Goal: Information Seeking & Learning: Learn about a topic

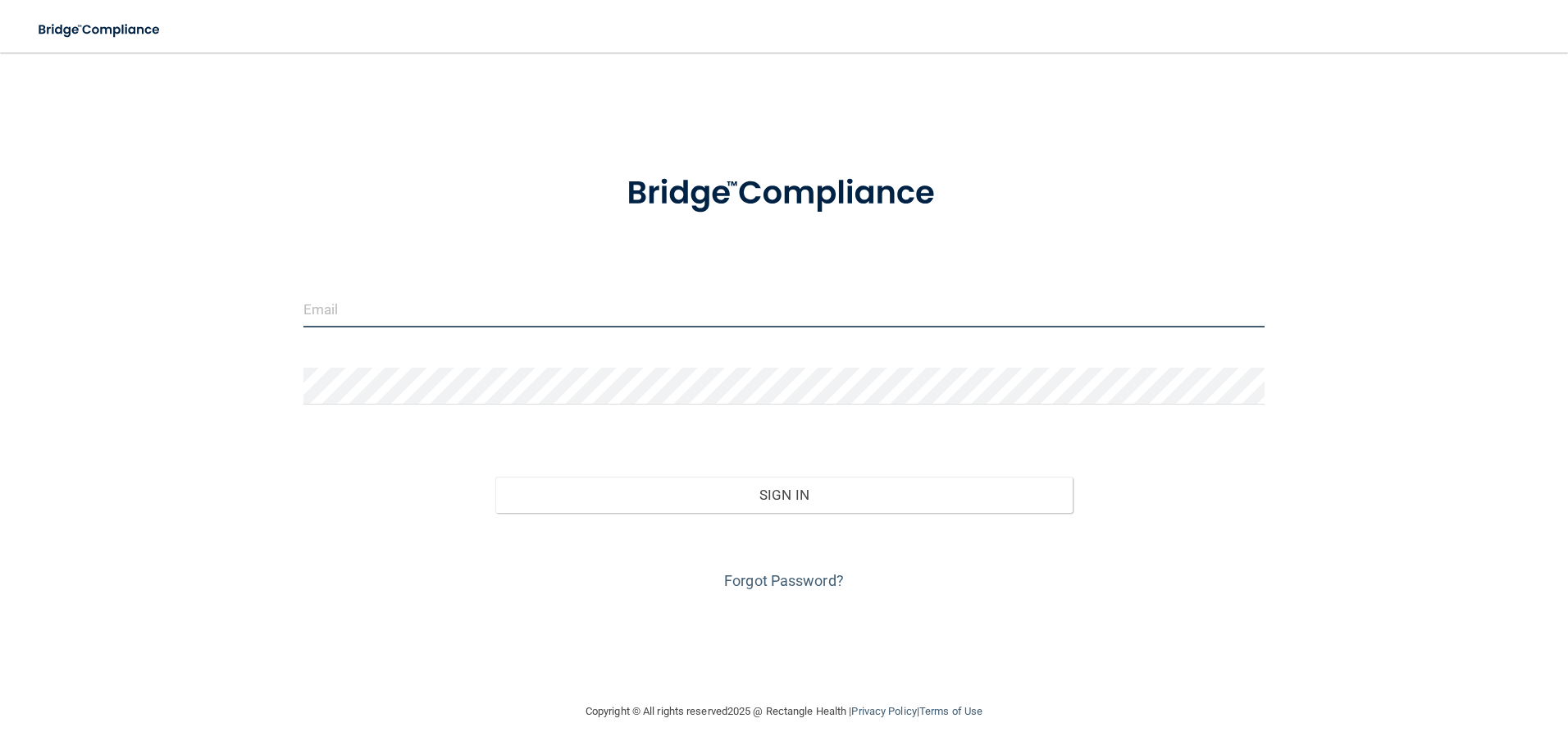
click at [354, 300] on input "email" at bounding box center [784, 309] width 962 height 37
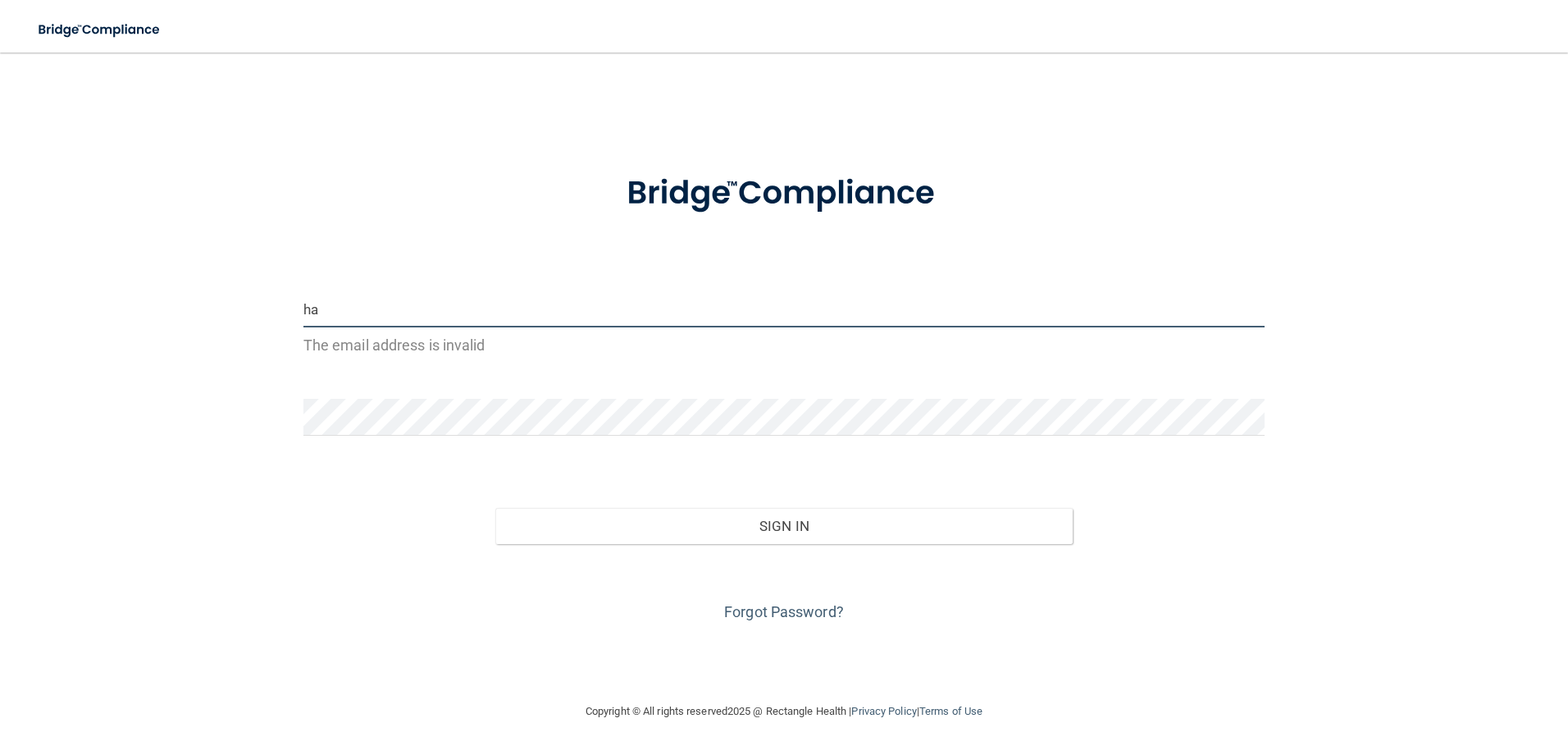
type input "[EMAIL_ADDRESS][DOMAIN_NAME]"
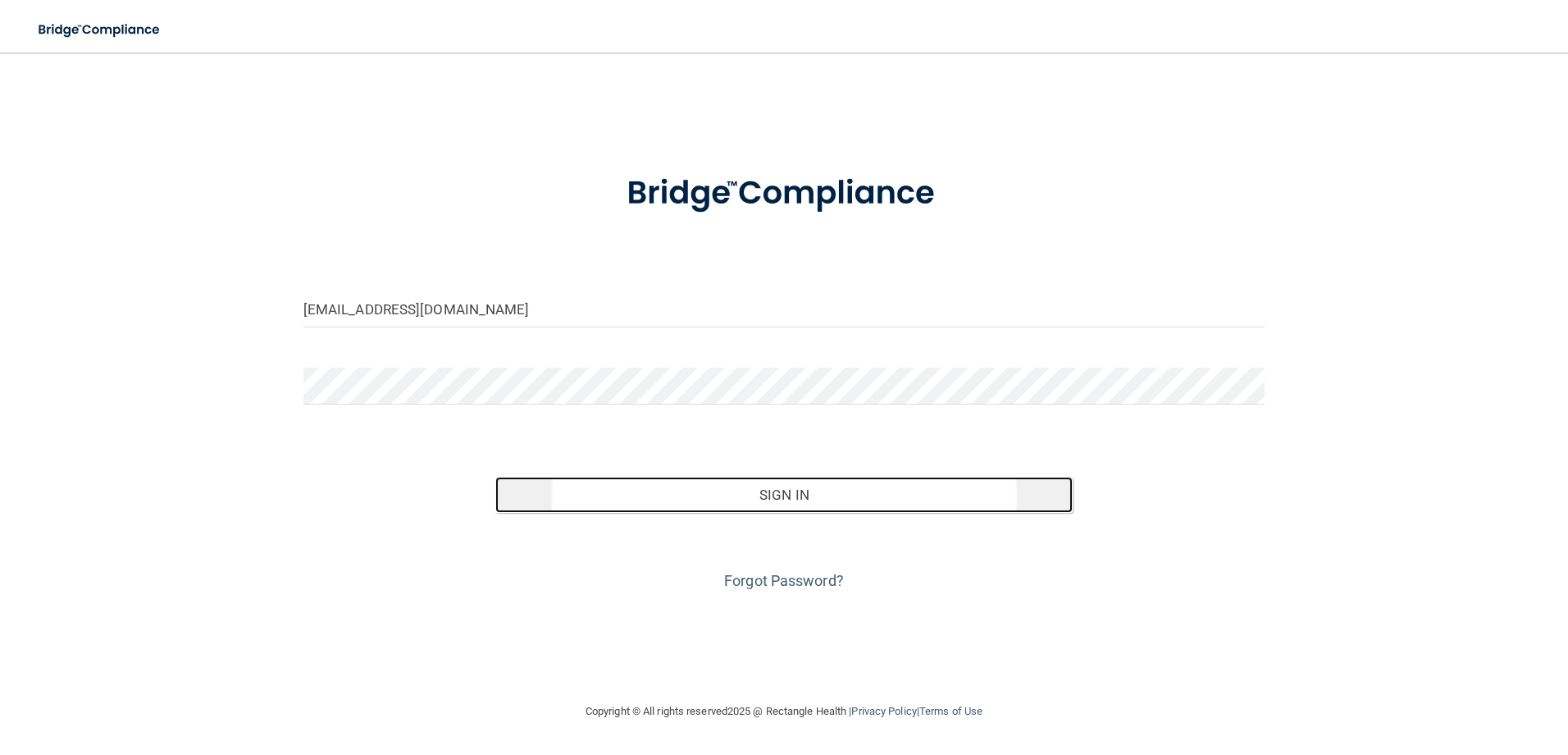
click at [817, 477] on button "Sign In" at bounding box center [784, 494] width 577 height 36
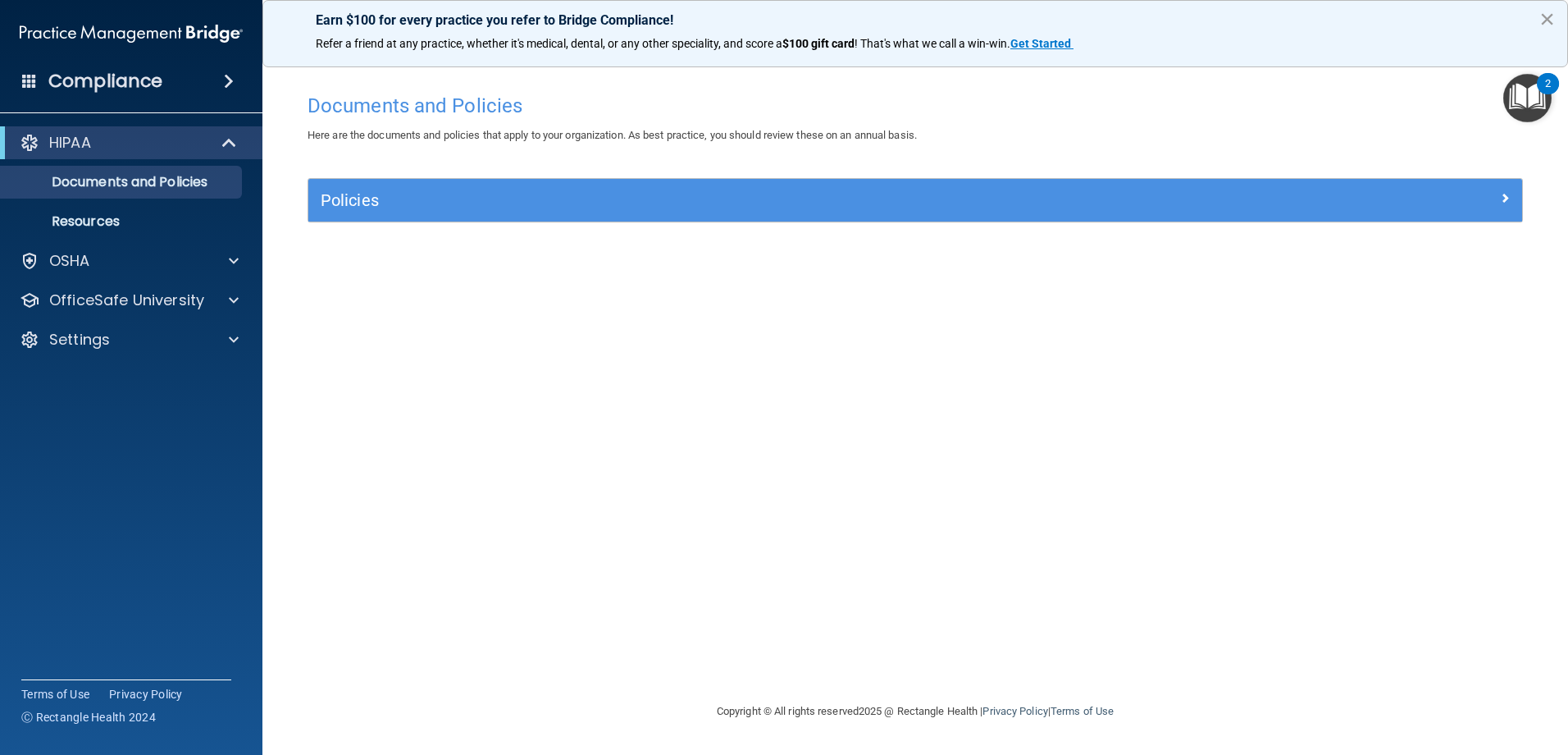
click at [1546, 16] on button "×" at bounding box center [1547, 19] width 16 height 27
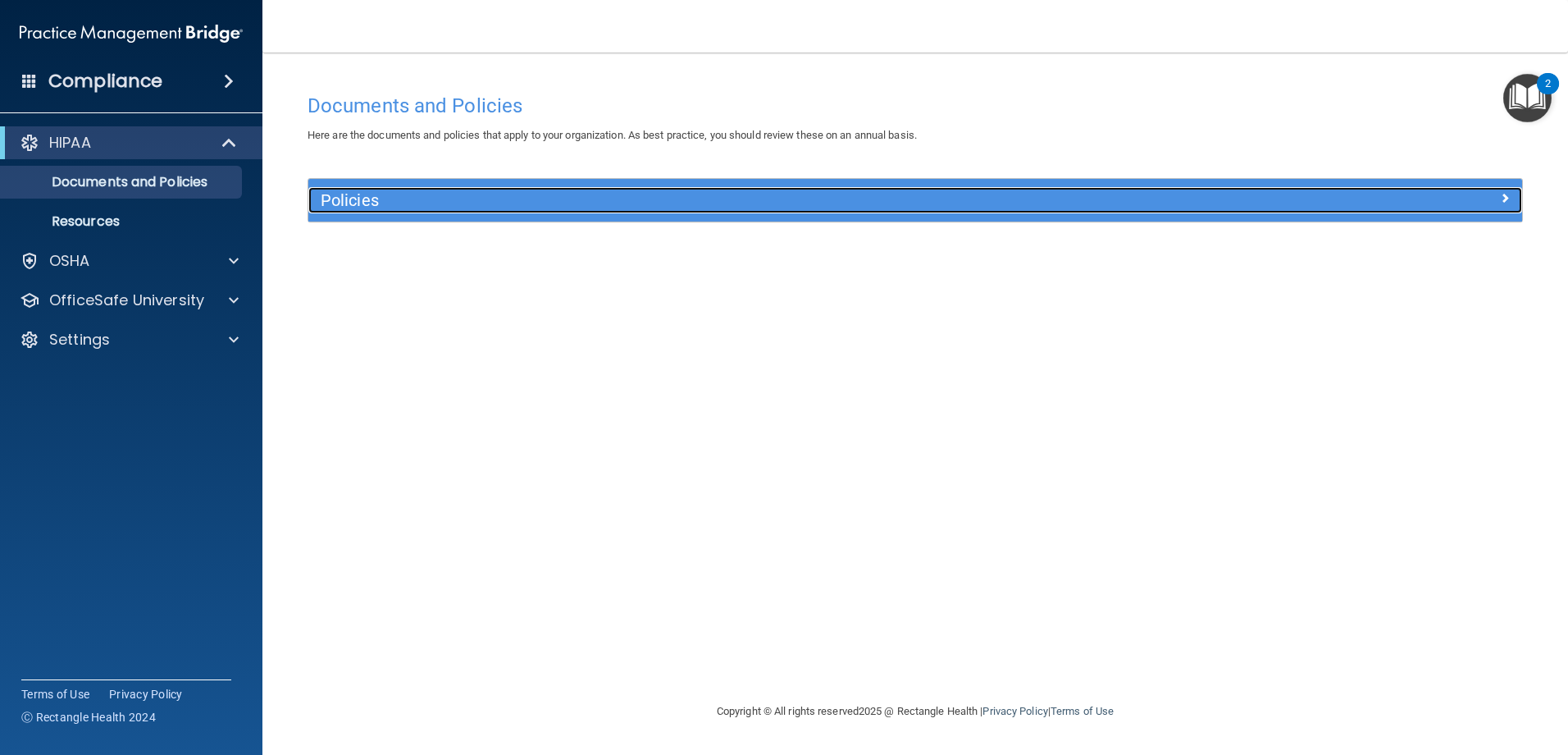
click at [354, 201] on h5 "Policies" at bounding box center [763, 200] width 886 height 18
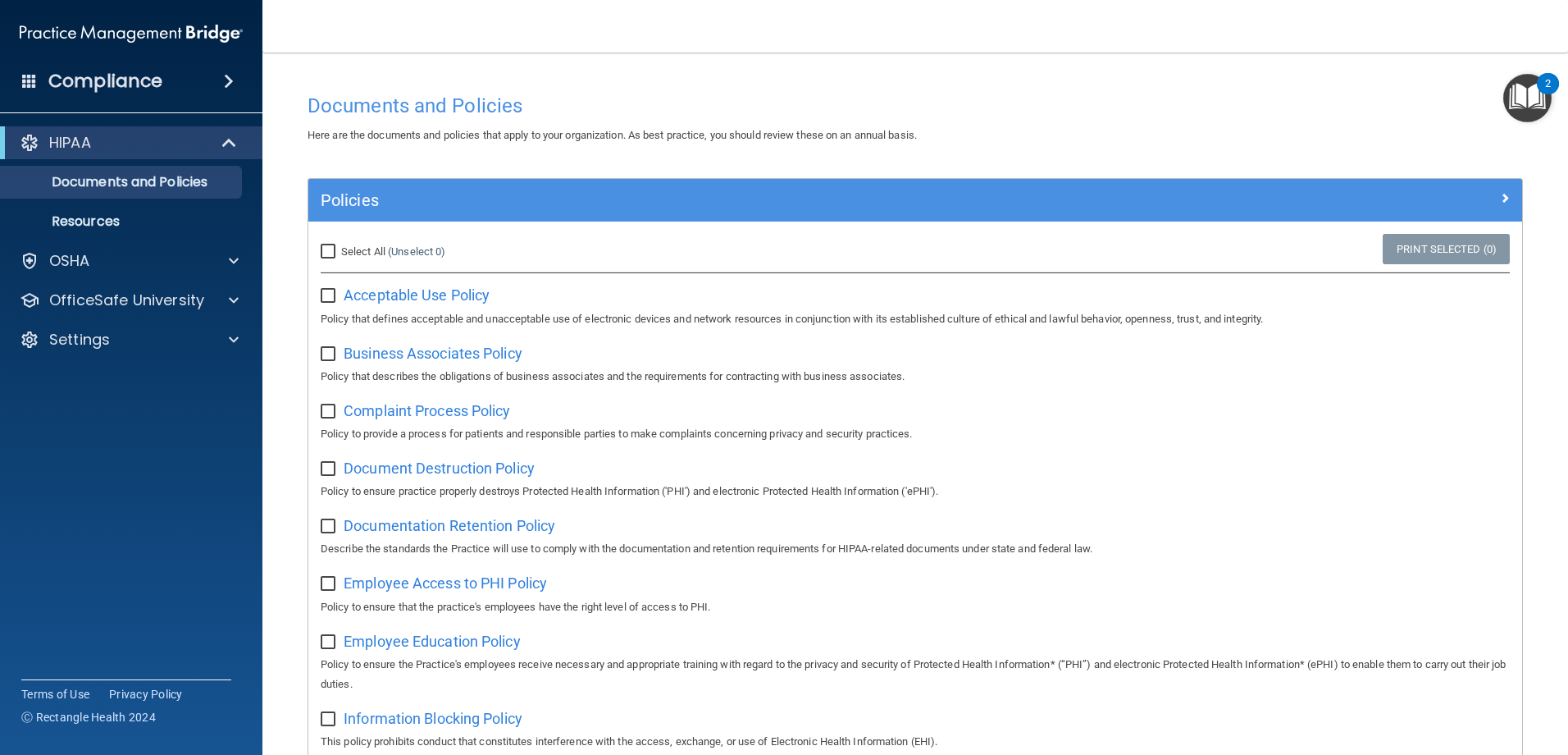
click at [96, 91] on h4 "Compliance" at bounding box center [105, 81] width 114 height 23
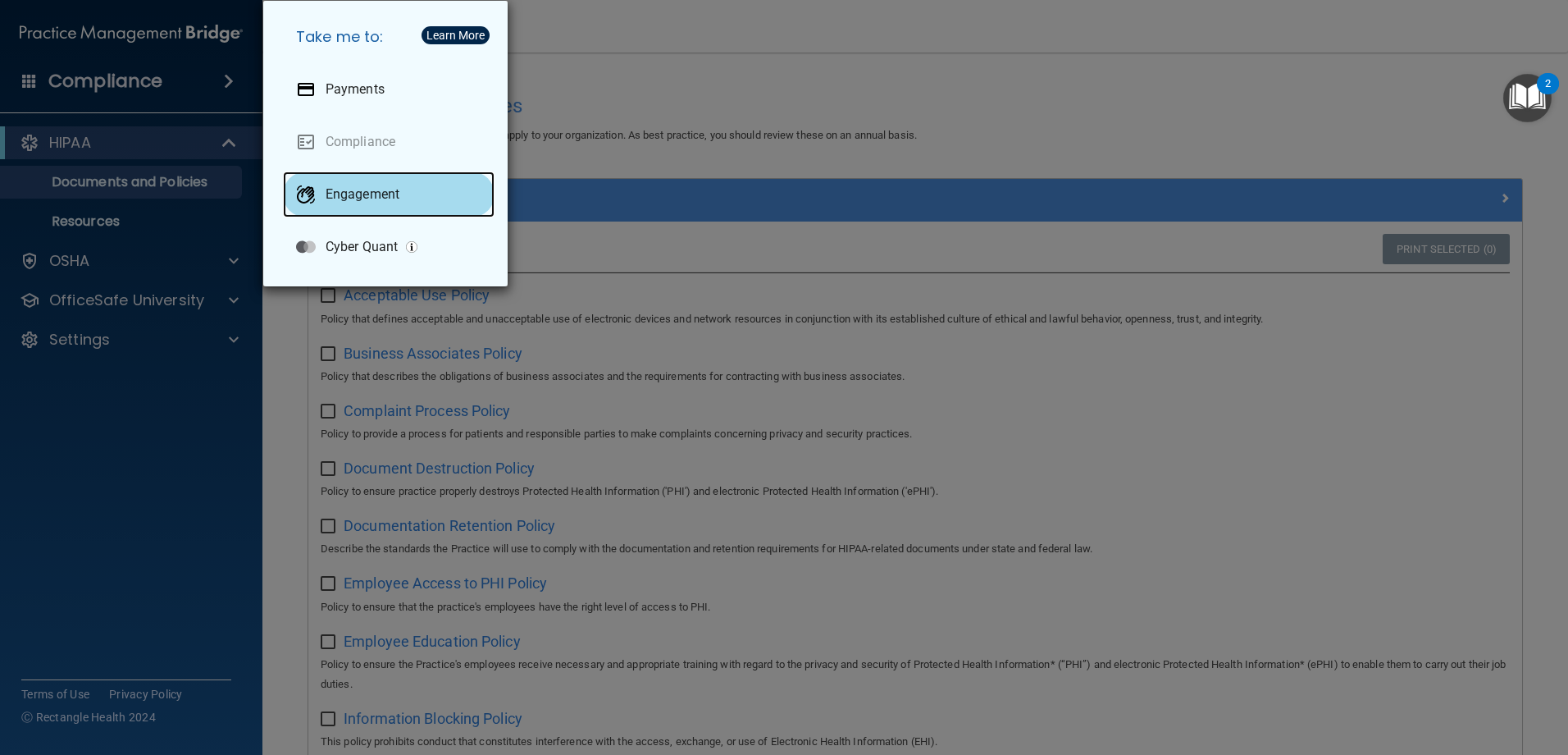
click at [378, 194] on p "Engagement" at bounding box center [362, 194] width 74 height 17
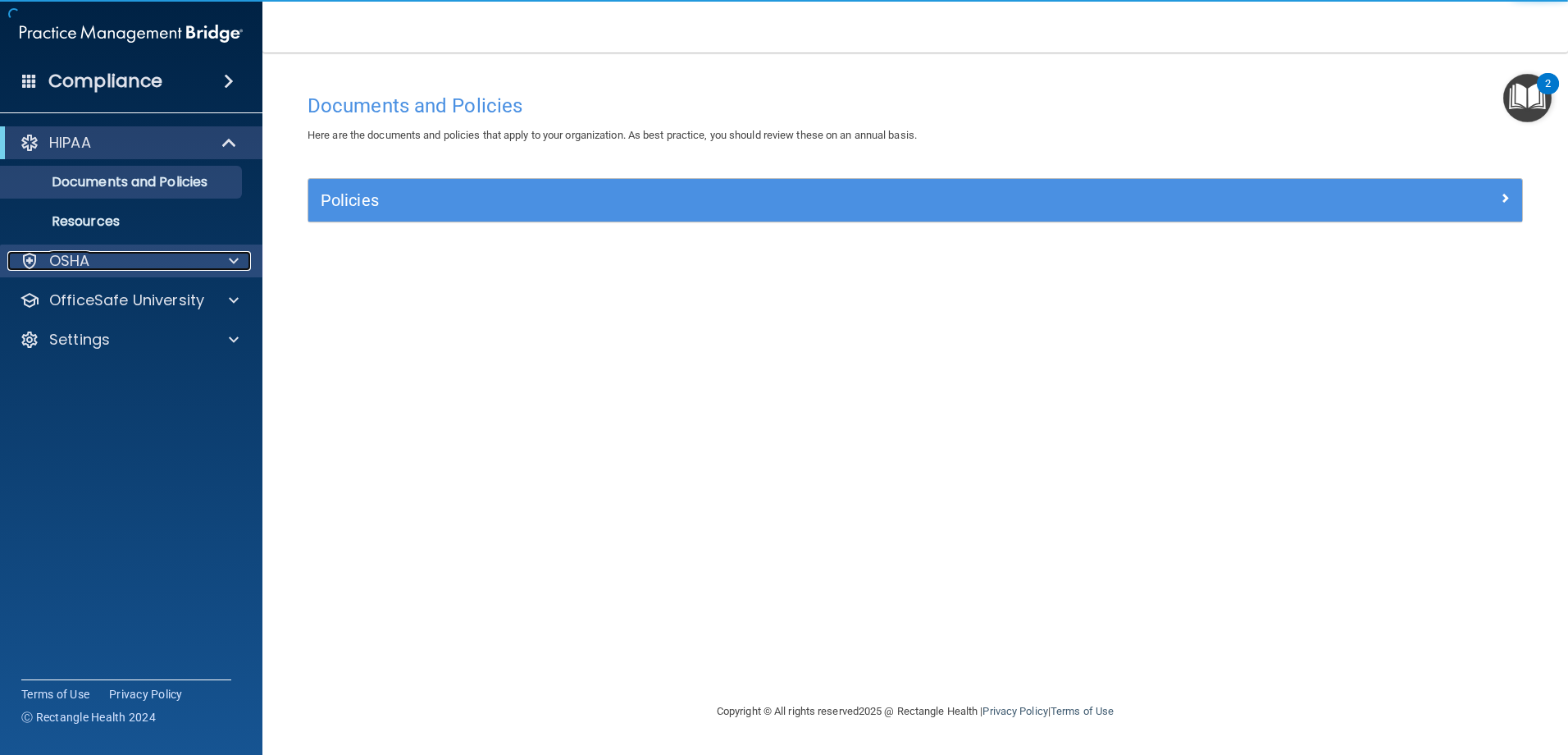
click at [230, 260] on span at bounding box center [234, 261] width 10 height 20
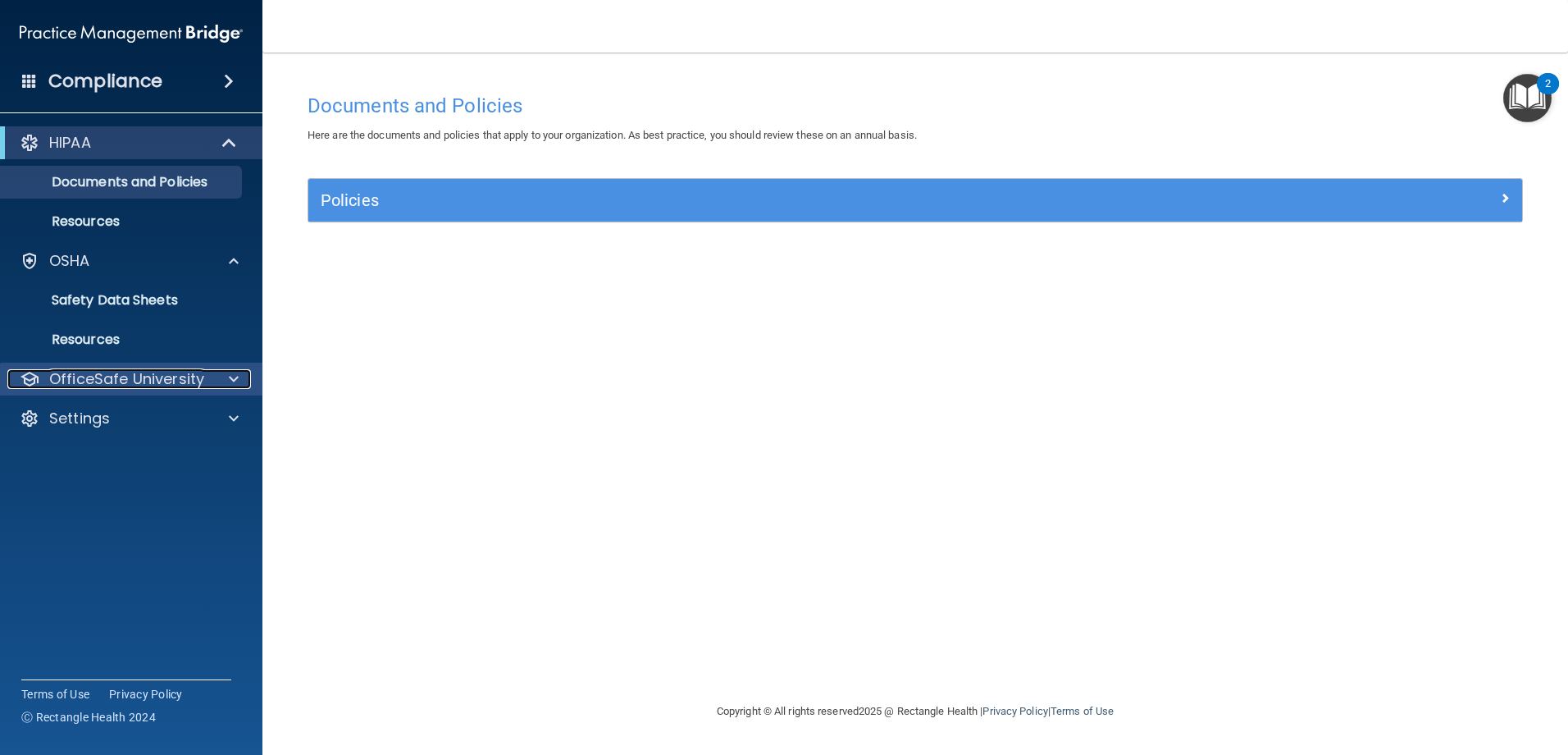
click at [234, 378] on span at bounding box center [234, 378] width 10 height 20
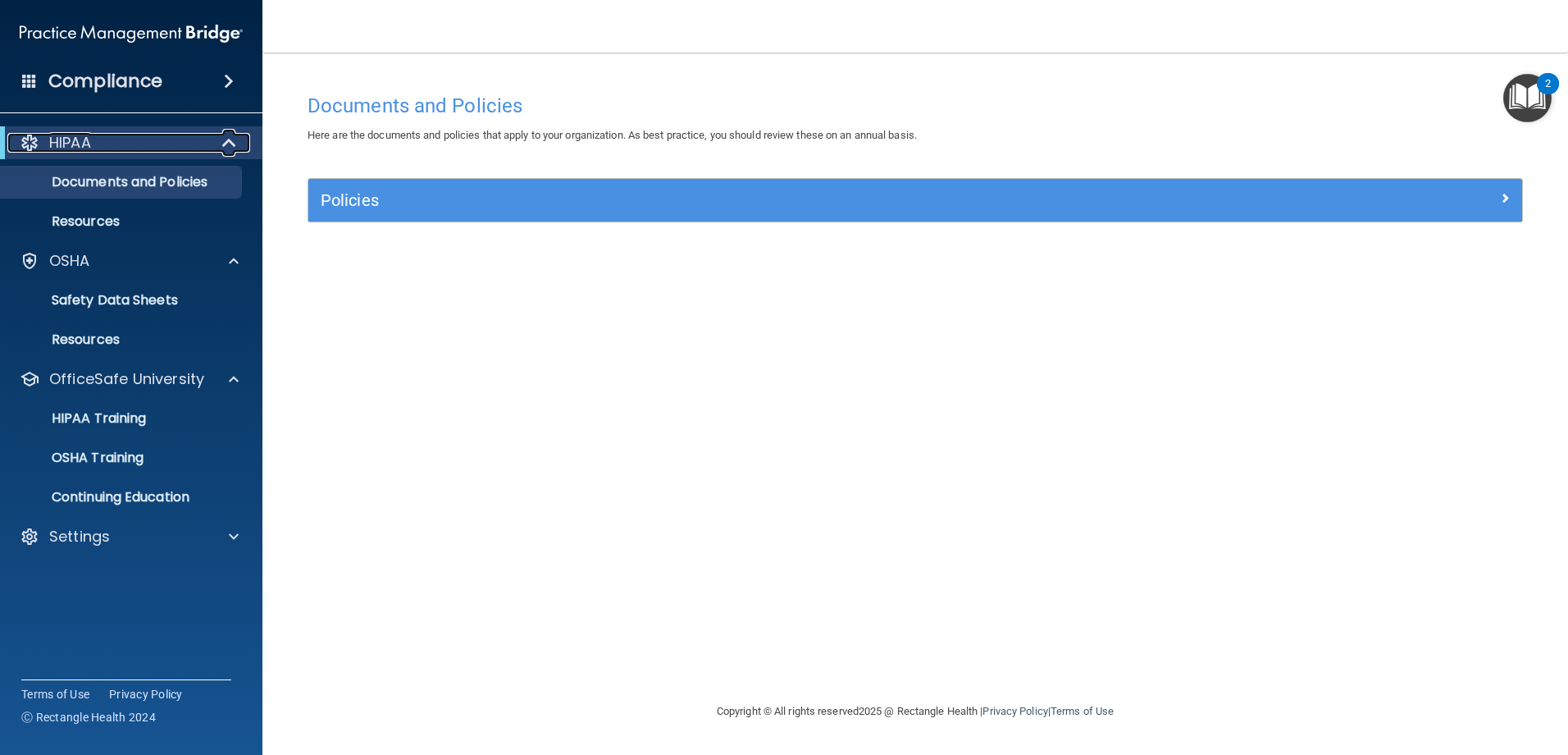
click at [220, 149] on div at bounding box center [230, 143] width 40 height 20
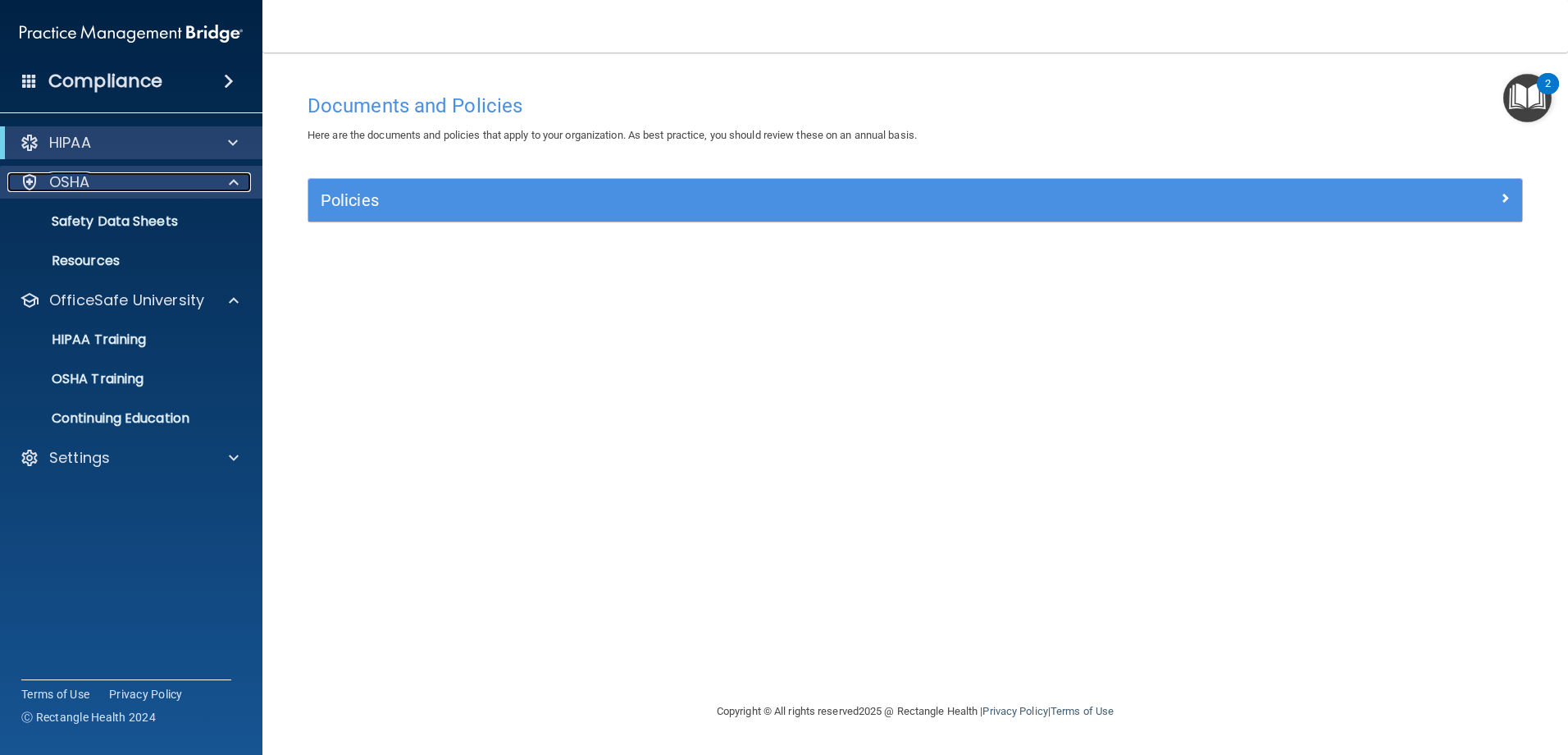
click at [232, 180] on span at bounding box center [234, 182] width 10 height 20
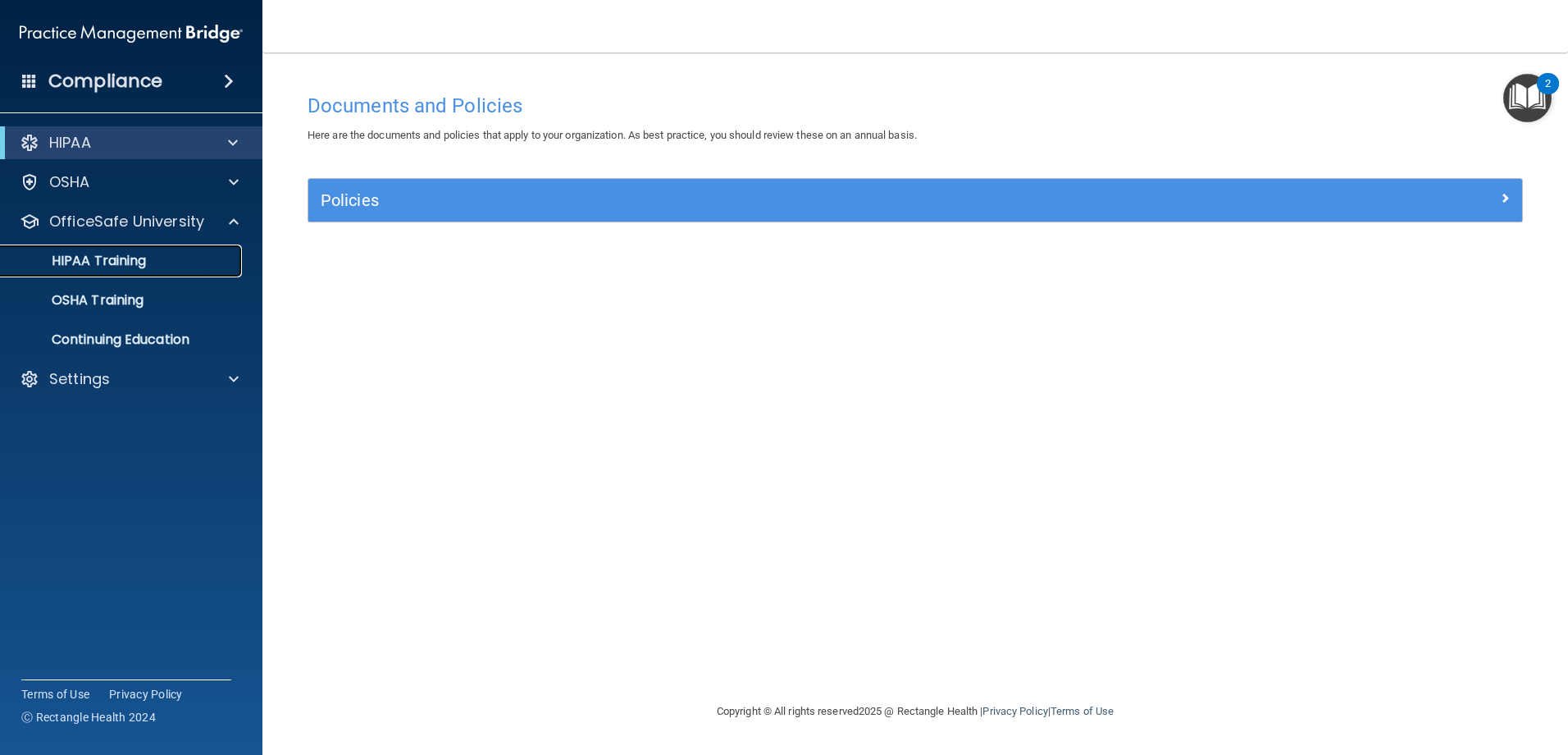
click at [166, 261] on div "HIPAA Training" at bounding box center [123, 261] width 224 height 17
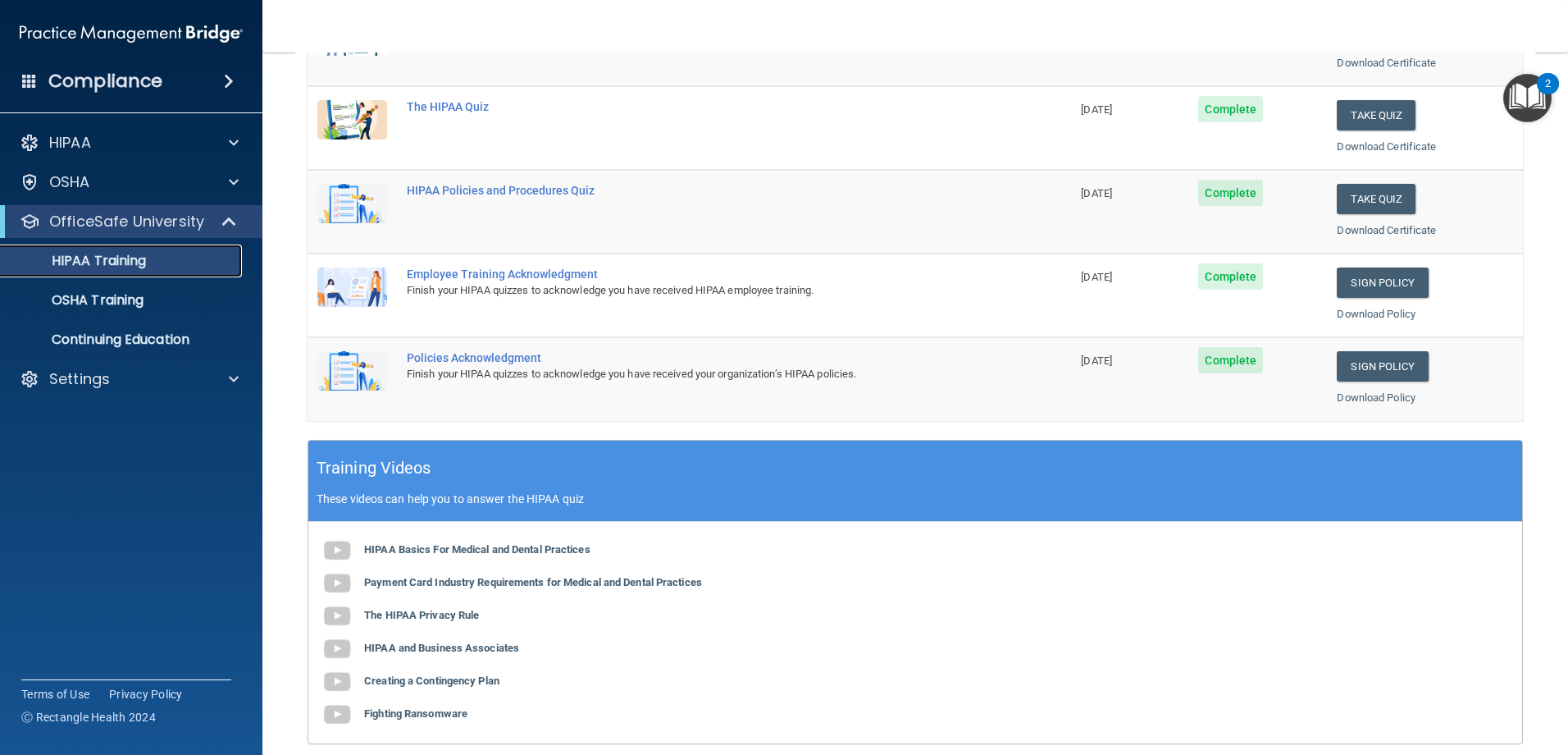
scroll to position [246, 0]
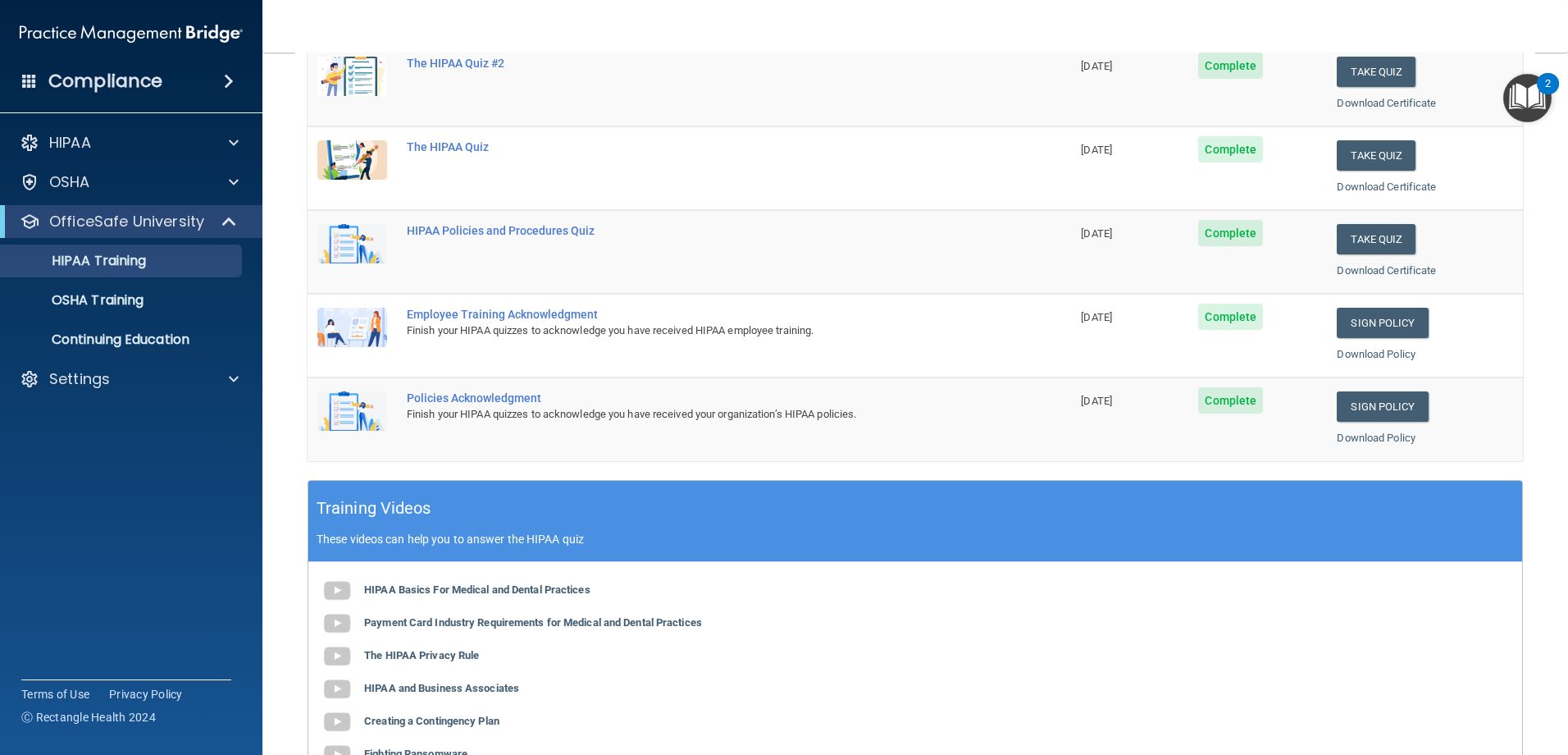
click at [1072, 399] on td "11/07/2025" at bounding box center [1130, 419] width 117 height 83
drag, startPoint x: 1068, startPoint y: 399, endPoint x: 1145, endPoint y: 404, distance: 77.2
click at [1145, 404] on td "11/07/2025" at bounding box center [1130, 419] width 117 height 83
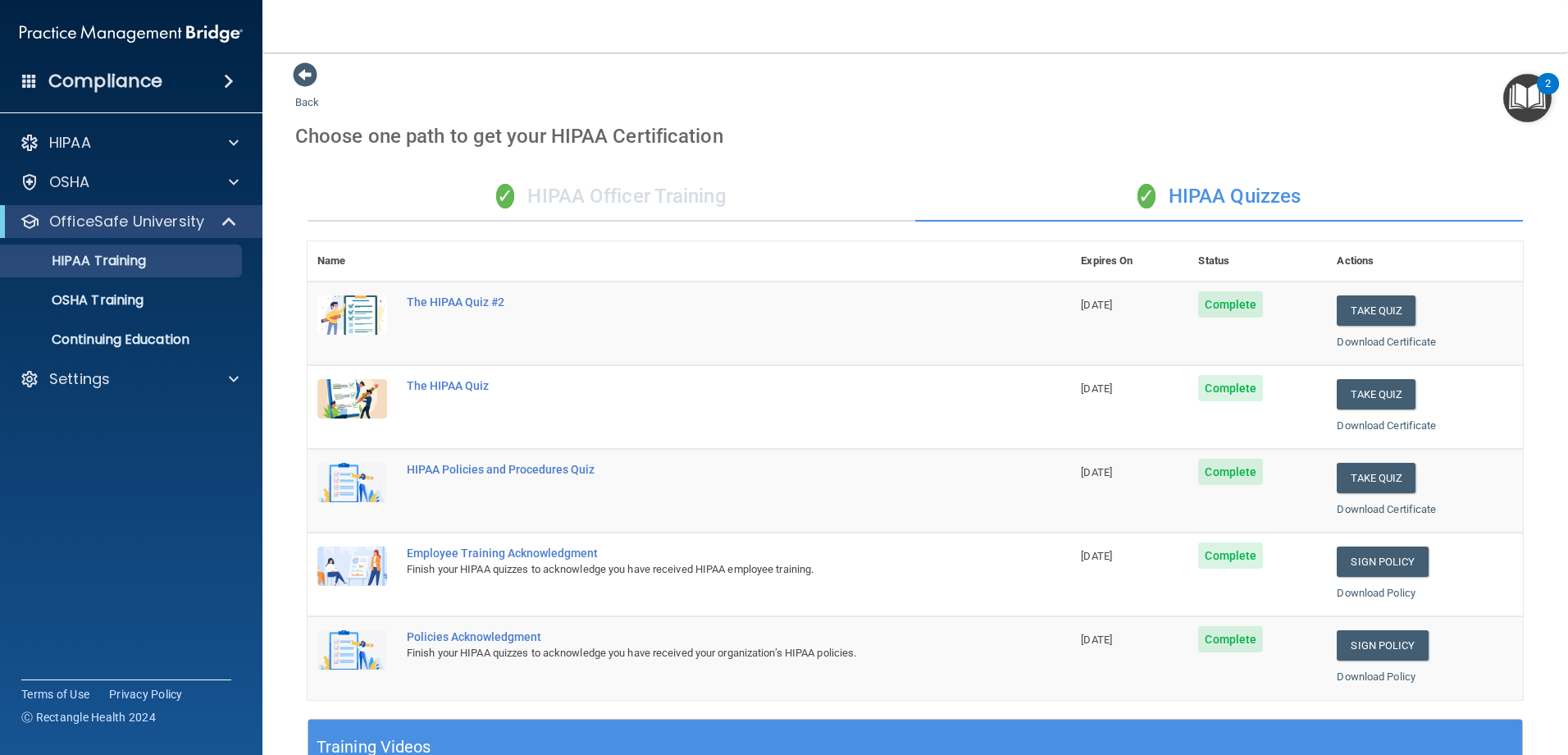
scroll to position [0, 0]
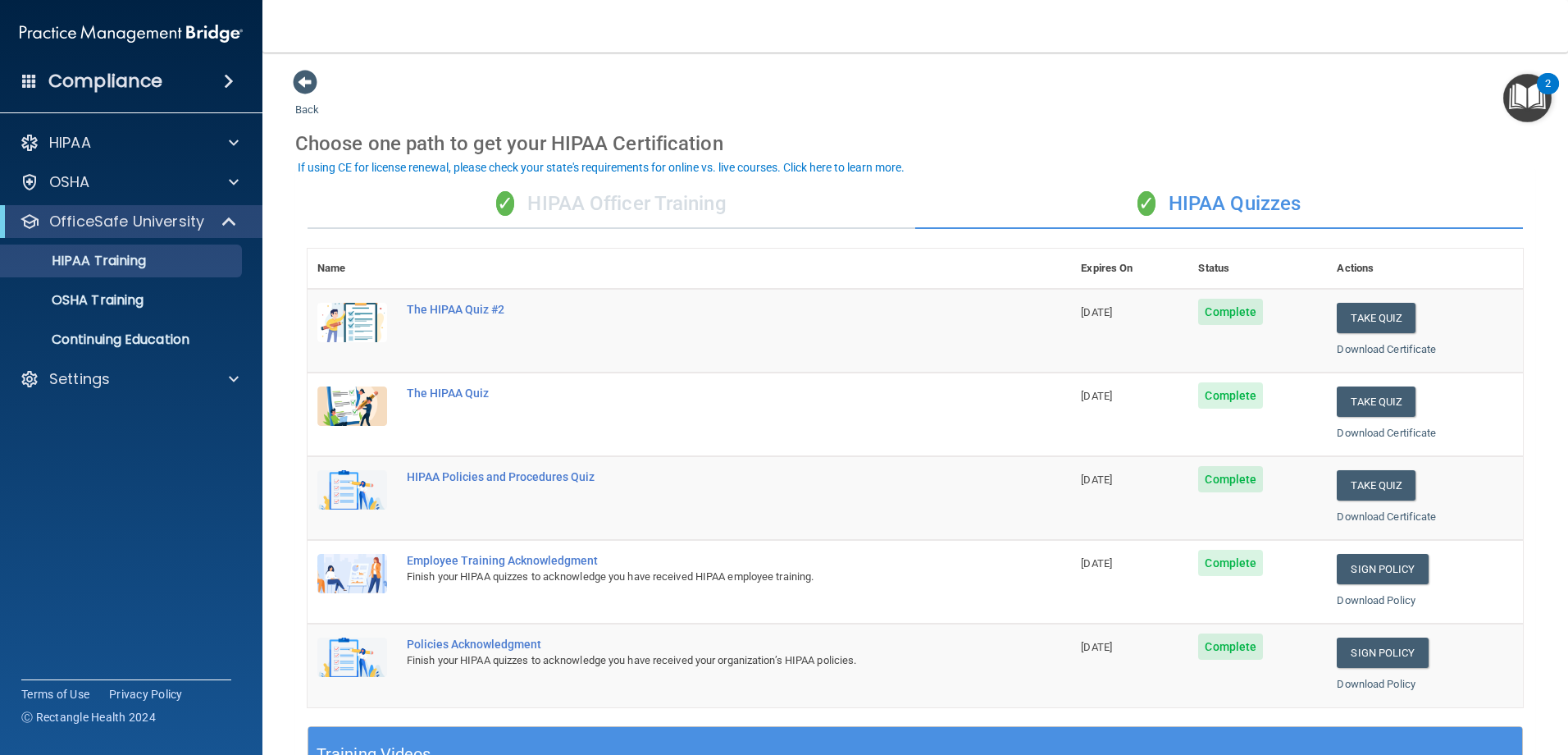
click at [1033, 257] on th at bounding box center [734, 268] width 674 height 40
click at [171, 300] on div "OSHA Training" at bounding box center [123, 300] width 224 height 17
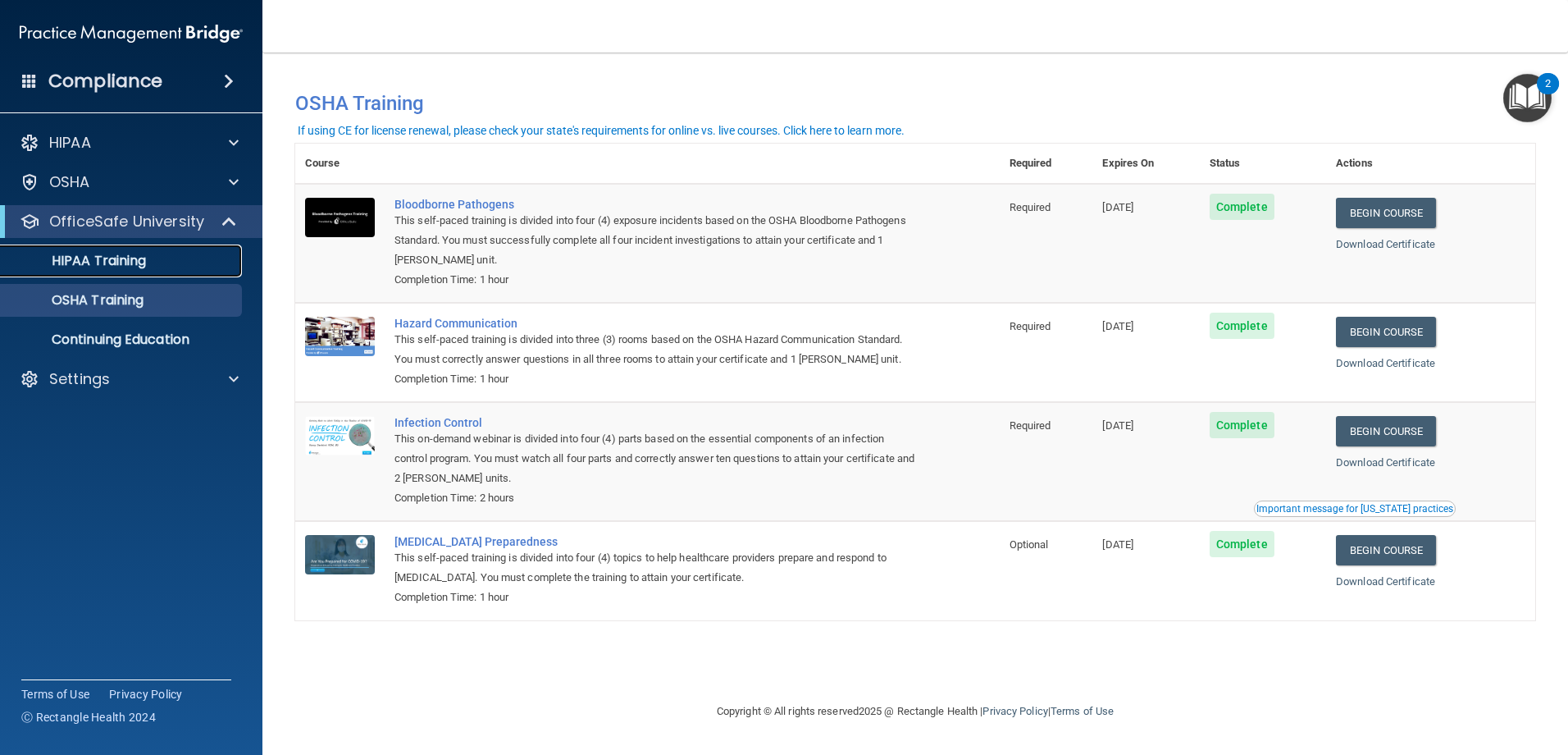
click at [91, 265] on p "HIPAA Training" at bounding box center [79, 261] width 136 height 17
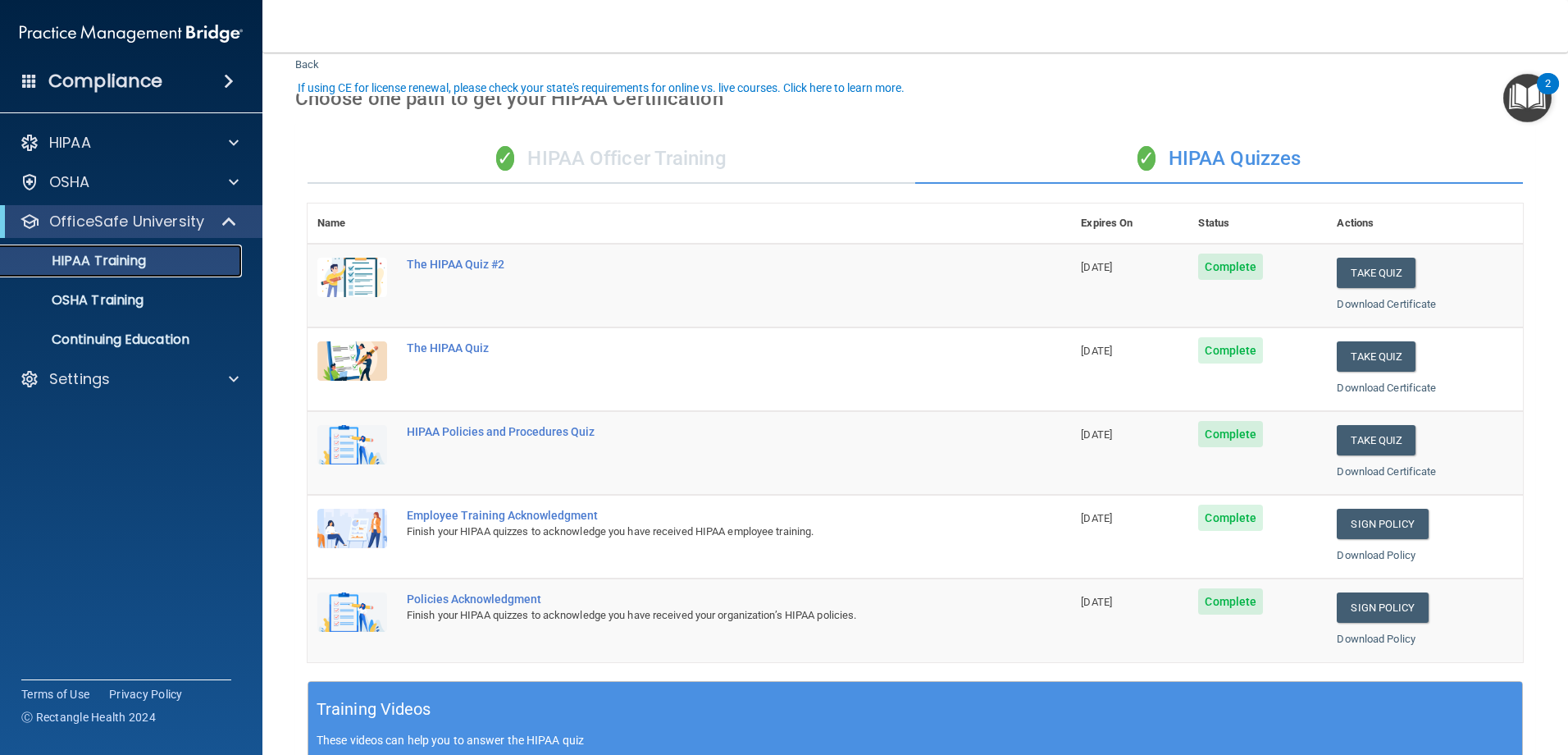
scroll to position [82, 0]
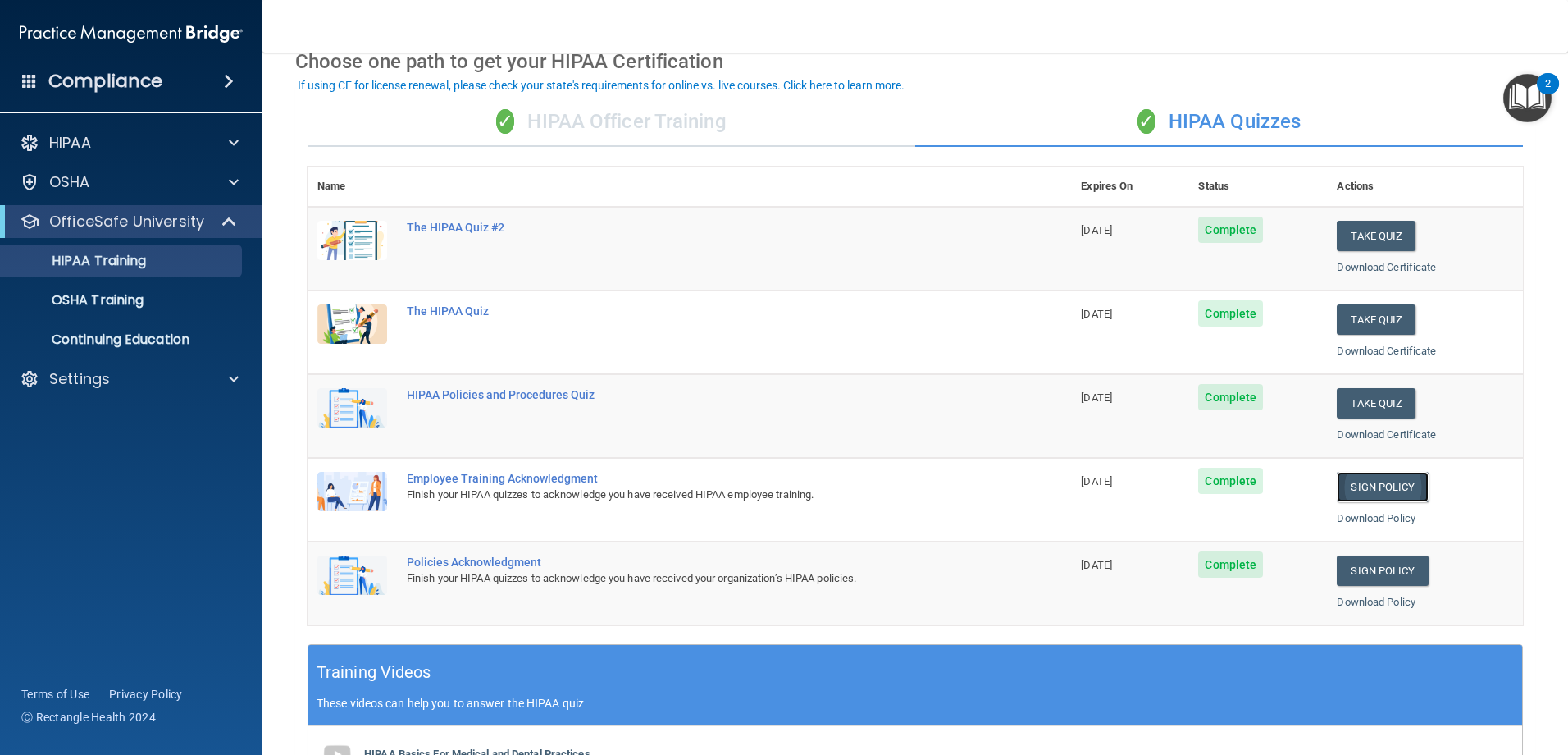
click at [1381, 488] on link "Sign Policy" at bounding box center [1382, 487] width 91 height 30
click at [1383, 572] on link "Sign Policy" at bounding box center [1382, 570] width 91 height 30
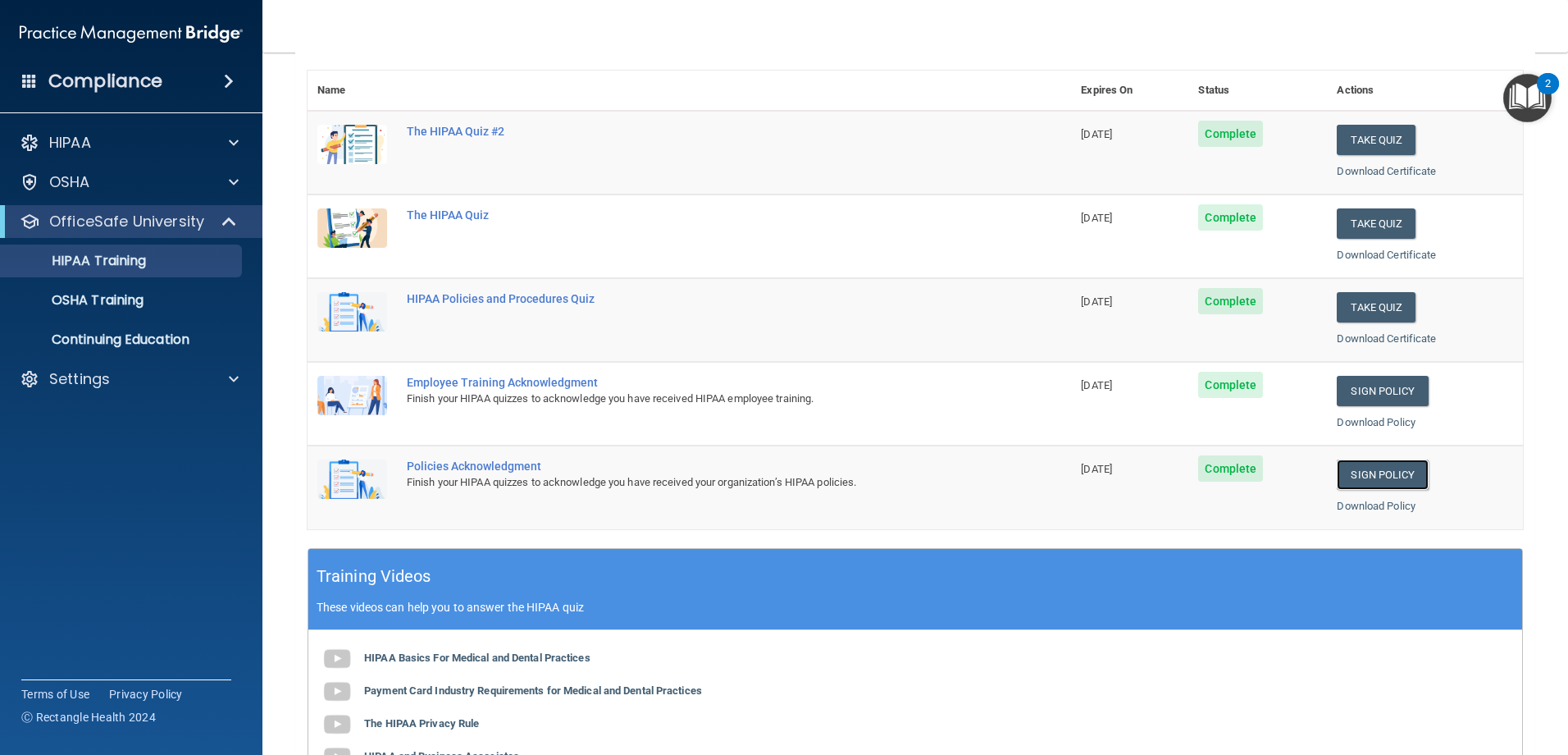
scroll to position [481, 0]
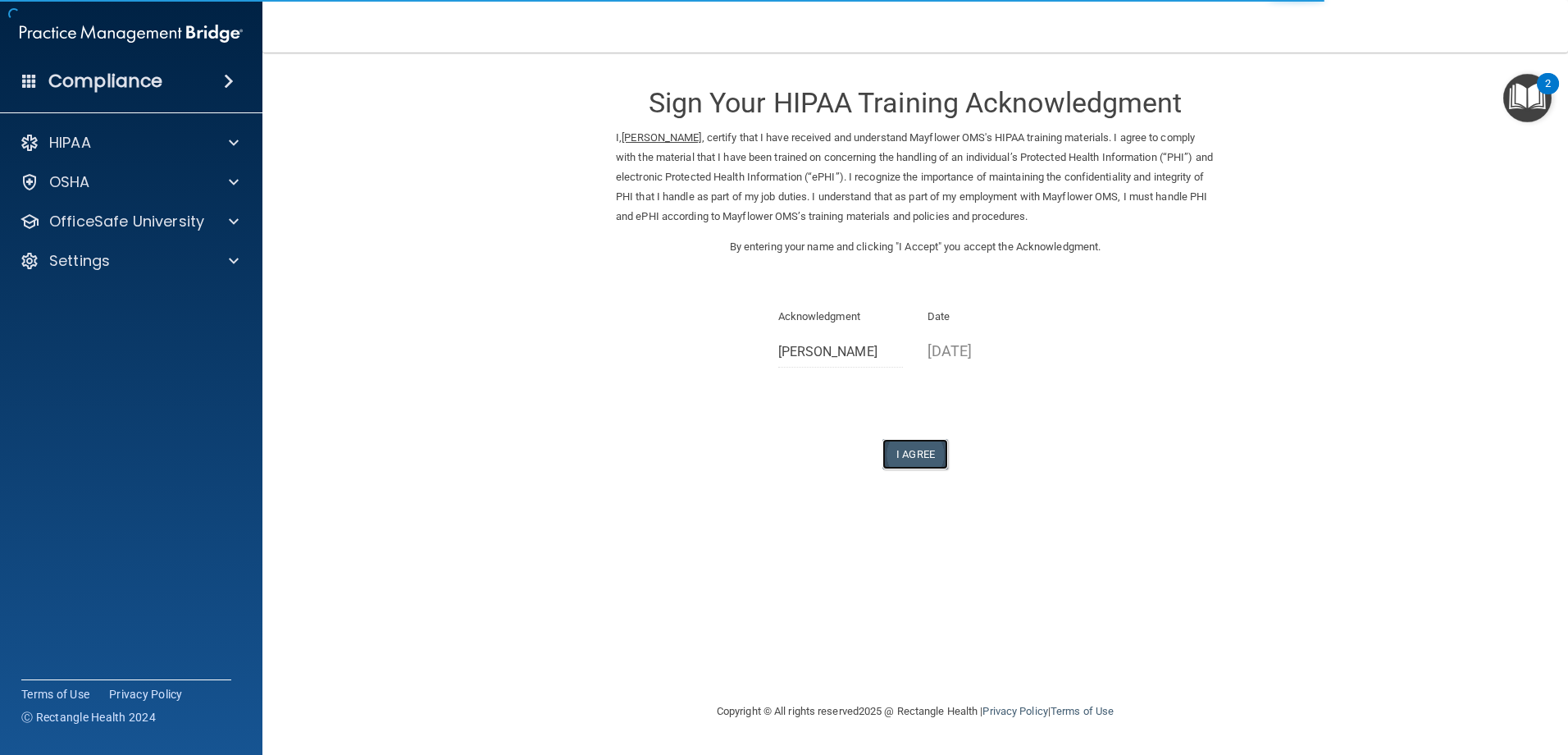
click at [926, 463] on button "I Agree" at bounding box center [915, 453] width 66 height 30
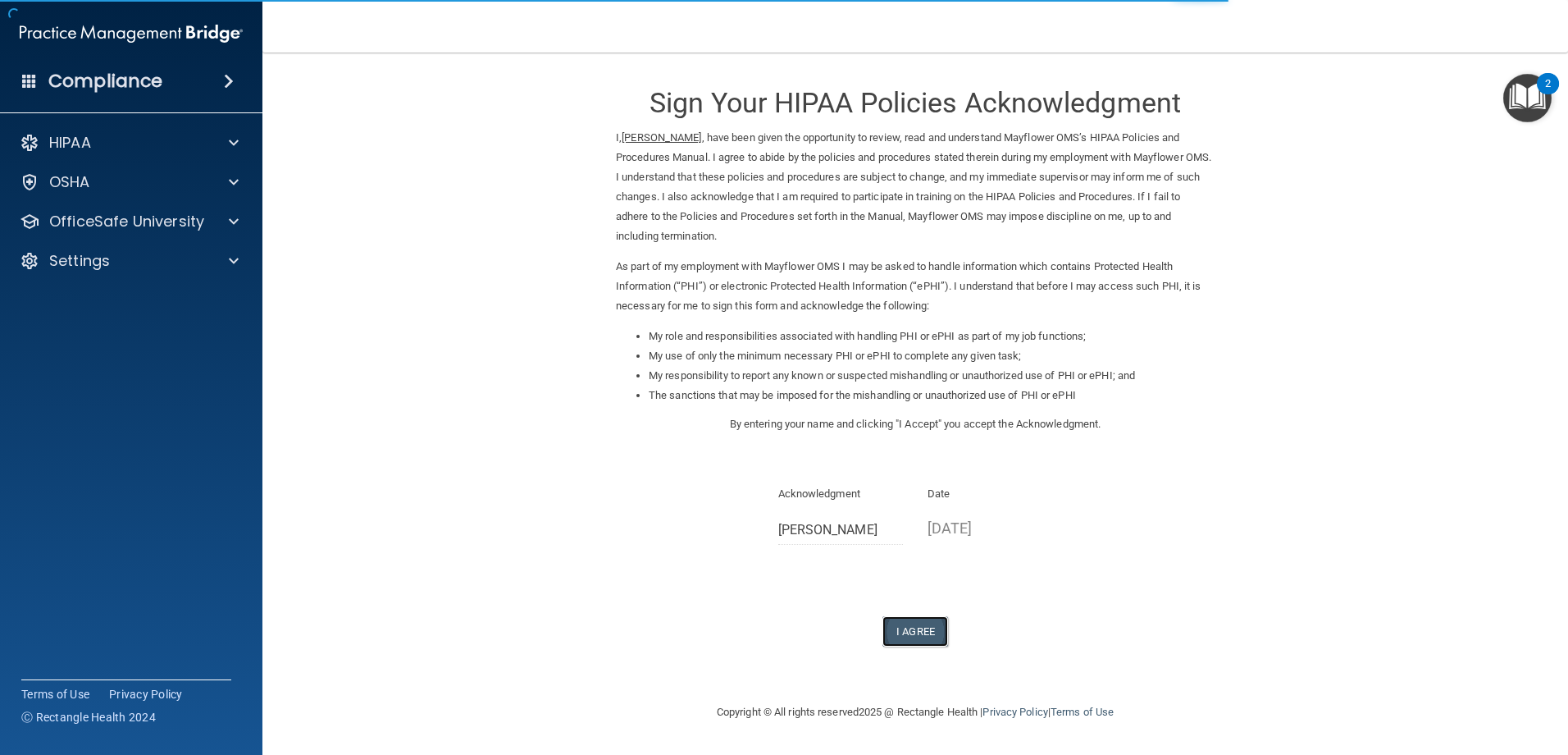
click at [913, 621] on button "I Agree" at bounding box center [915, 631] width 66 height 30
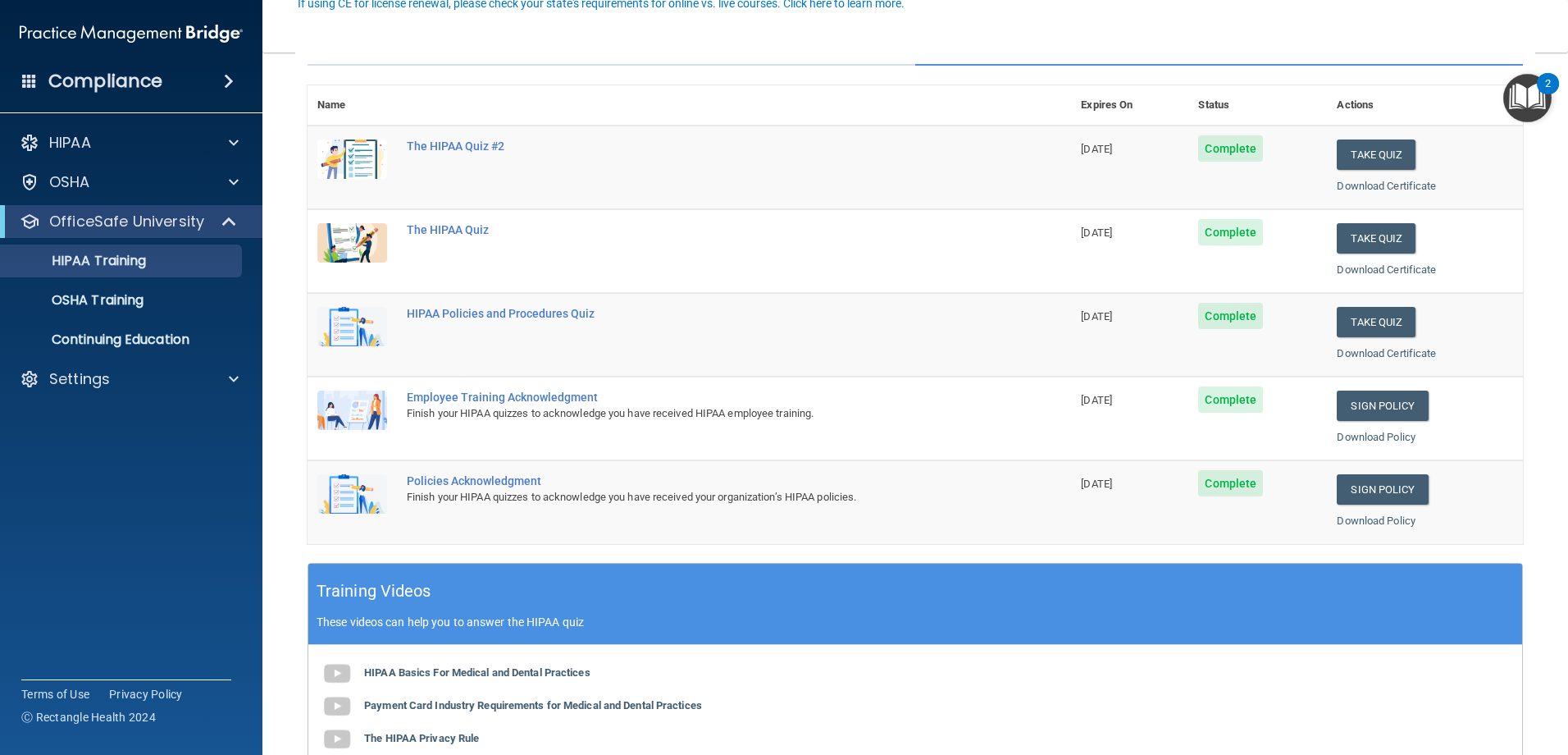
scroll to position [164, 0]
click at [1355, 146] on button "Take Quiz" at bounding box center [1376, 153] width 79 height 30
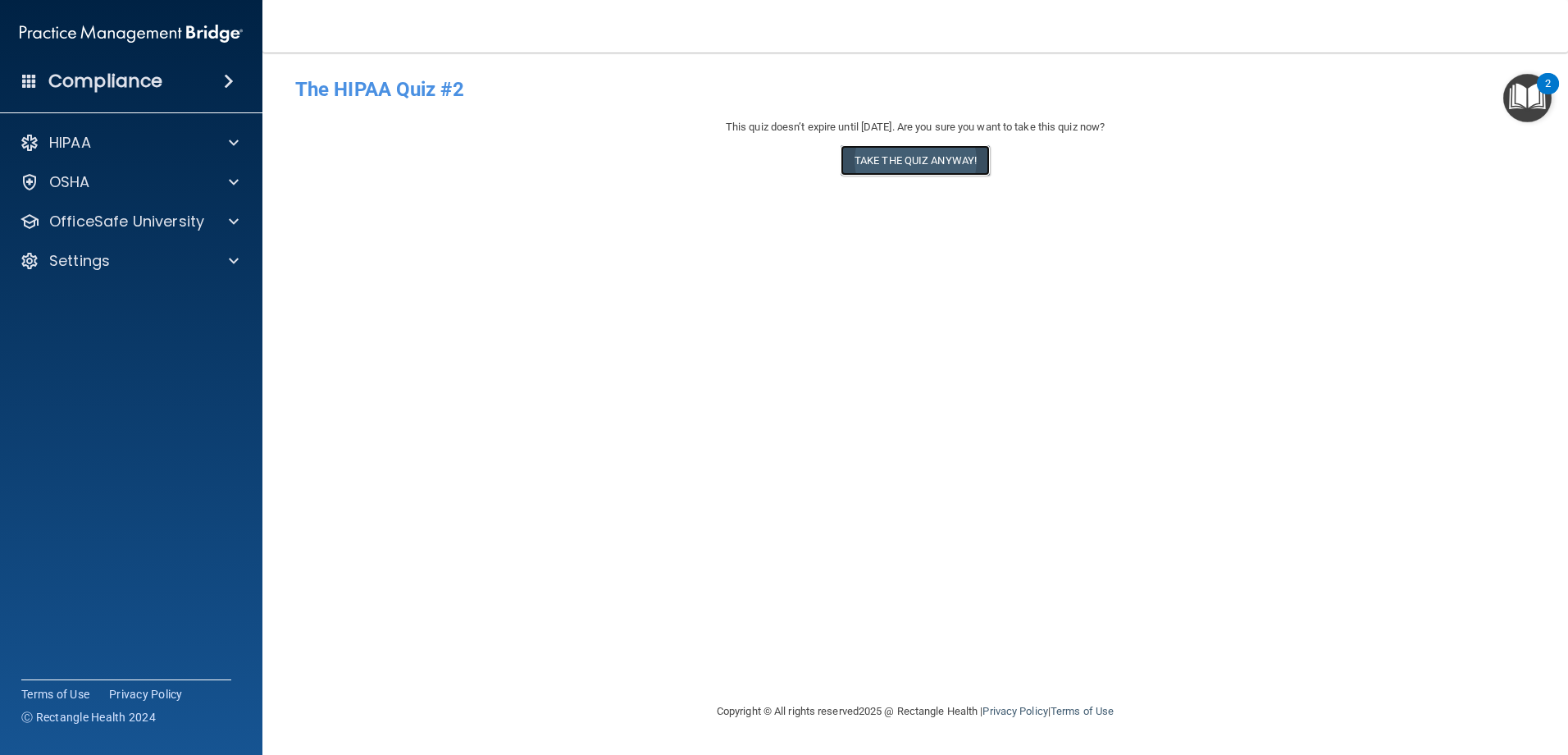
click at [957, 161] on button "Take the quiz anyway!" at bounding box center [915, 160] width 149 height 30
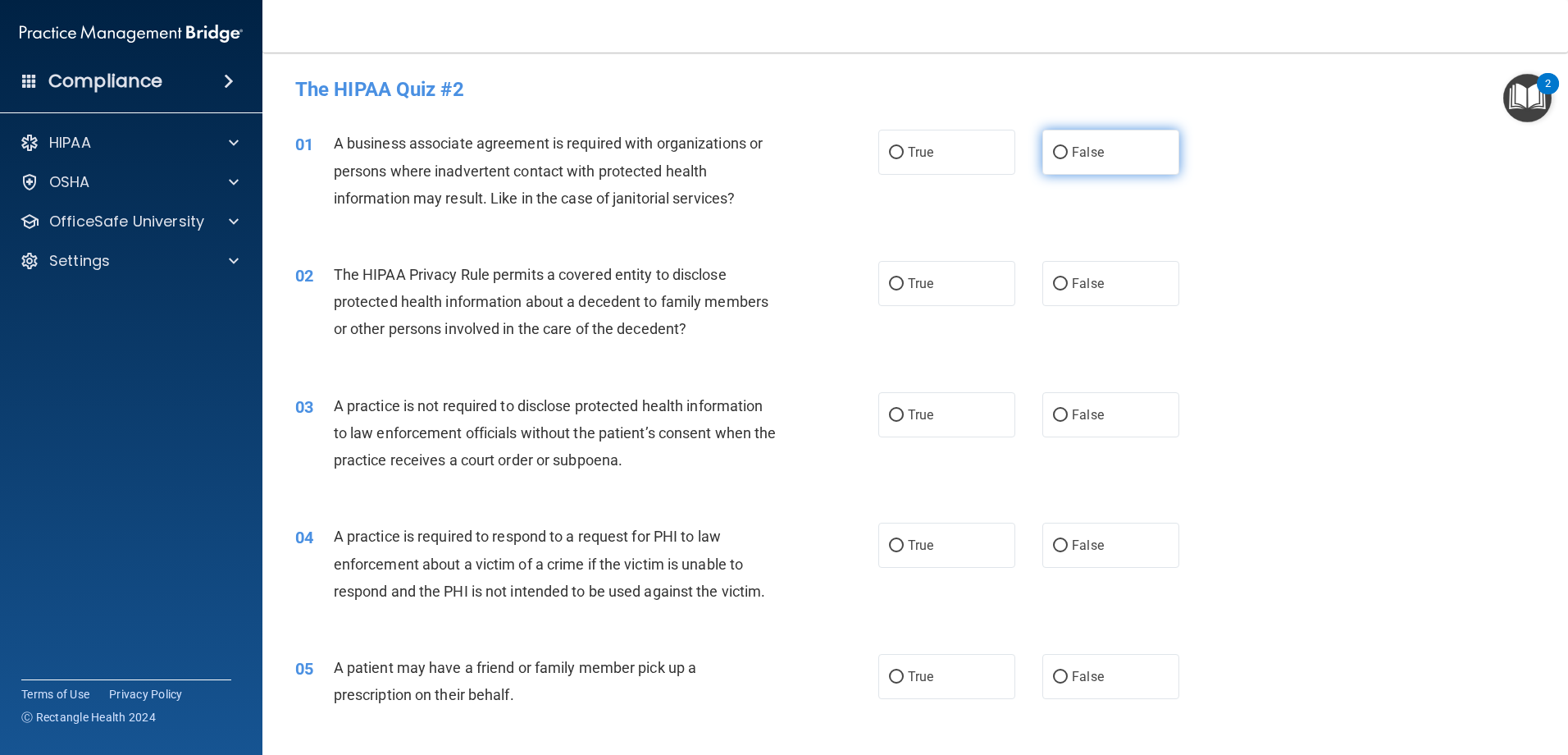
click at [1042, 149] on label "False" at bounding box center [1110, 152] width 137 height 45
click at [1053, 149] on input "False" at bounding box center [1060, 152] width 15 height 13
radio input "true"
click at [908, 281] on span "True" at bounding box center [921, 283] width 26 height 16
click at [903, 281] on input "True" at bounding box center [896, 284] width 15 height 13
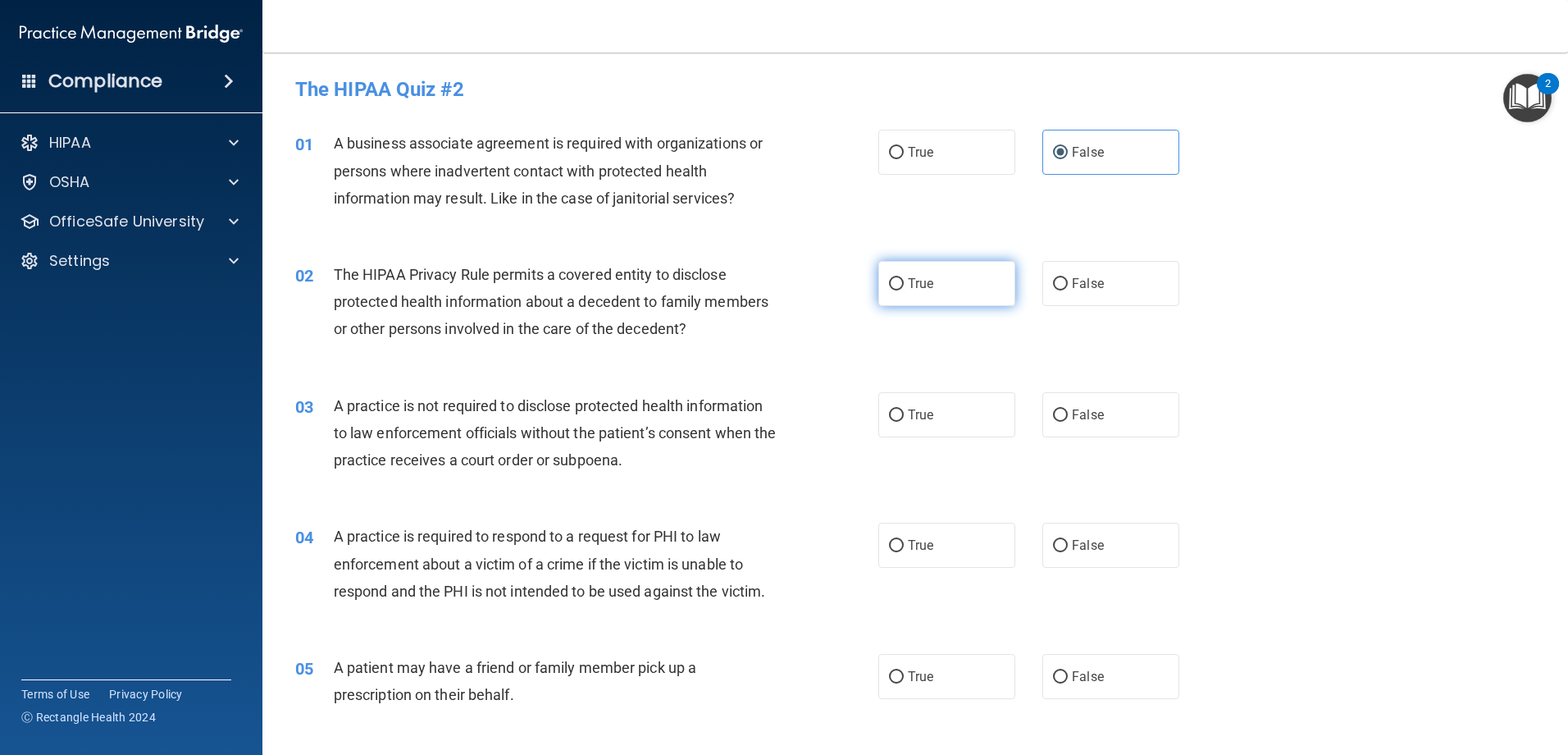
radio input "true"
click at [1057, 409] on input "False" at bounding box center [1060, 415] width 15 height 13
radio input "true"
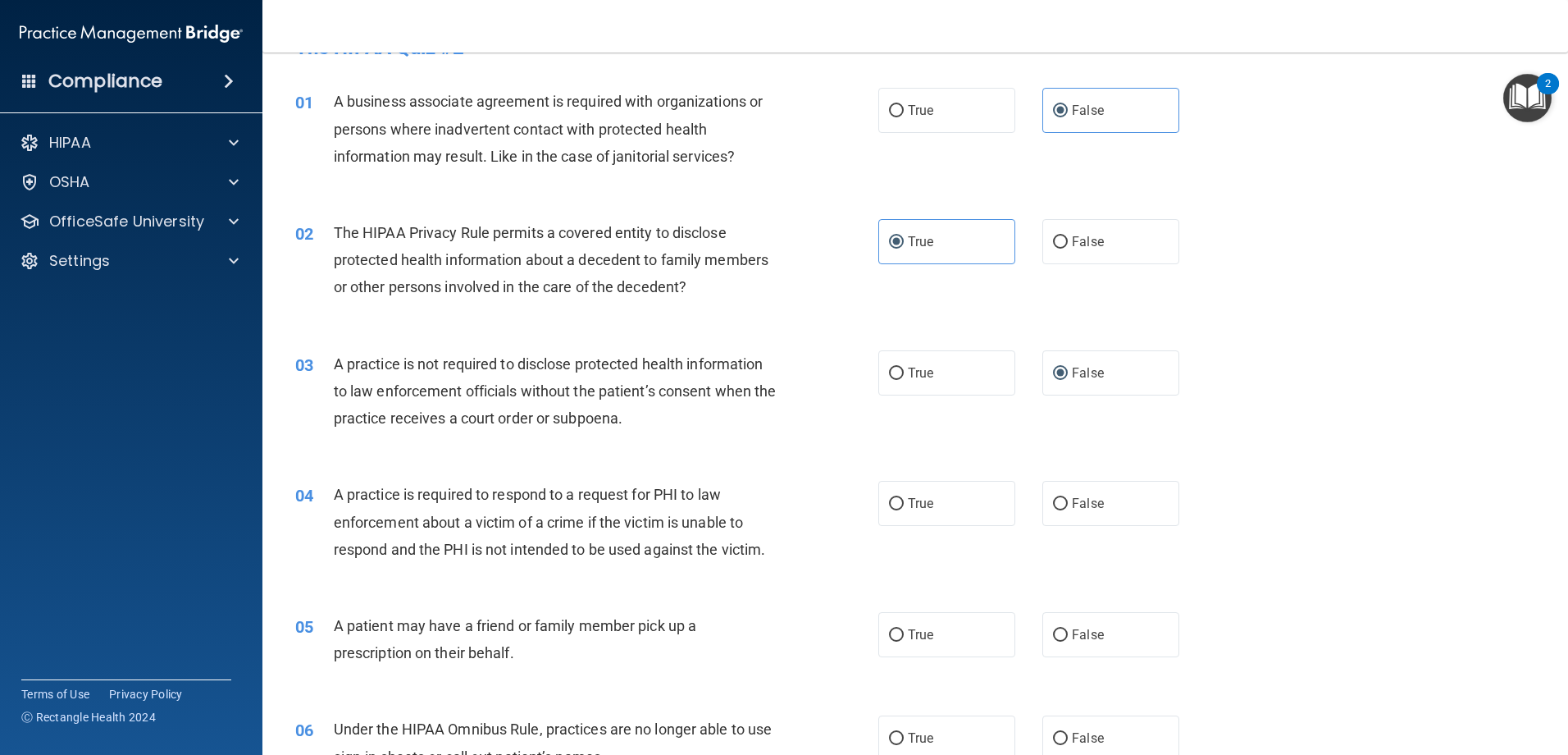
scroll to position [164, 0]
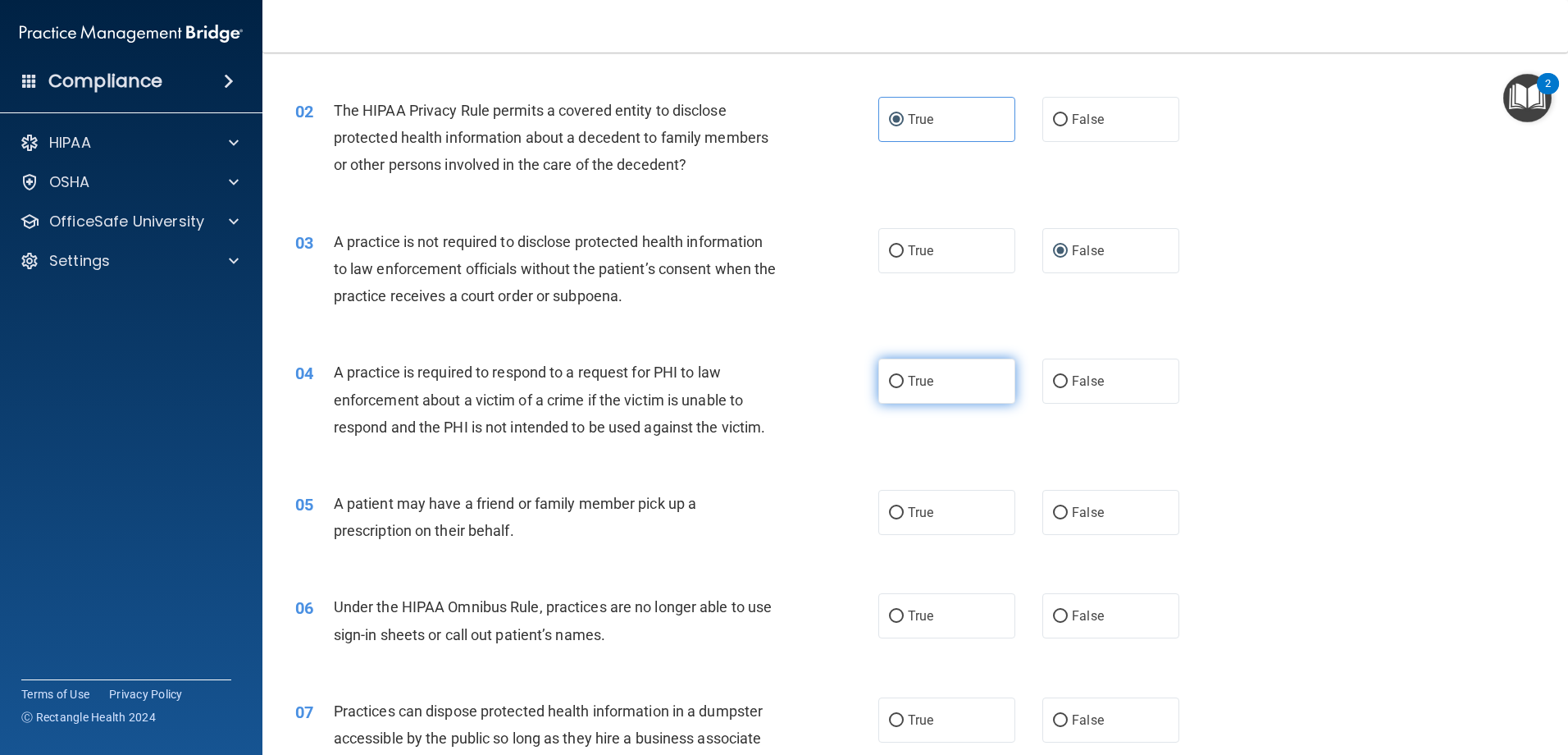
click at [889, 381] on input "True" at bounding box center [896, 381] width 15 height 13
radio input "true"
click at [893, 512] on input "True" at bounding box center [896, 513] width 15 height 13
radio input "true"
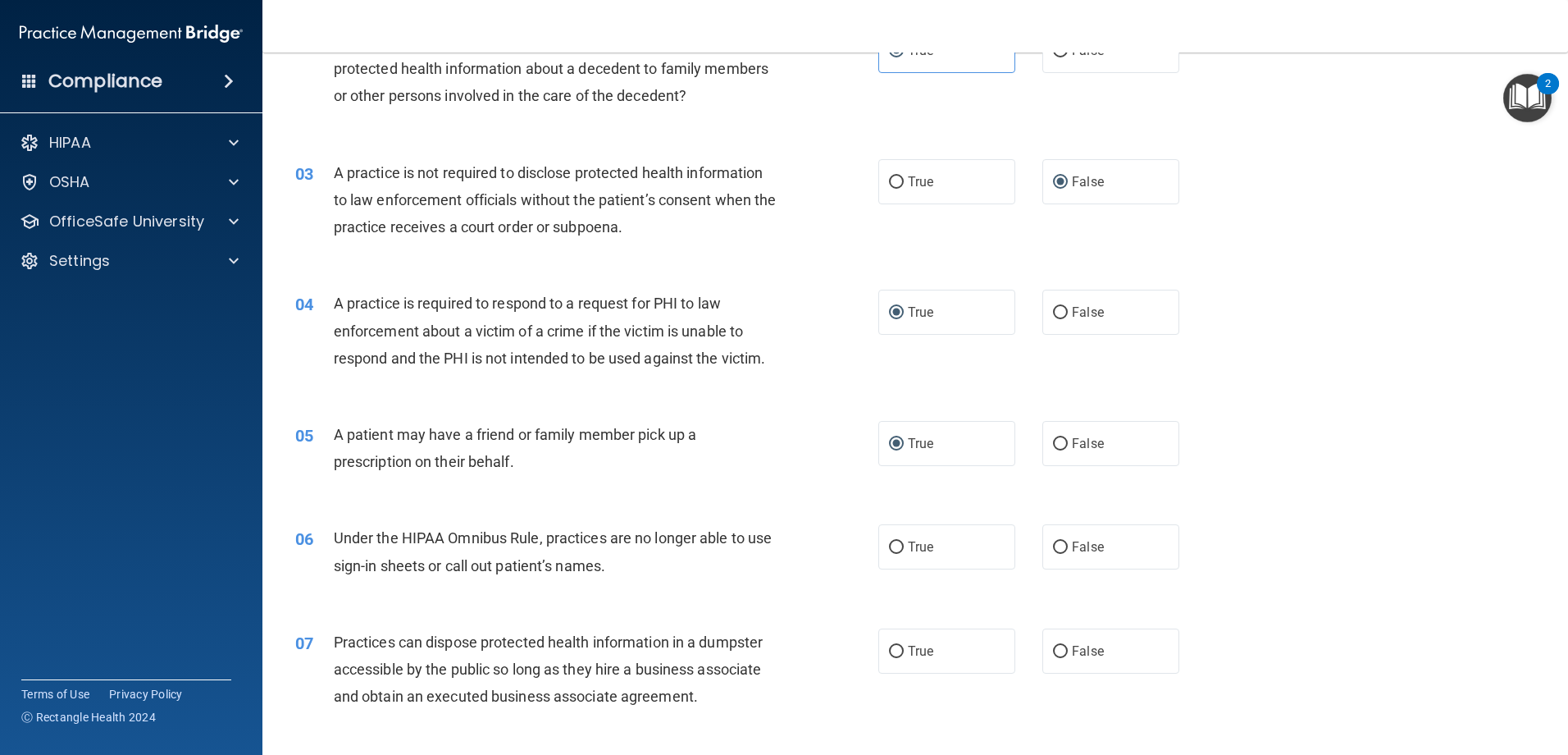
scroll to position [328, 0]
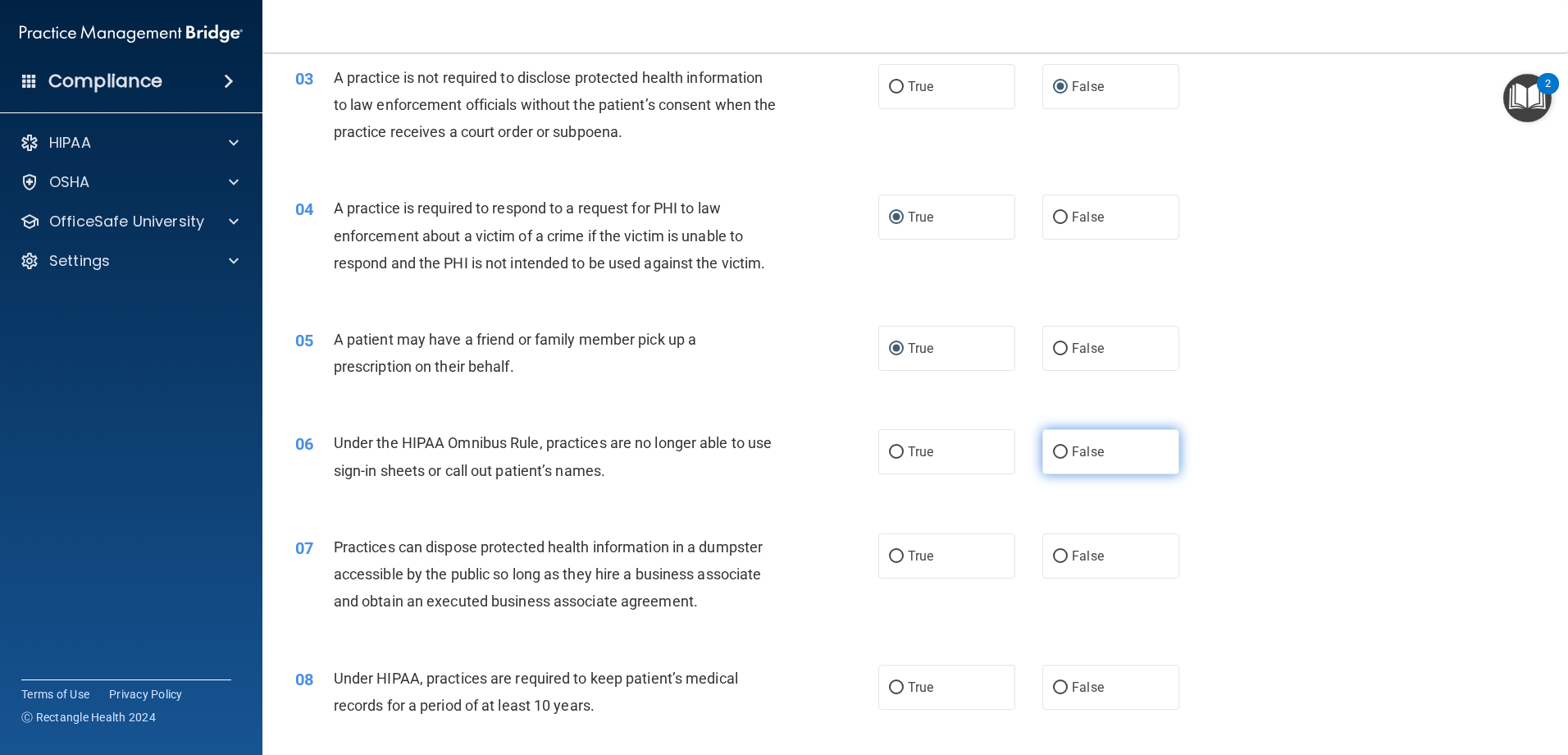
click at [1057, 454] on input "False" at bounding box center [1060, 452] width 15 height 13
radio input "true"
click at [1059, 551] on input "False" at bounding box center [1060, 556] width 15 height 13
radio input "true"
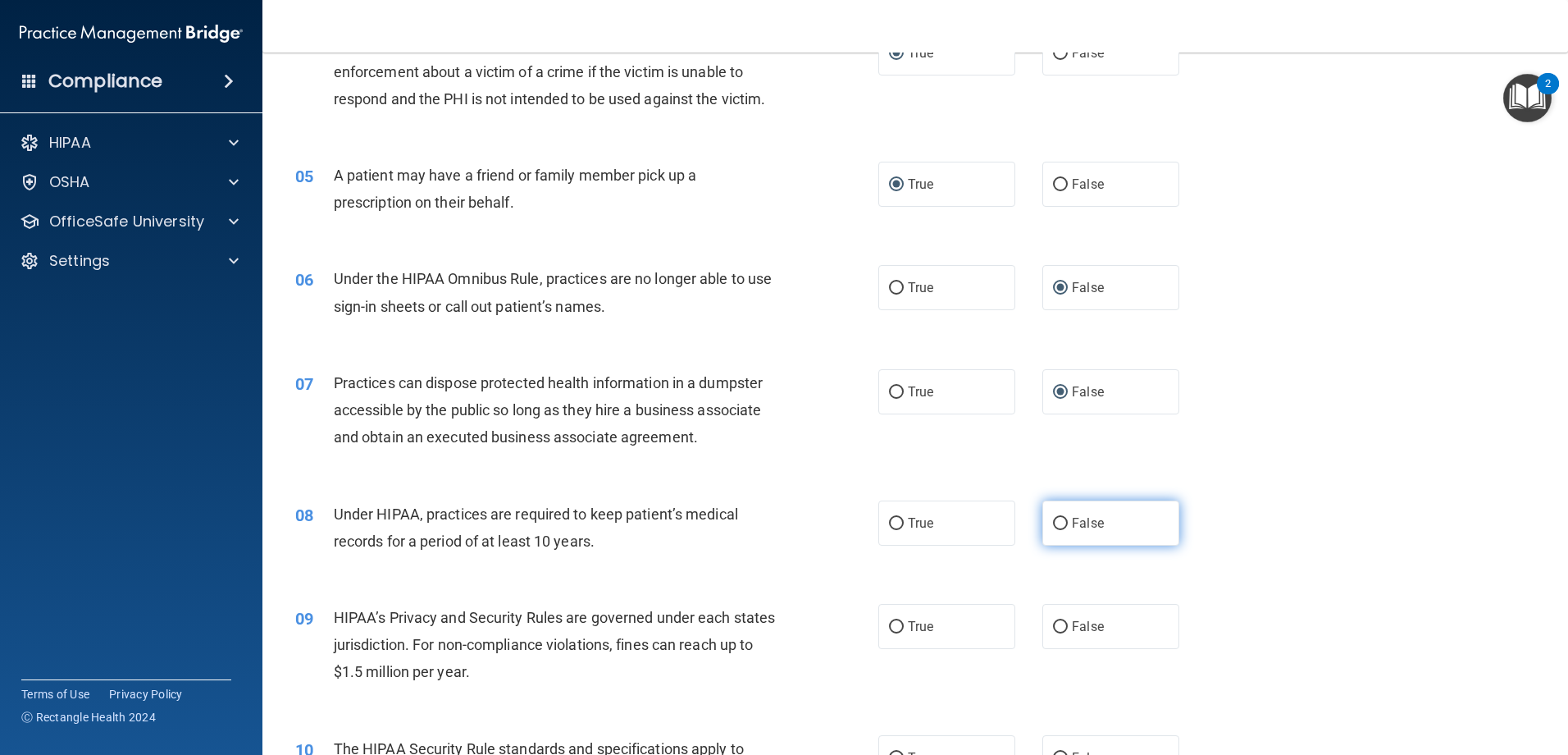
click at [1060, 519] on input "False" at bounding box center [1060, 523] width 15 height 13
radio input "true"
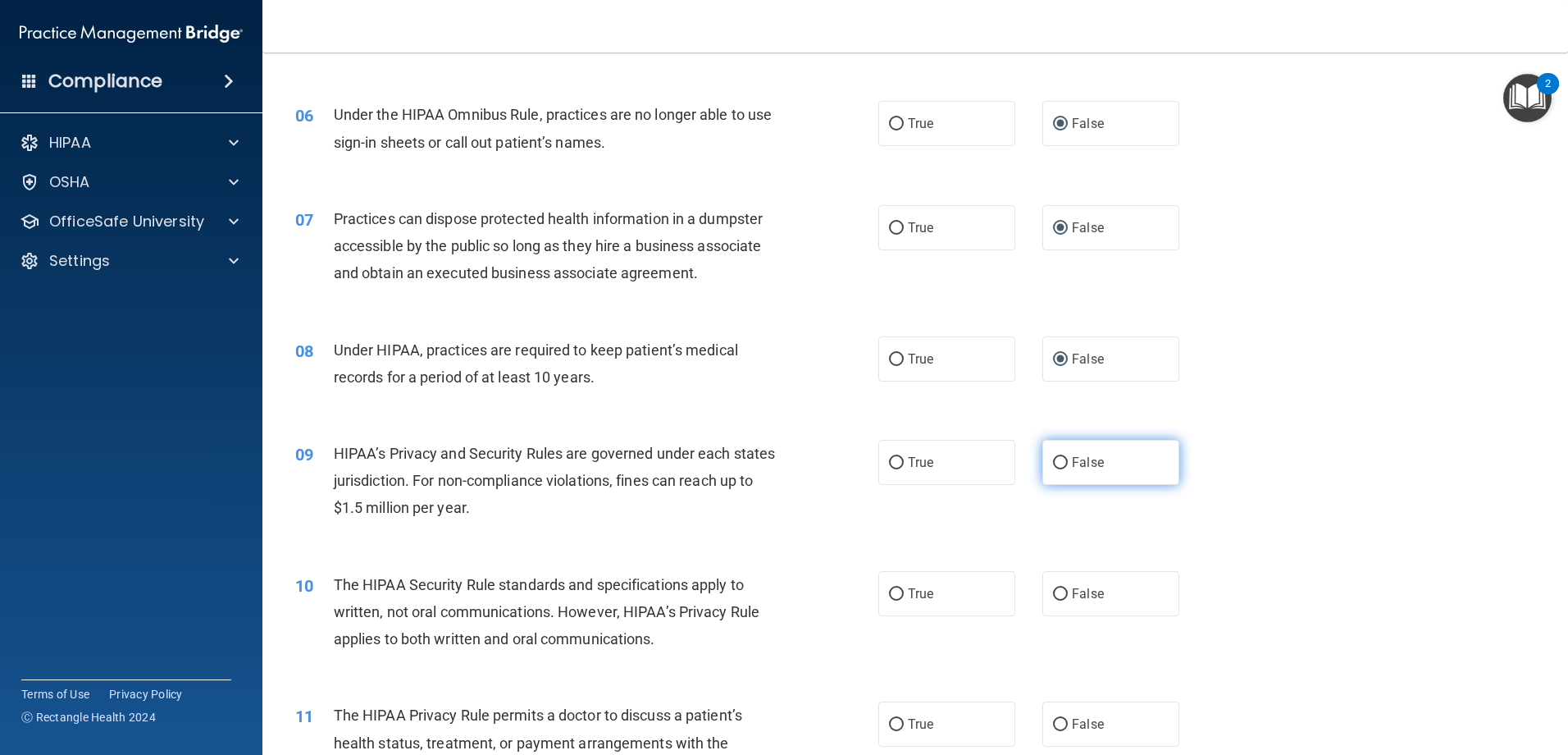
click at [1053, 463] on input "False" at bounding box center [1060, 463] width 15 height 13
radio input "true"
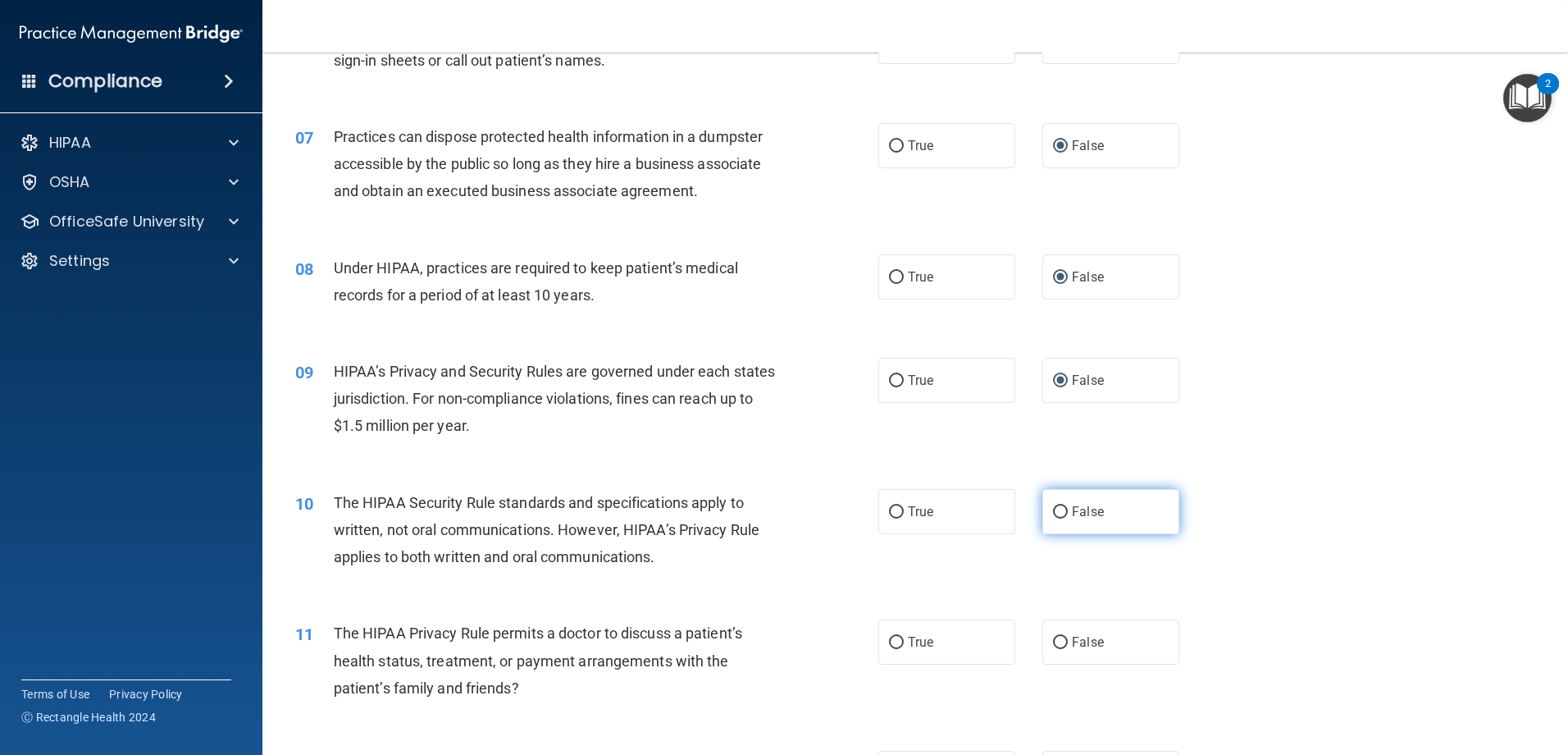
click at [1063, 507] on label "False" at bounding box center [1110, 511] width 137 height 45
click at [1063, 507] on input "False" at bounding box center [1060, 512] width 15 height 13
radio input "true"
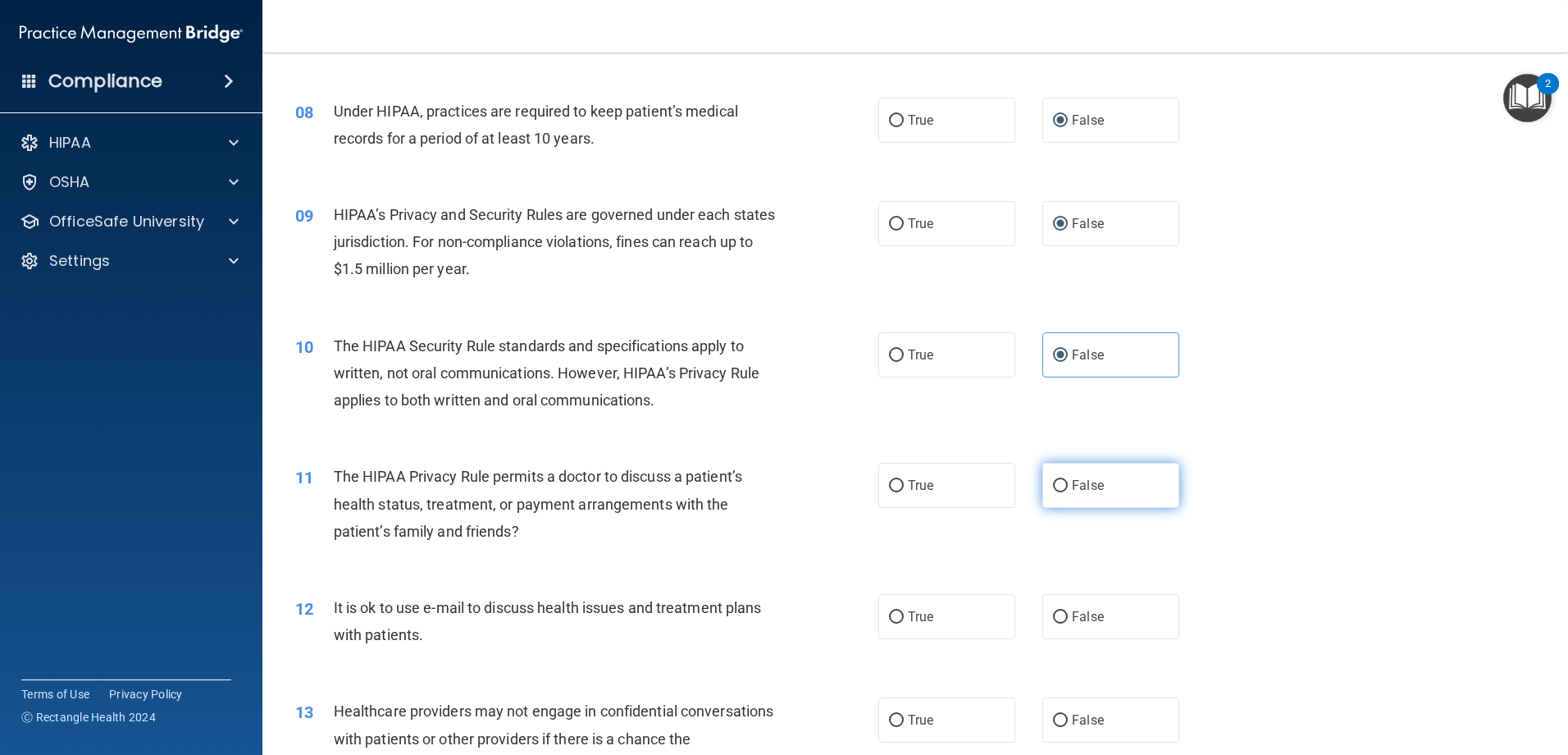
scroll to position [902, 0]
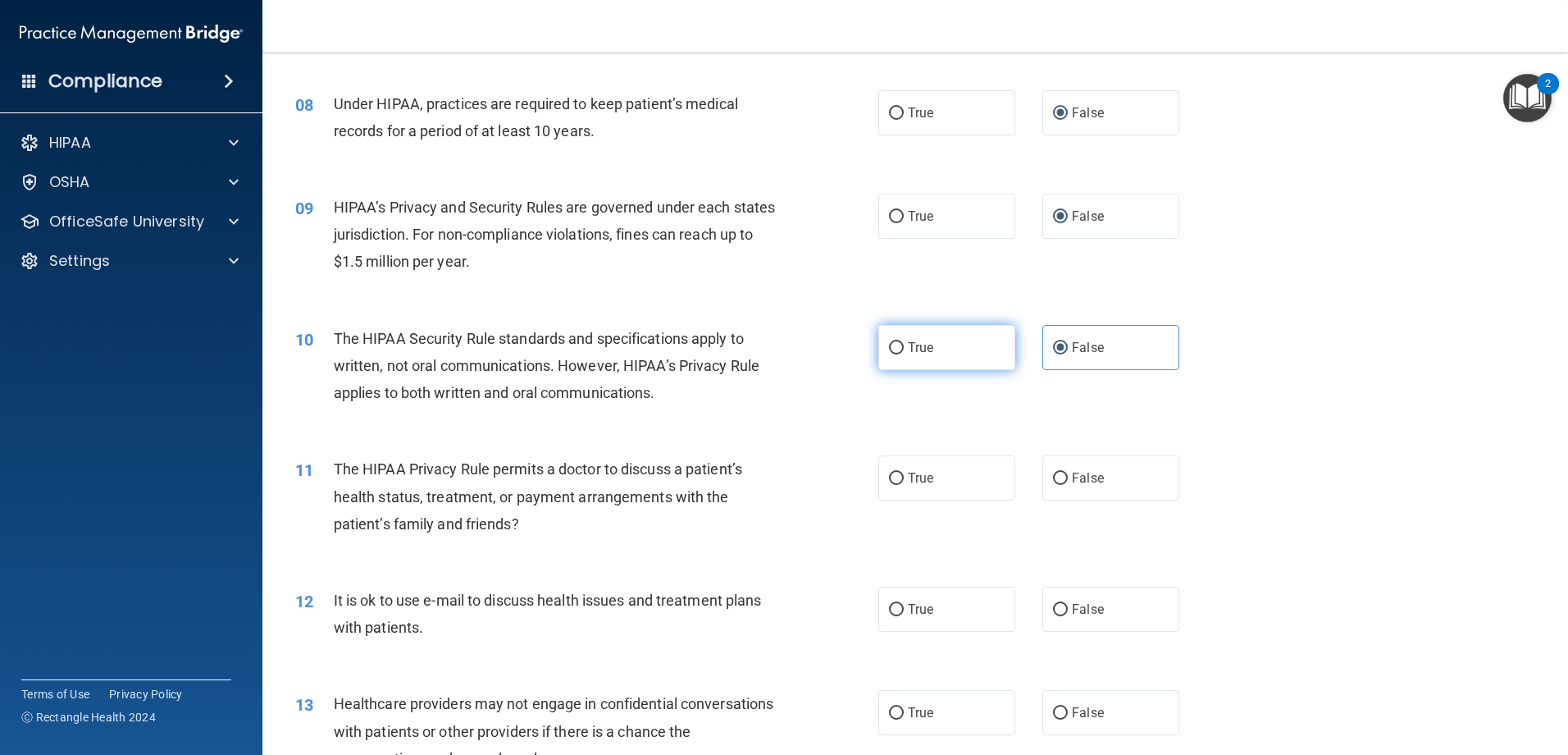
click at [901, 339] on label "True" at bounding box center [947, 347] width 137 height 45
click at [901, 342] on input "True" at bounding box center [896, 348] width 15 height 13
radio input "true"
radio input "false"
click at [900, 487] on label "True" at bounding box center [947, 478] width 137 height 45
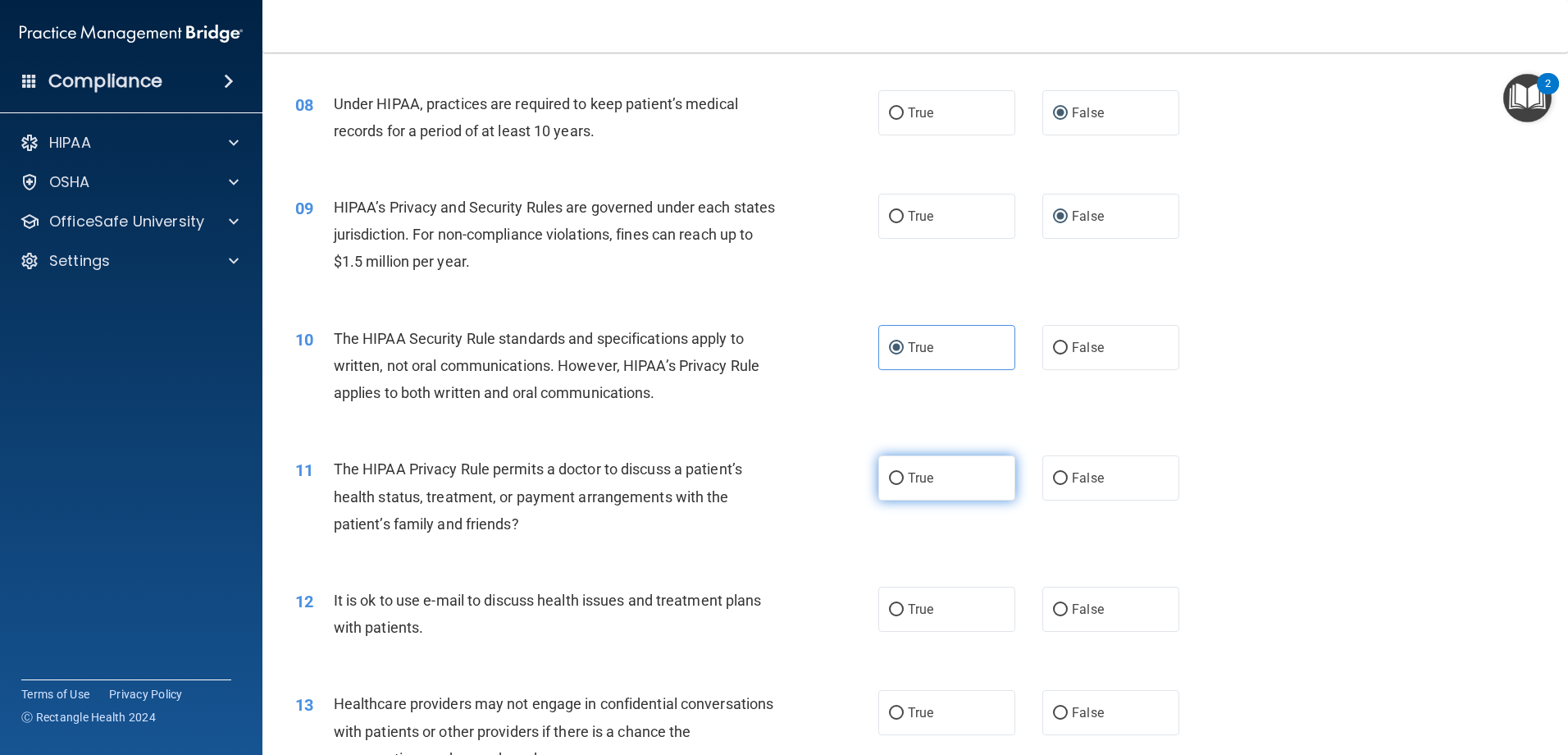
click at [900, 485] on input "True" at bounding box center [896, 479] width 15 height 13
radio input "true"
click at [886, 597] on label "True" at bounding box center [947, 610] width 137 height 45
click at [889, 604] on input "True" at bounding box center [896, 610] width 15 height 13
radio input "true"
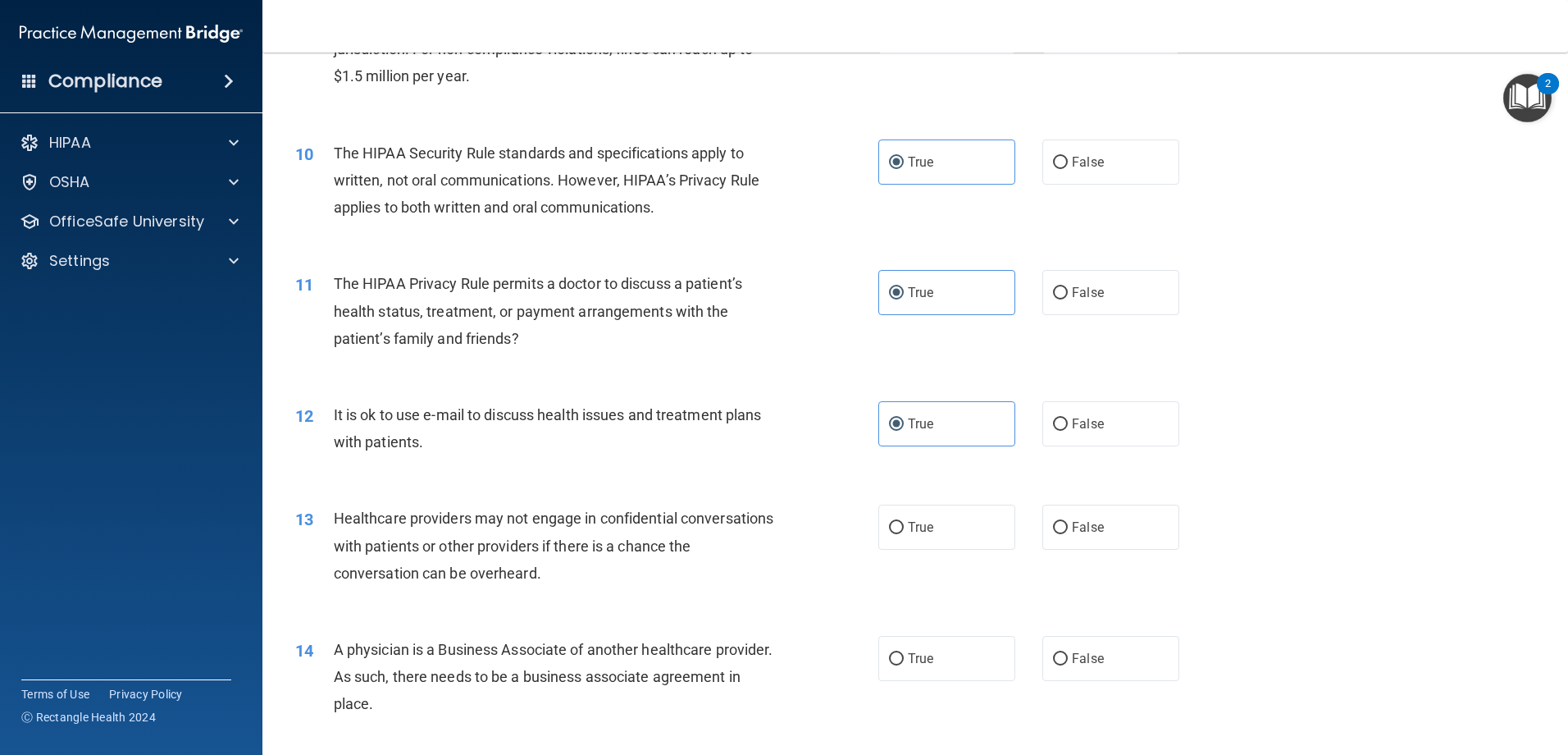
scroll to position [1148, 0]
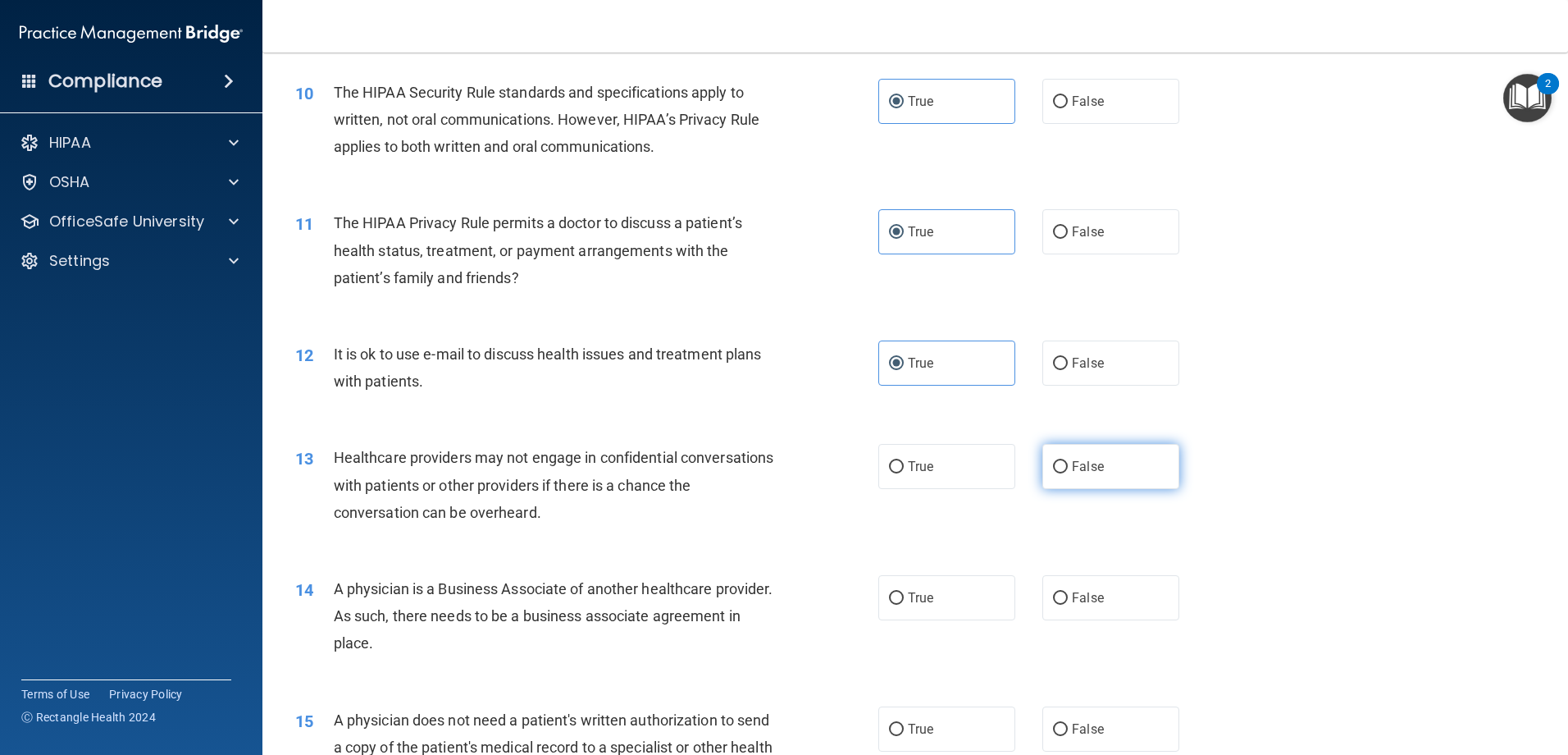
click at [1042, 467] on label "False" at bounding box center [1110, 466] width 137 height 45
click at [1053, 467] on input "False" at bounding box center [1060, 467] width 15 height 13
radio input "true"
click at [1051, 583] on label "False" at bounding box center [1110, 598] width 137 height 45
click at [1053, 592] on input "False" at bounding box center [1060, 598] width 15 height 13
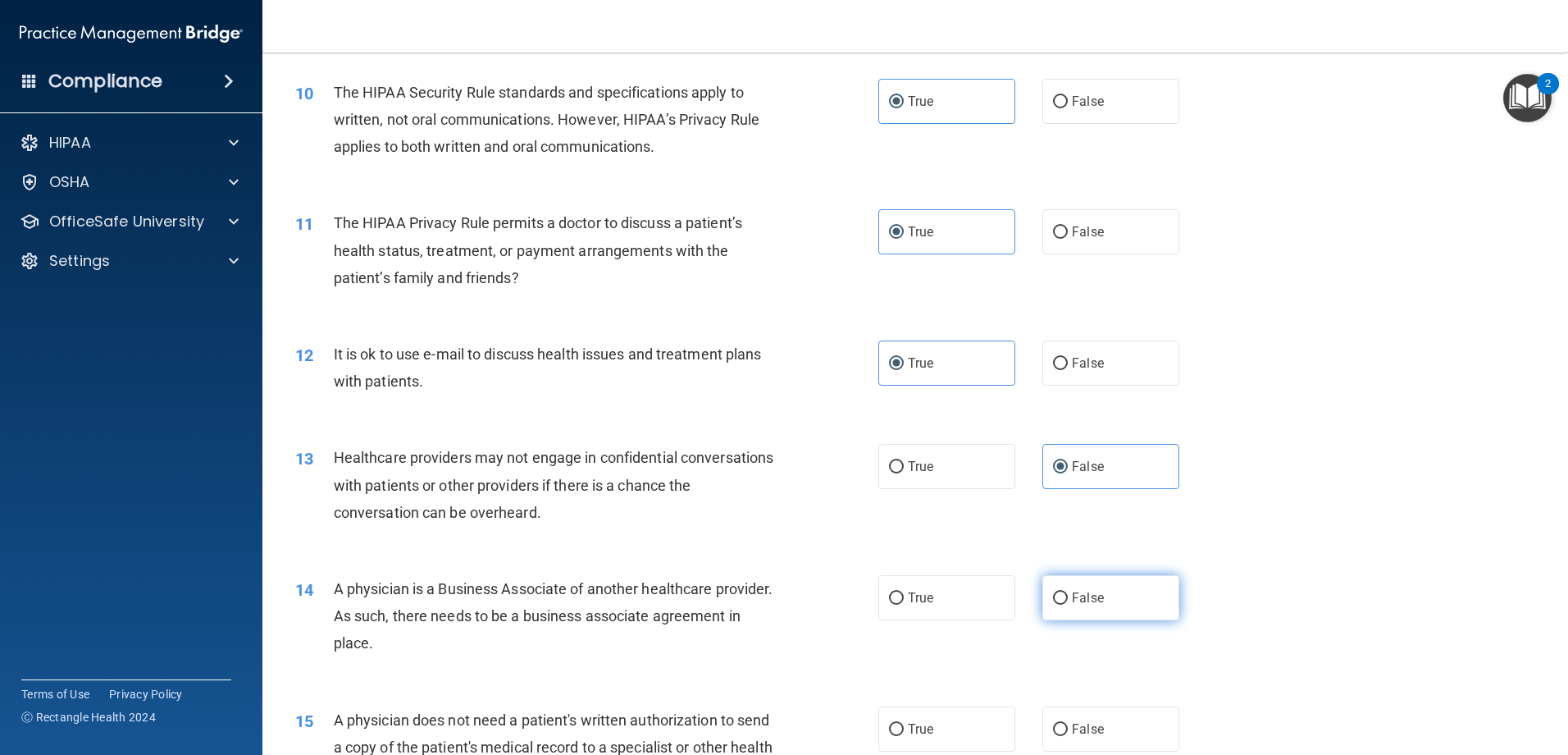
radio input "true"
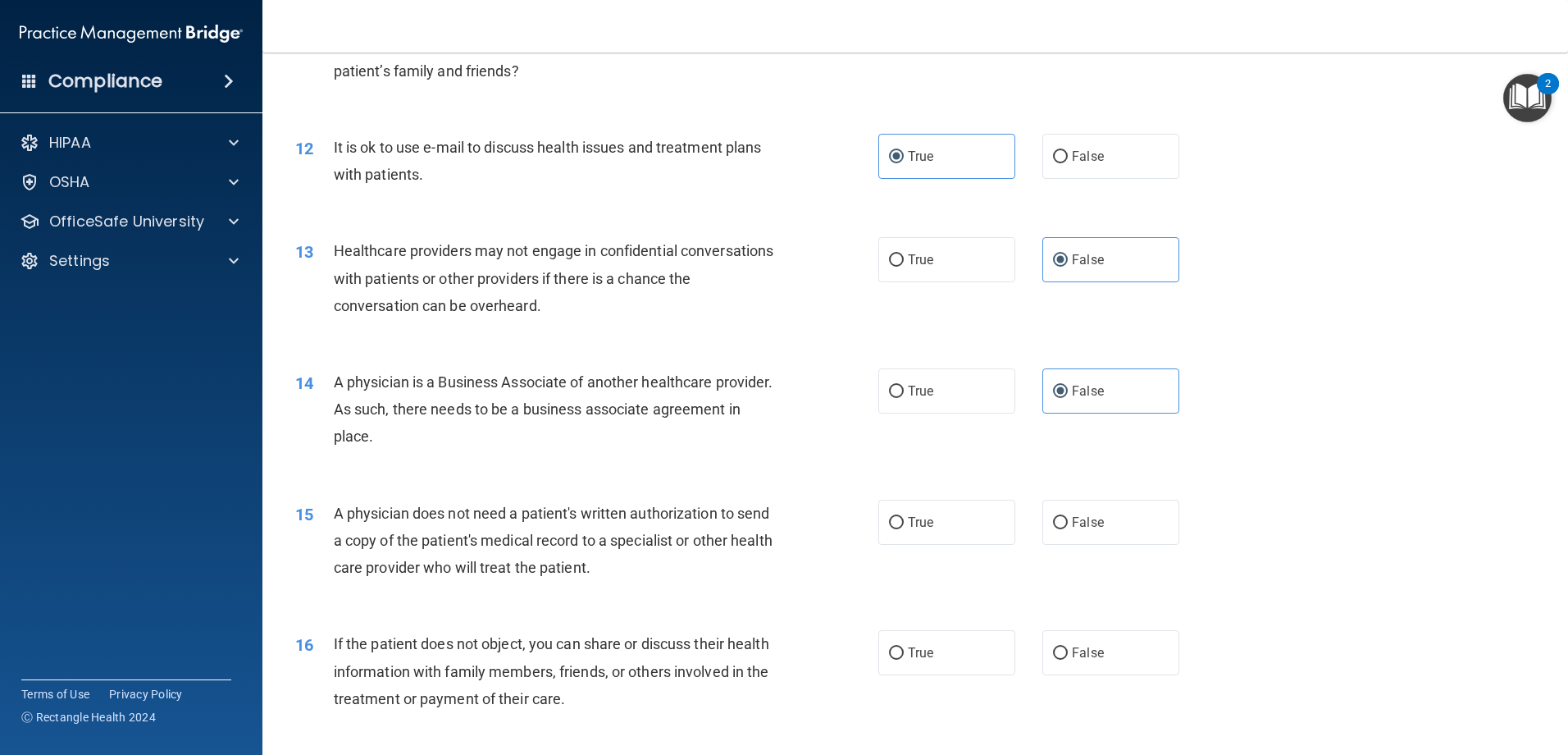
scroll to position [1394, 0]
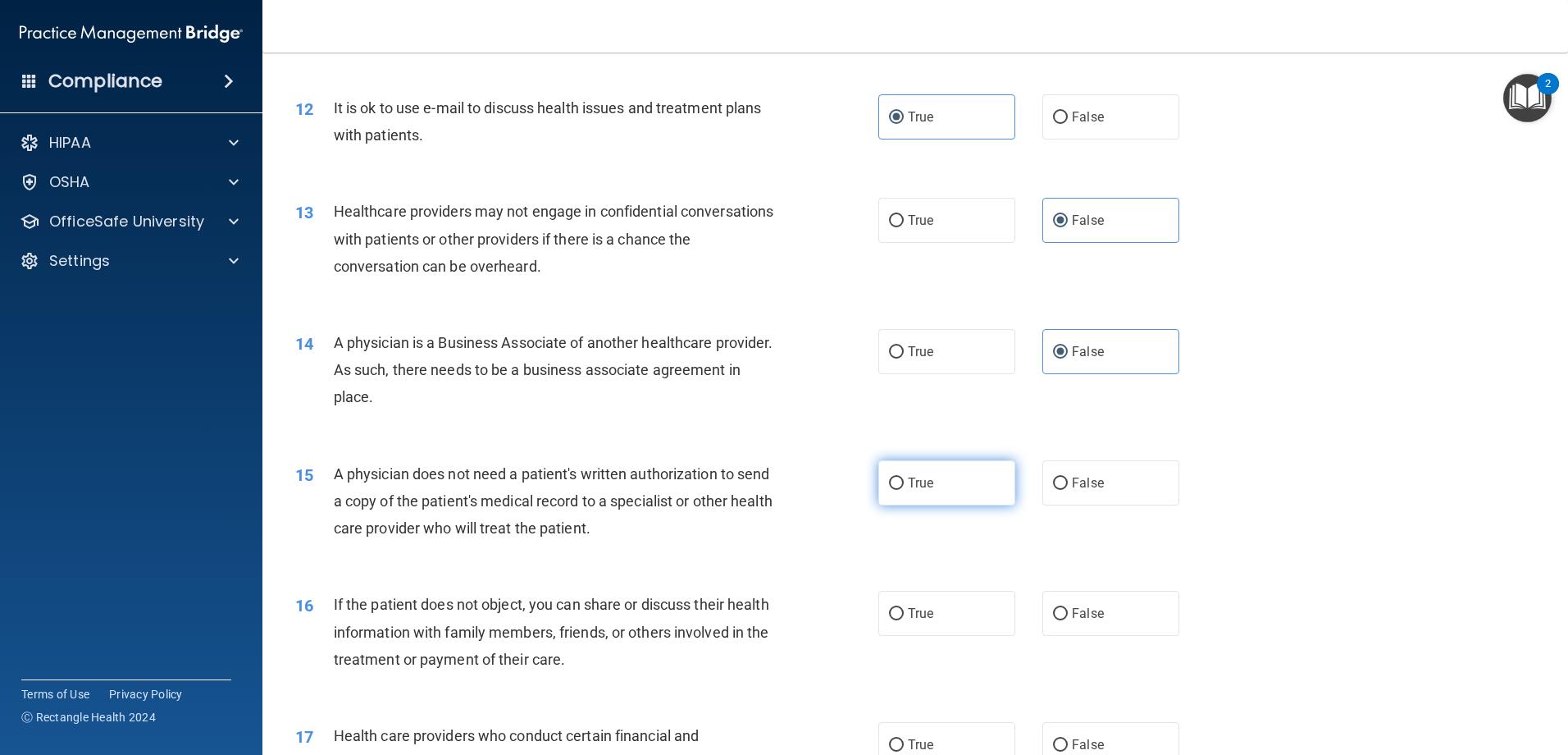
click at [923, 485] on span "True" at bounding box center [921, 483] width 26 height 16
click at [903, 485] on input "True" at bounding box center [896, 484] width 15 height 13
radio input "true"
click at [908, 599] on label "True" at bounding box center [947, 613] width 137 height 45
click at [903, 608] on input "True" at bounding box center [896, 613] width 15 height 13
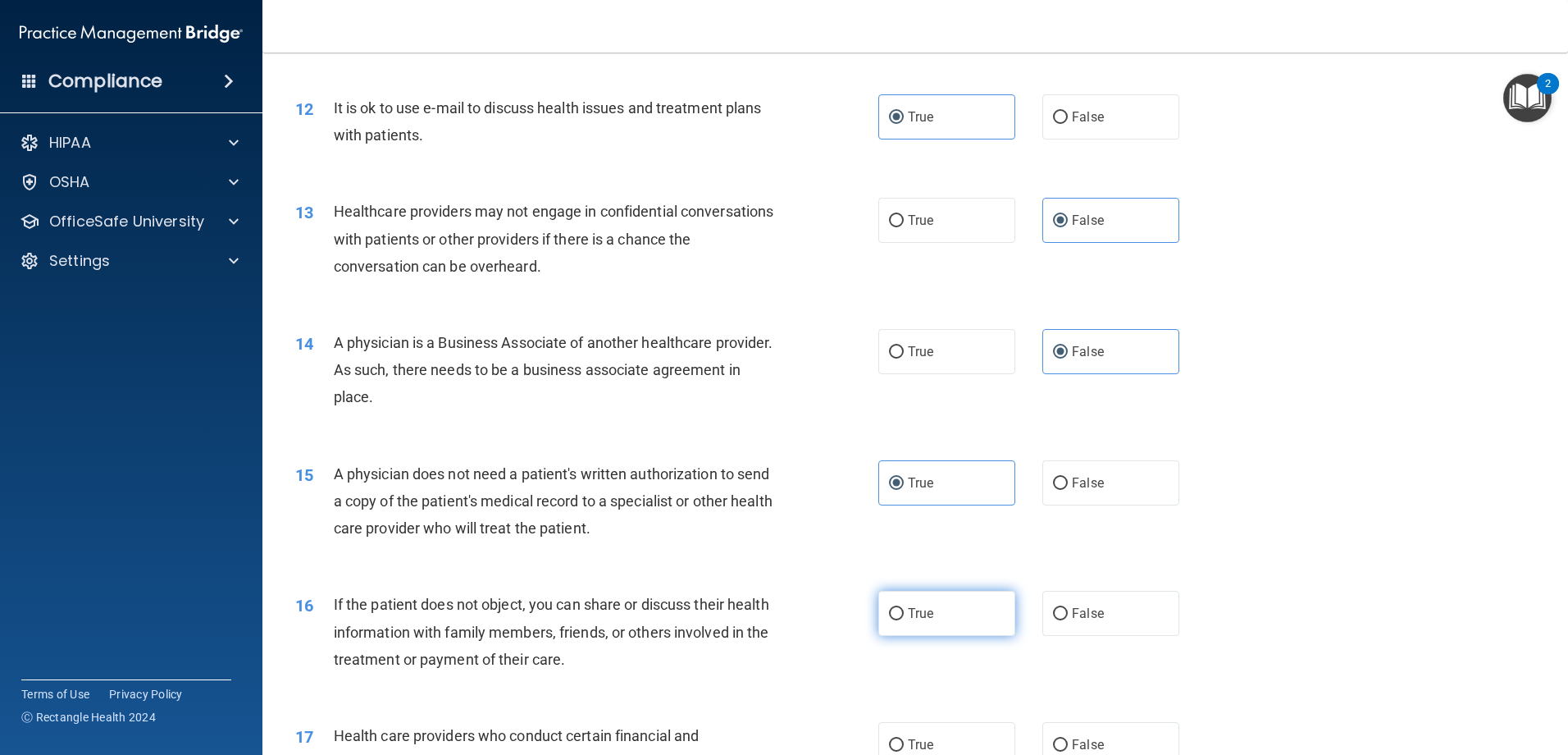
radio input "true"
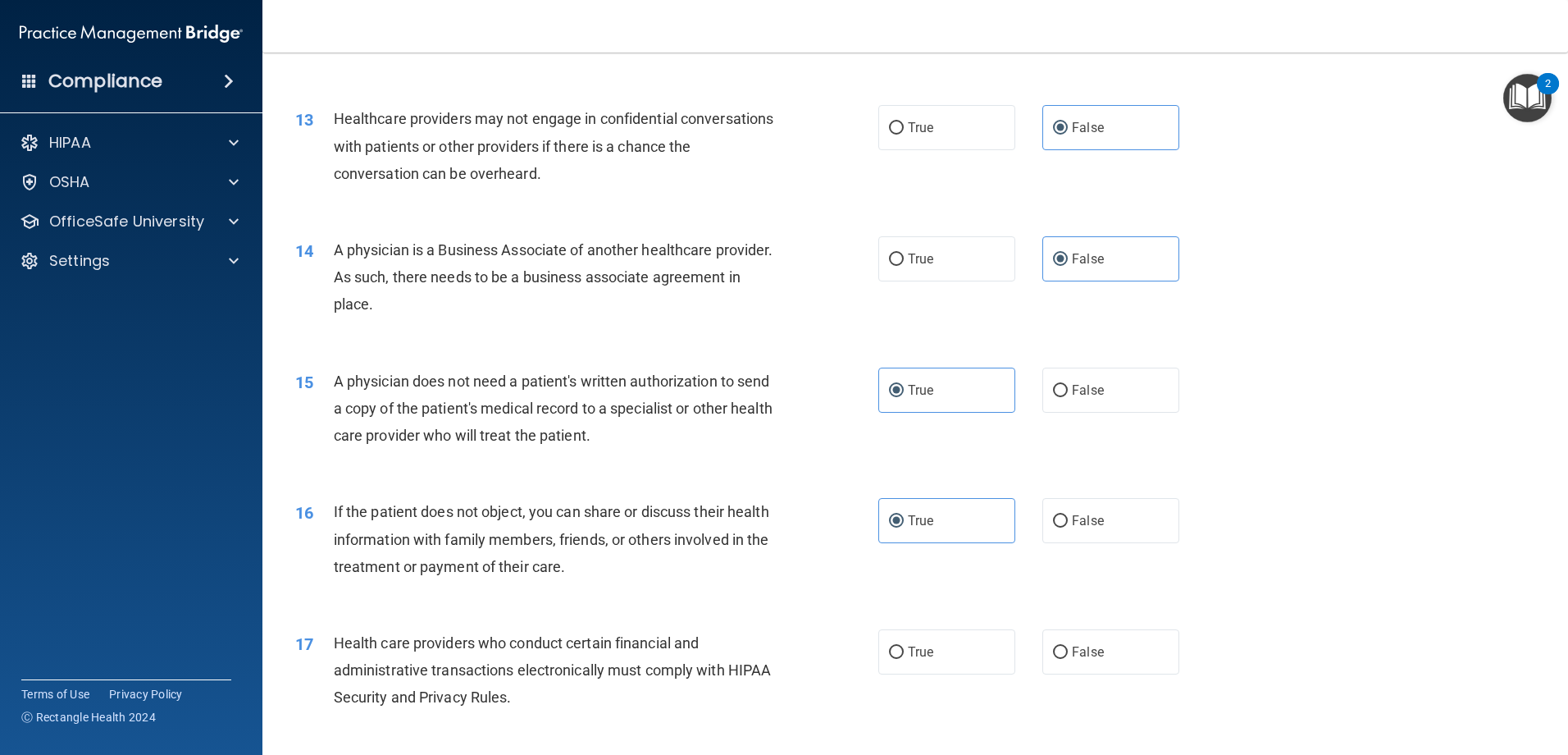
scroll to position [1641, 0]
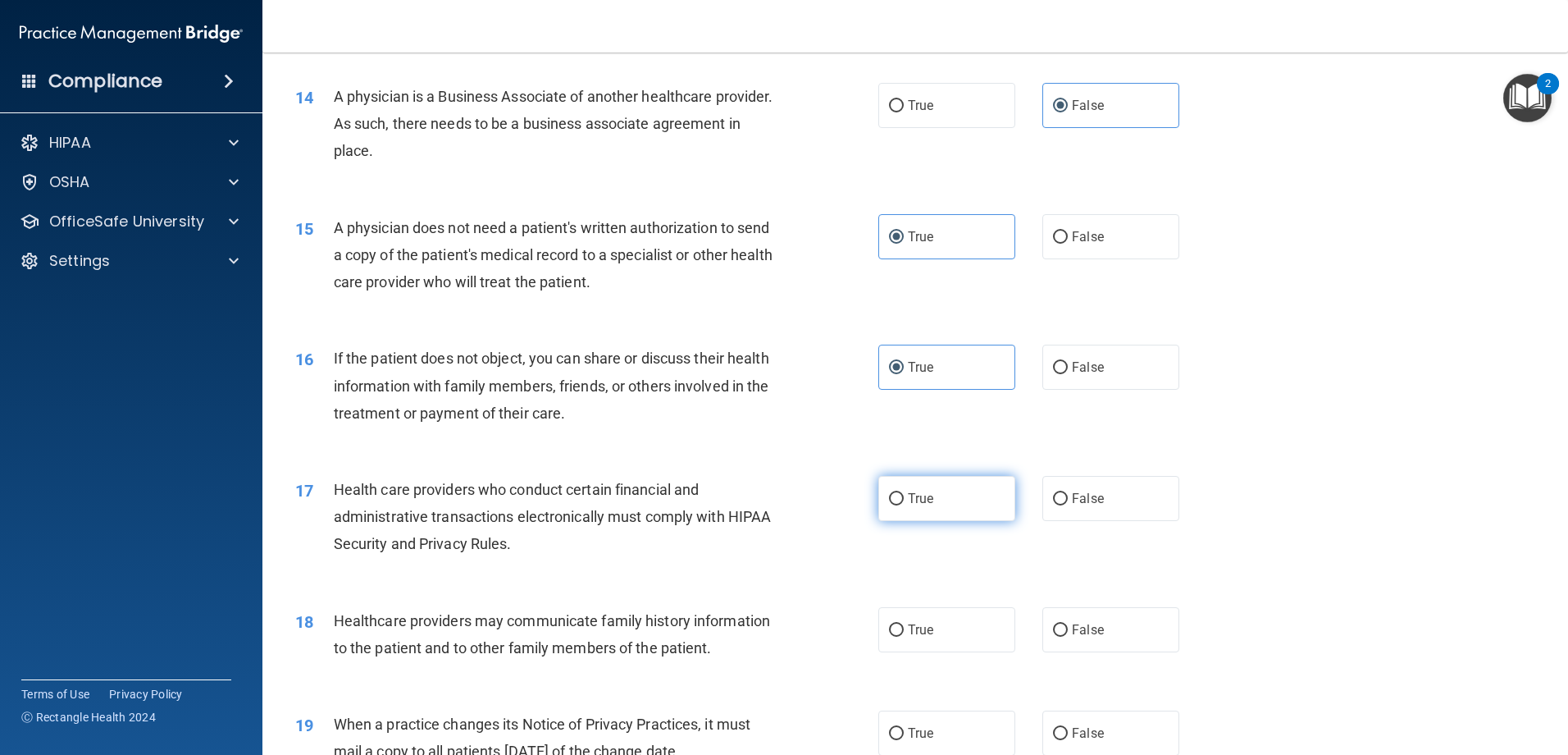
click at [925, 510] on label "True" at bounding box center [947, 498] width 137 height 45
click at [903, 505] on input "True" at bounding box center [896, 498] width 15 height 13
radio input "true"
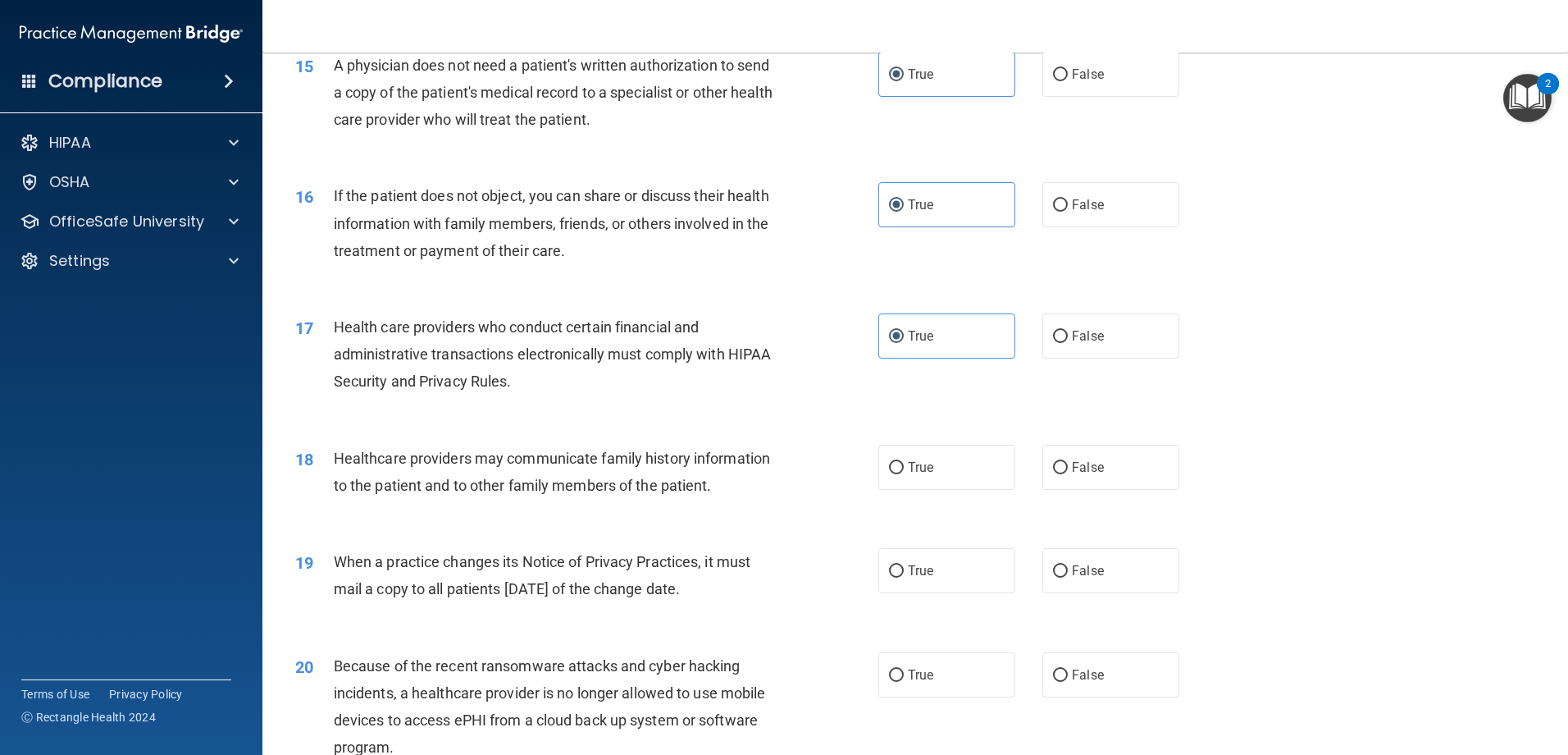
scroll to position [1804, 0]
drag, startPoint x: 1055, startPoint y: 473, endPoint x: 1062, endPoint y: 484, distance: 13.0
click at [1056, 473] on label "False" at bounding box center [1110, 466] width 137 height 45
click at [1056, 473] on input "False" at bounding box center [1060, 466] width 15 height 13
radio input "true"
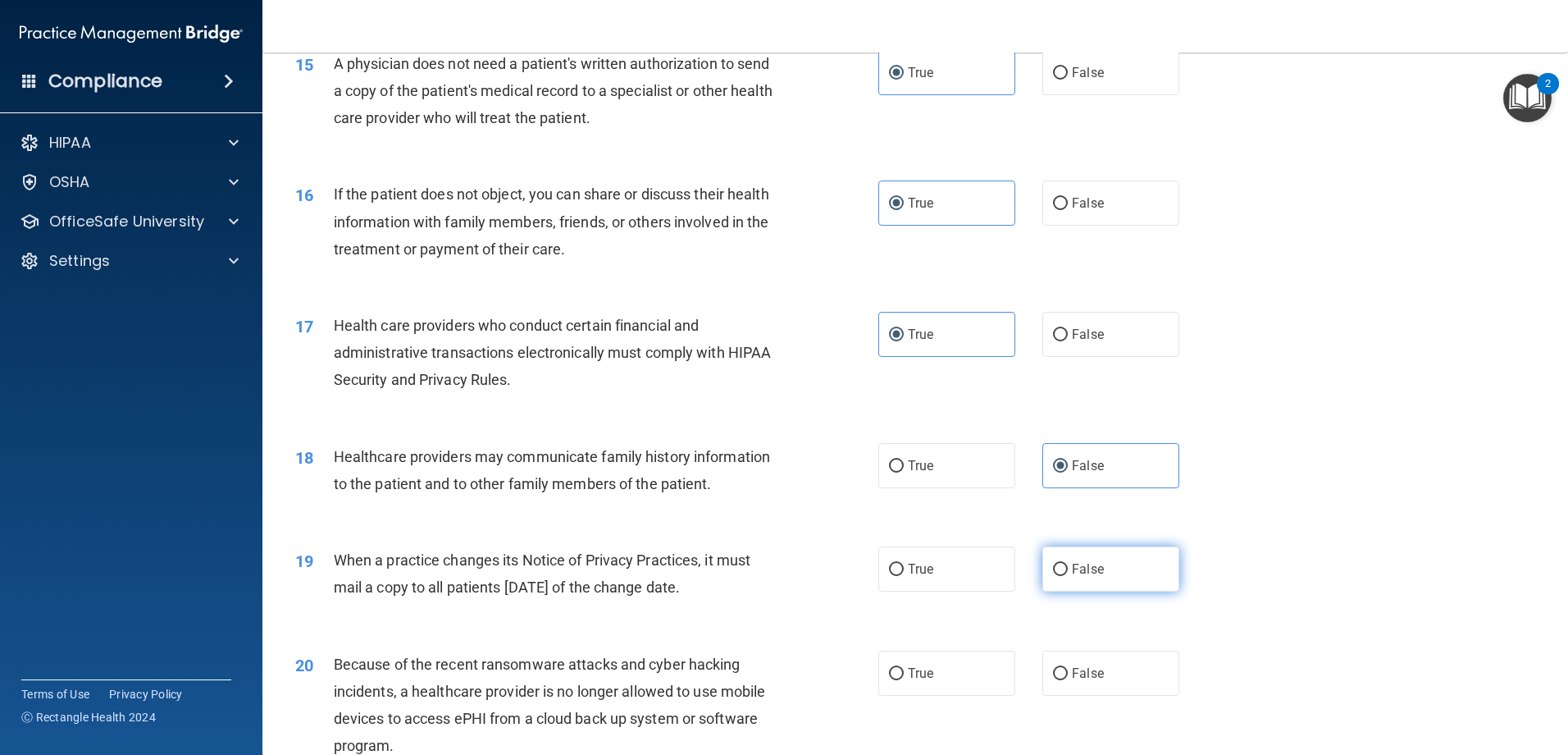
click at [1072, 567] on span "False" at bounding box center [1087, 569] width 32 height 16
click at [1068, 567] on input "False" at bounding box center [1060, 569] width 15 height 13
radio input "true"
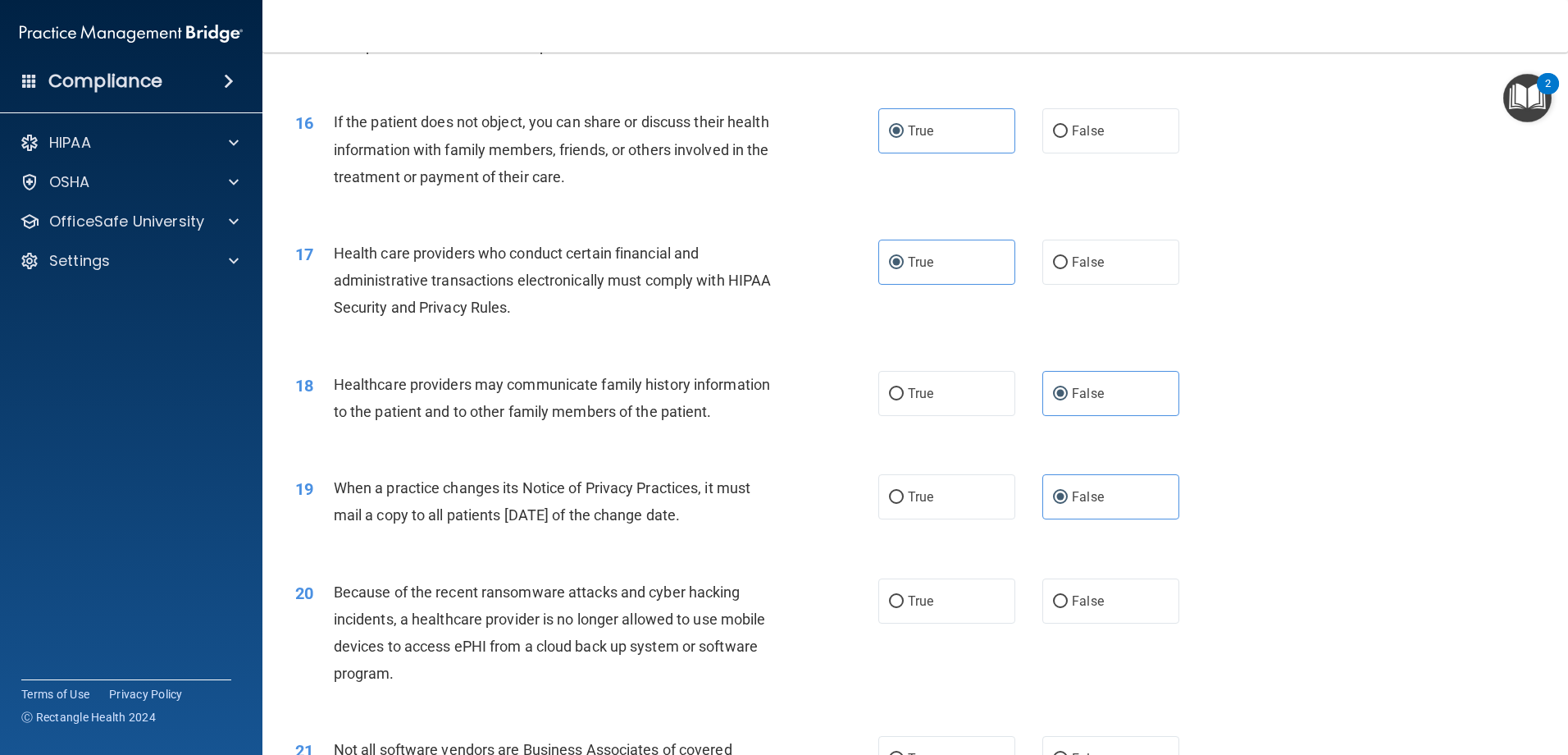
scroll to position [1968, 0]
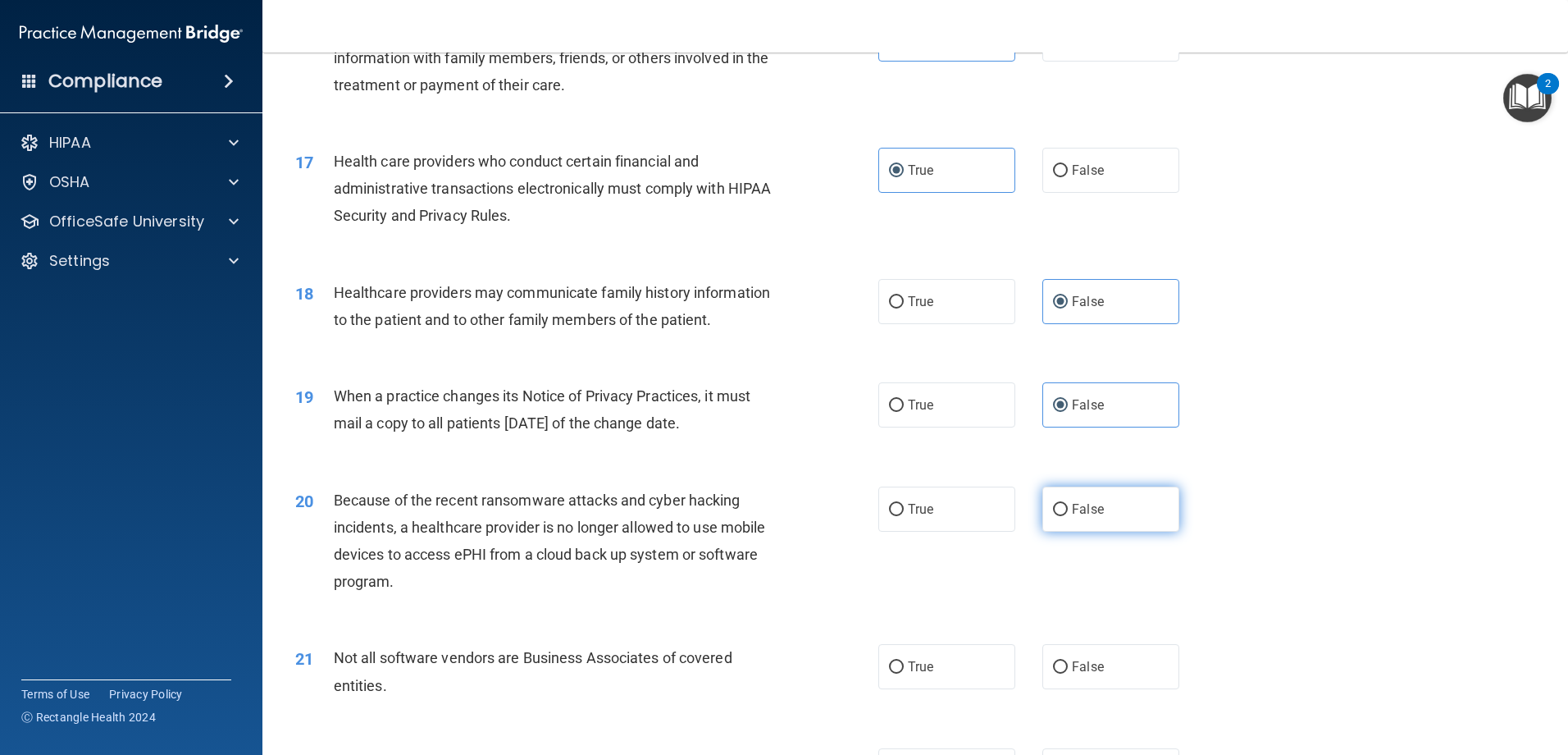
click at [1061, 517] on label "False" at bounding box center [1110, 509] width 137 height 45
click at [1061, 516] on input "False" at bounding box center [1060, 509] width 15 height 13
radio input "true"
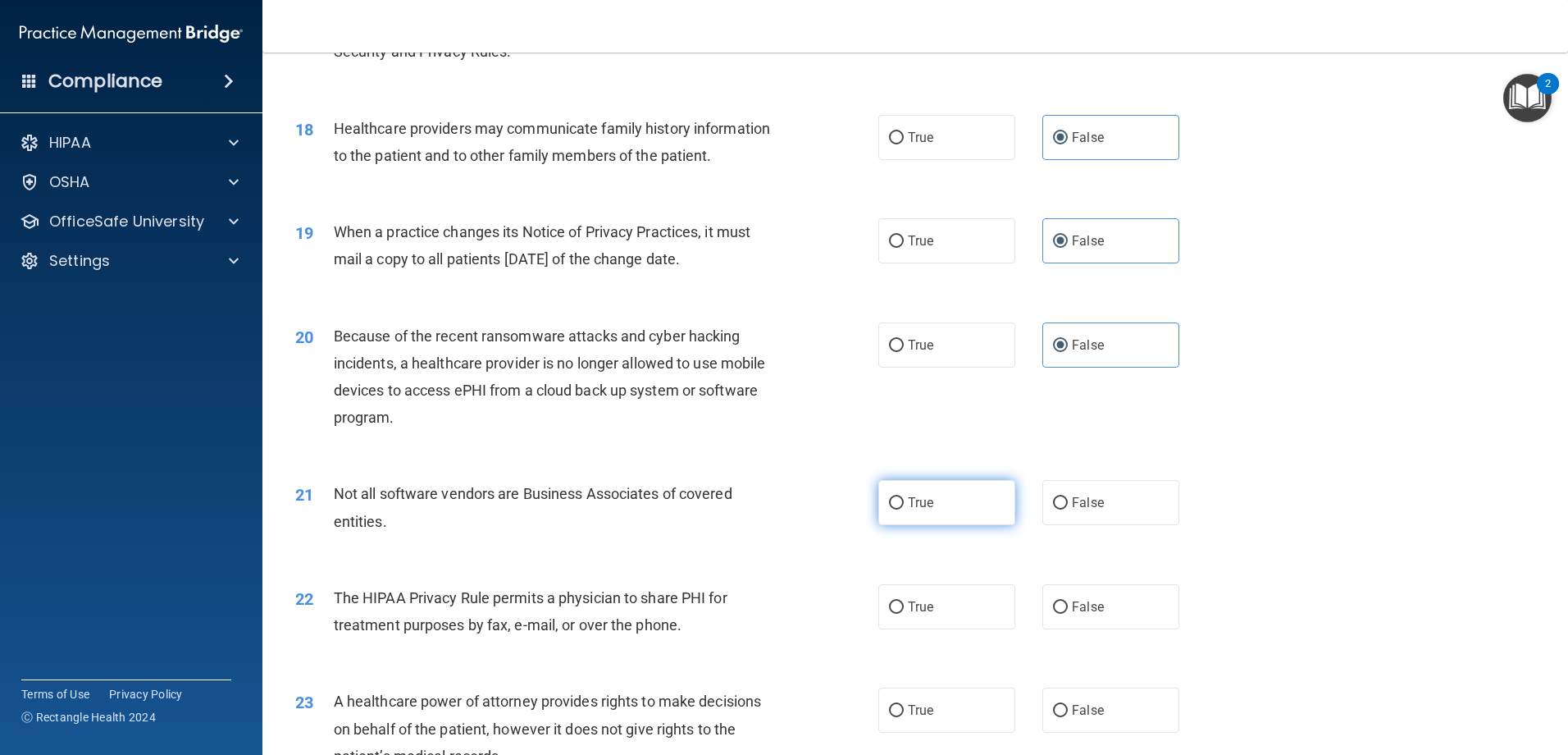
click at [958, 503] on label "True" at bounding box center [947, 502] width 137 height 45
click at [903, 503] on input "True" at bounding box center [896, 503] width 15 height 13
radio input "true"
click at [944, 585] on label "True" at bounding box center [947, 607] width 137 height 45
click at [903, 602] on input "True" at bounding box center [896, 608] width 15 height 13
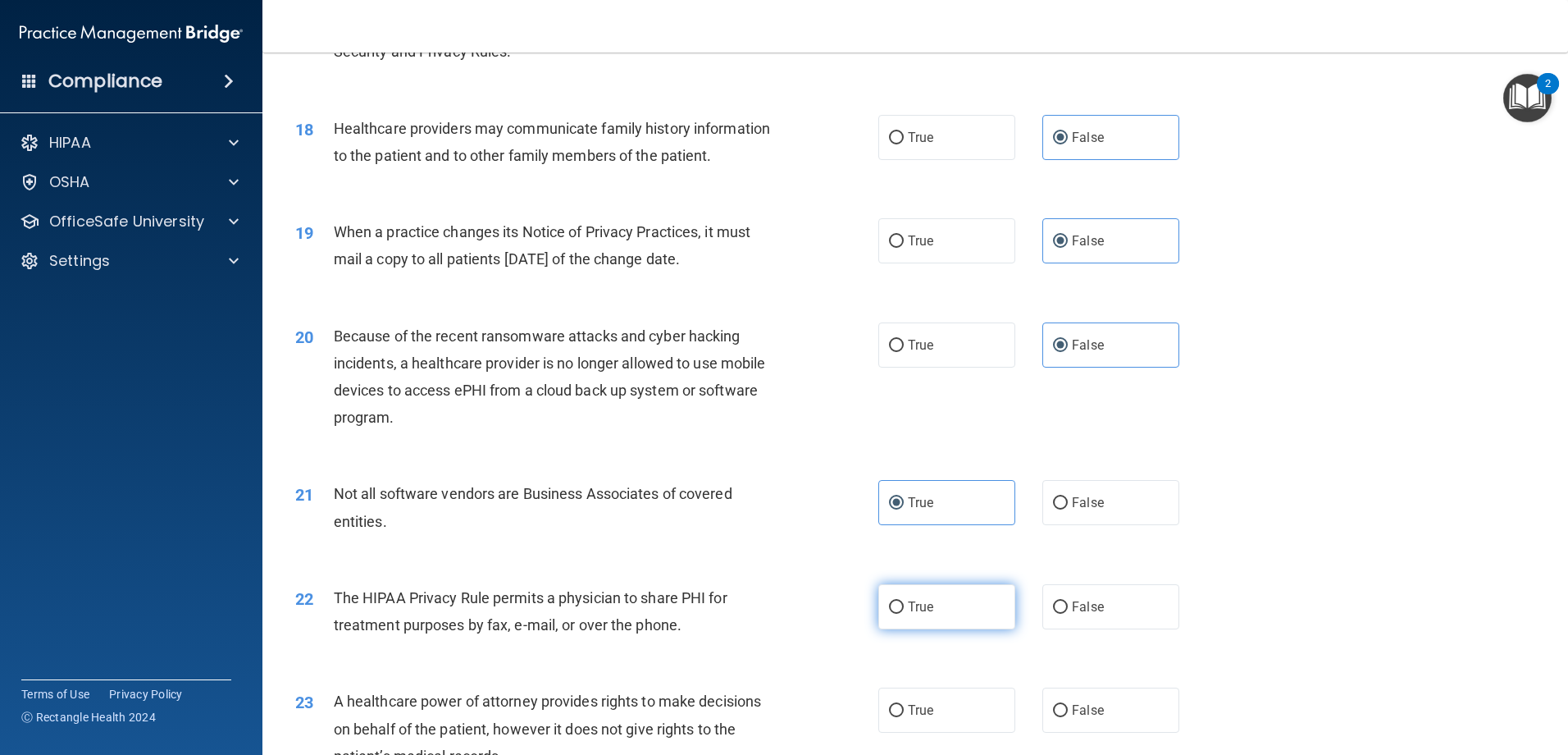
radio input "true"
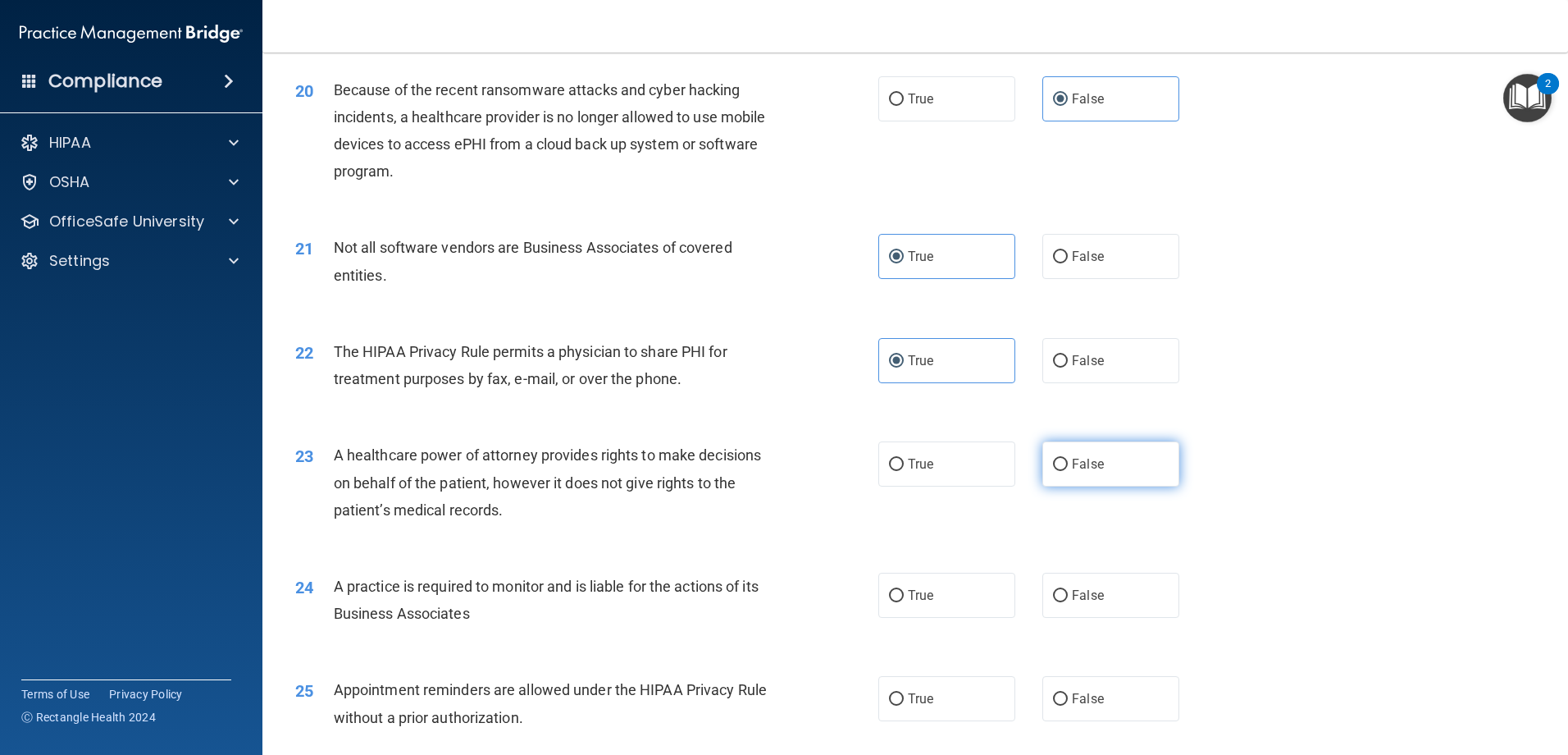
click at [1086, 469] on label "False" at bounding box center [1110, 464] width 137 height 45
click at [1068, 469] on input "False" at bounding box center [1060, 464] width 15 height 13
radio input "true"
click at [1093, 607] on label "False" at bounding box center [1110, 595] width 137 height 45
click at [1068, 602] on input "False" at bounding box center [1060, 596] width 15 height 13
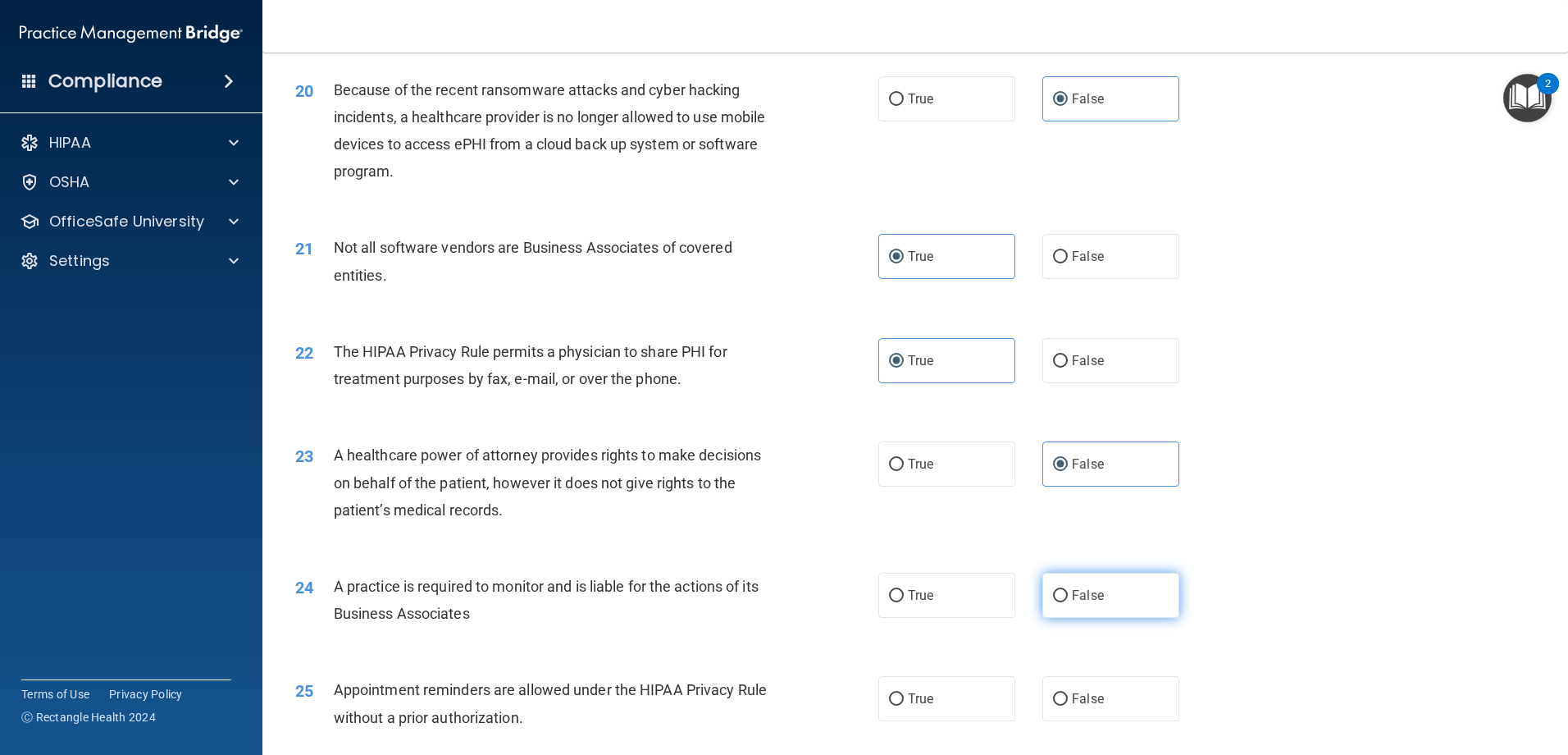
radio input "true"
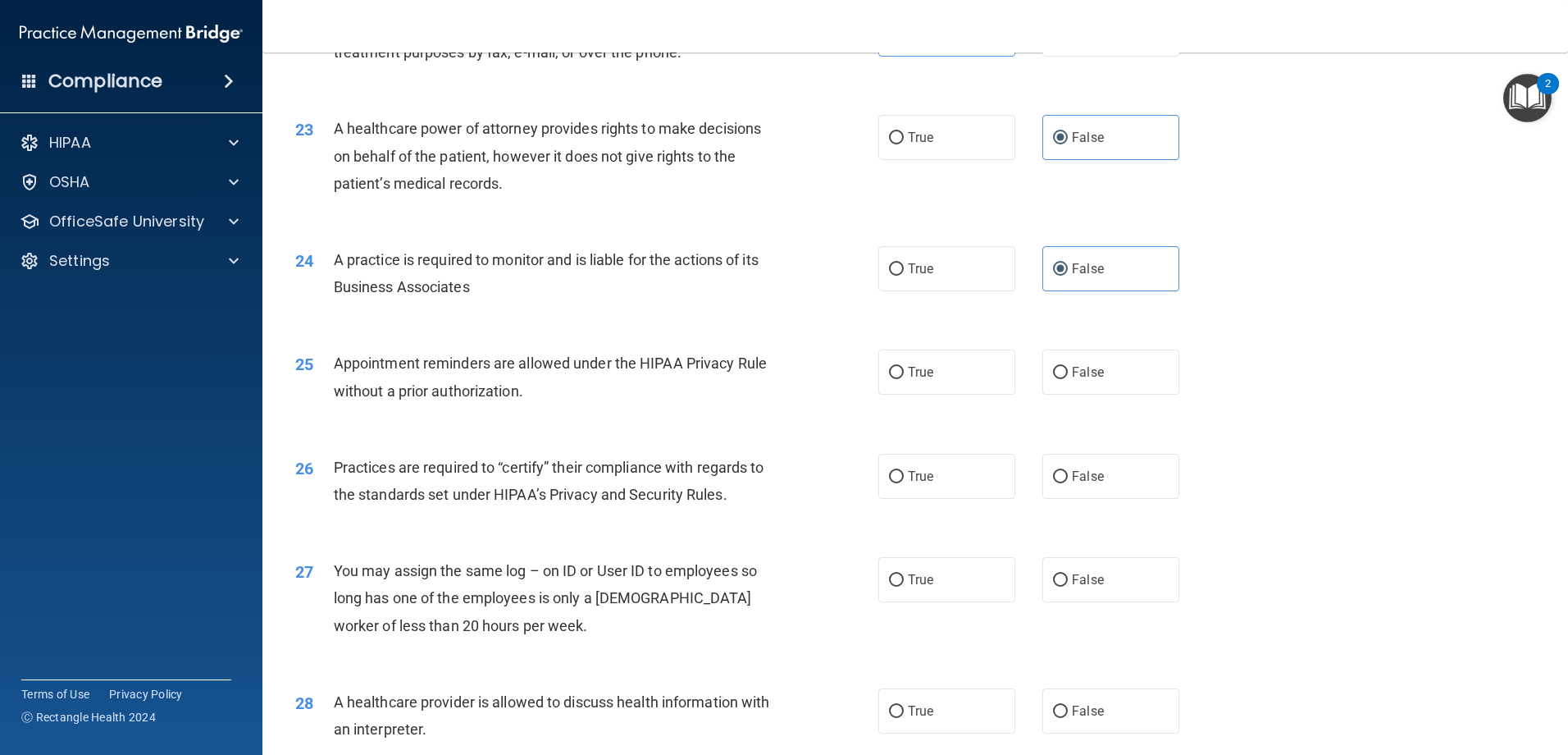
scroll to position [2871, 0]
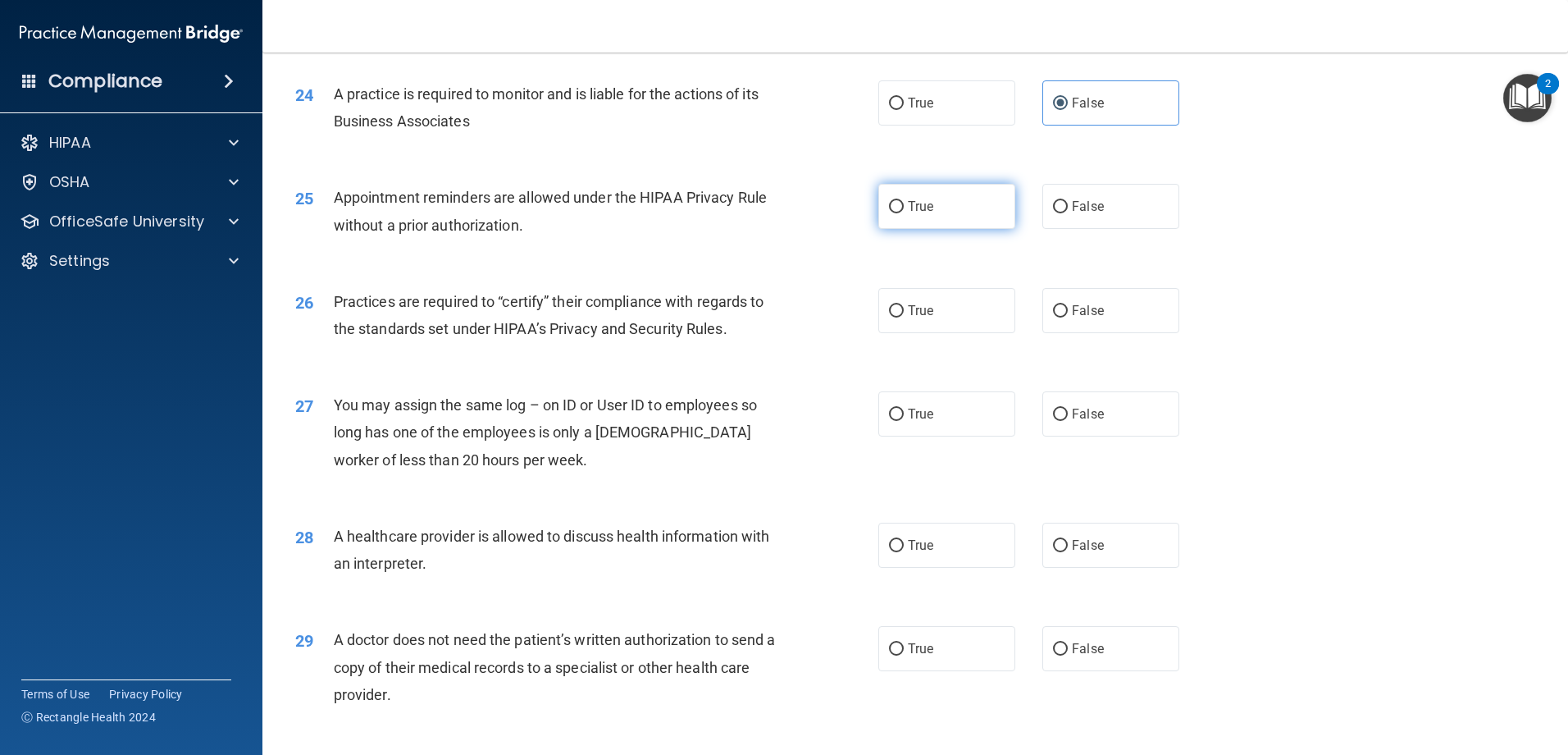
click at [942, 217] on label "True" at bounding box center [947, 206] width 137 height 45
click at [903, 213] on input "True" at bounding box center [896, 206] width 15 height 13
radio input "true"
click at [1086, 329] on label "False" at bounding box center [1110, 311] width 137 height 45
click at [1068, 318] on input "False" at bounding box center [1060, 311] width 15 height 13
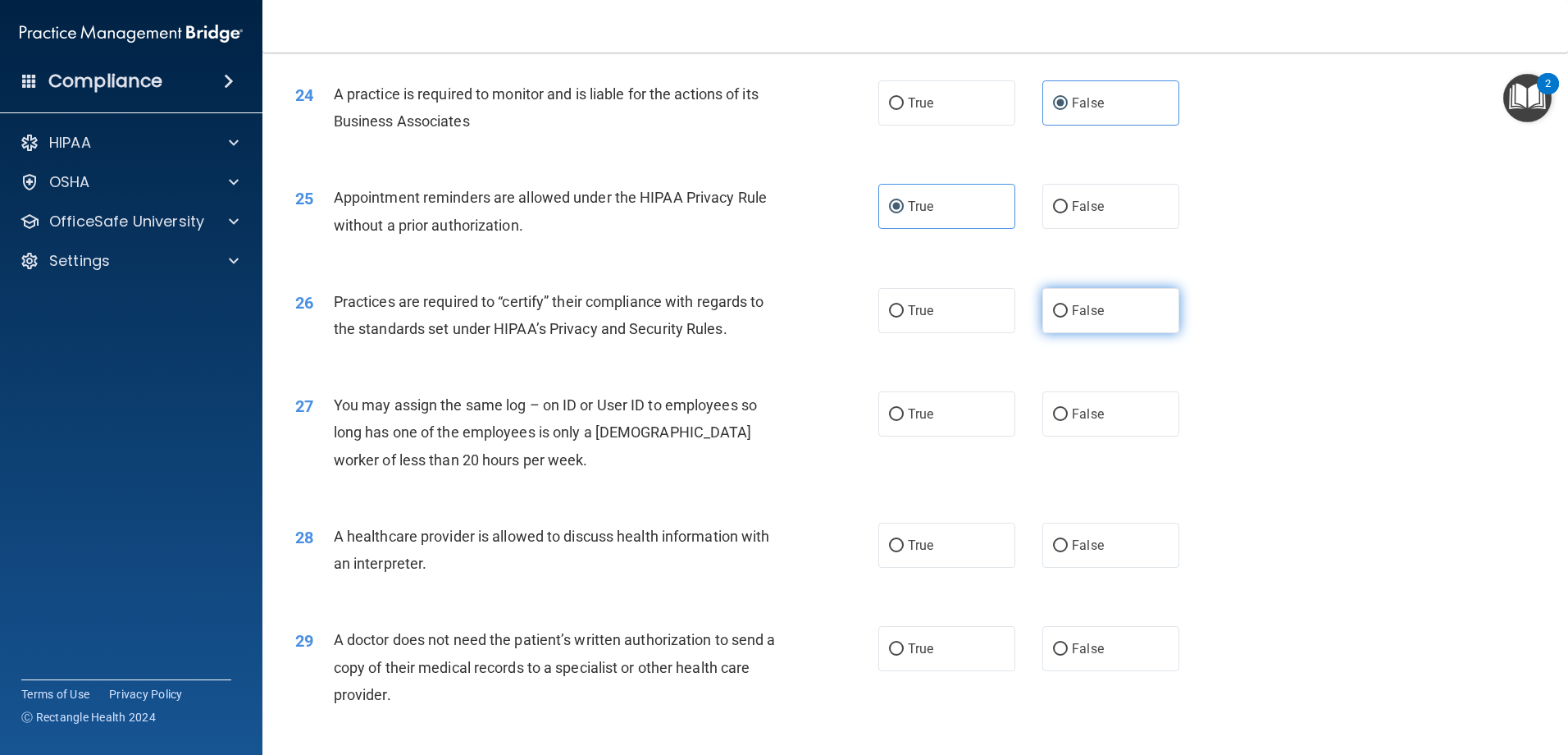
radio input "true"
click at [1081, 419] on span "False" at bounding box center [1087, 414] width 32 height 16
click at [1068, 419] on input "False" at bounding box center [1060, 414] width 15 height 13
radio input "true"
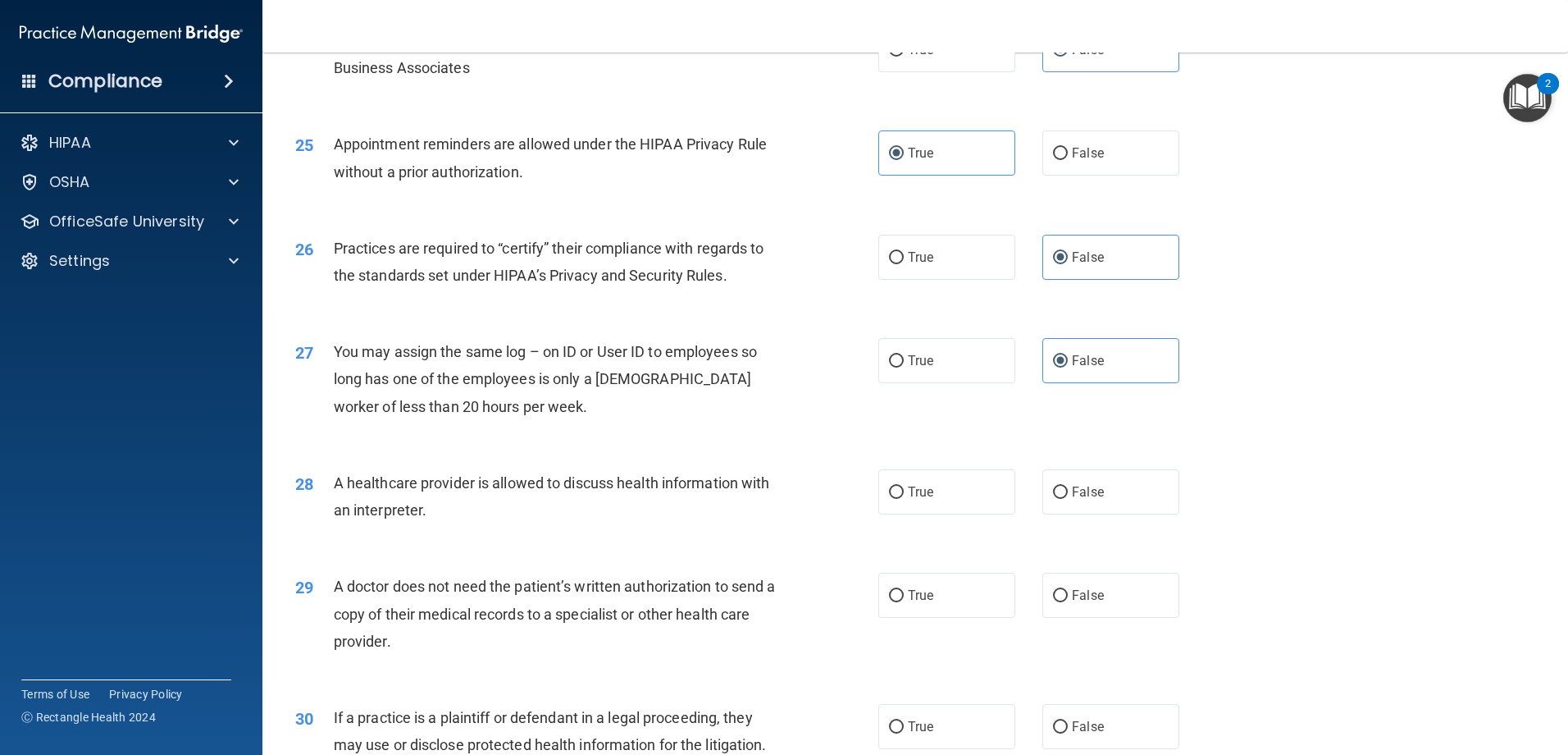
scroll to position [3035, 0]
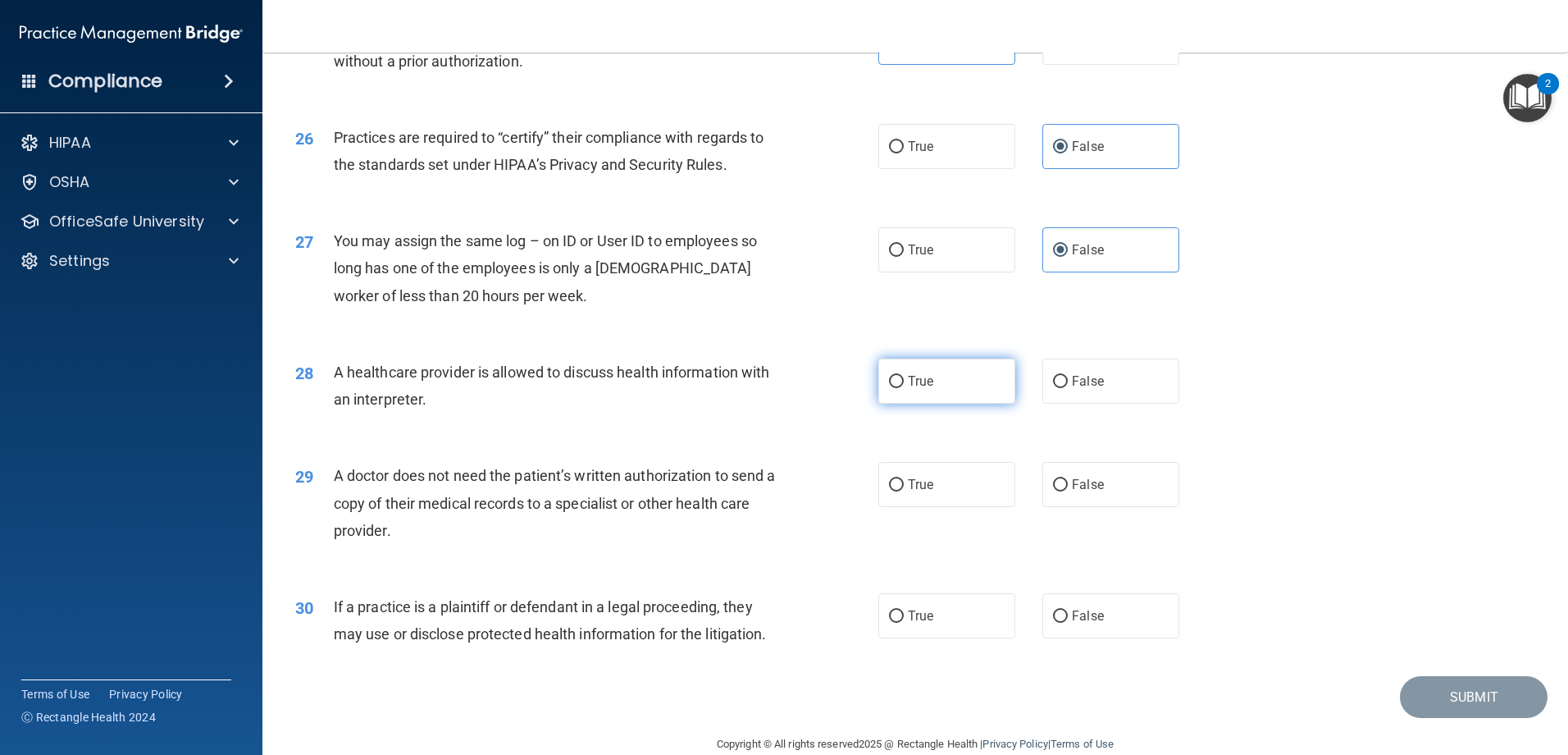
drag, startPoint x: 919, startPoint y: 364, endPoint x: 925, endPoint y: 388, distance: 24.7
click at [919, 363] on label "True" at bounding box center [947, 381] width 137 height 45
click at [903, 376] on input "True" at bounding box center [896, 381] width 15 height 13
radio input "true"
click at [935, 478] on label "True" at bounding box center [947, 485] width 137 height 45
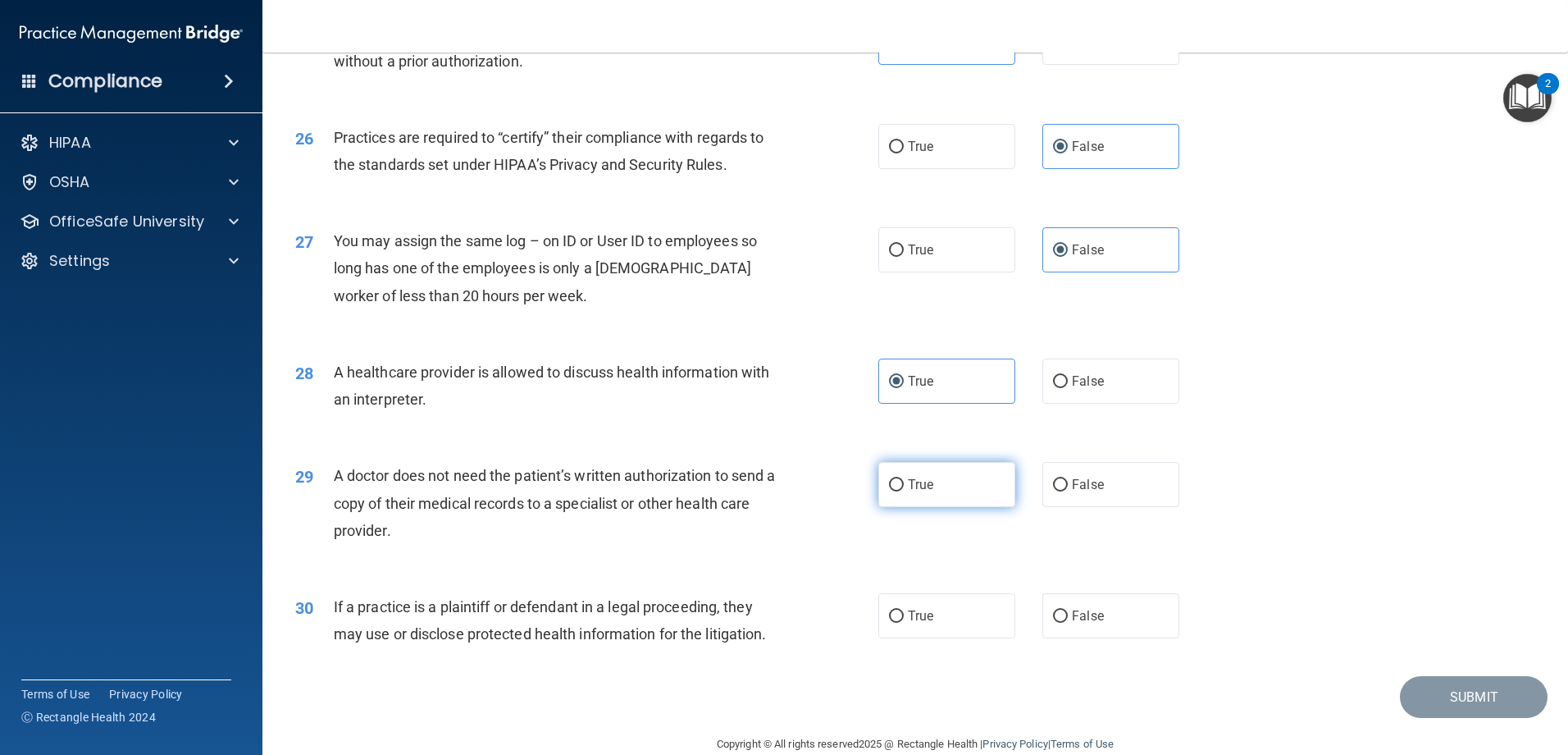
click at [903, 479] on input "True" at bounding box center [896, 485] width 15 height 13
radio input "true"
drag, startPoint x: 932, startPoint y: 611, endPoint x: 870, endPoint y: 514, distance: 115.1
click at [931, 610] on label "True" at bounding box center [947, 615] width 137 height 45
click at [903, 610] on input "True" at bounding box center [896, 616] width 15 height 13
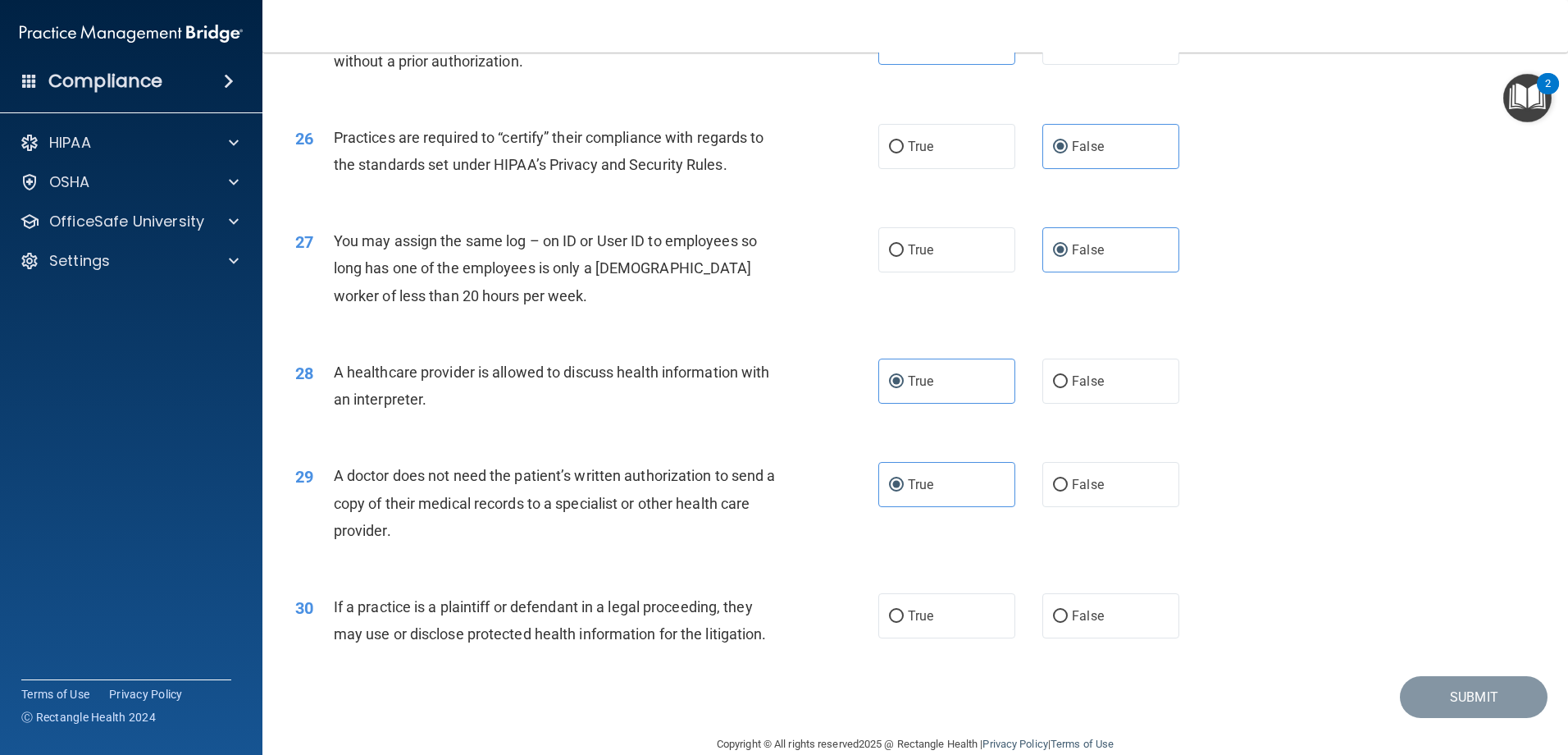
radio input "true"
click at [1435, 695] on button "Submit" at bounding box center [1474, 696] width 147 height 42
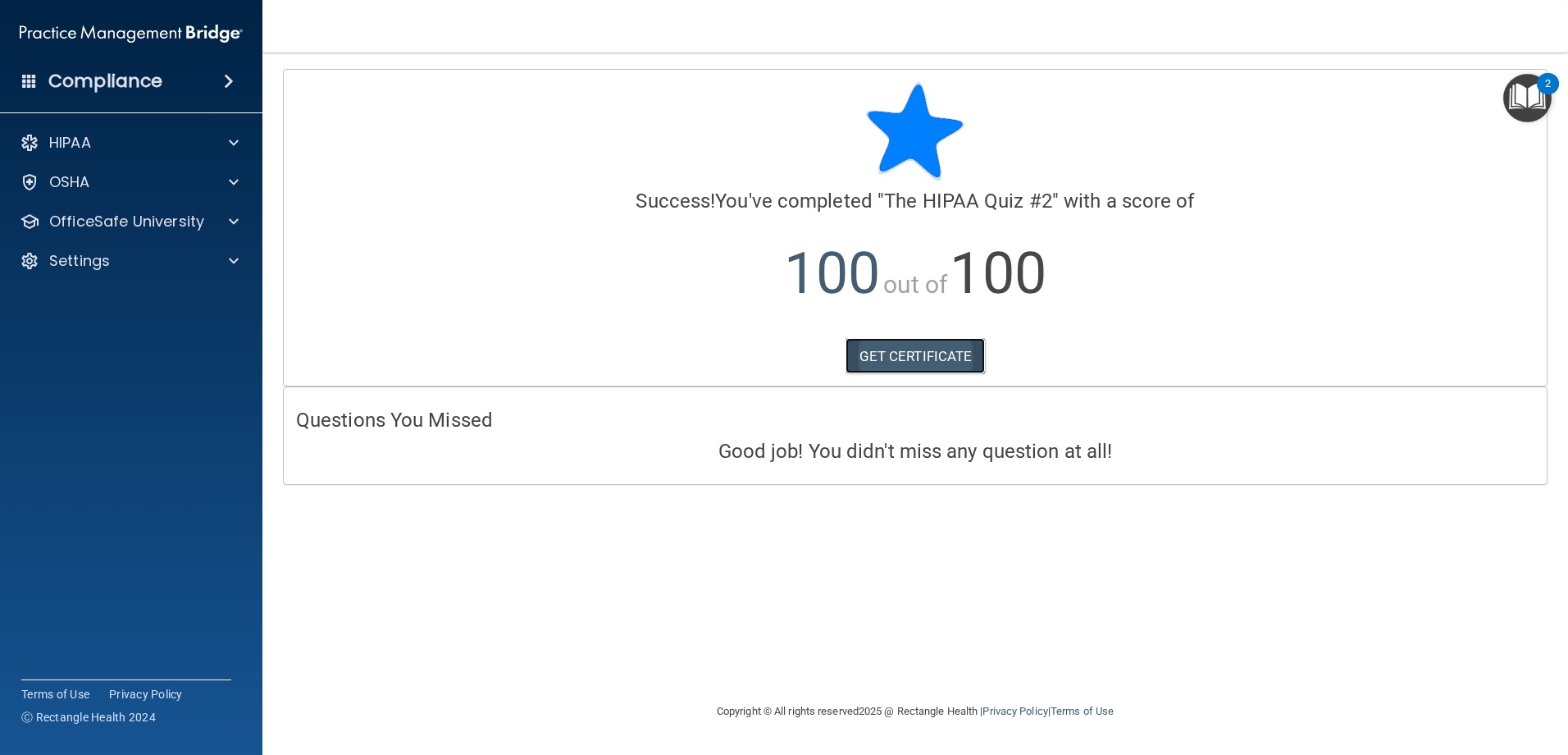
click at [912, 361] on link "GET CERTIFICATE" at bounding box center [915, 356] width 141 height 36
click at [235, 136] on span at bounding box center [234, 143] width 10 height 20
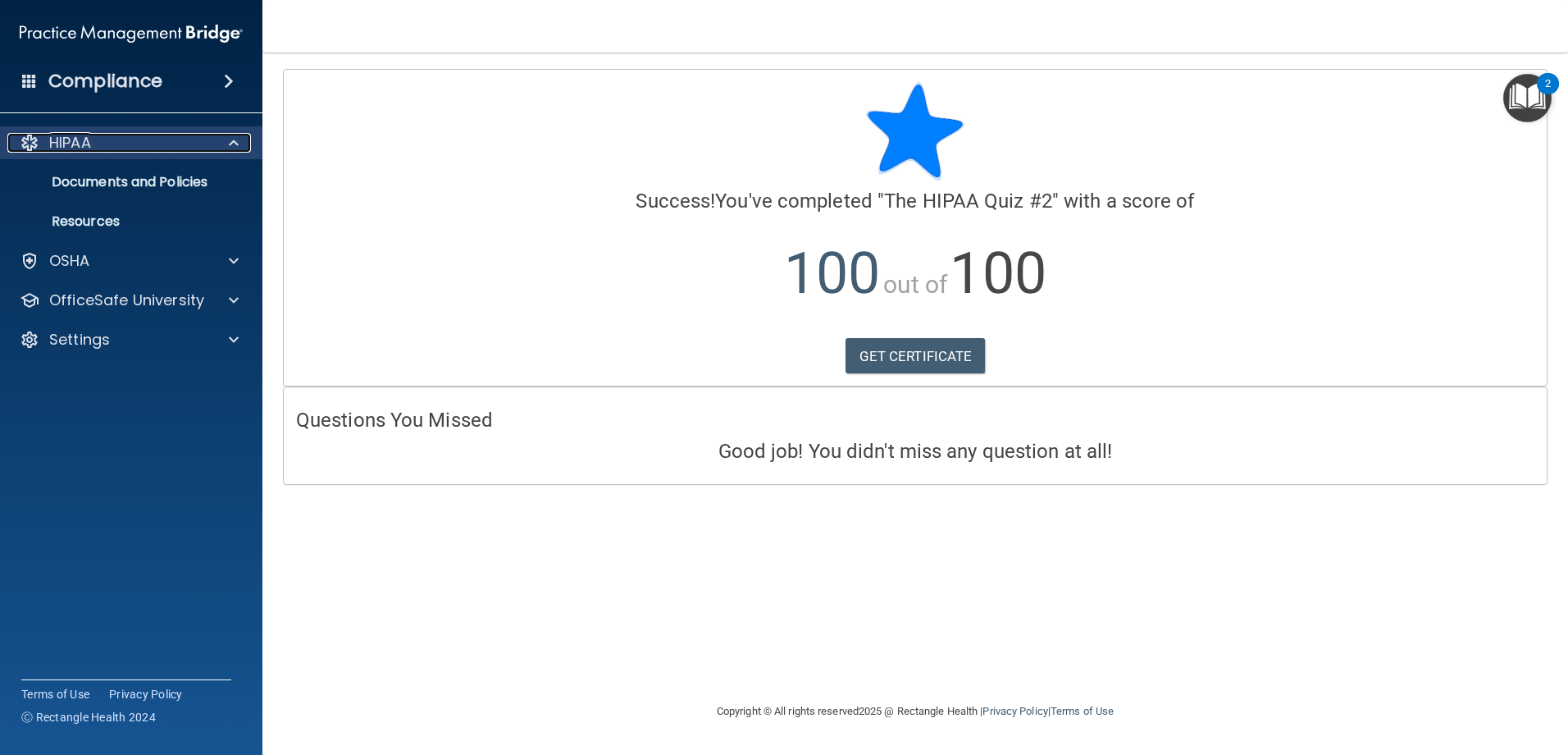
click at [167, 141] on div "HIPAA" at bounding box center [109, 143] width 203 height 20
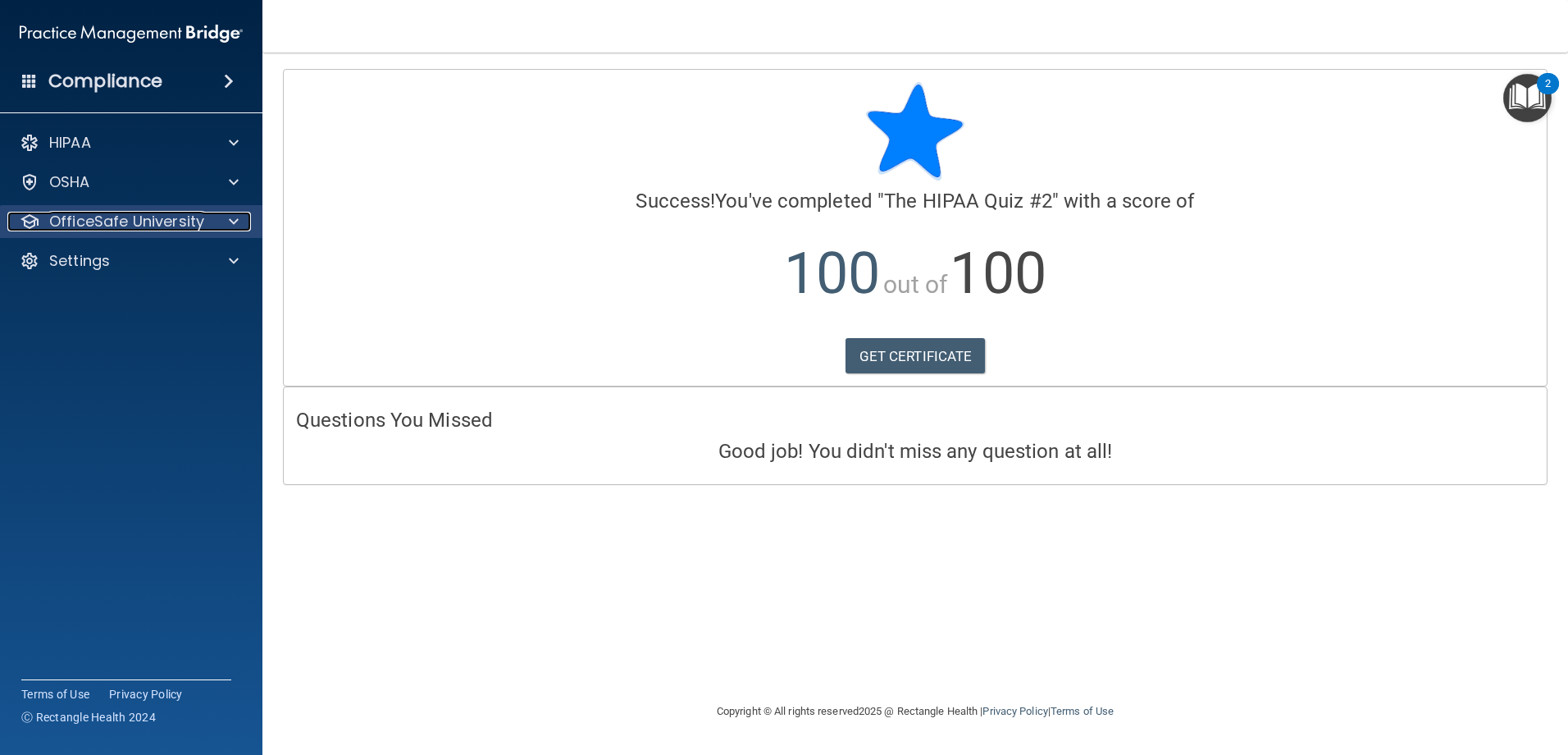
click at [238, 220] on span at bounding box center [234, 221] width 10 height 20
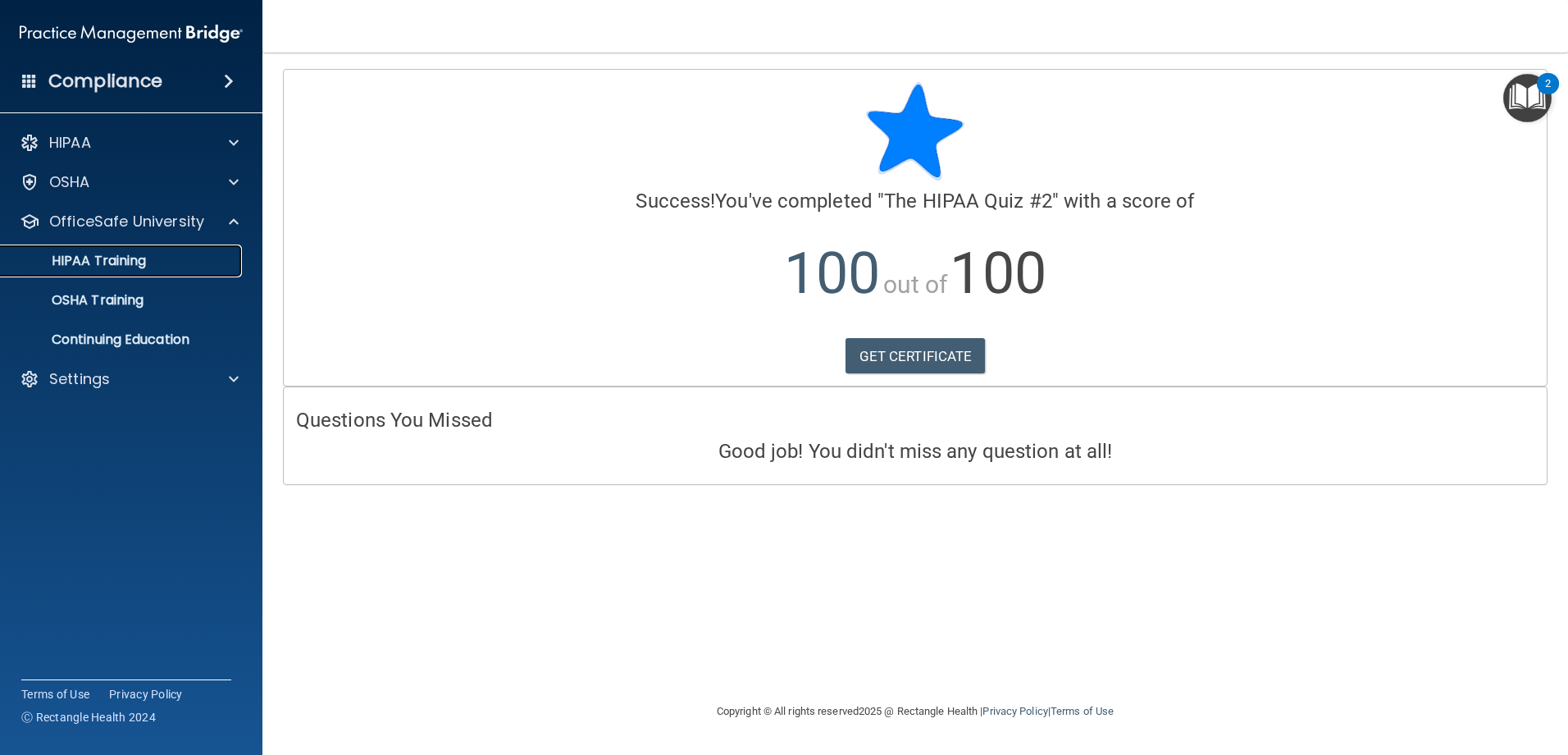
click at [201, 273] on link "HIPAA Training" at bounding box center [112, 261] width 259 height 32
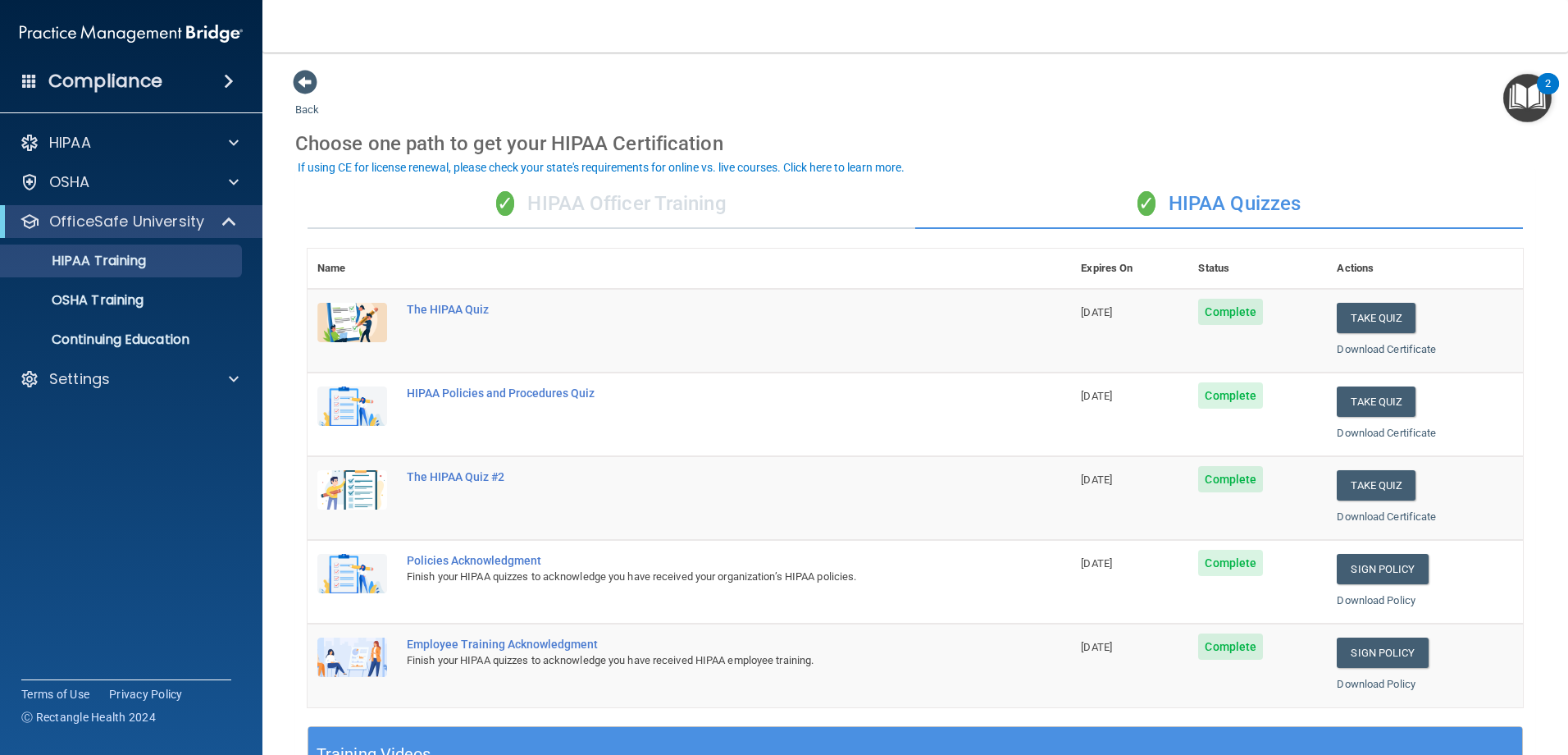
drag, startPoint x: 1124, startPoint y: 477, endPoint x: 1071, endPoint y: 483, distance: 53.3
click at [1081, 483] on span "[DATE]" at bounding box center [1097, 479] width 31 height 13
drag, startPoint x: 1071, startPoint y: 483, endPoint x: 1034, endPoint y: 500, distance: 40.7
click at [1034, 500] on td "The HIPAA Quiz #2" at bounding box center [734, 497] width 674 height 84
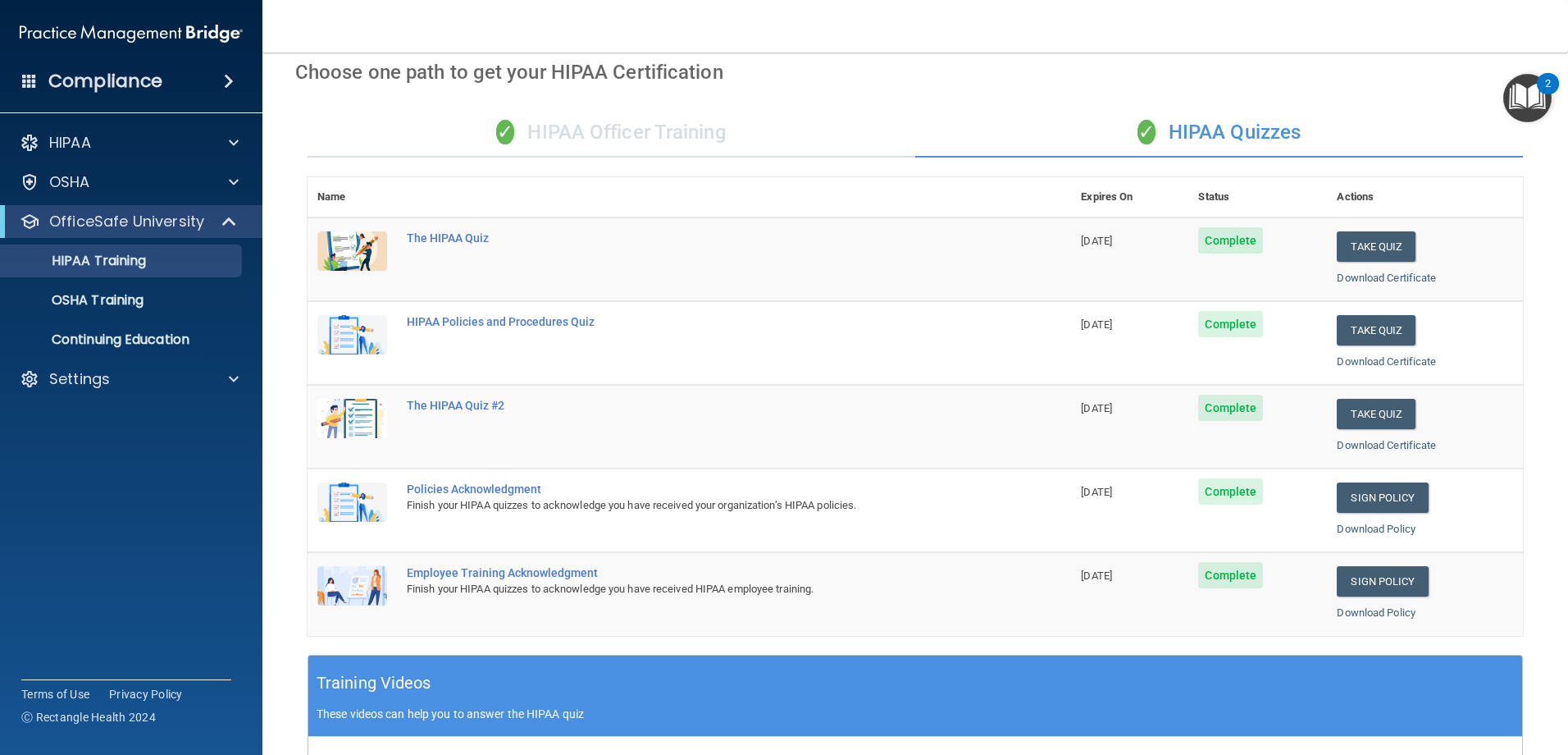
scroll to position [71, 0]
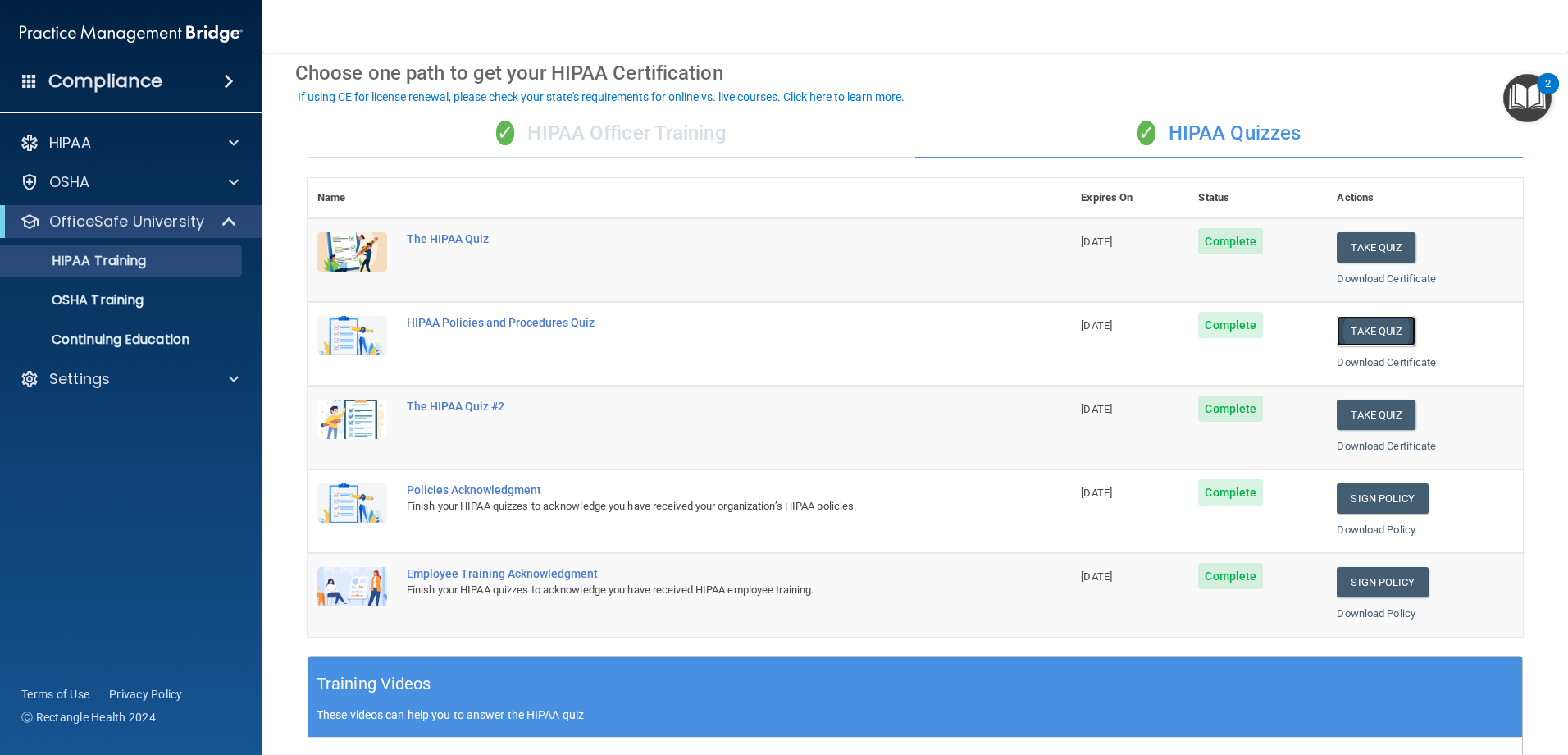
click at [1343, 333] on button "Take Quiz" at bounding box center [1376, 330] width 79 height 30
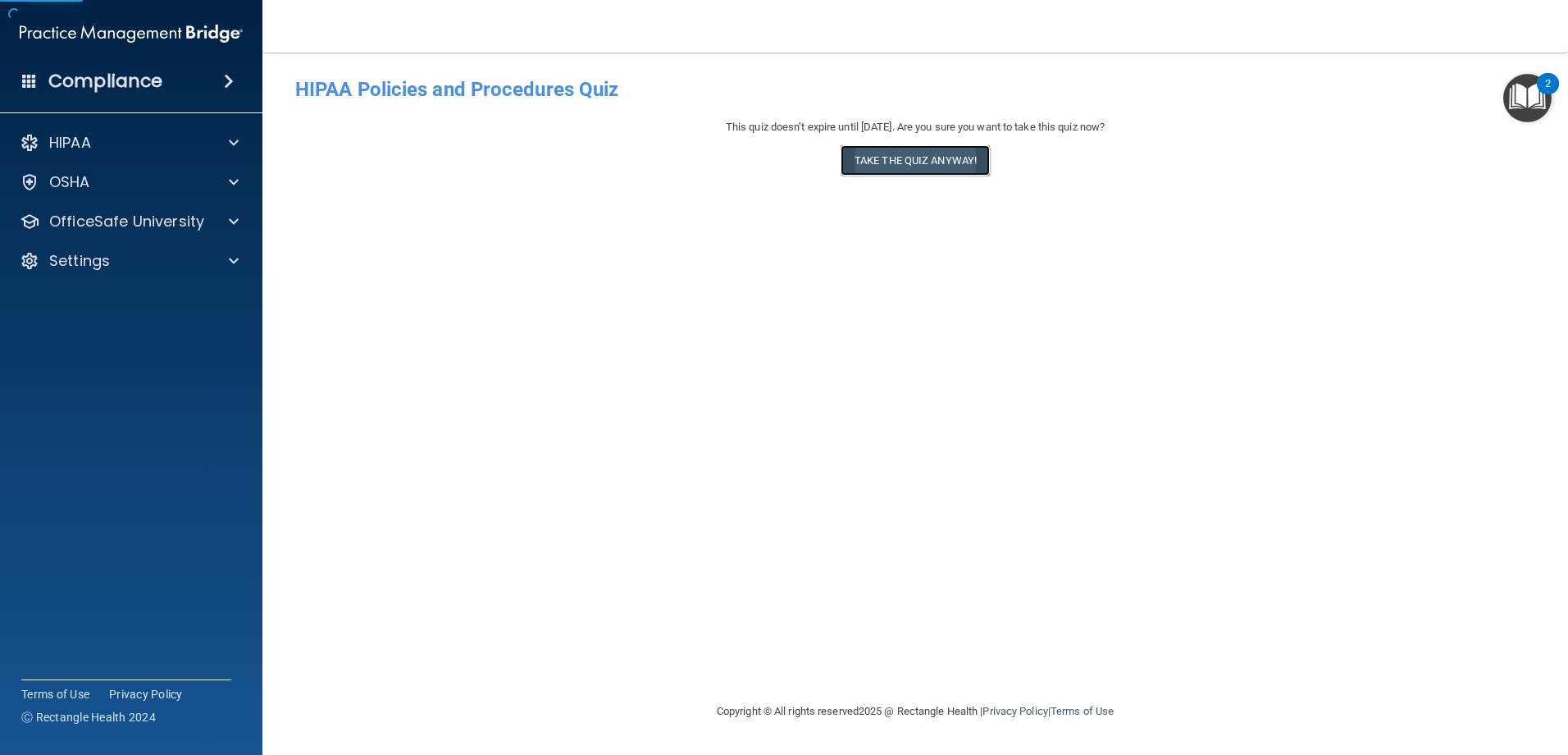
click at [918, 147] on button "Take the quiz anyway!" at bounding box center [915, 160] width 149 height 30
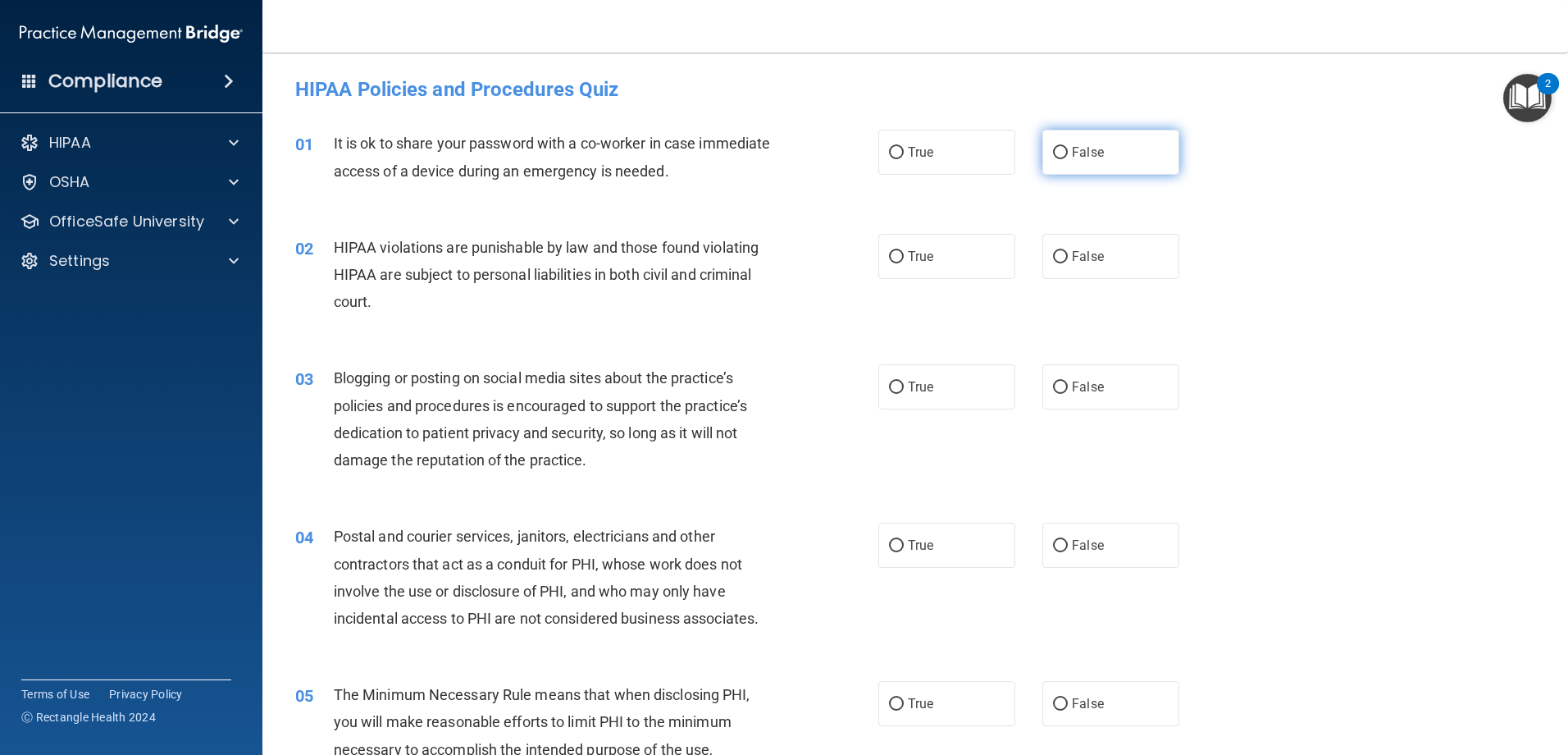
click at [1113, 165] on label "False" at bounding box center [1110, 152] width 137 height 45
click at [1068, 159] on input "False" at bounding box center [1060, 152] width 15 height 13
radio input "true"
click at [922, 270] on label "True" at bounding box center [947, 257] width 137 height 45
click at [903, 263] on input "True" at bounding box center [896, 257] width 15 height 13
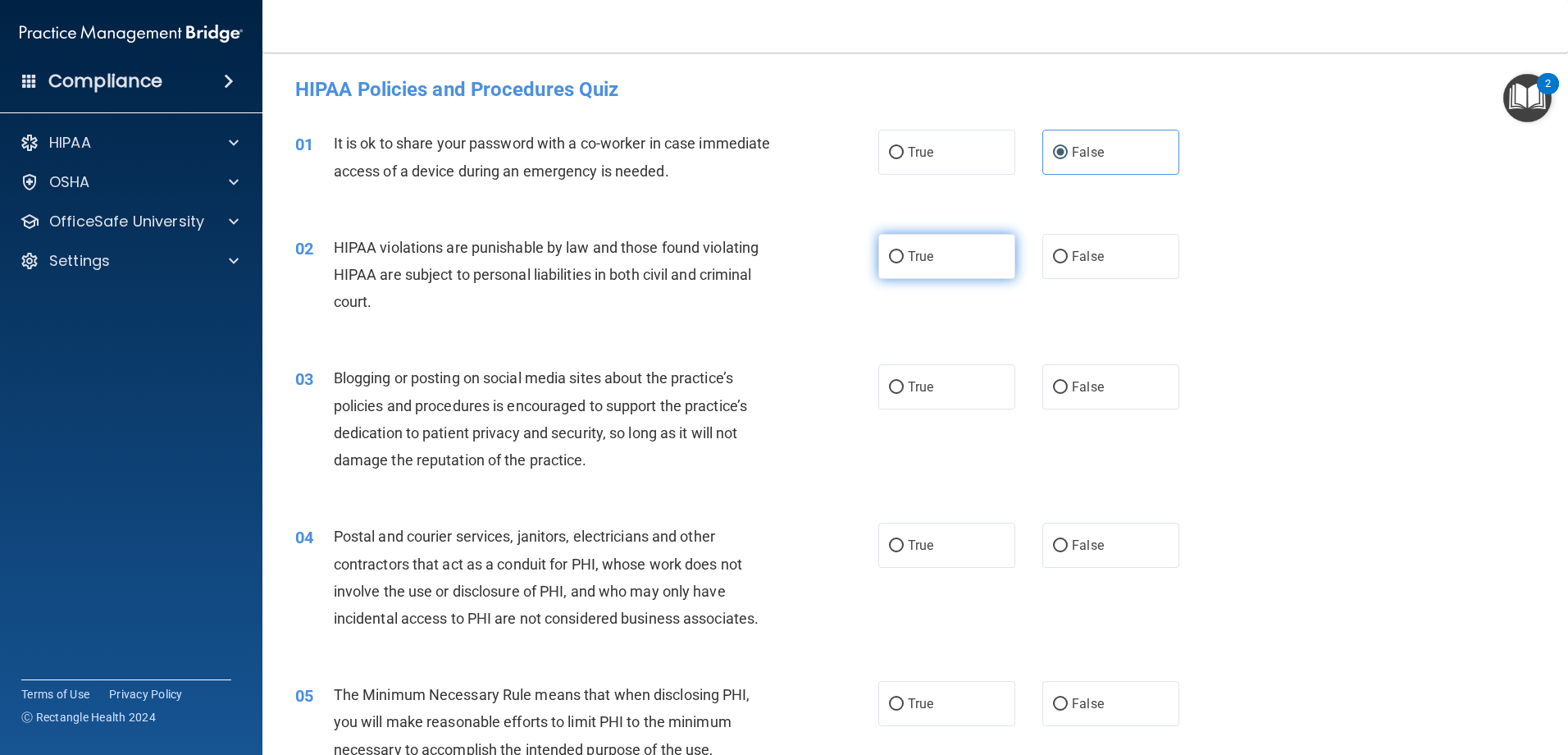
radio input "true"
click at [1080, 373] on label "False" at bounding box center [1110, 386] width 137 height 45
click at [1068, 381] on input "False" at bounding box center [1060, 387] width 15 height 13
radio input "true"
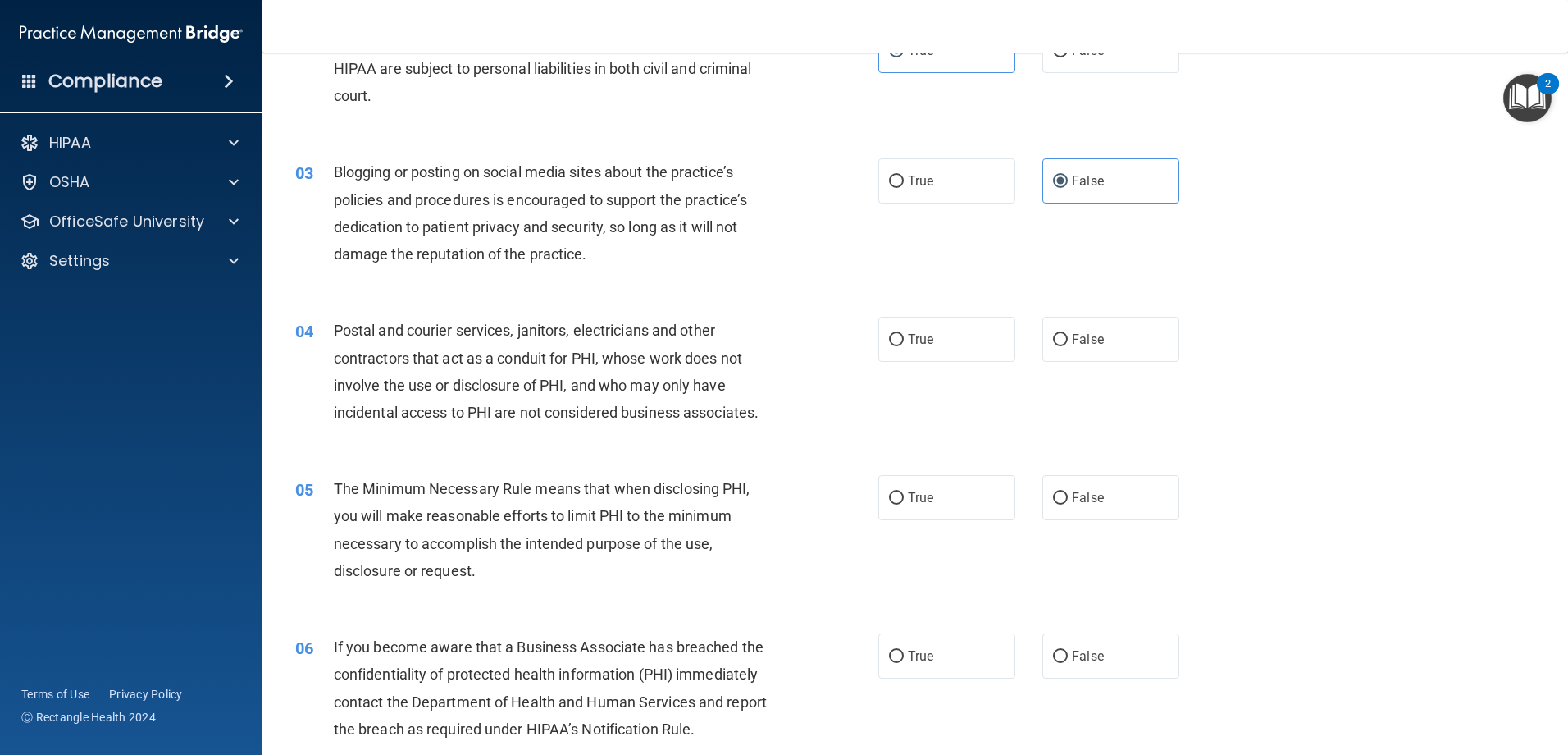
scroll to position [246, 0]
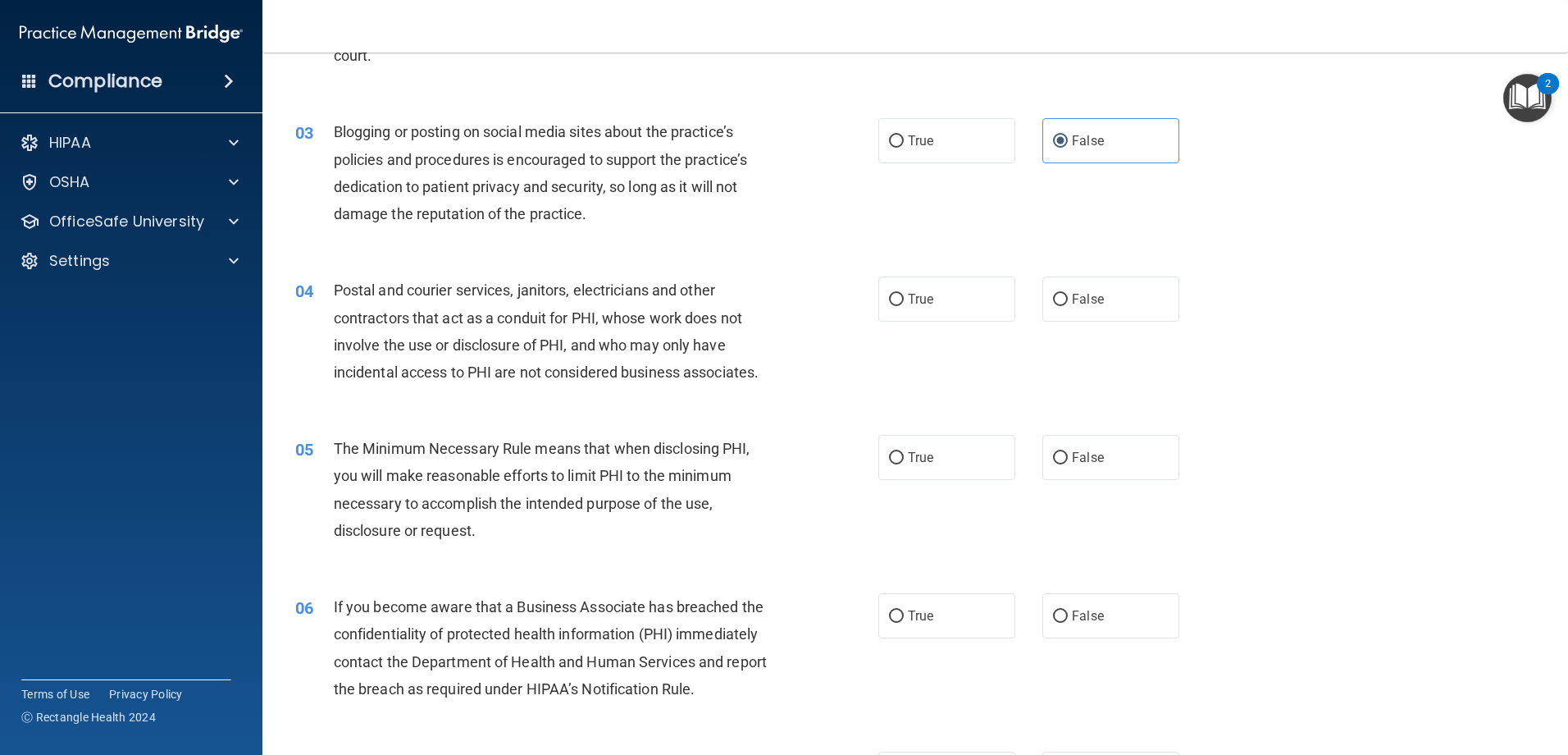
click at [914, 322] on div "04 Postal and courier services, janitors, electricians and other contractors th…" at bounding box center [915, 334] width 1264 height 158
click at [918, 297] on span "True" at bounding box center [921, 299] width 26 height 16
click at [903, 297] on input "True" at bounding box center [896, 300] width 15 height 13
radio input "true"
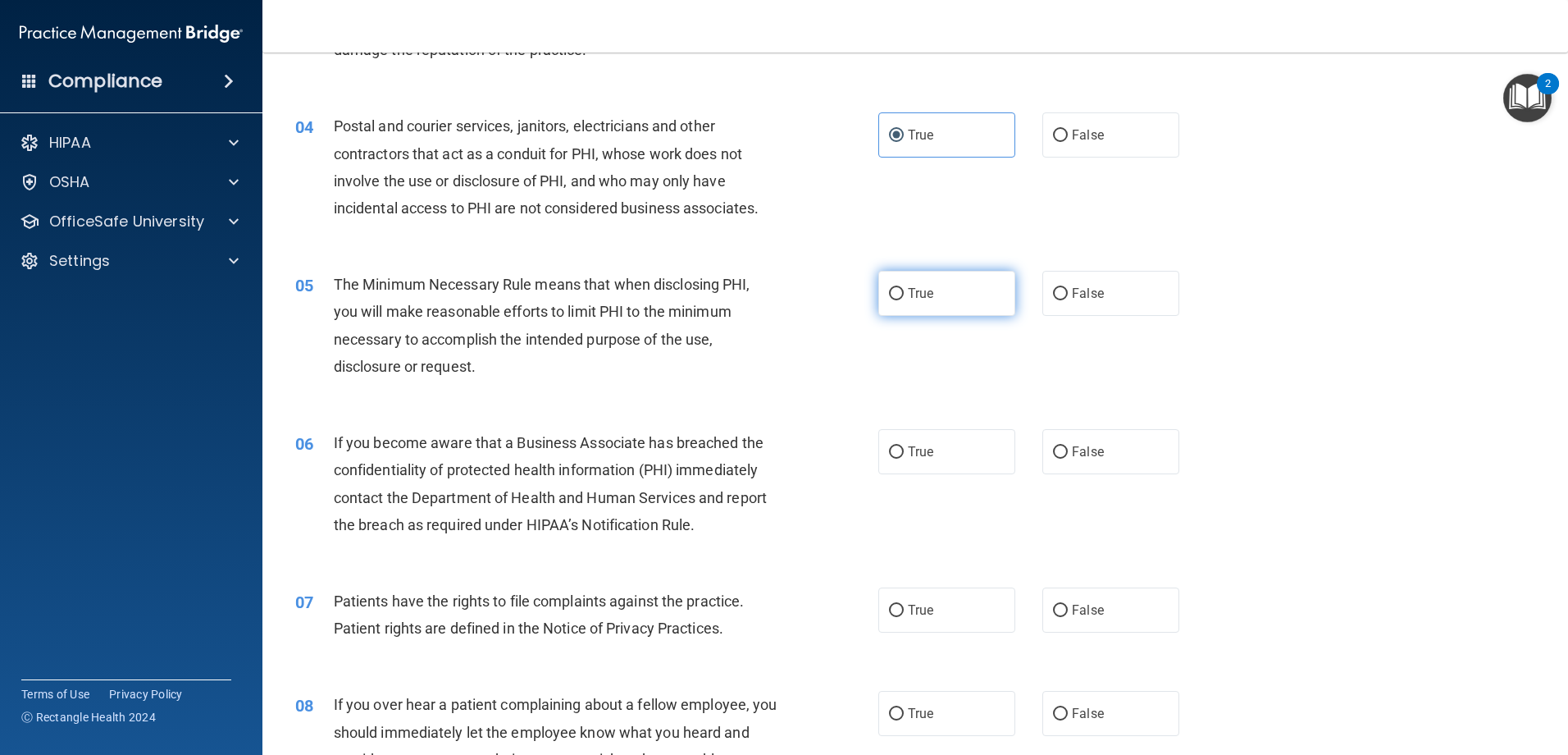
click at [913, 287] on span "True" at bounding box center [921, 293] width 26 height 16
click at [903, 288] on input "True" at bounding box center [896, 294] width 15 height 13
radio input "true"
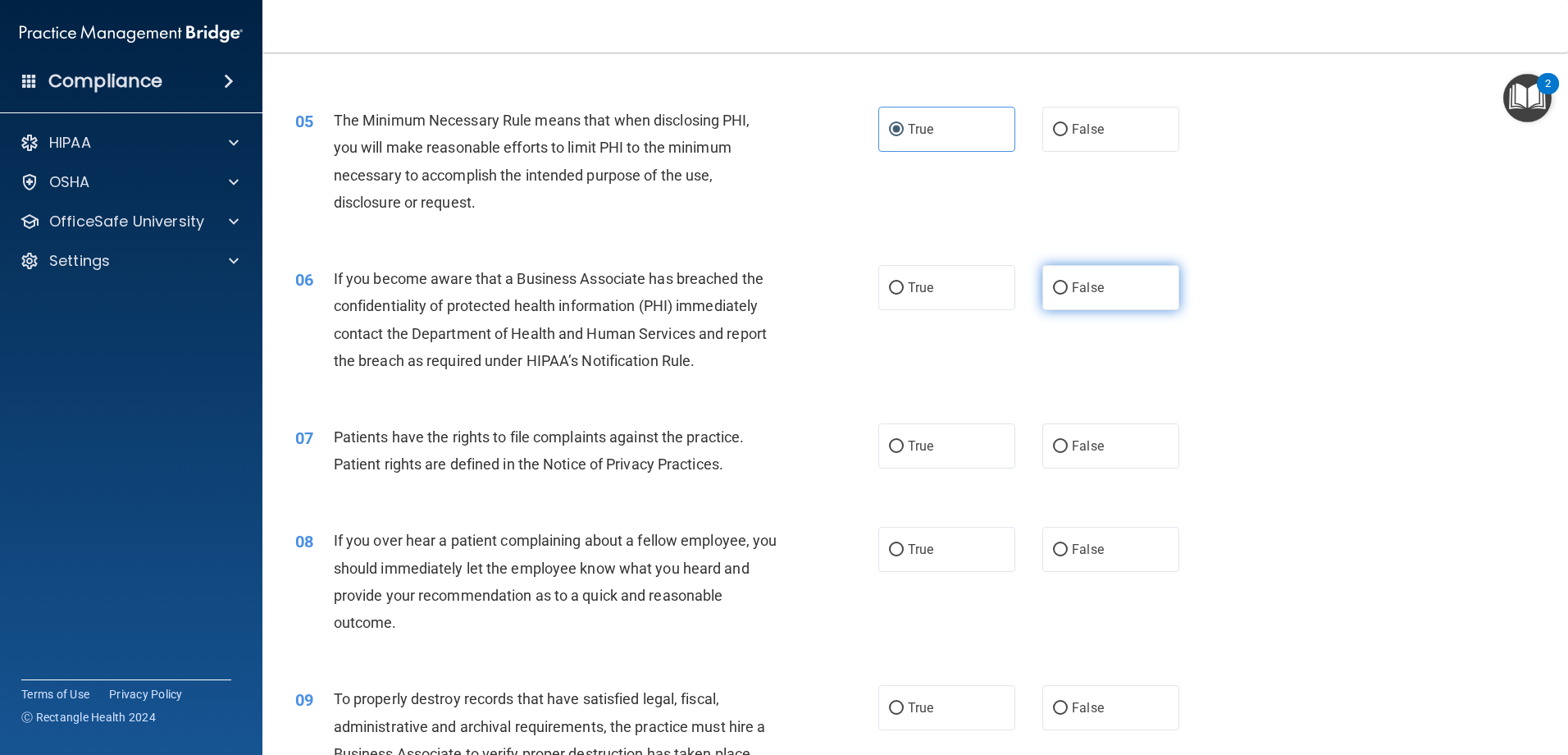
drag, startPoint x: 1098, startPoint y: 285, endPoint x: 1090, endPoint y: 276, distance: 12.0
click at [1097, 283] on label "False" at bounding box center [1110, 287] width 137 height 45
click at [1068, 283] on input "False" at bounding box center [1060, 288] width 15 height 13
radio input "true"
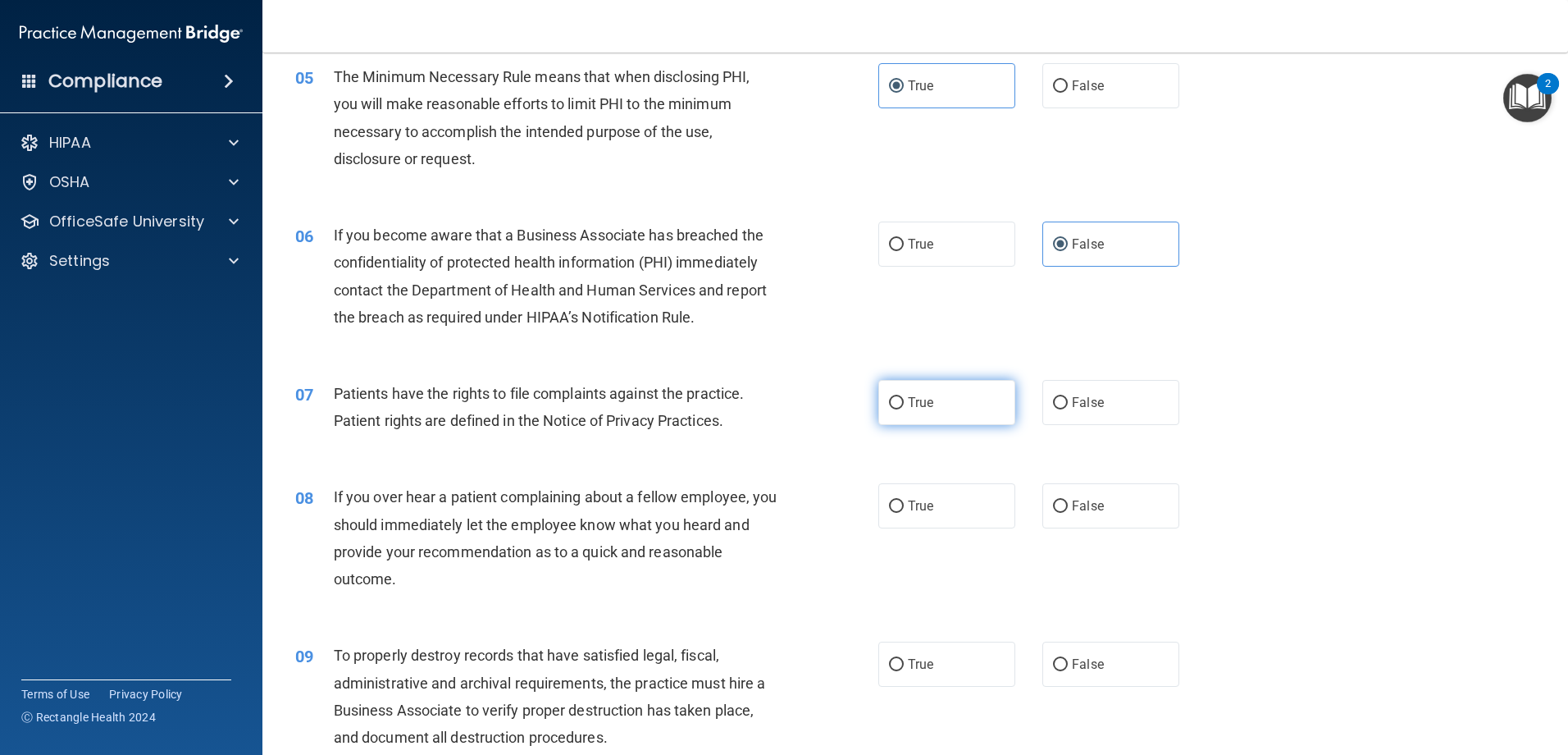
scroll to position [656, 0]
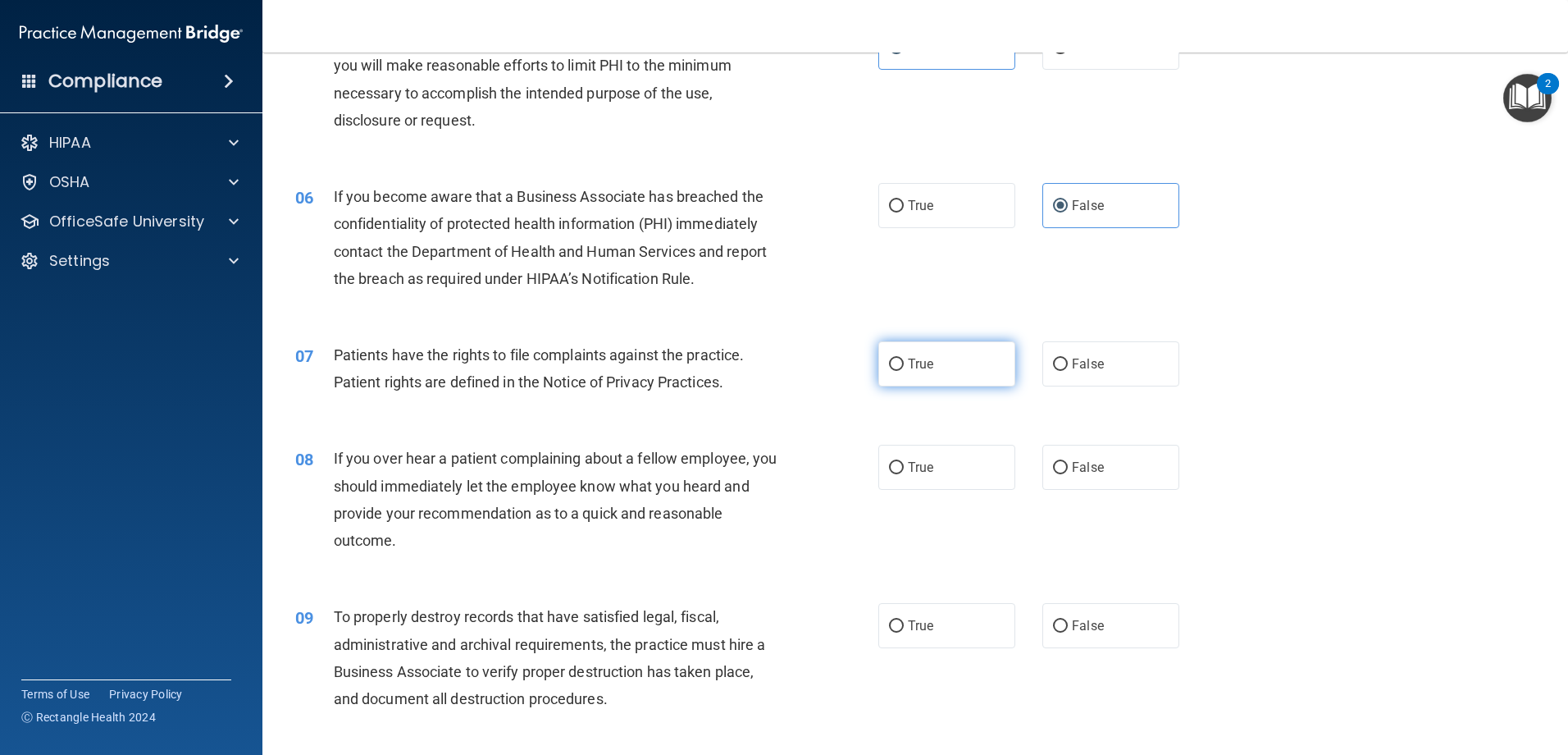
click at [915, 368] on span "True" at bounding box center [921, 364] width 26 height 16
click at [903, 368] on input "True" at bounding box center [896, 365] width 15 height 13
radio input "true"
click at [1057, 472] on input "False" at bounding box center [1060, 468] width 15 height 13
radio input "true"
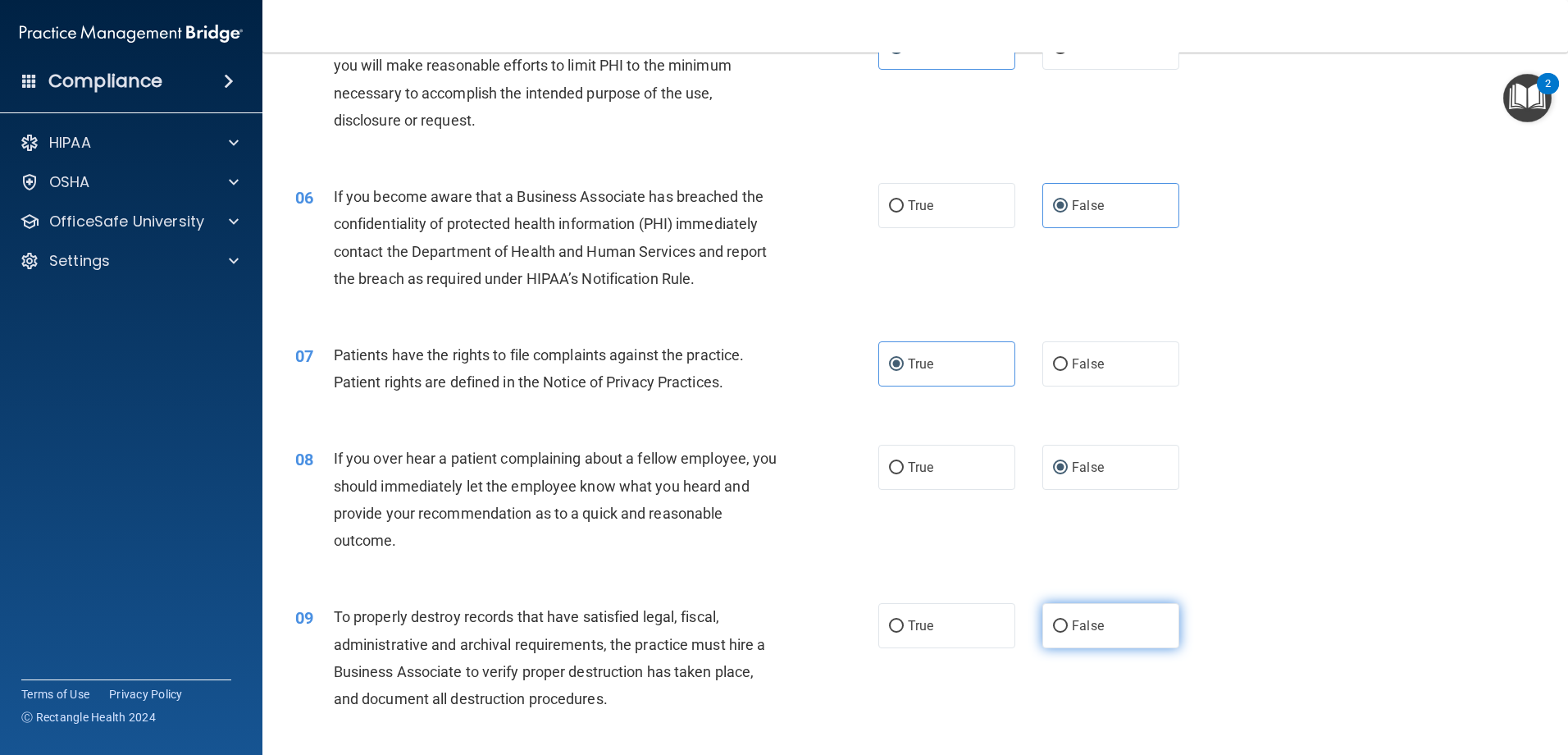
click at [1077, 604] on label "False" at bounding box center [1110, 625] width 137 height 45
click at [1068, 620] on input "False" at bounding box center [1060, 626] width 15 height 13
radio input "true"
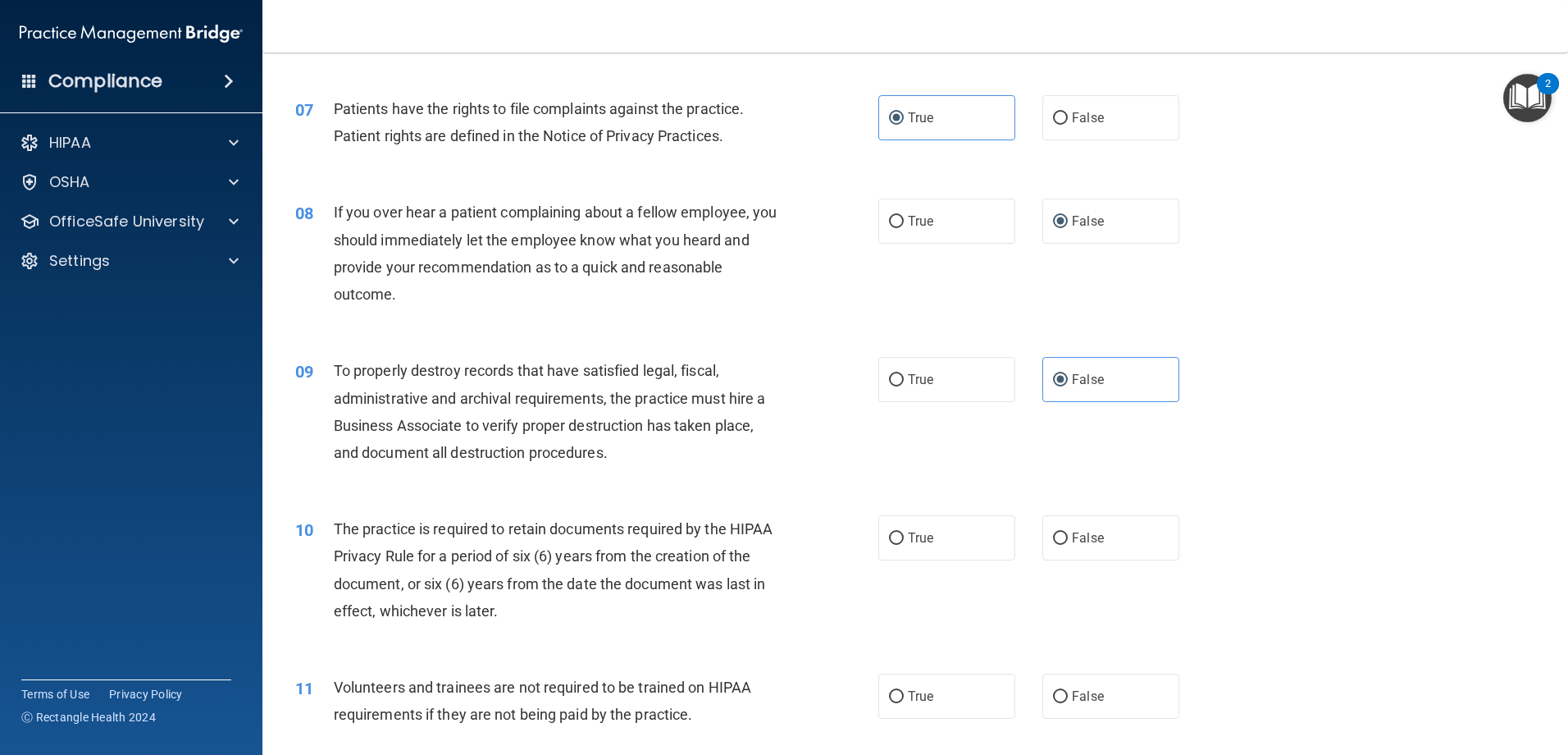
scroll to position [984, 0]
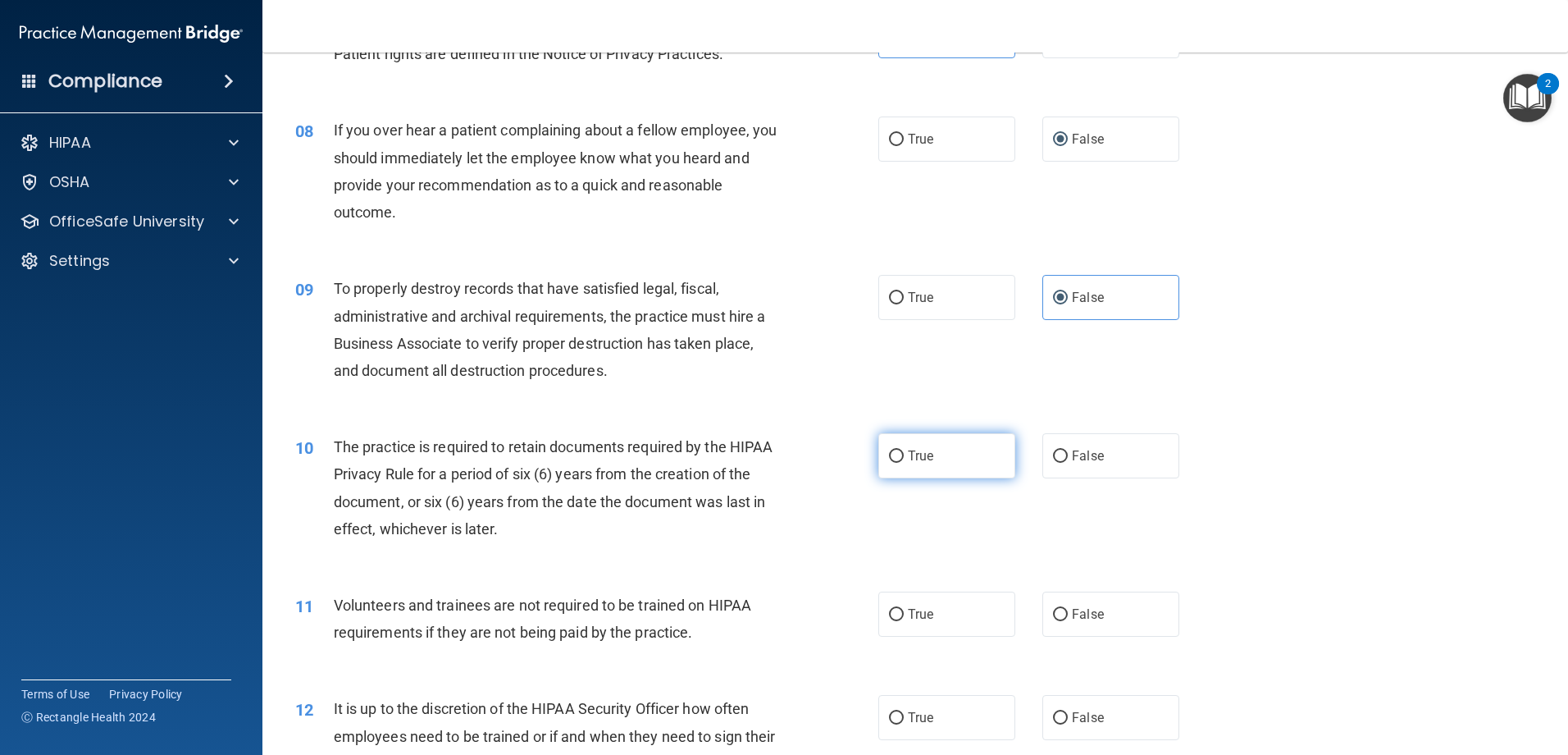
click at [938, 463] on label "True" at bounding box center [947, 456] width 137 height 45
click at [903, 463] on input "True" at bounding box center [896, 456] width 15 height 13
radio input "true"
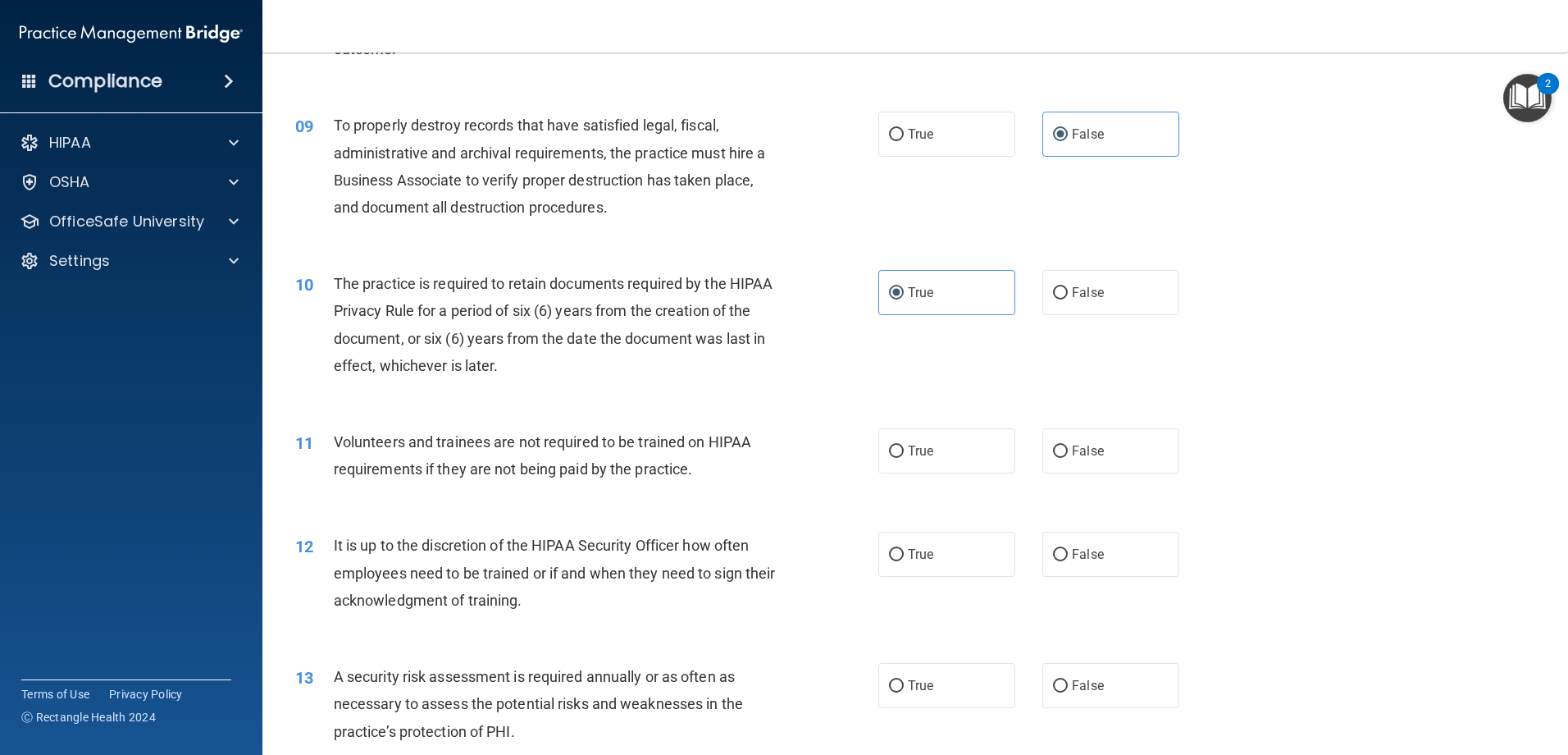
scroll to position [1148, 0]
click at [1096, 464] on label "False" at bounding box center [1110, 450] width 137 height 45
click at [1068, 457] on input "False" at bounding box center [1060, 450] width 15 height 13
radio input "true"
click at [1102, 556] on label "False" at bounding box center [1110, 553] width 137 height 45
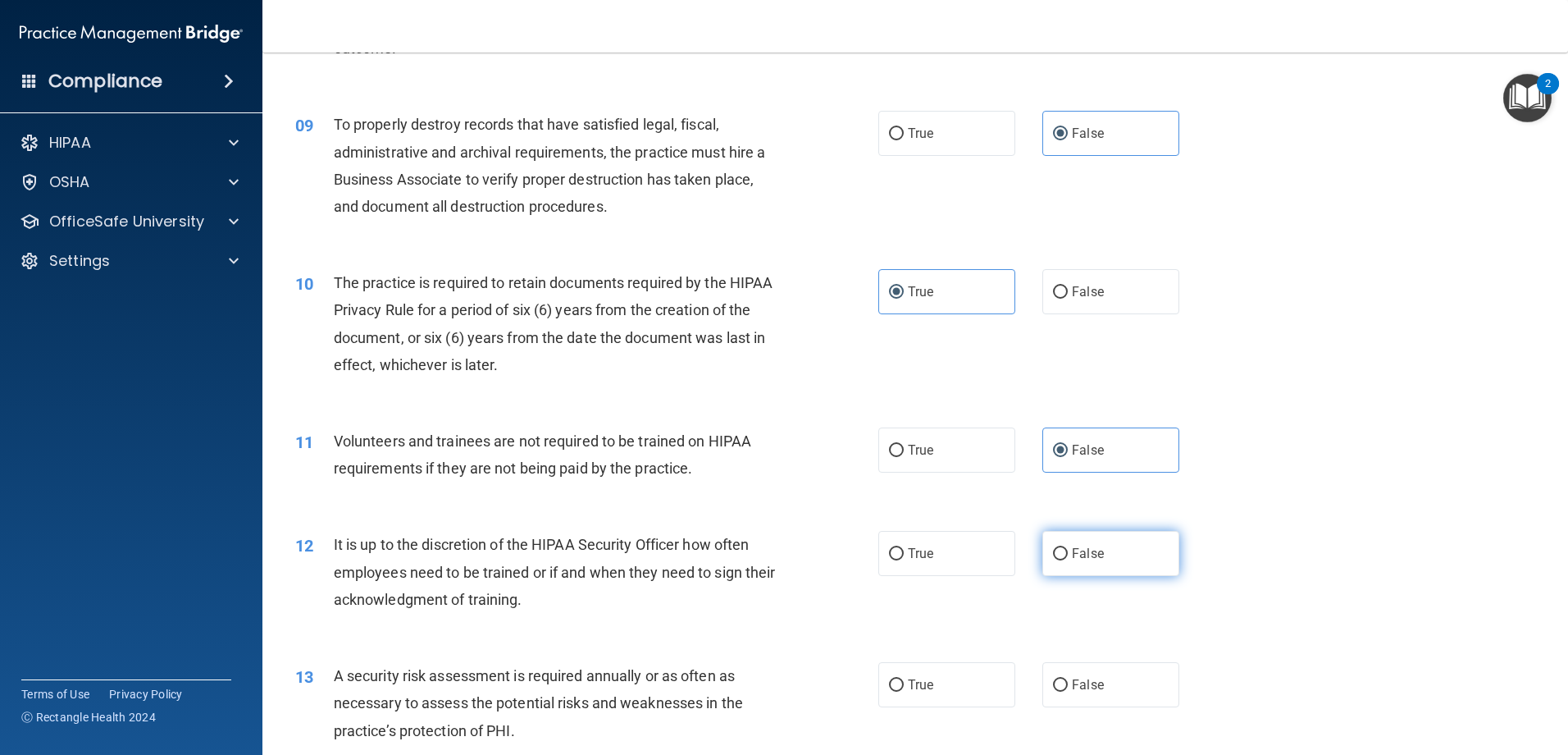
click at [1068, 556] on input "False" at bounding box center [1060, 553] width 15 height 13
radio input "true"
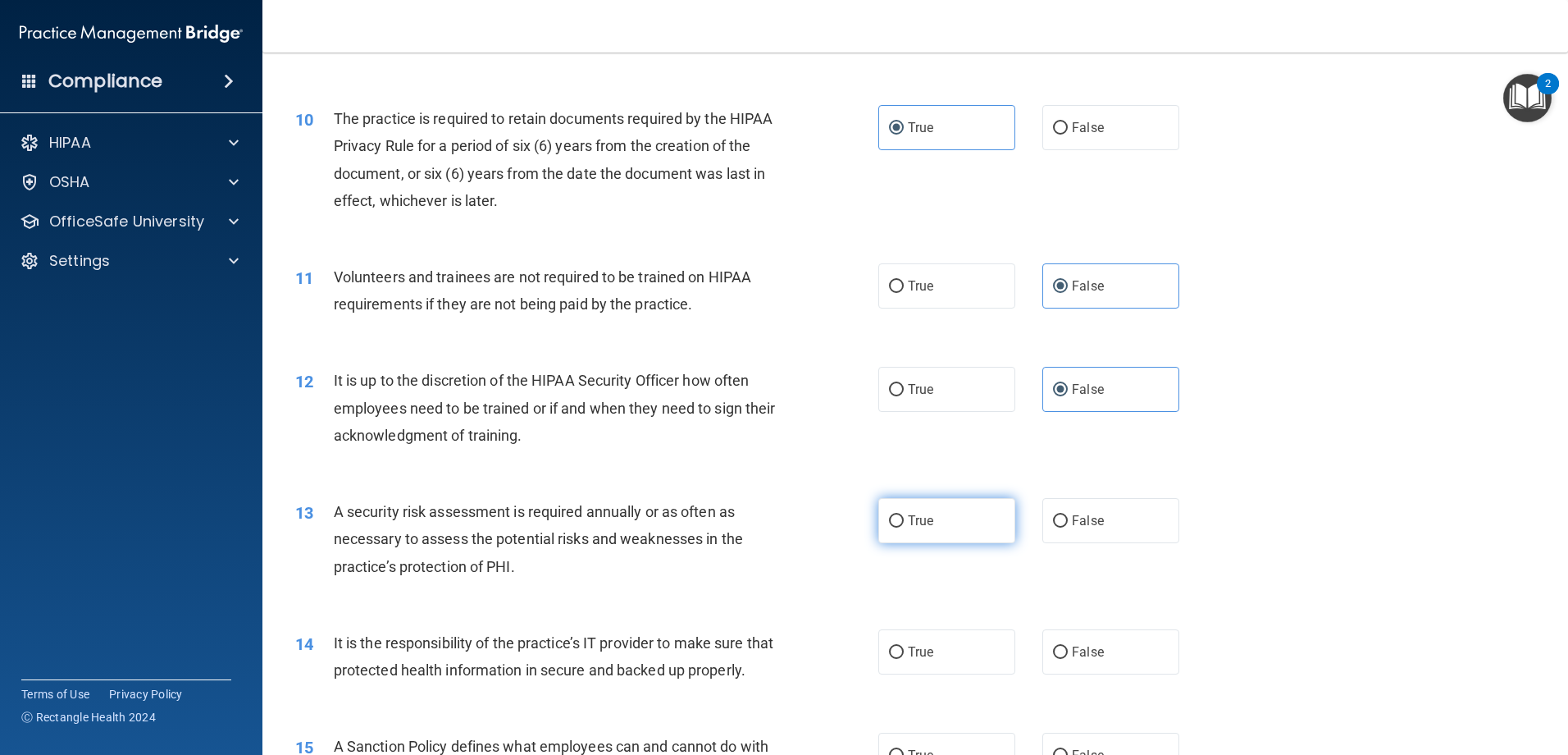
click at [931, 527] on label "True" at bounding box center [947, 520] width 137 height 45
click at [903, 527] on input "True" at bounding box center [896, 521] width 15 height 13
radio input "true"
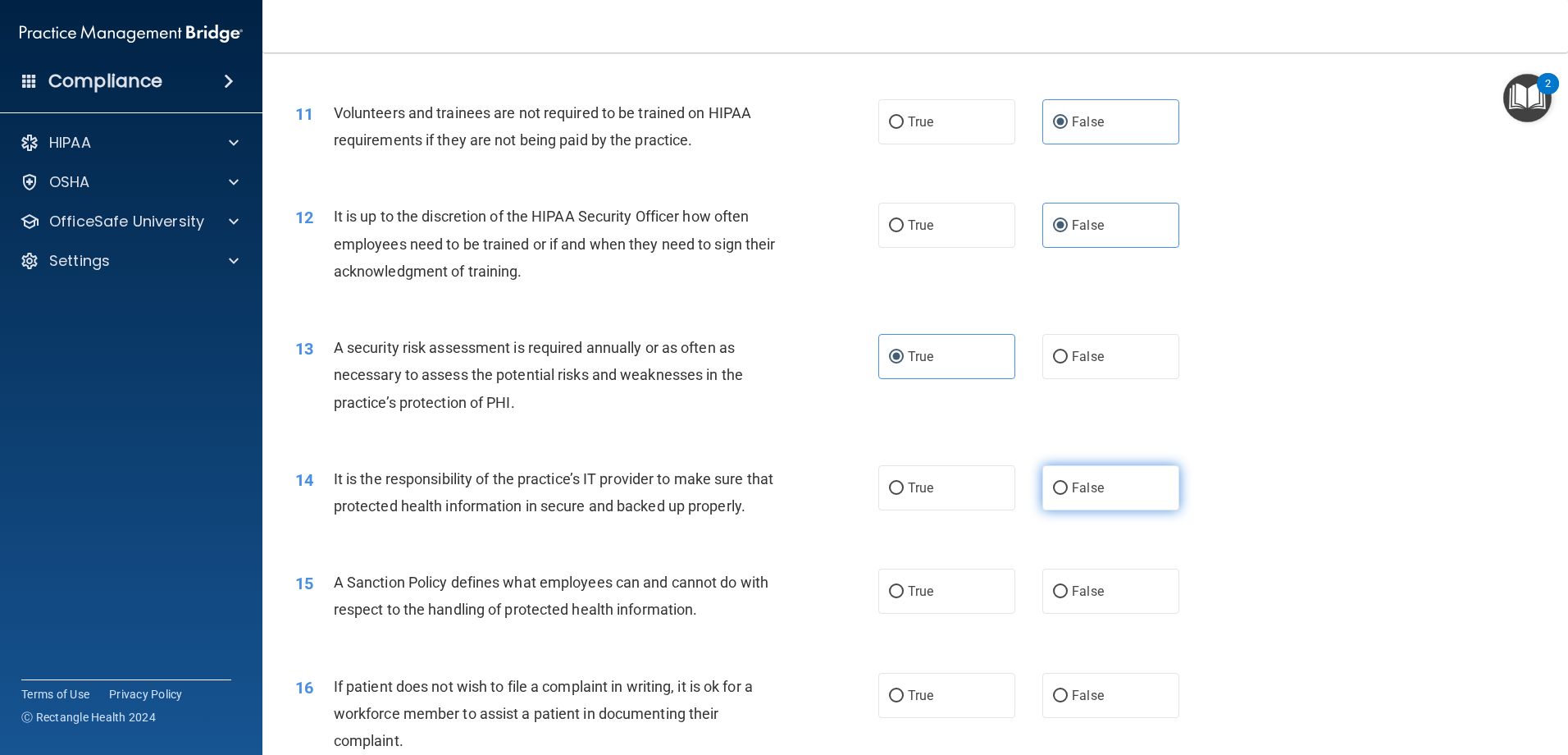
click at [1099, 497] on label "False" at bounding box center [1110, 488] width 137 height 45
click at [1068, 494] on input "False" at bounding box center [1060, 489] width 15 height 13
radio input "true"
click at [1077, 599] on span "False" at bounding box center [1087, 591] width 32 height 16
click at [1068, 598] on input "False" at bounding box center [1060, 592] width 15 height 13
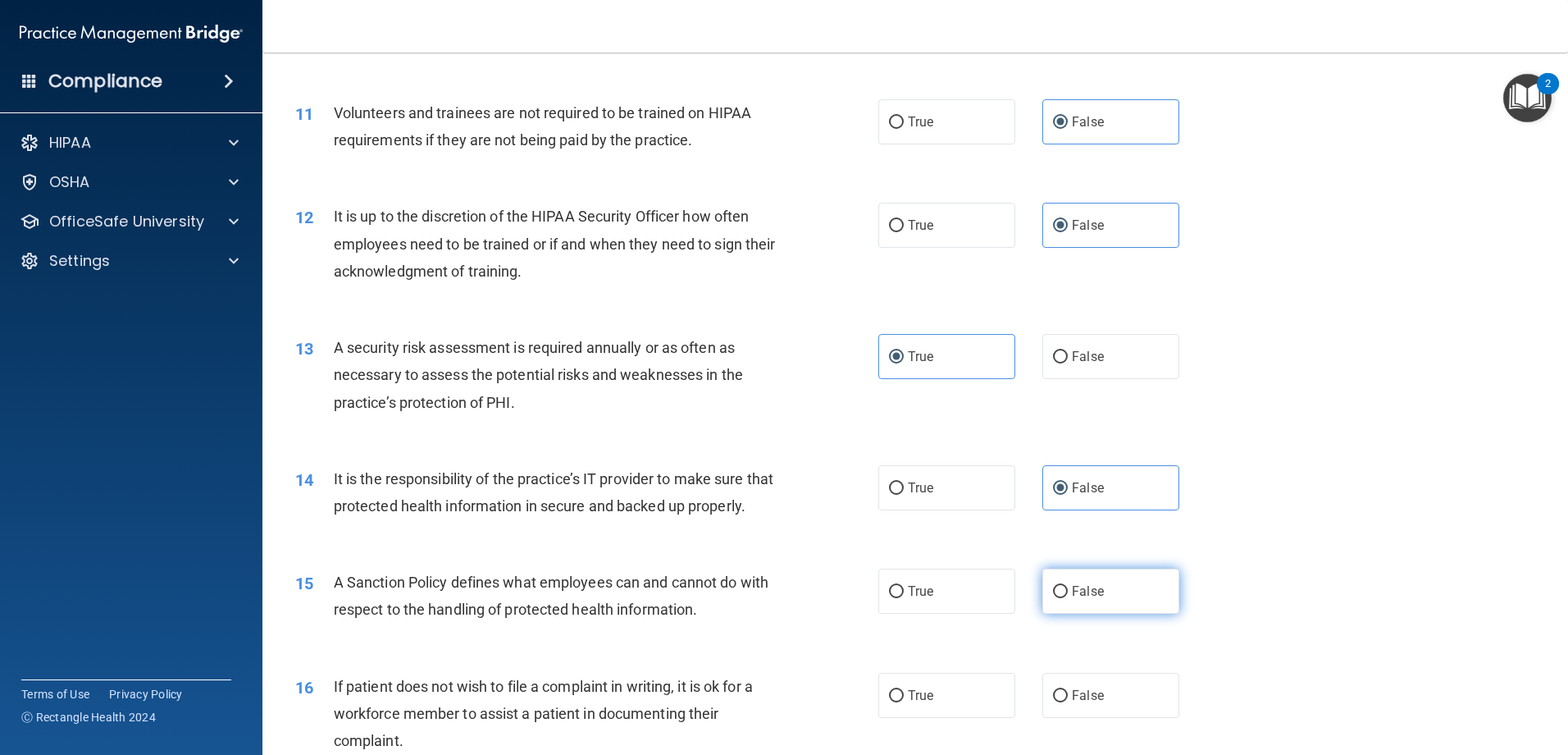
radio input "true"
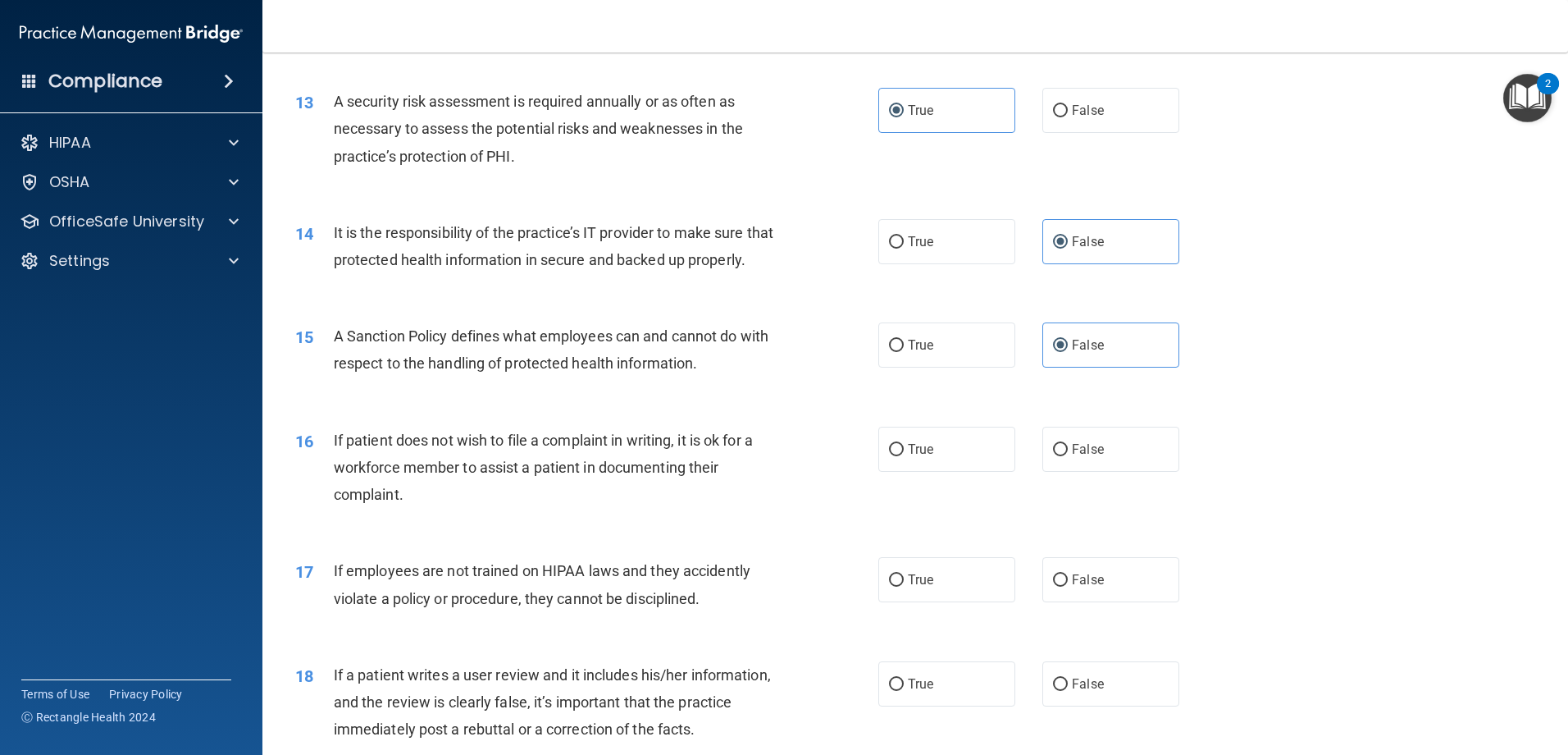
scroll to position [1887, 0]
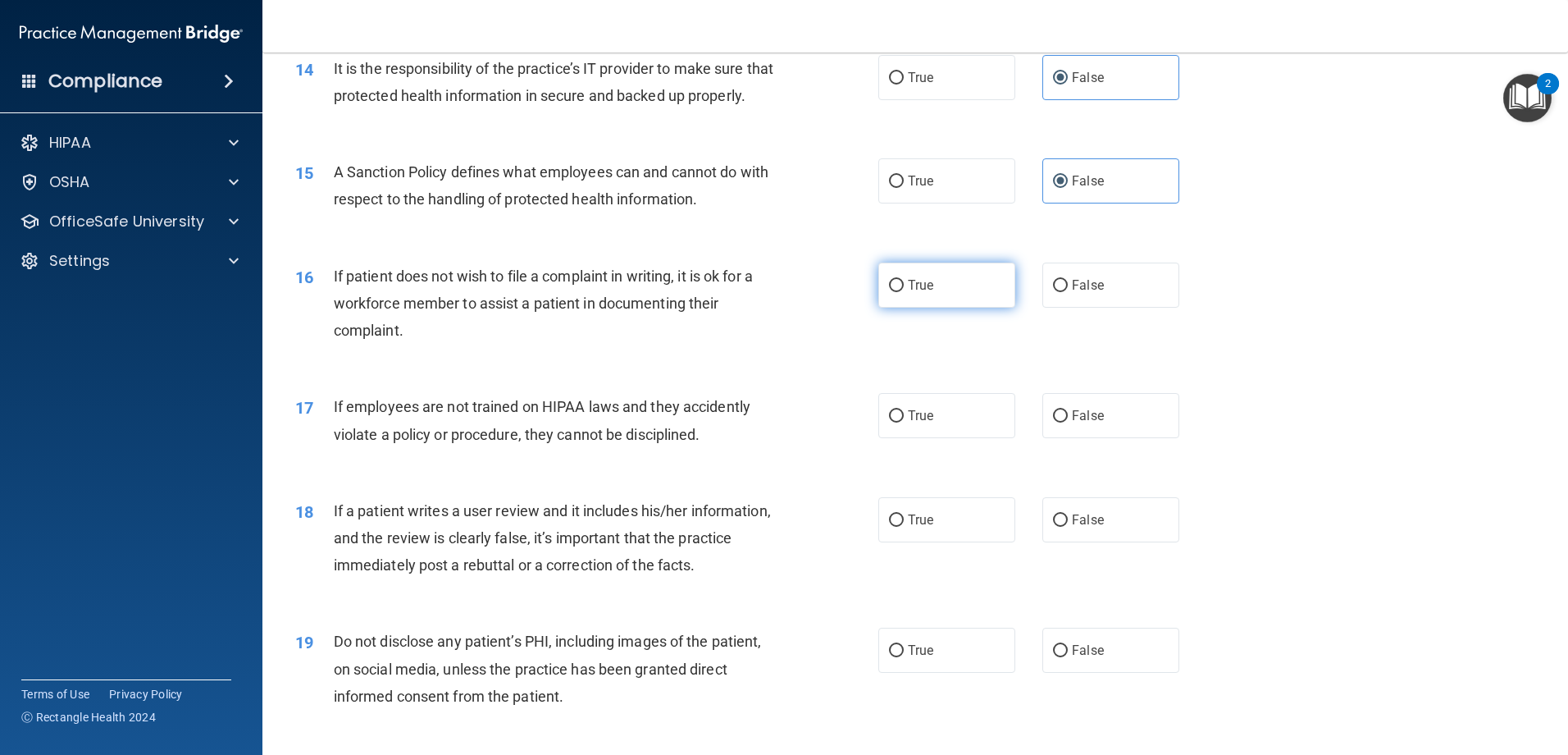
drag, startPoint x: 936, startPoint y: 312, endPoint x: 1066, endPoint y: 422, distance: 170.3
click at [937, 308] on label "True" at bounding box center [947, 285] width 137 height 45
click at [903, 292] on input "True" at bounding box center [896, 285] width 15 height 13
radio input "true"
click at [1092, 438] on label "False" at bounding box center [1110, 416] width 137 height 45
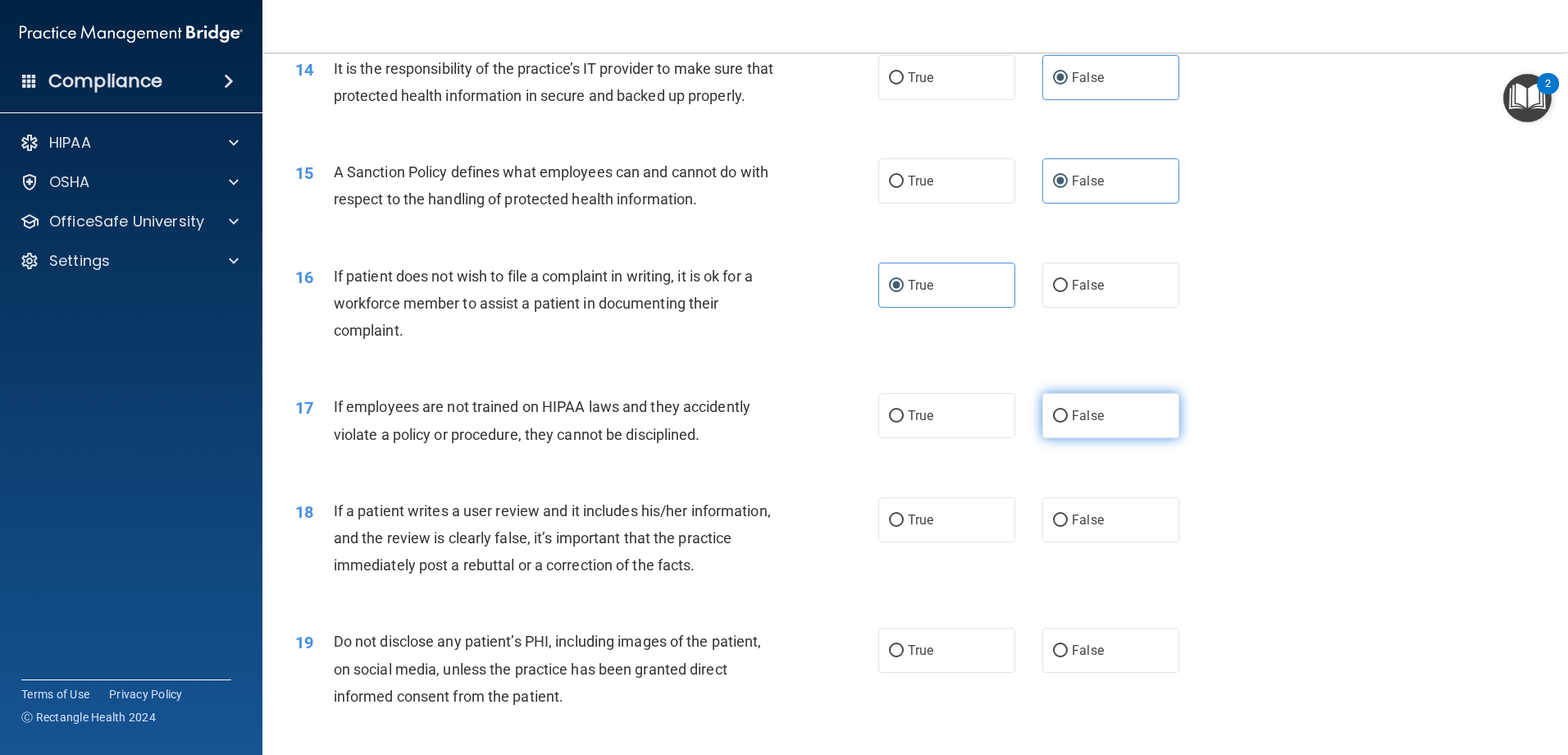
click at [1068, 423] on input "False" at bounding box center [1060, 416] width 15 height 13
radio input "true"
click at [1090, 527] on span "False" at bounding box center [1087, 520] width 32 height 16
click at [1068, 527] on input "False" at bounding box center [1060, 520] width 15 height 13
radio input "true"
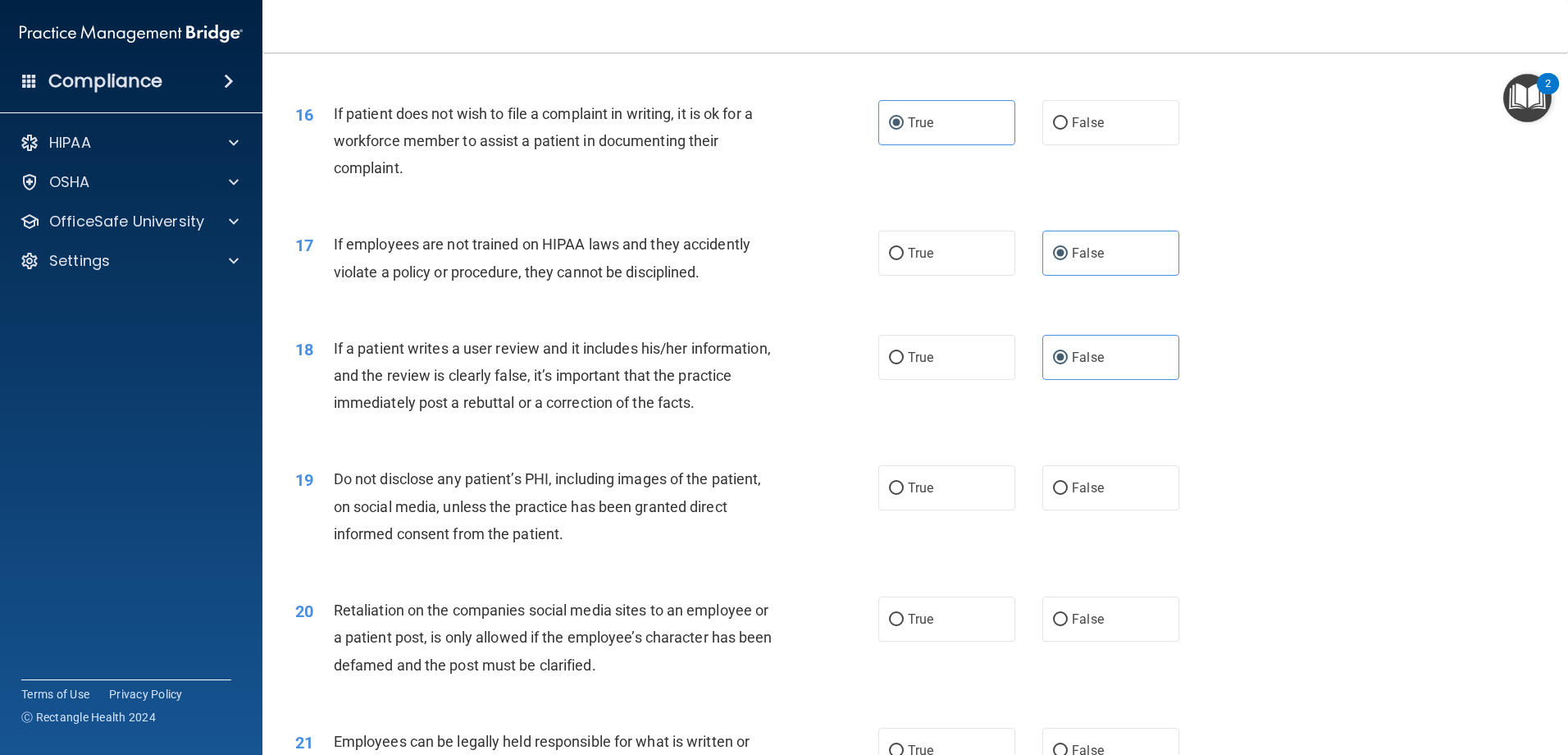
scroll to position [2051, 0]
click at [928, 494] on span "True" at bounding box center [921, 486] width 26 height 16
click at [903, 493] on input "True" at bounding box center [896, 487] width 15 height 13
radio input "true"
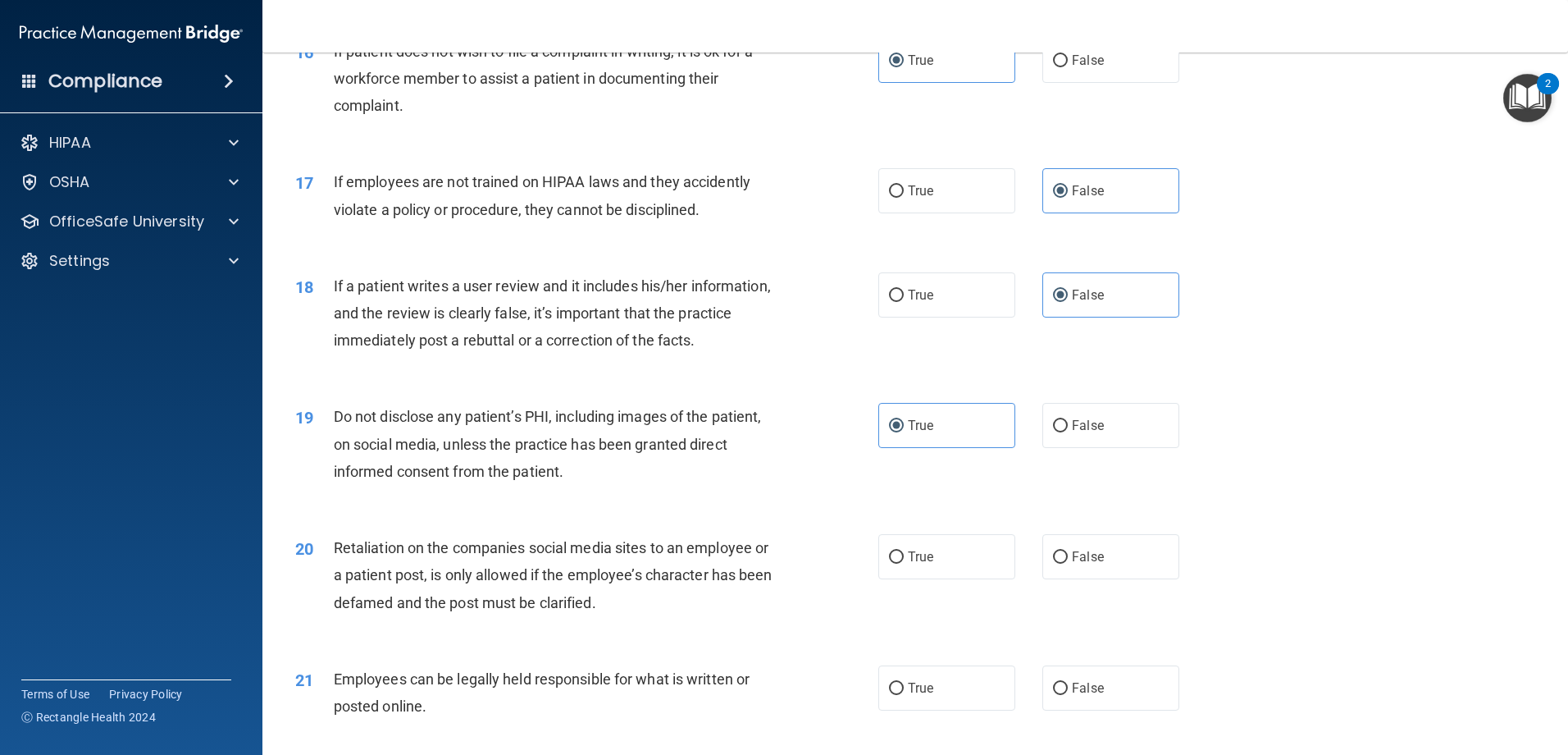
scroll to position [2215, 0]
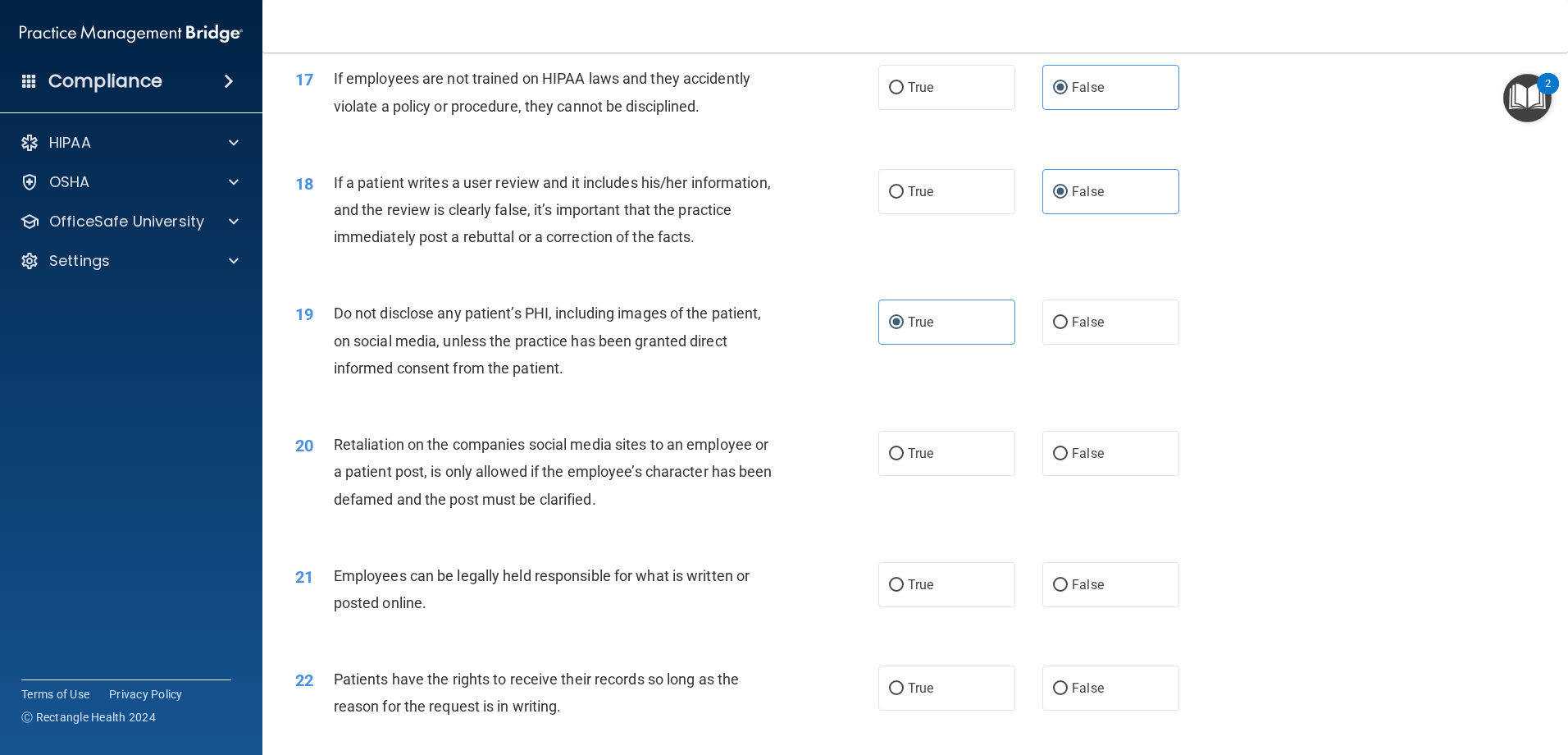
drag, startPoint x: 1097, startPoint y: 498, endPoint x: 1057, endPoint y: 534, distance: 53.8
click at [1098, 476] on label "False" at bounding box center [1110, 453] width 137 height 45
click at [1068, 460] on input "False" at bounding box center [1060, 454] width 15 height 13
radio input "true"
click at [988, 607] on label "True" at bounding box center [947, 584] width 137 height 45
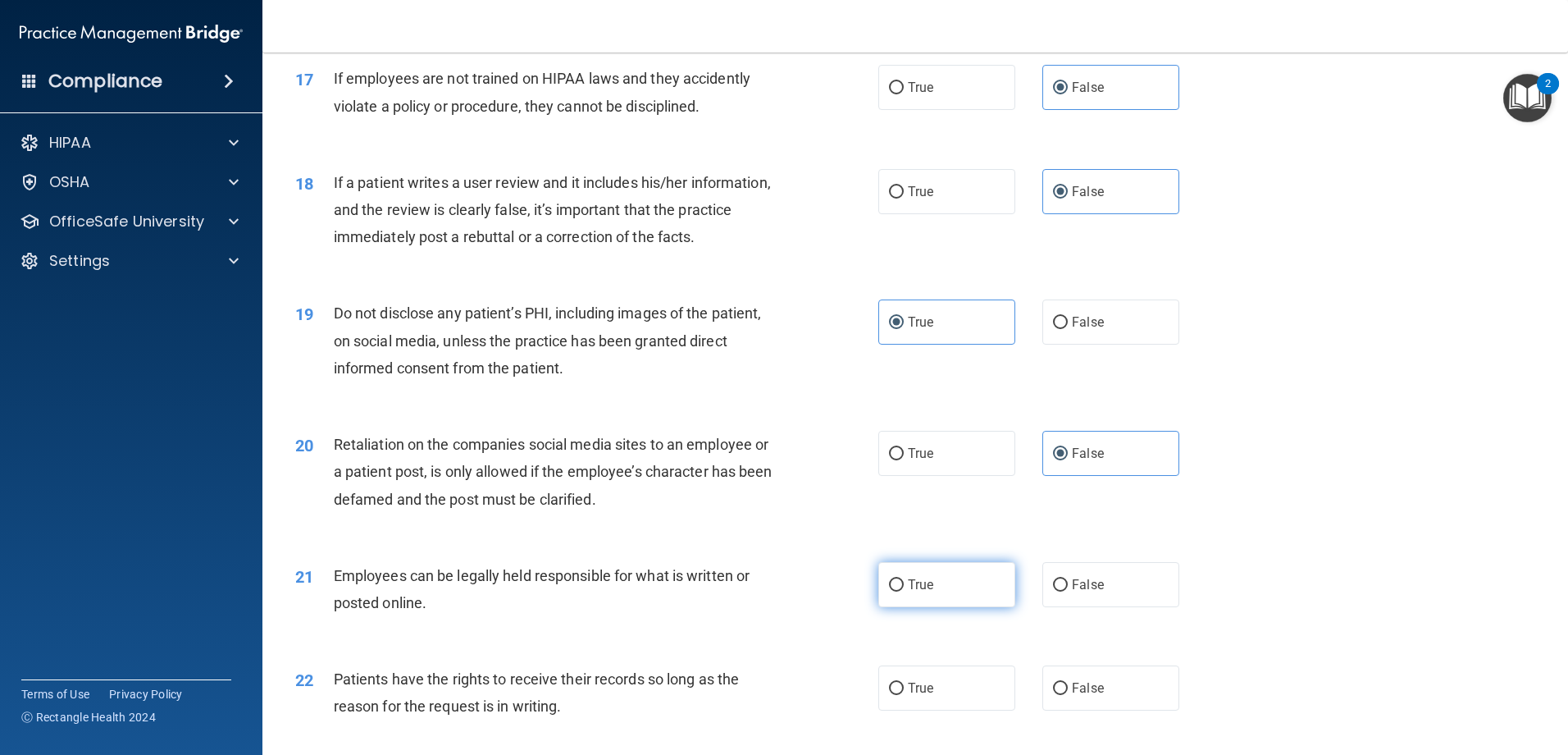
click at [903, 592] on input "True" at bounding box center [896, 585] width 15 height 13
radio input "true"
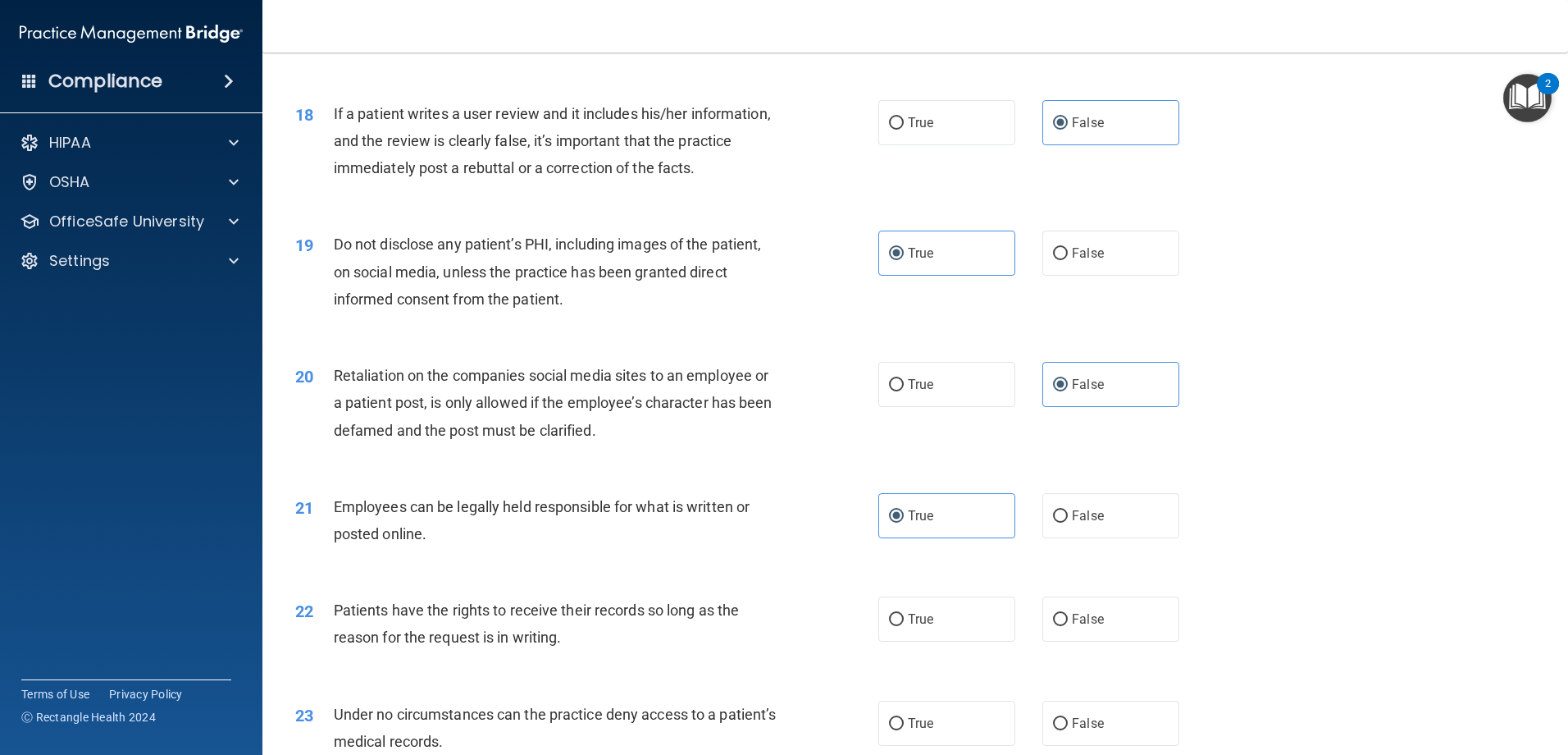
scroll to position [2378, 0]
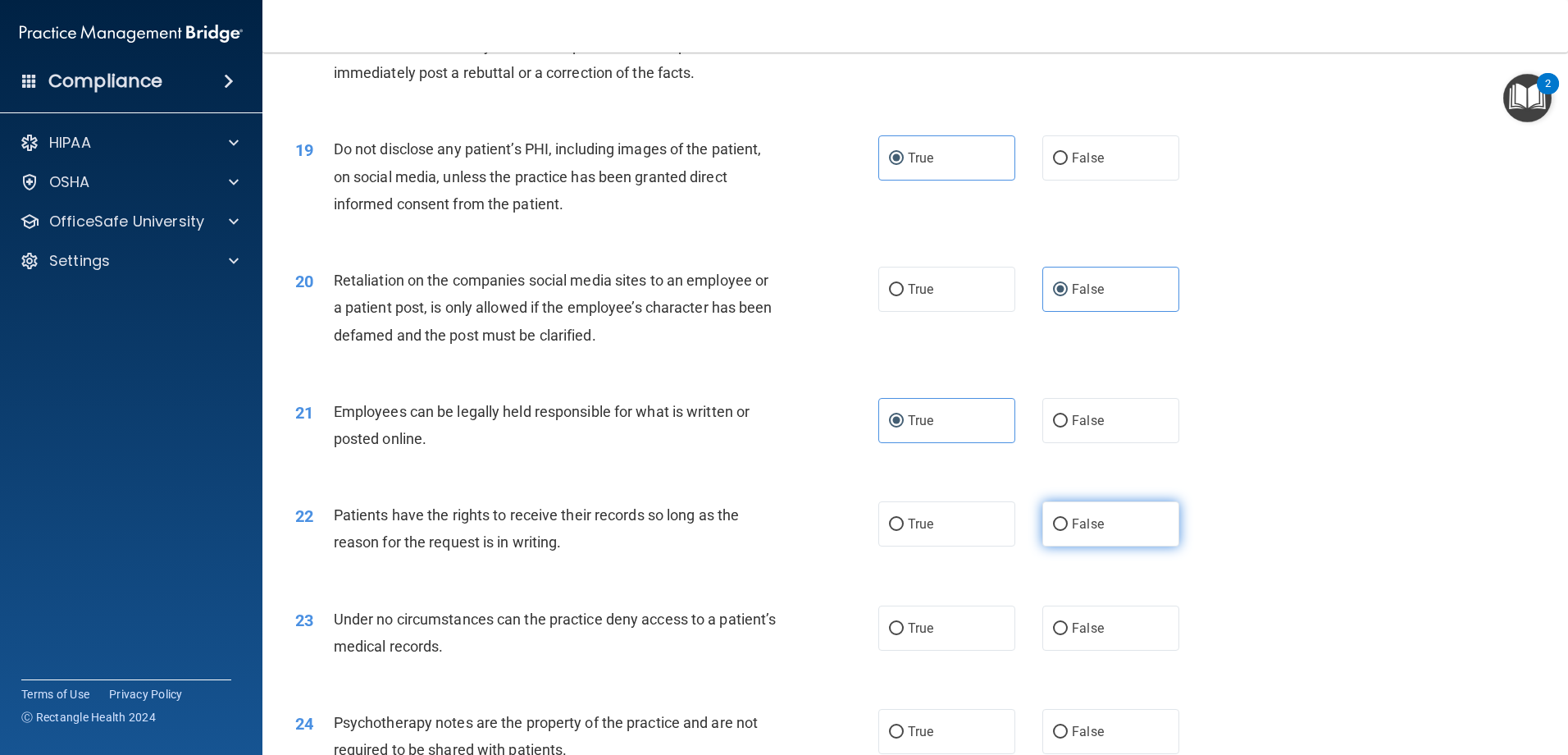
click at [1090, 532] on span "False" at bounding box center [1087, 524] width 32 height 16
click at [1068, 531] on input "False" at bounding box center [1060, 524] width 15 height 13
radio input "true"
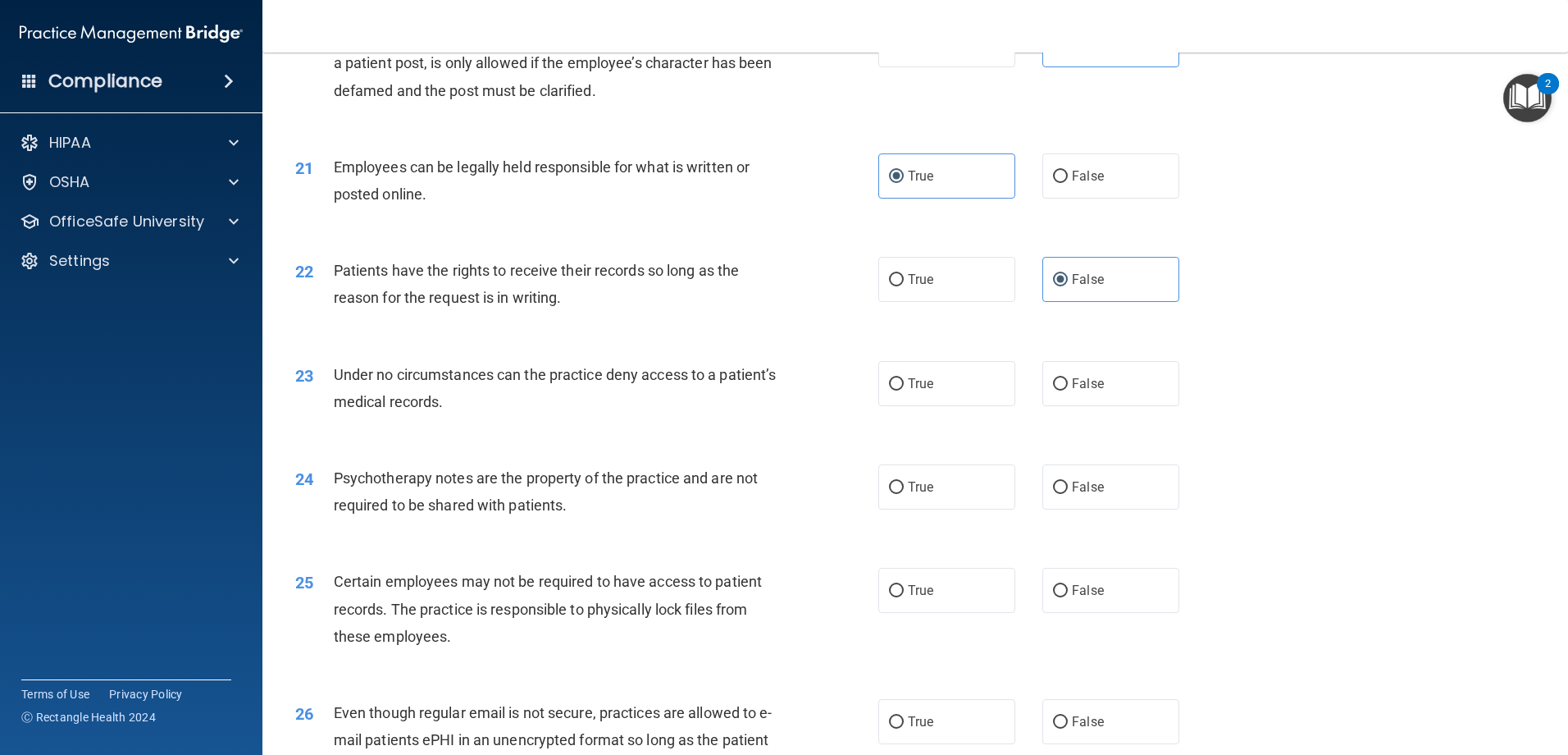
scroll to position [2625, 0]
click at [1099, 404] on label "False" at bounding box center [1110, 381] width 137 height 45
click at [1068, 388] on input "False" at bounding box center [1060, 382] width 15 height 13
radio input "true"
drag, startPoint x: 973, startPoint y: 507, endPoint x: 942, endPoint y: 615, distance: 112.4
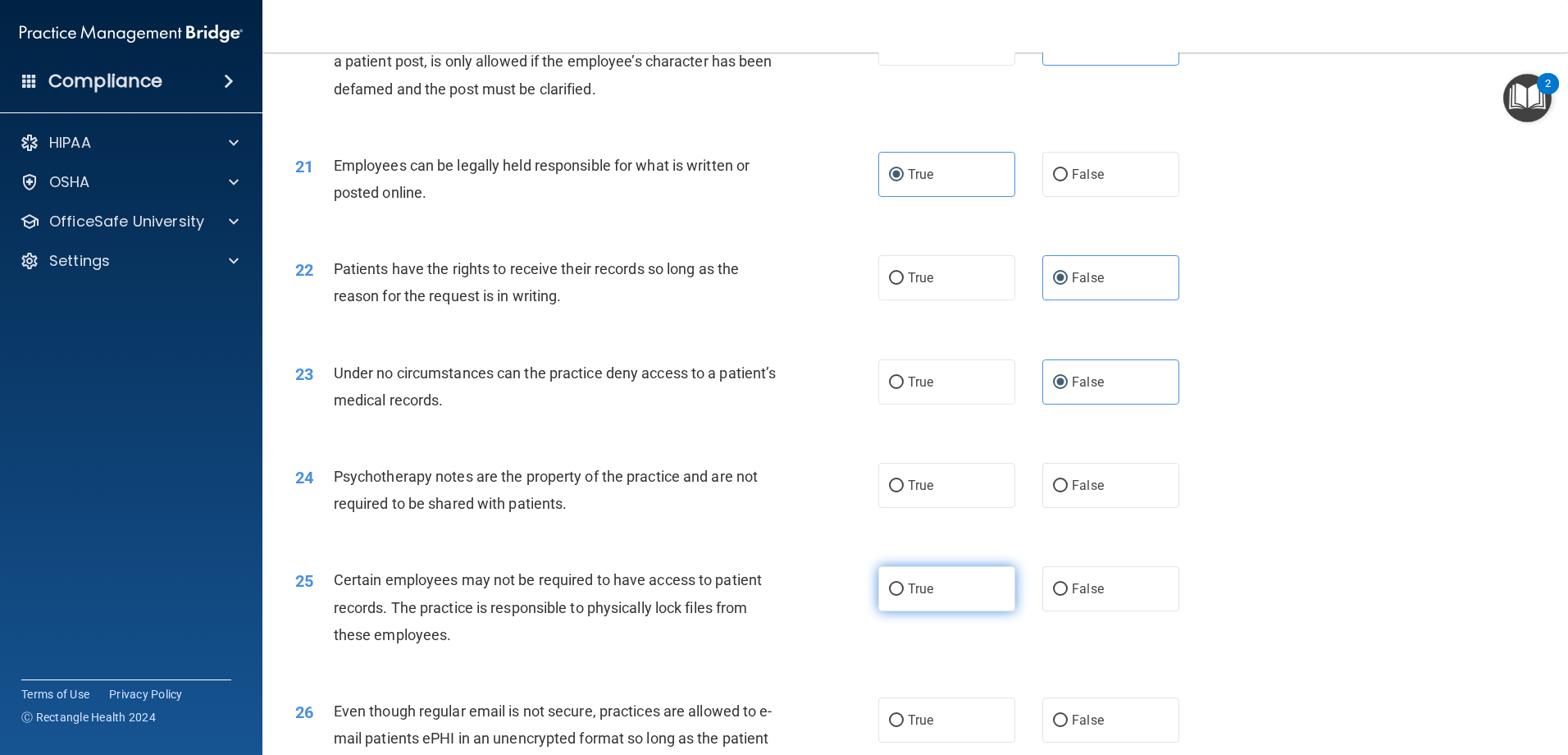
click at [972, 507] on label "True" at bounding box center [947, 486] width 137 height 45
click at [903, 493] on input "True" at bounding box center [896, 486] width 15 height 13
radio input "true"
click at [937, 611] on label "True" at bounding box center [947, 589] width 137 height 45
click at [903, 596] on input "True" at bounding box center [896, 589] width 15 height 13
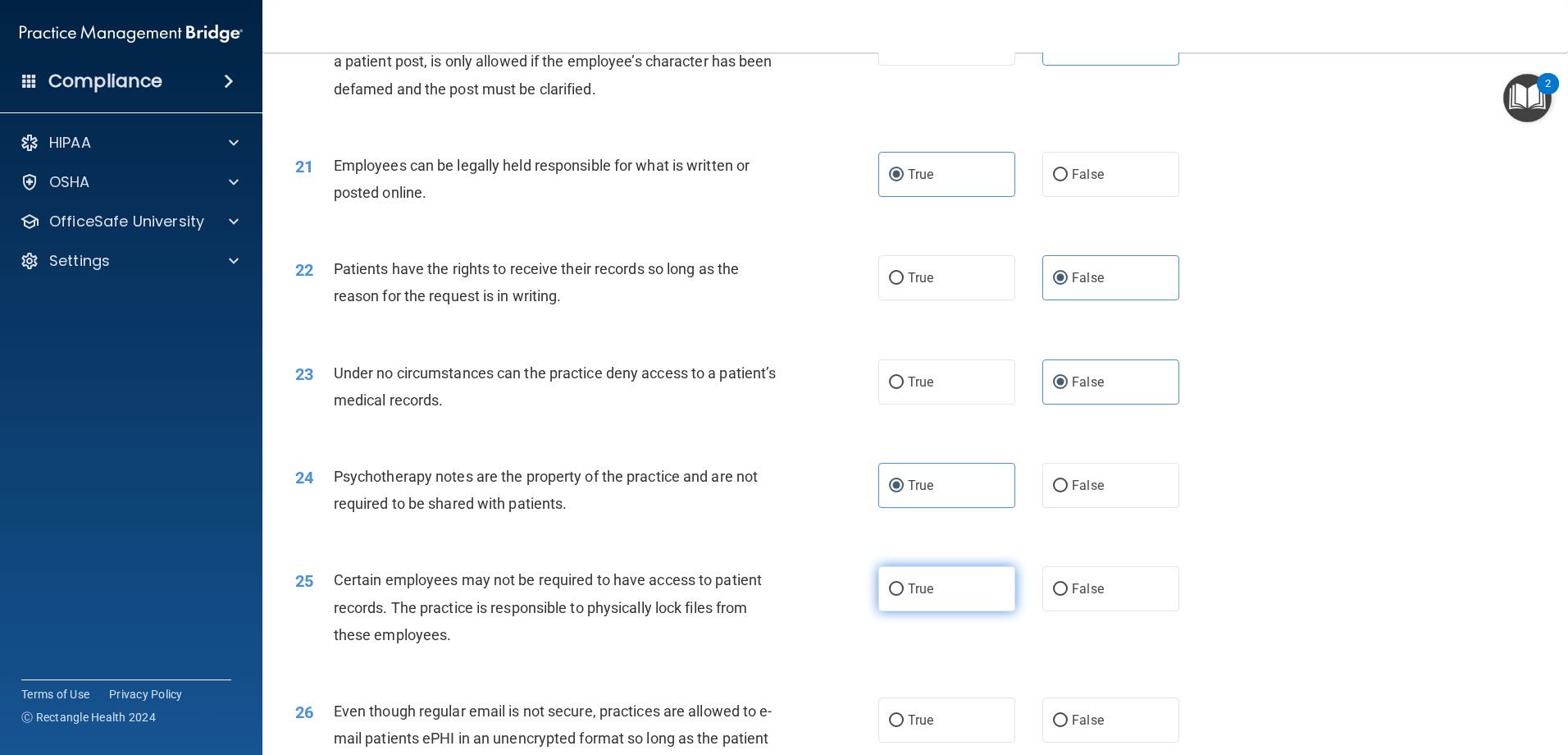
radio input "true"
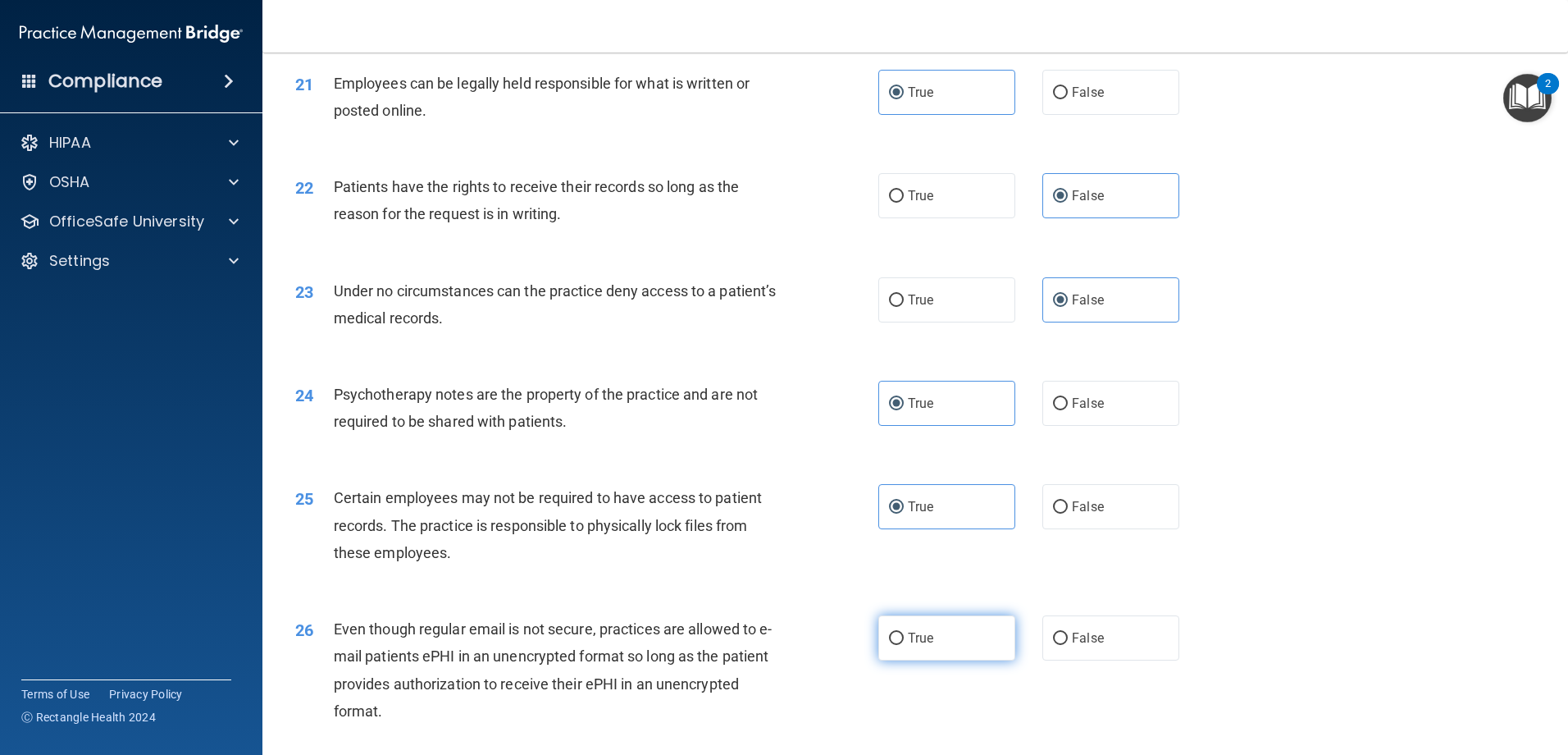
click at [918, 646] on span "True" at bounding box center [921, 638] width 26 height 16
click at [903, 645] on input "True" at bounding box center [896, 638] width 15 height 13
radio input "true"
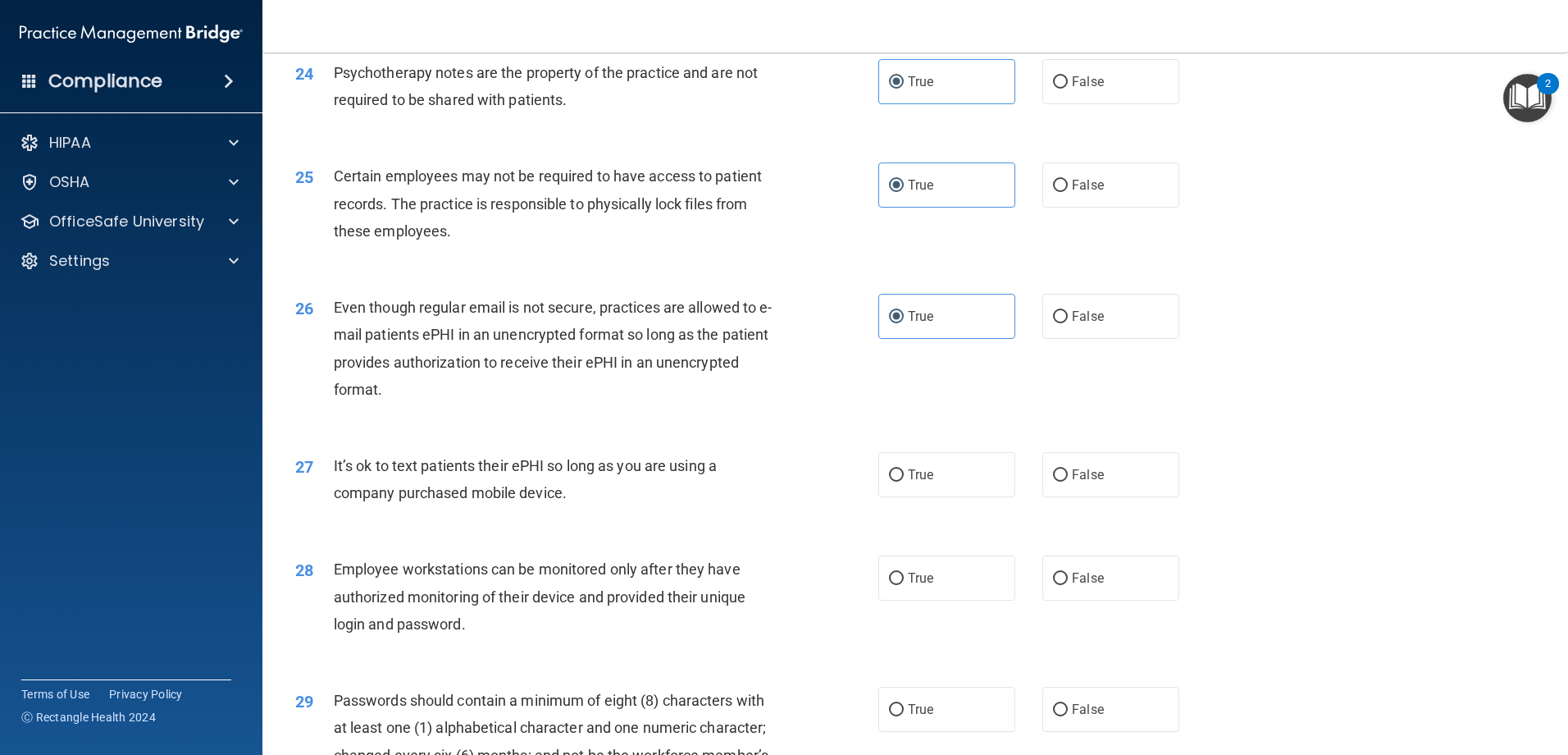
scroll to position [3035, 0]
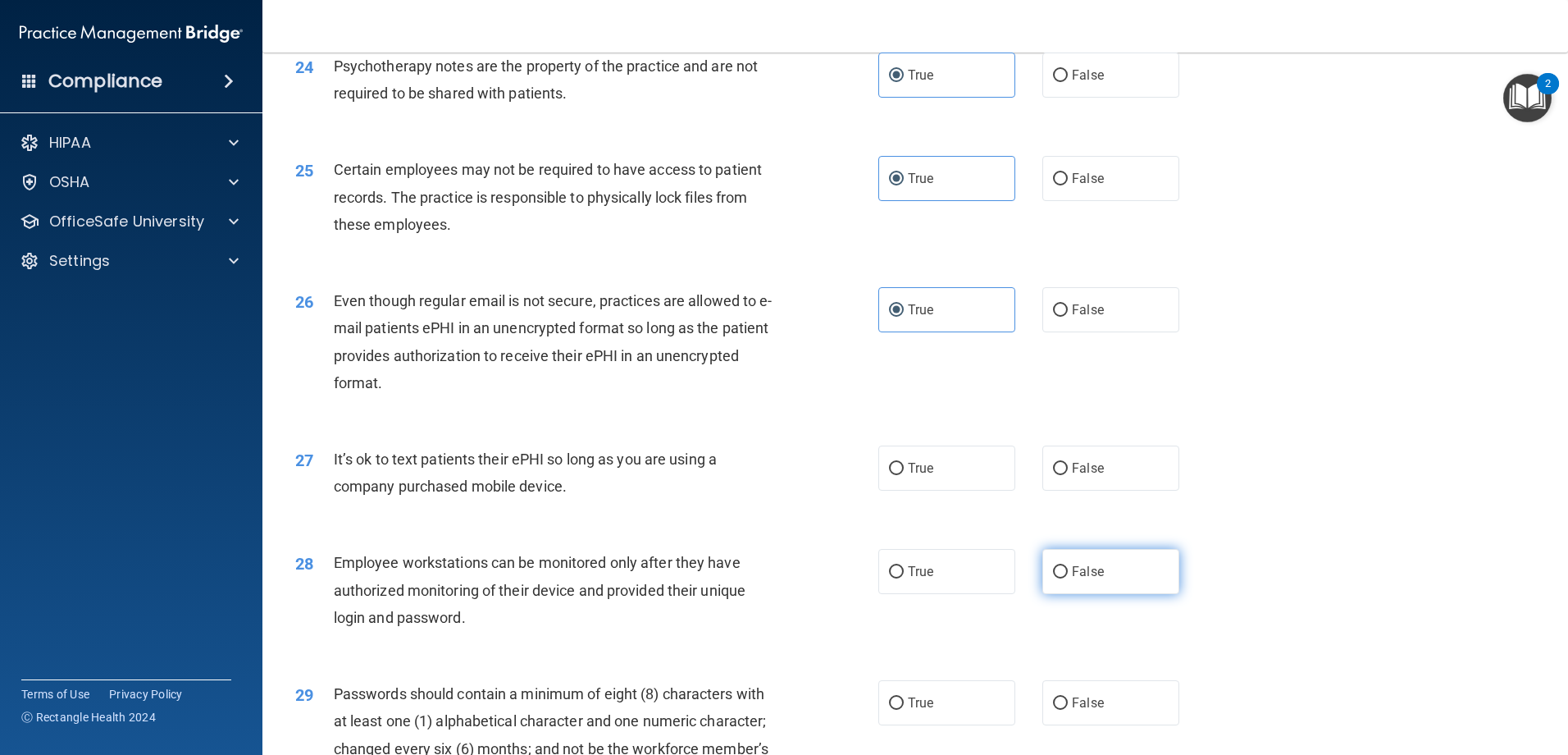
drag, startPoint x: 1086, startPoint y: 506, endPoint x: 1062, endPoint y: 592, distance: 89.3
click at [1086, 491] on label "False" at bounding box center [1110, 468] width 137 height 45
click at [1068, 475] on input "False" at bounding box center [1060, 469] width 15 height 13
radio input "true"
click at [1061, 594] on label "False" at bounding box center [1110, 571] width 137 height 45
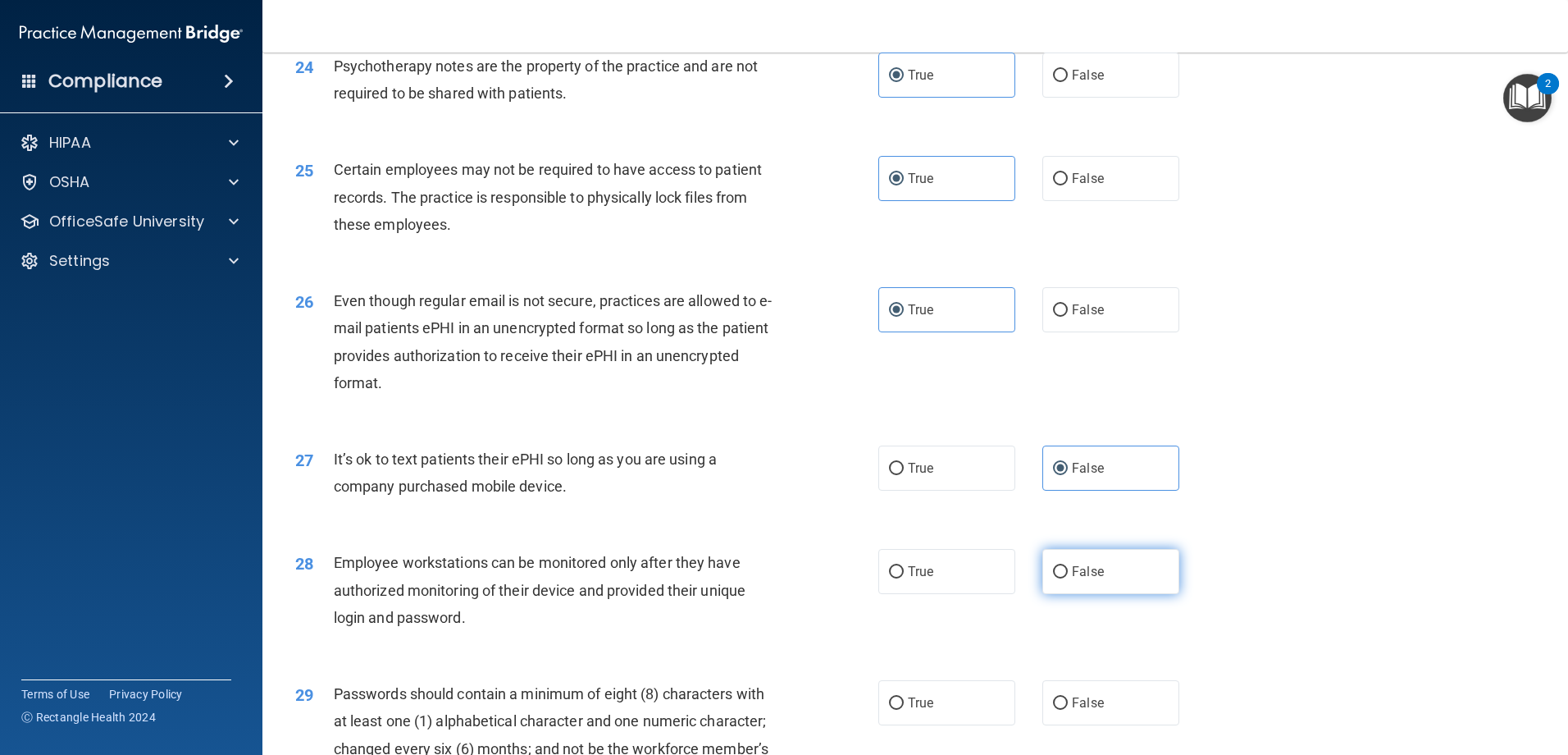
click at [1061, 578] on input "False" at bounding box center [1060, 572] width 15 height 13
radio input "true"
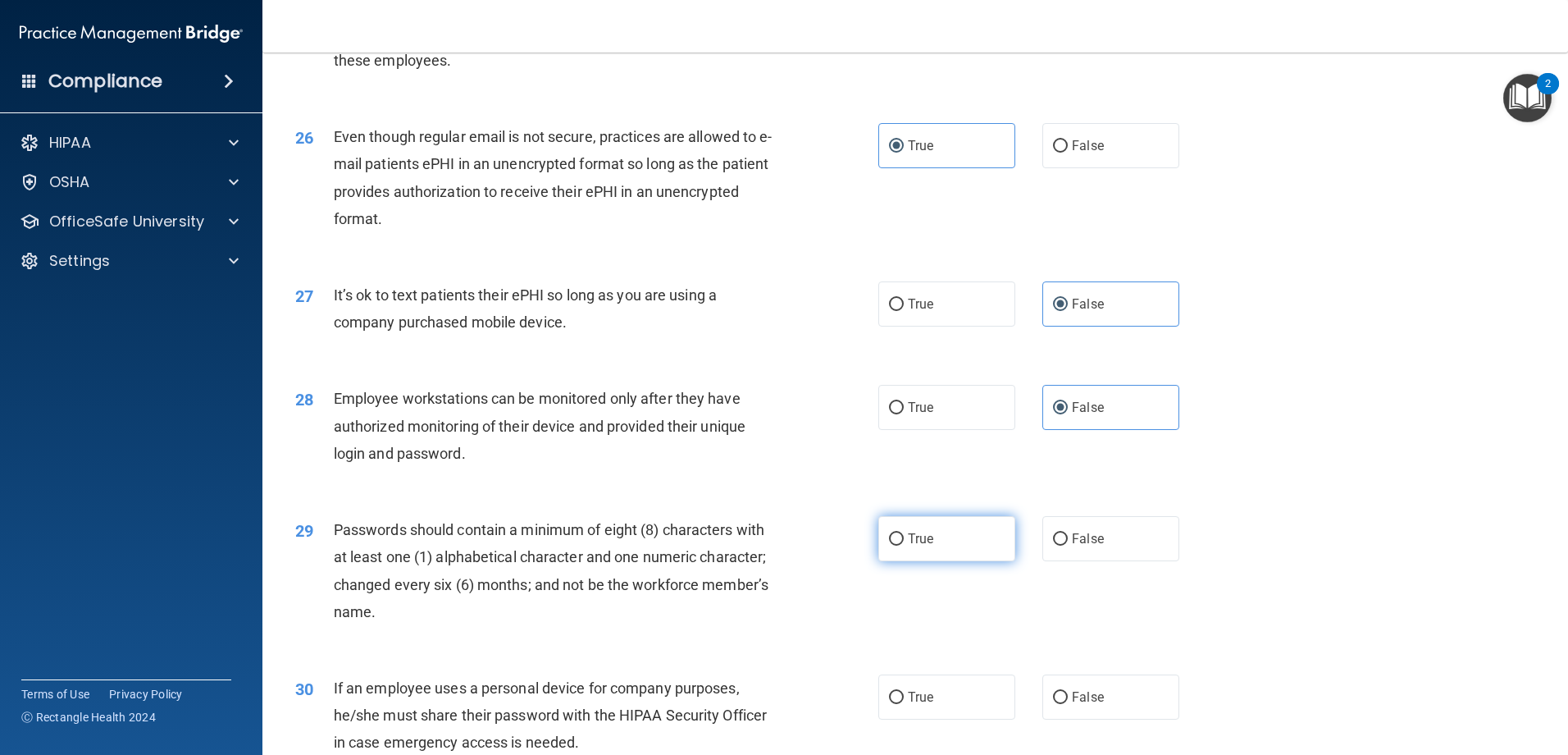
click at [954, 561] on label "True" at bounding box center [947, 539] width 137 height 45
click at [903, 546] on input "True" at bounding box center [896, 539] width 15 height 13
radio input "true"
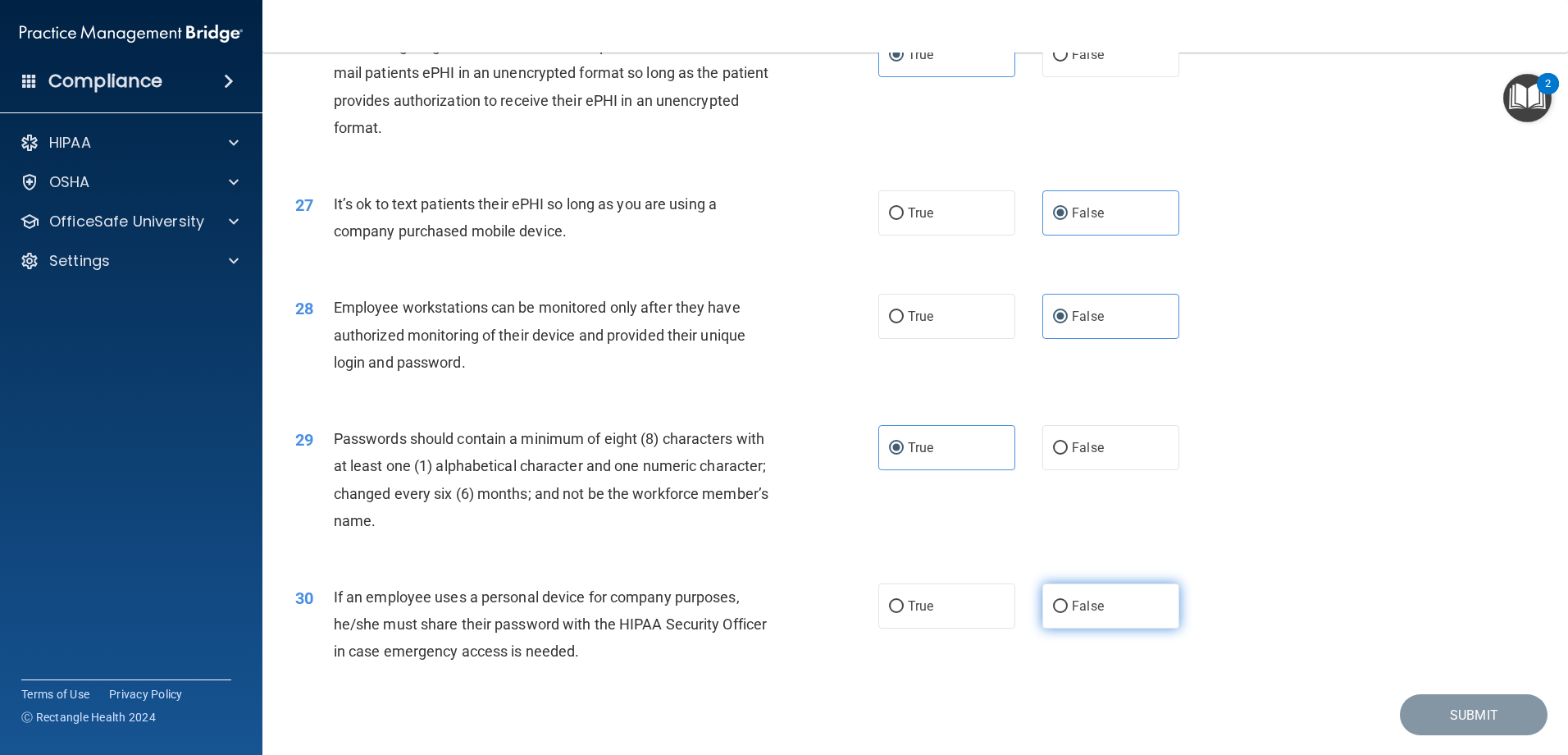
scroll to position [3363, 0]
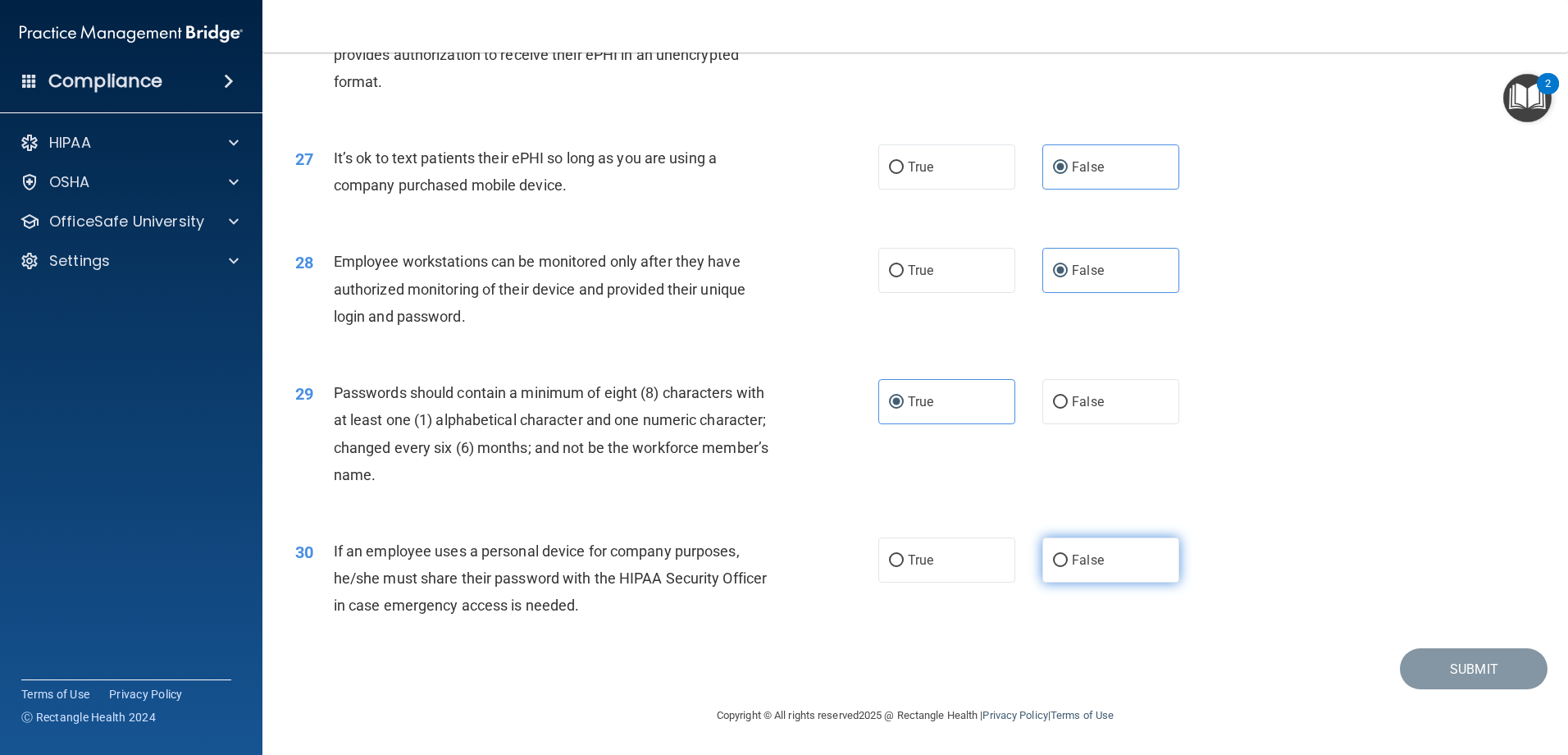
click at [1095, 561] on span "False" at bounding box center [1087, 559] width 32 height 16
click at [1068, 561] on input "False" at bounding box center [1060, 560] width 15 height 13
radio input "true"
click at [1463, 660] on button "Submit" at bounding box center [1474, 668] width 147 height 42
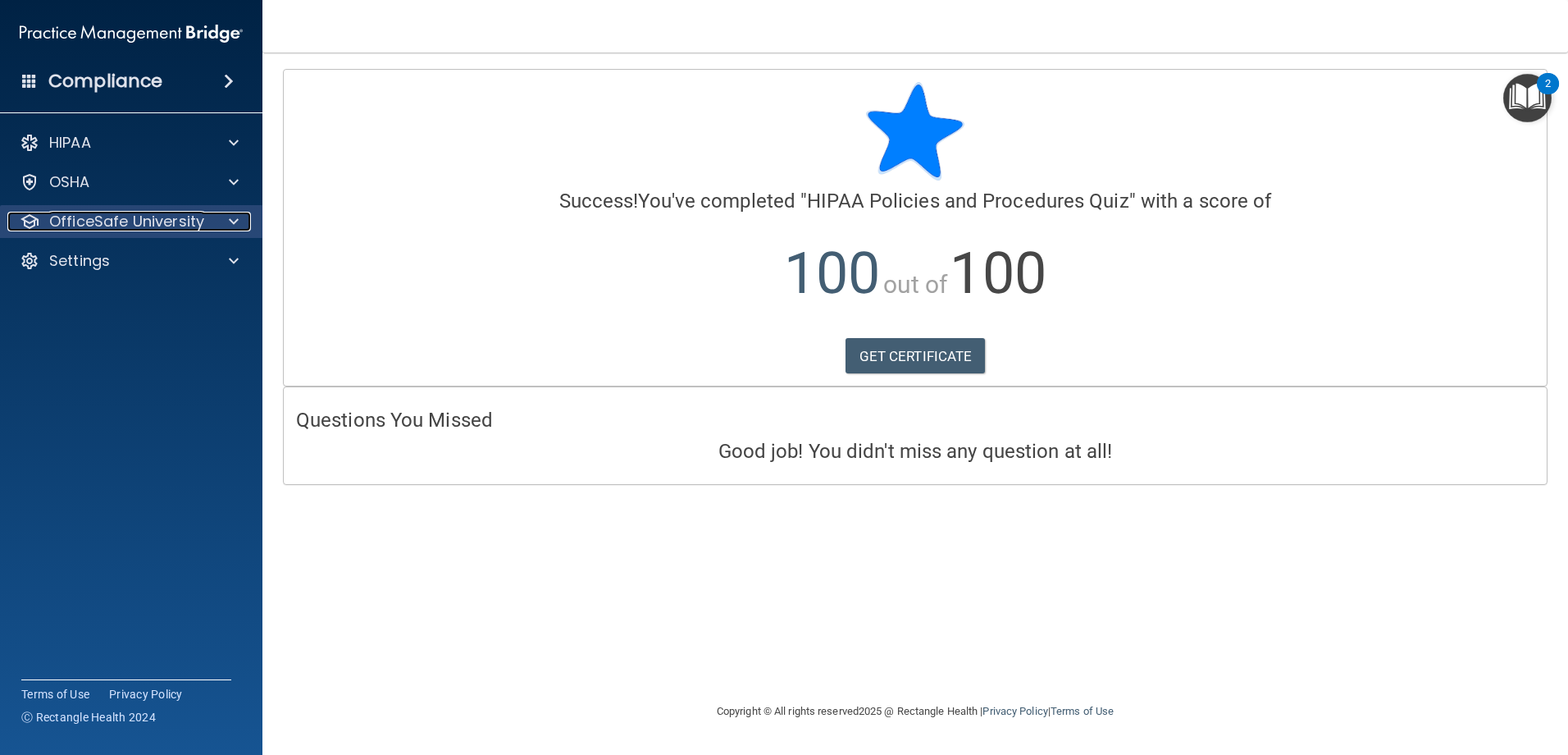
click at [228, 219] on div at bounding box center [231, 221] width 41 height 20
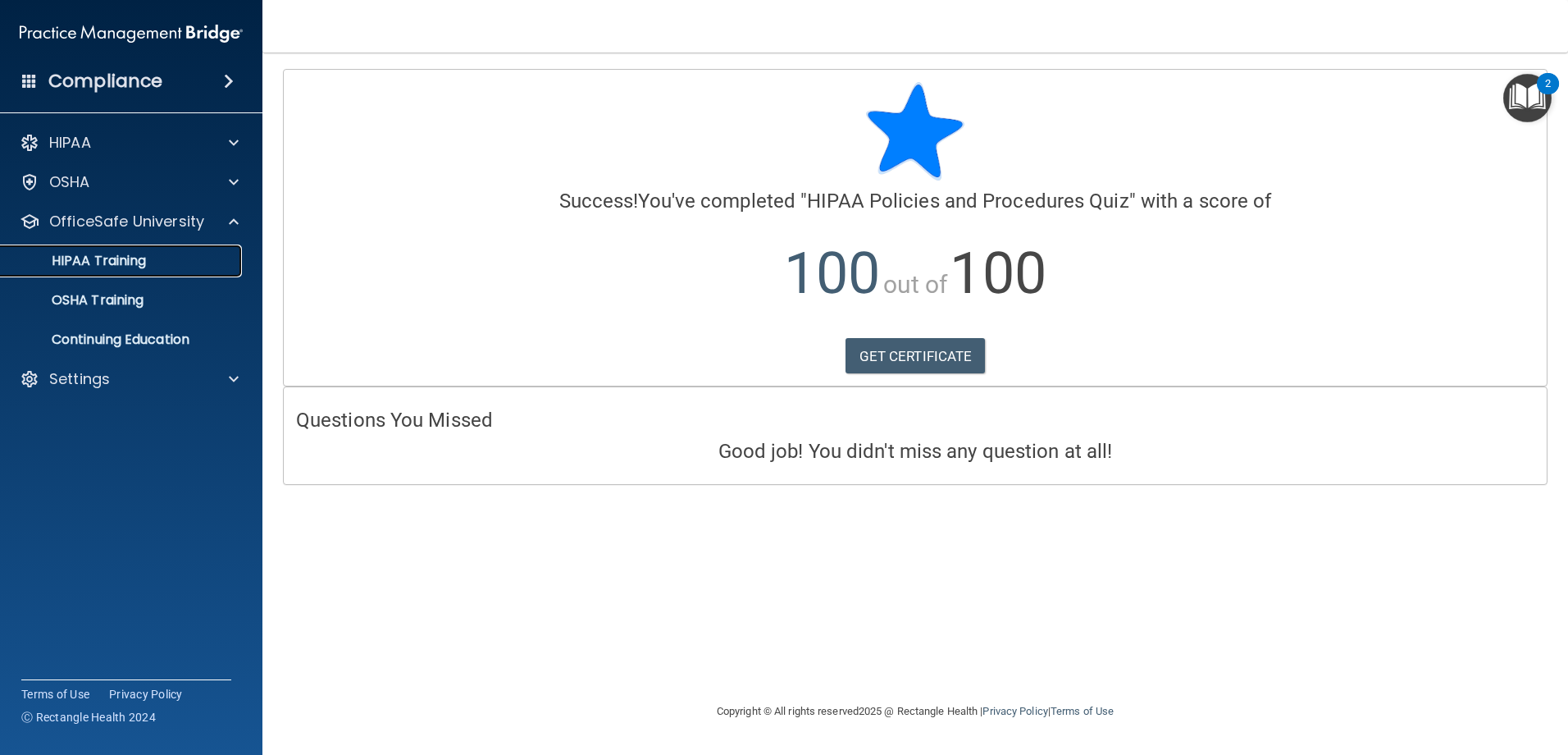
click at [157, 254] on div "HIPAA Training" at bounding box center [123, 261] width 224 height 17
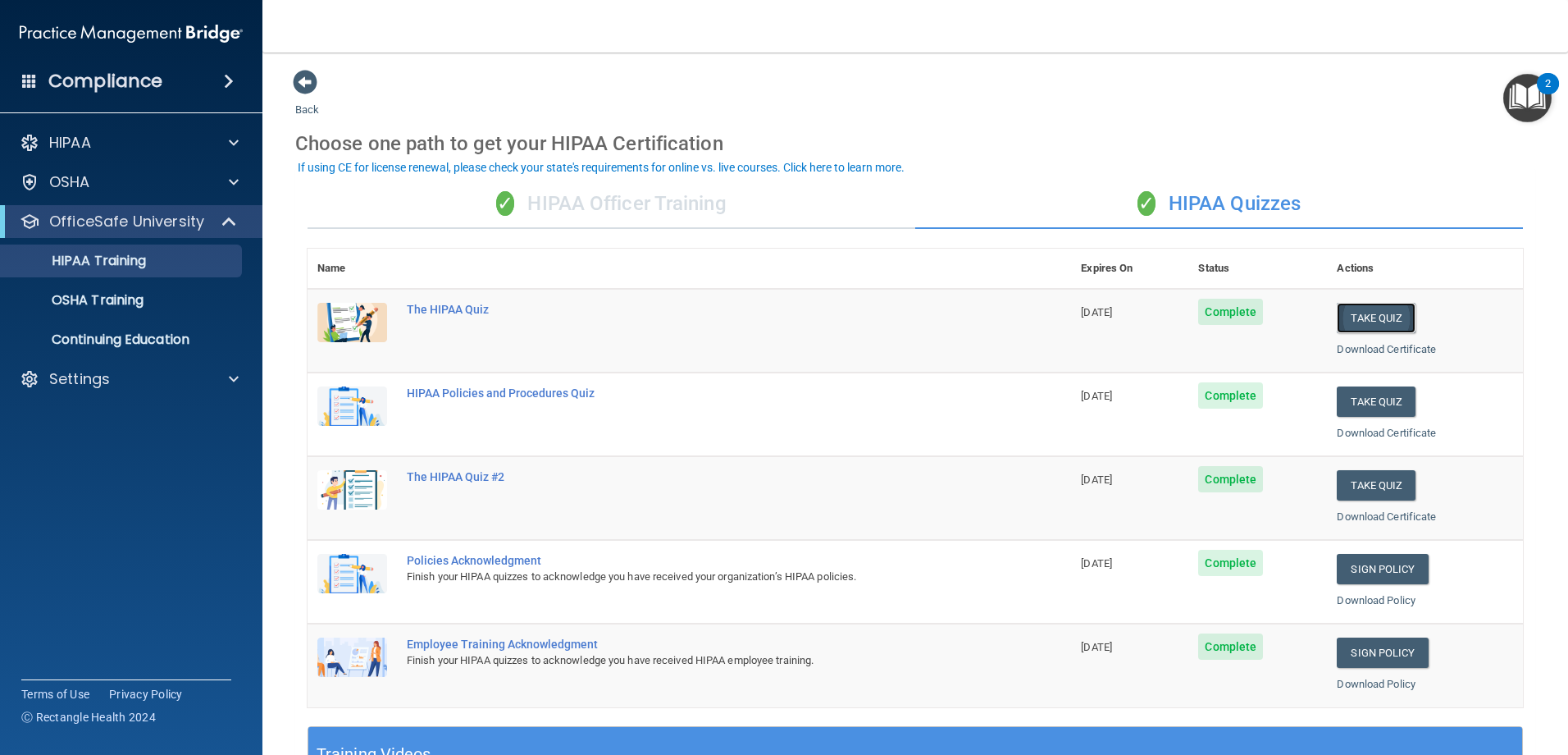
click at [1344, 326] on button "Take Quiz" at bounding box center [1376, 318] width 79 height 30
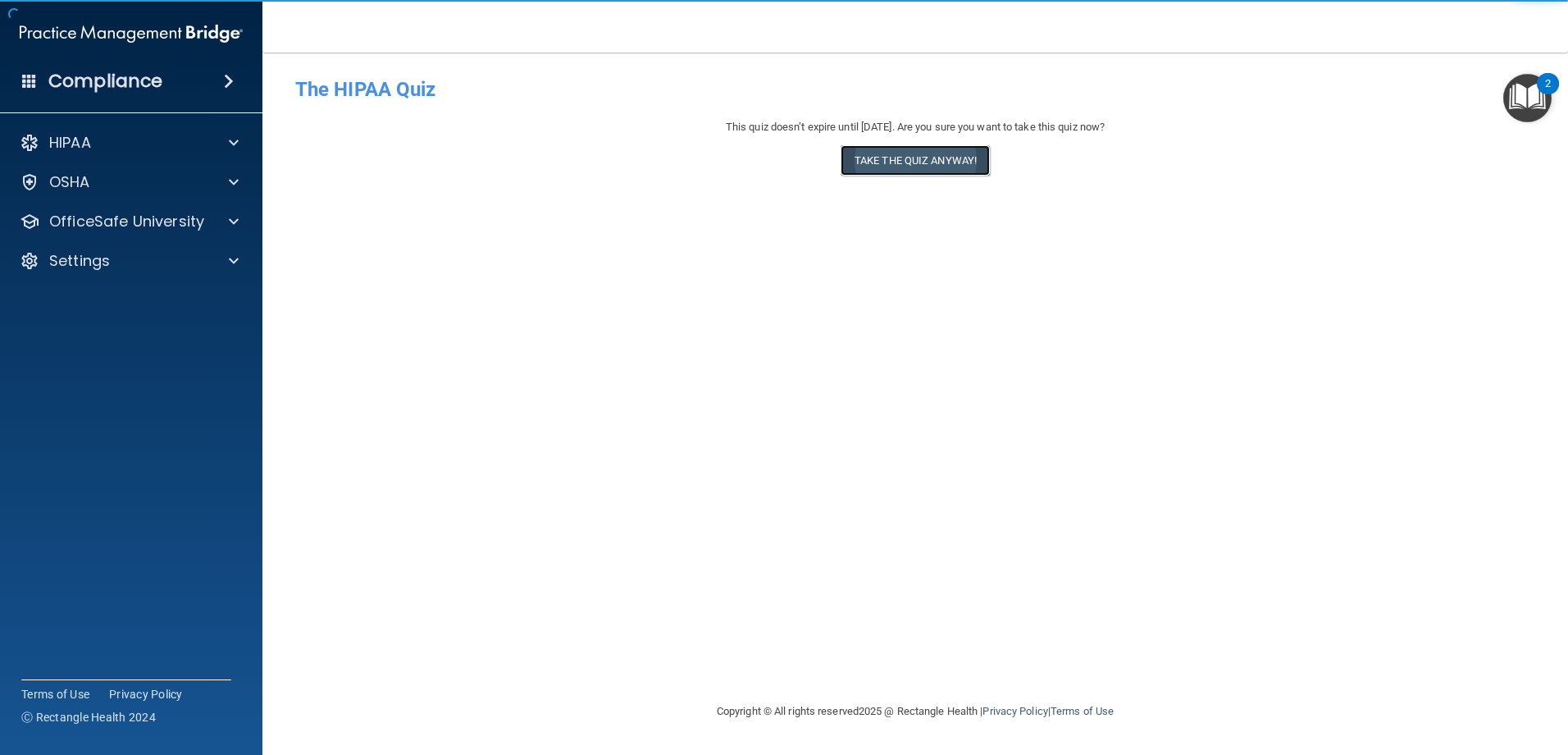
click at [922, 160] on button "Take the quiz anyway!" at bounding box center [915, 160] width 149 height 30
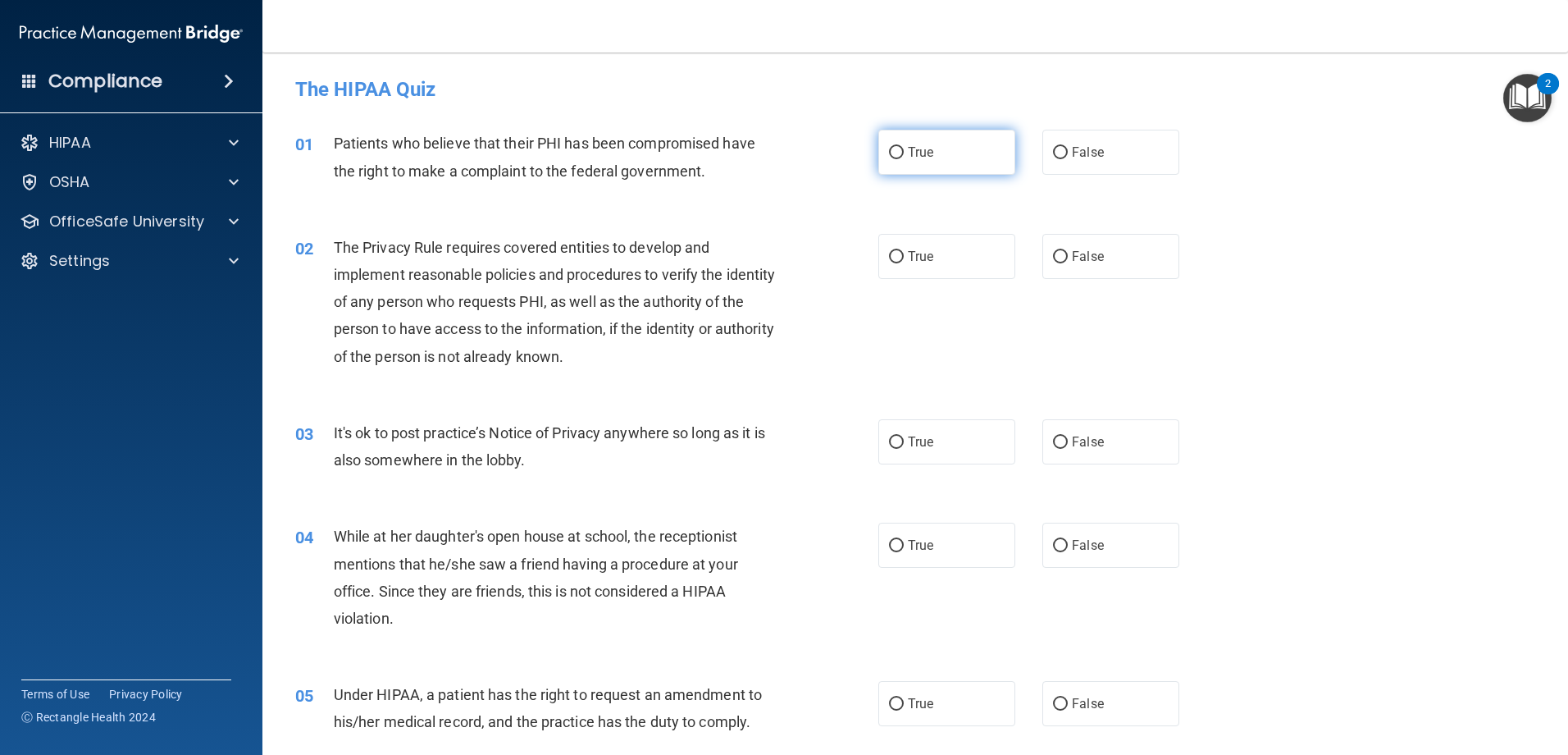
click at [879, 154] on label "True" at bounding box center [947, 152] width 137 height 45
click at [889, 154] on input "True" at bounding box center [896, 152] width 15 height 13
radio input "true"
click at [893, 165] on label "True" at bounding box center [947, 152] width 137 height 45
click at [893, 159] on input "True" at bounding box center [896, 152] width 15 height 13
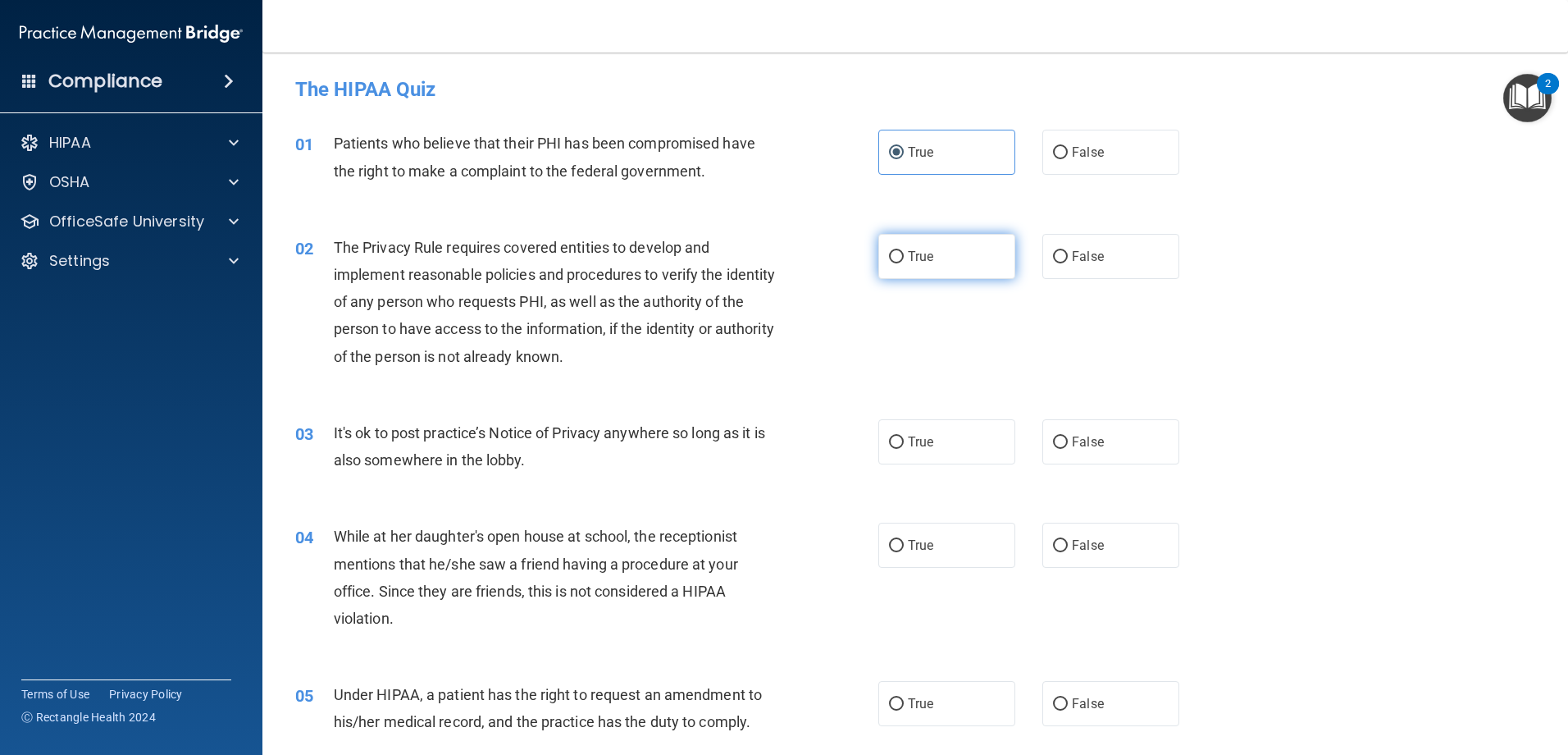
click at [893, 264] on label "True" at bounding box center [947, 257] width 137 height 45
click at [893, 263] on input "True" at bounding box center [896, 257] width 15 height 13
radio input "true"
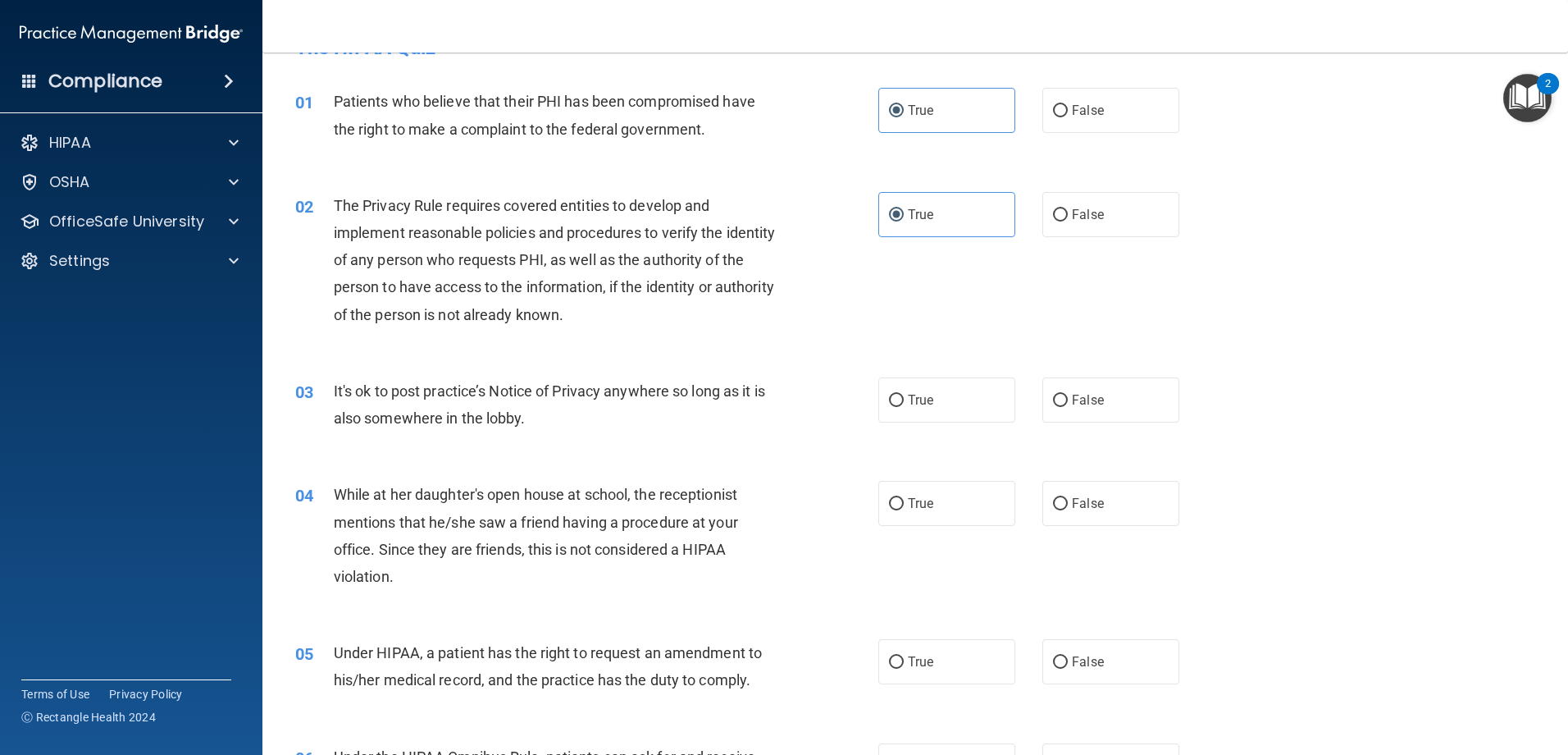
scroll to position [82, 0]
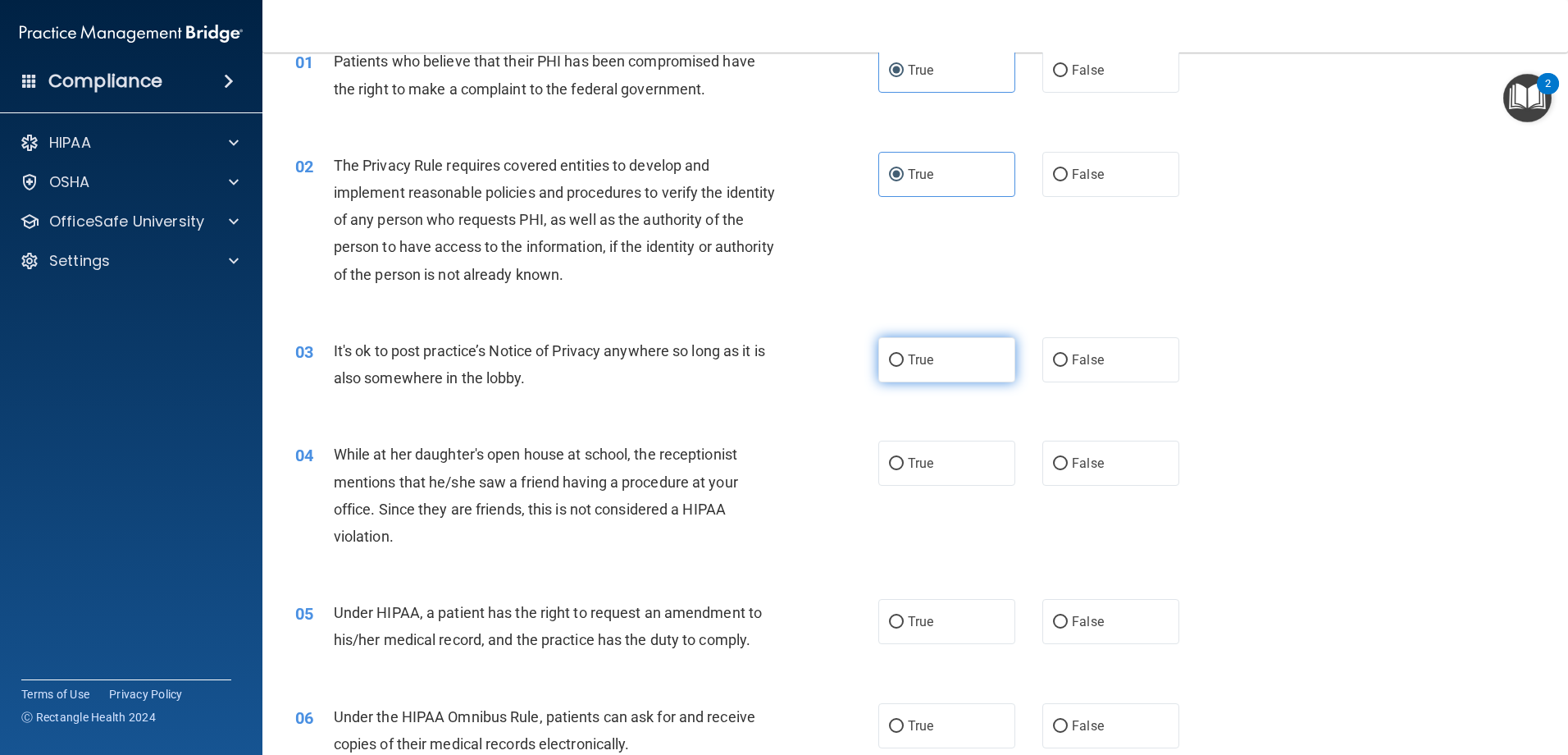
click at [908, 359] on span "True" at bounding box center [921, 360] width 26 height 16
click at [903, 359] on input "True" at bounding box center [896, 360] width 15 height 13
radio input "true"
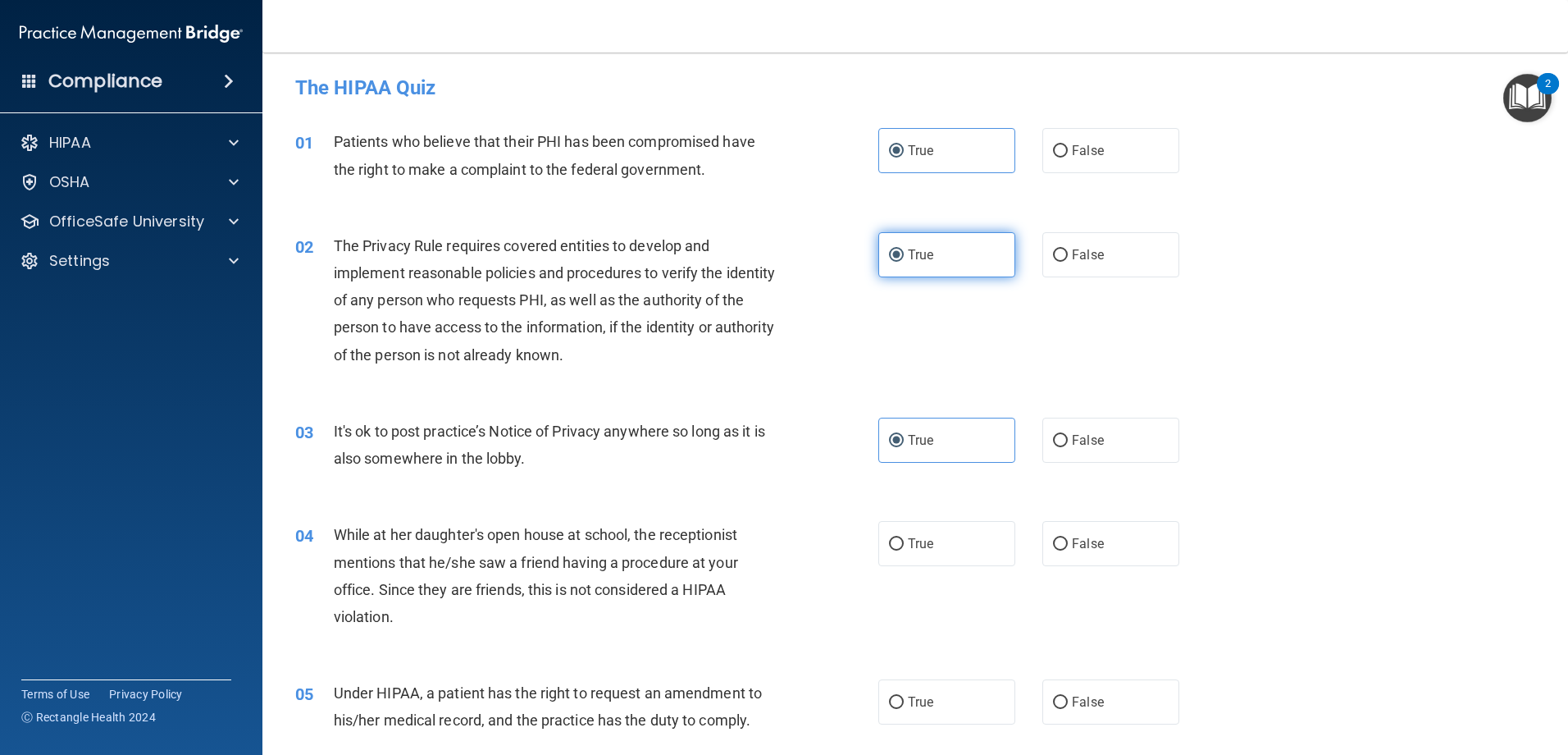
scroll to position [0, 0]
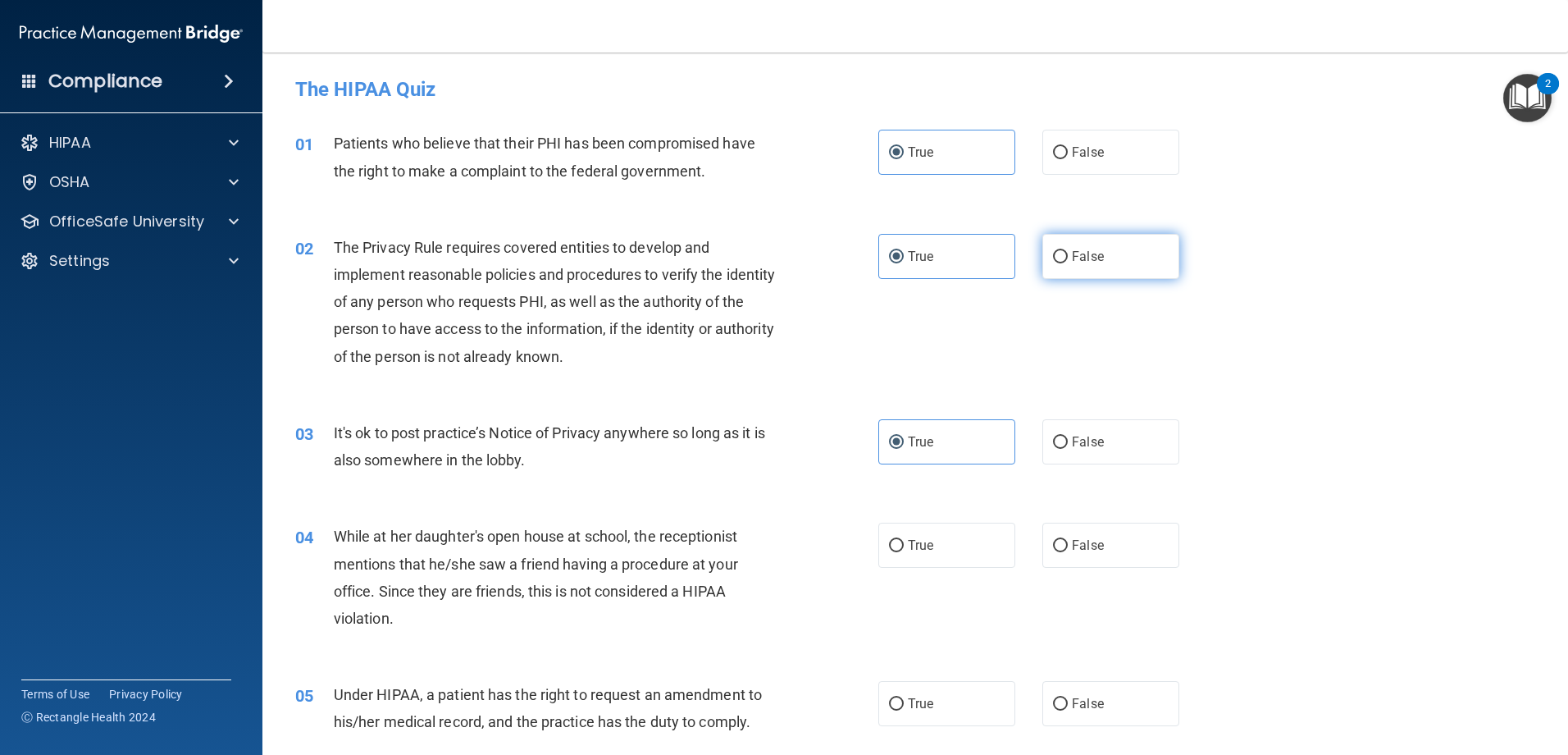
click at [1074, 260] on span "False" at bounding box center [1087, 257] width 32 height 16
click at [1068, 260] on input "False" at bounding box center [1060, 257] width 15 height 13
radio input "true"
radio input "false"
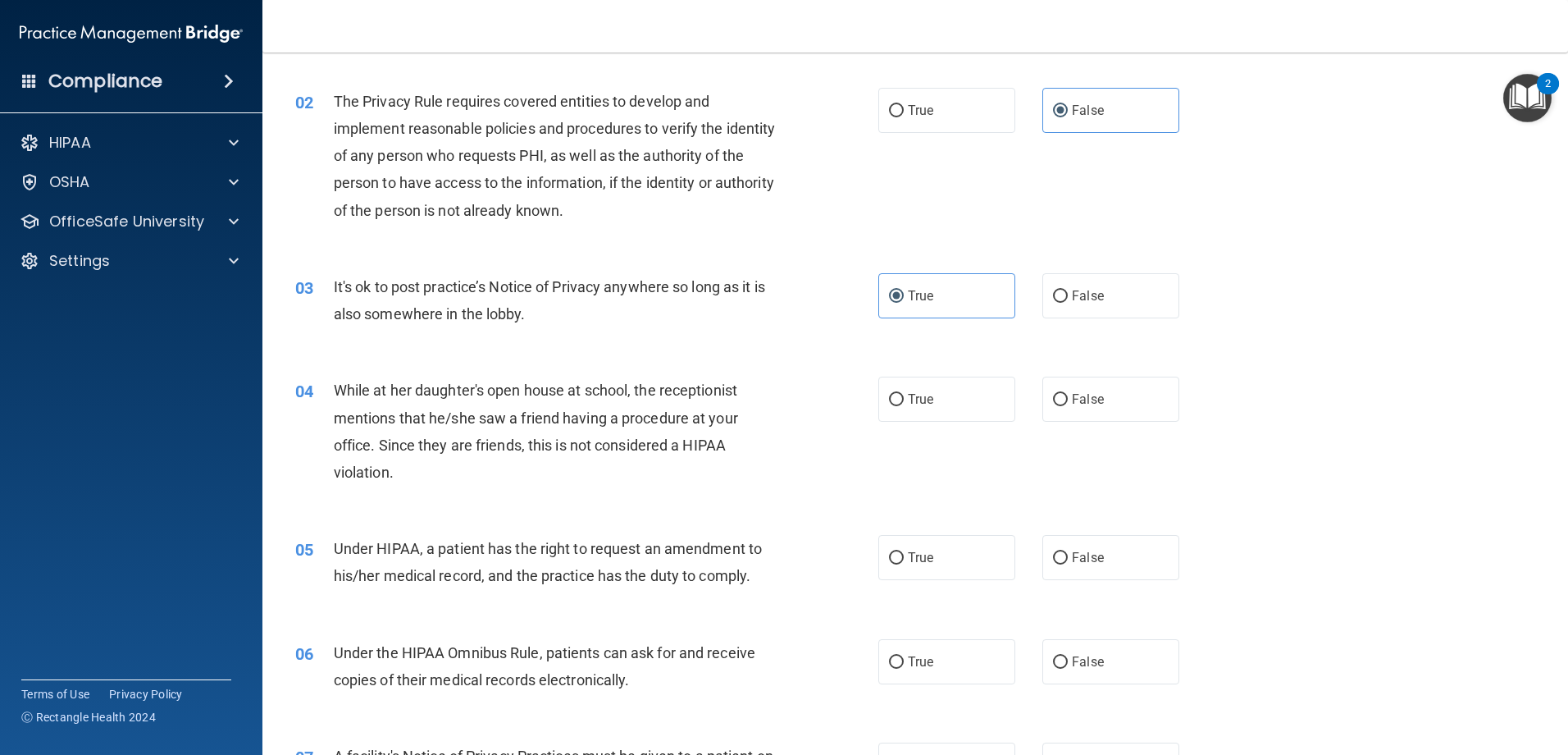
scroll to position [164, 0]
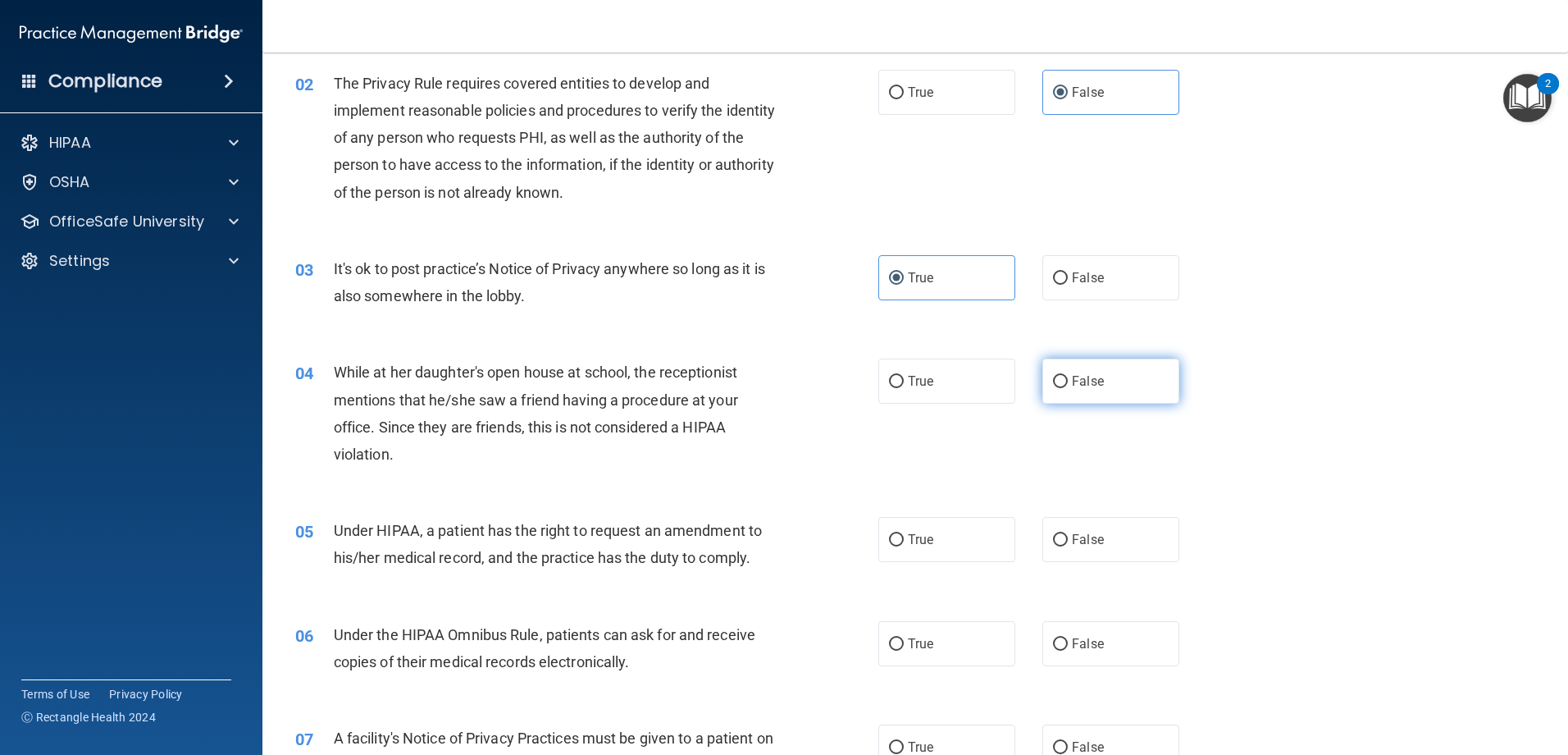
click at [1074, 383] on span "False" at bounding box center [1087, 381] width 32 height 16
click at [1068, 383] on input "False" at bounding box center [1060, 381] width 15 height 13
radio input "true"
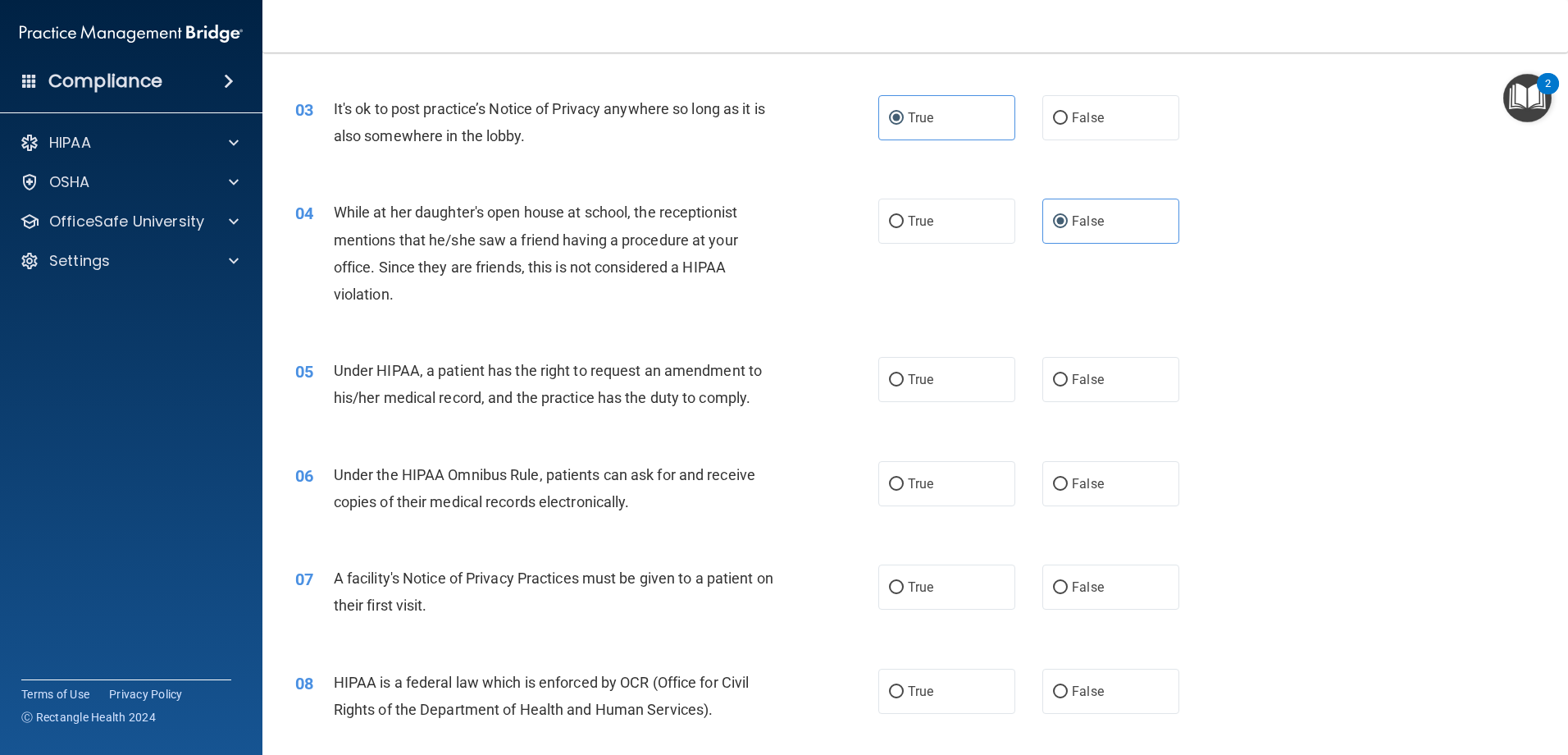
scroll to position [328, 0]
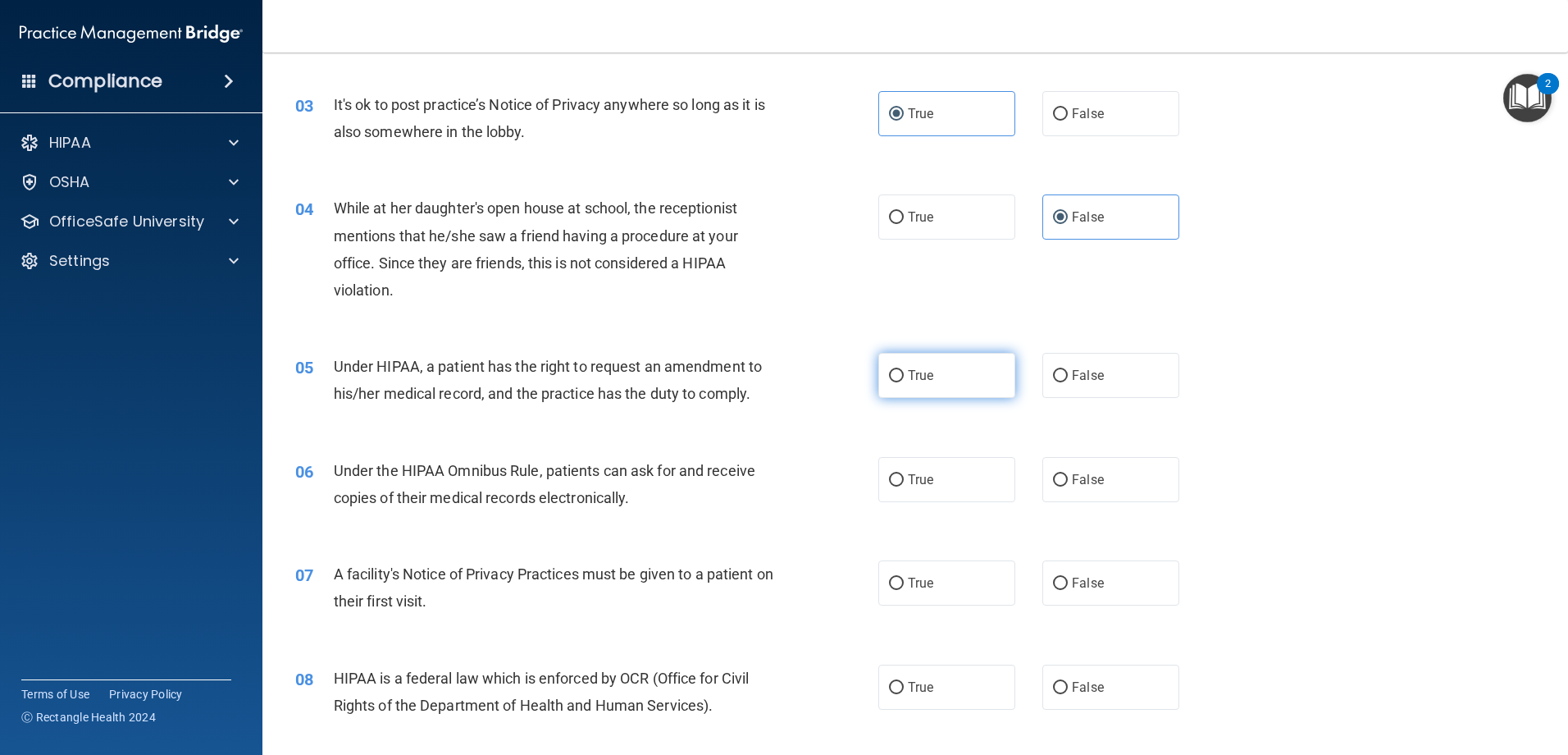
click at [962, 369] on label "True" at bounding box center [947, 376] width 137 height 45
click at [903, 370] on input "True" at bounding box center [896, 376] width 15 height 13
radio input "true"
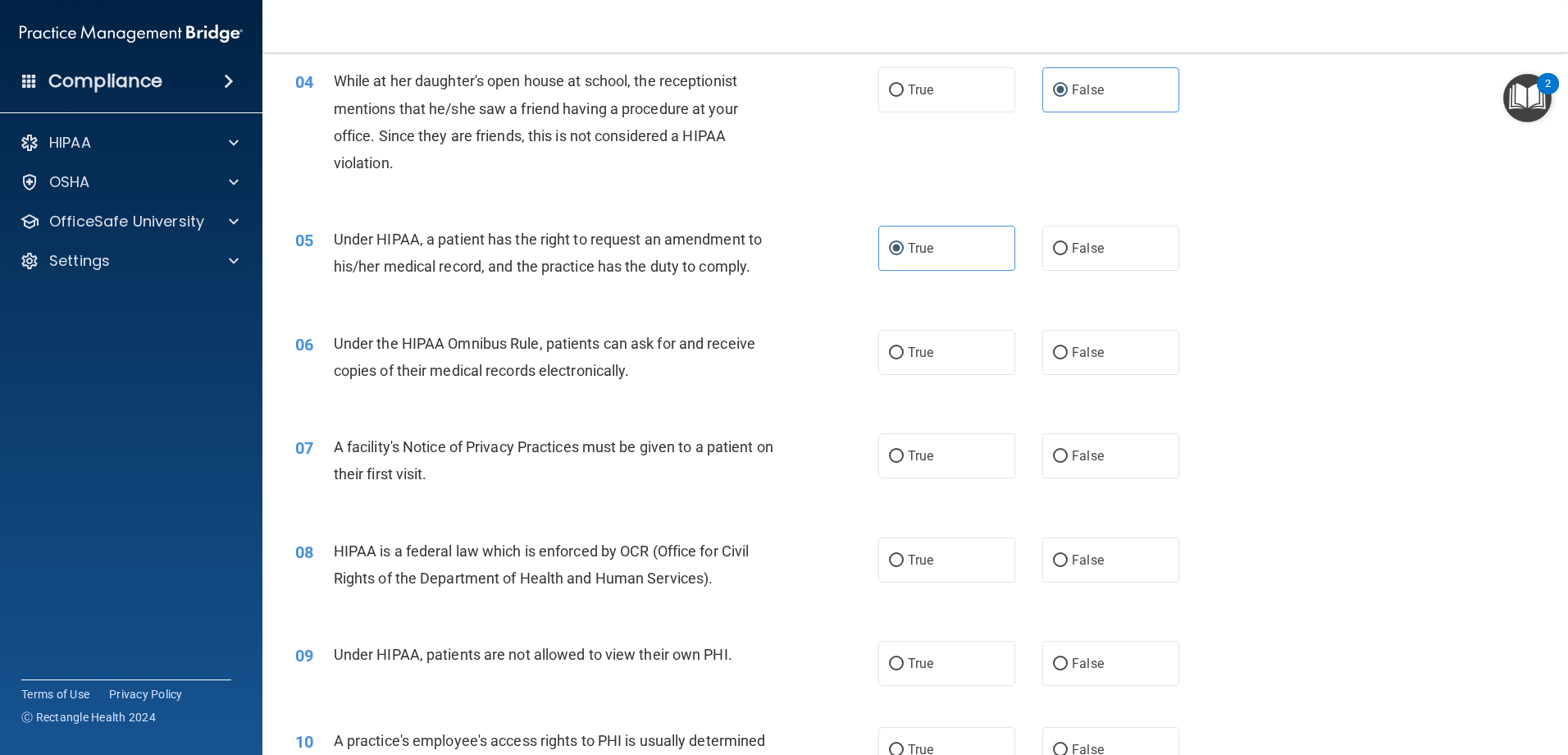
scroll to position [493, 0]
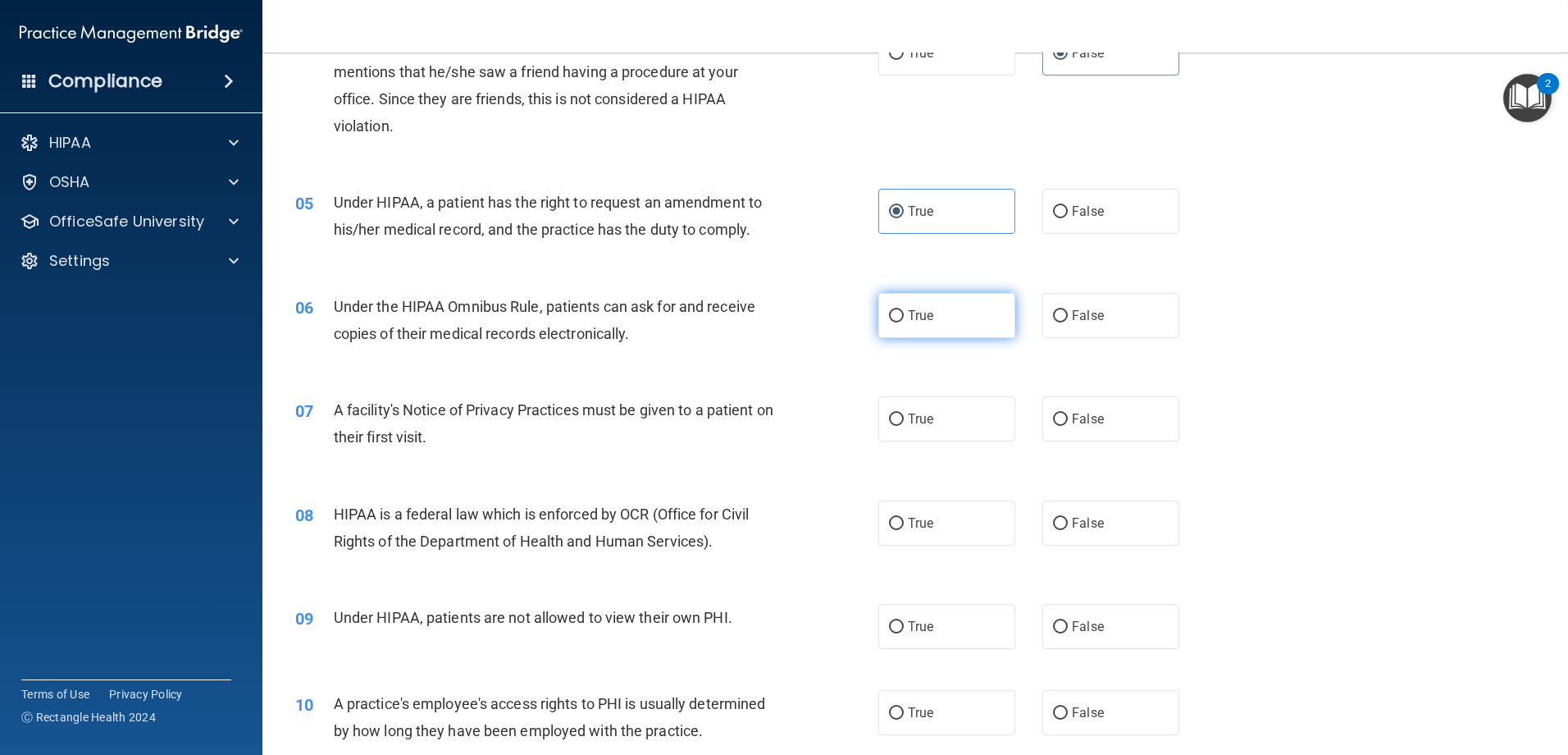
click at [903, 331] on label "True" at bounding box center [947, 316] width 137 height 45
click at [903, 322] on input "True" at bounding box center [896, 316] width 15 height 13
radio input "true"
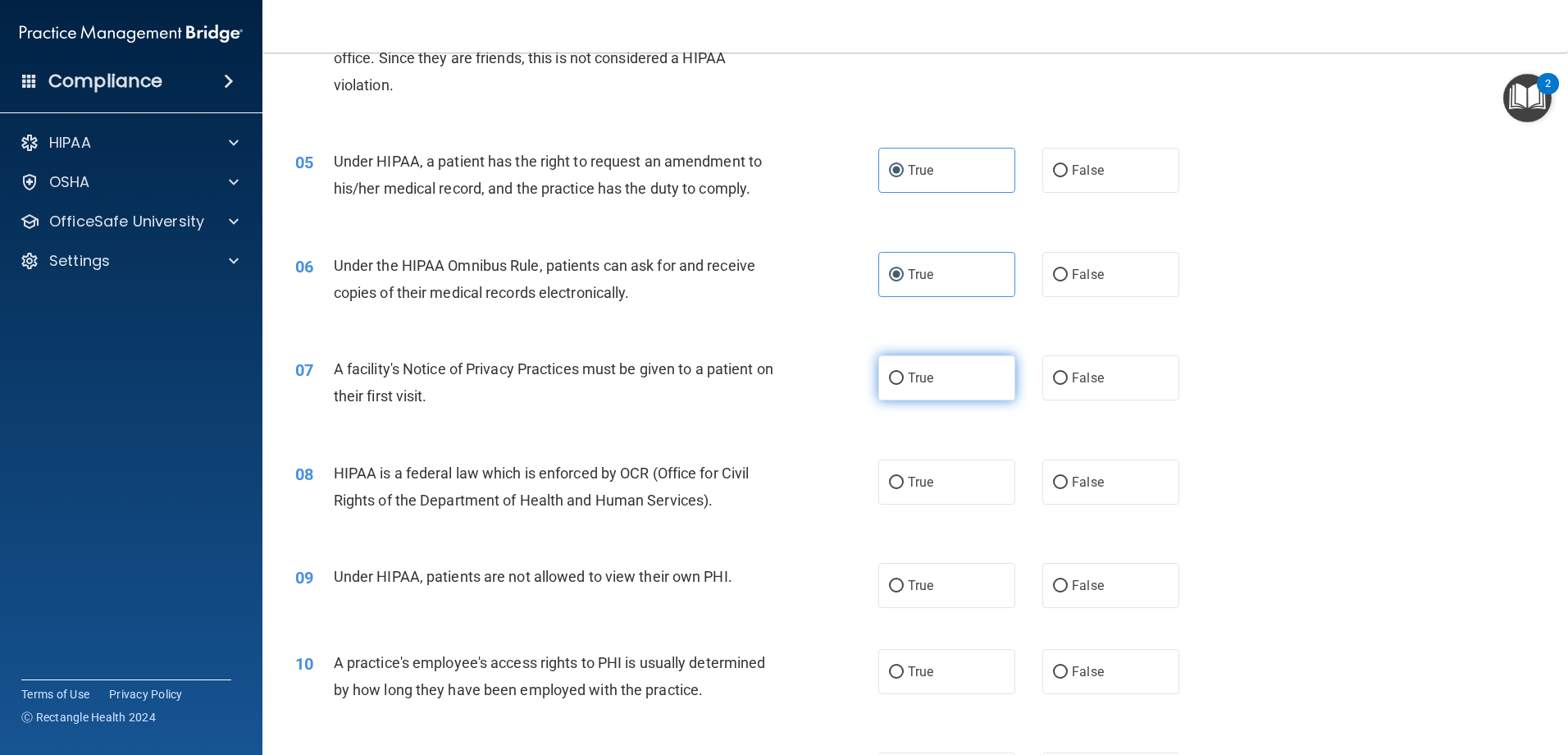
scroll to position [574, 0]
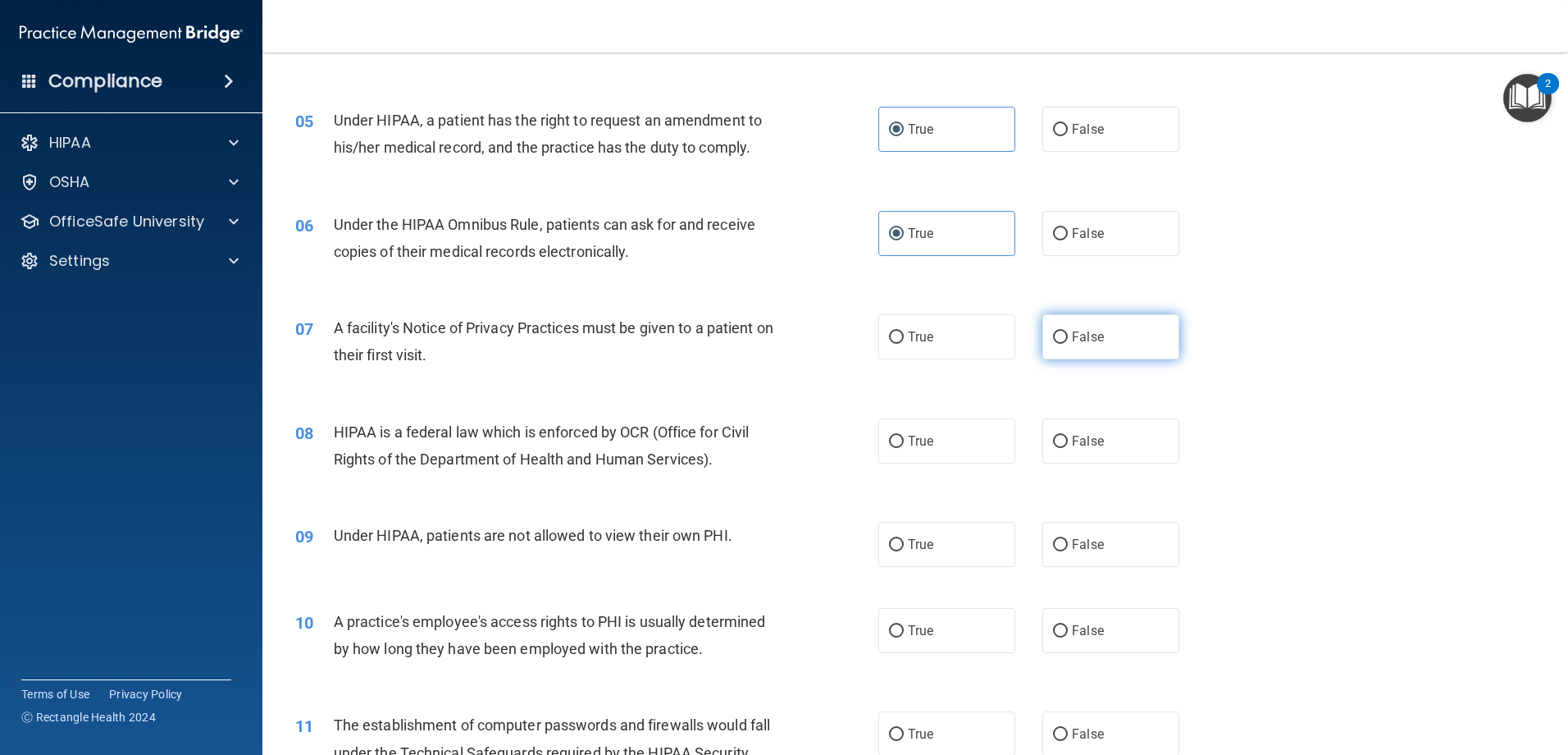
click at [1058, 337] on input "False" at bounding box center [1060, 337] width 15 height 13
radio input "true"
click at [976, 456] on label "True" at bounding box center [947, 440] width 137 height 45
click at [903, 448] on input "True" at bounding box center [896, 441] width 15 height 13
radio input "true"
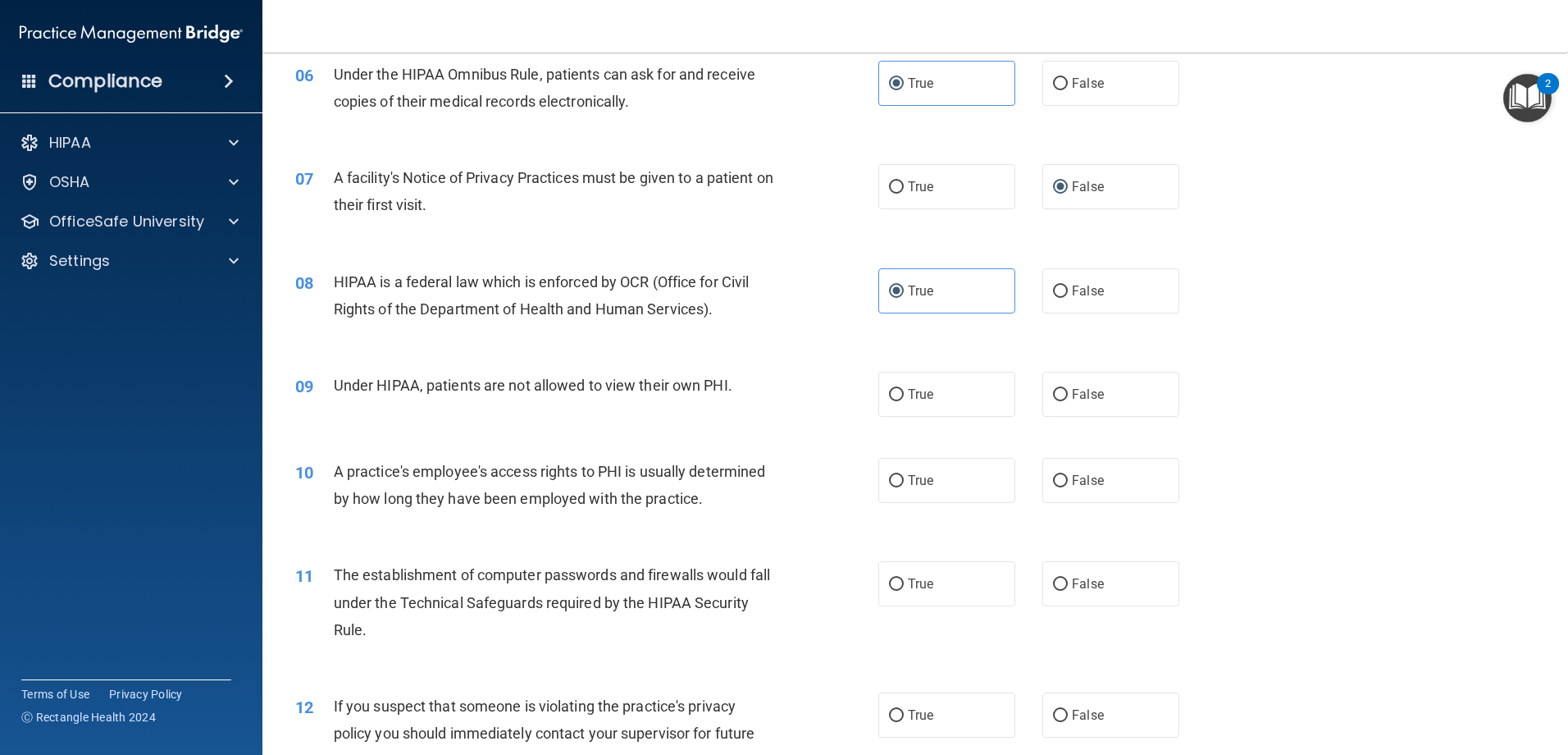
scroll to position [738, 0]
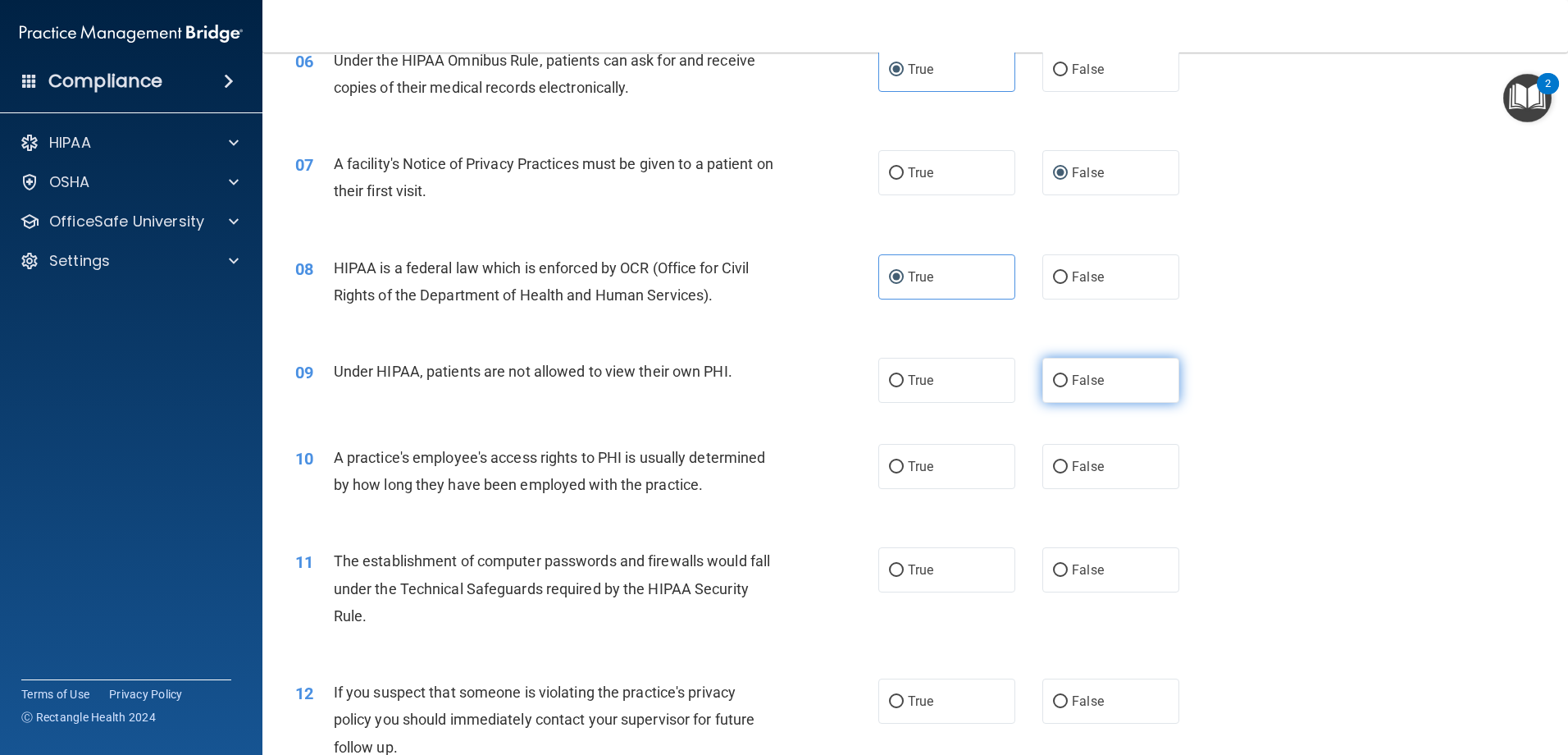
click at [1147, 382] on label "False" at bounding box center [1110, 380] width 137 height 45
click at [1068, 382] on input "False" at bounding box center [1060, 380] width 15 height 13
radio input "true"
click at [1145, 477] on label "False" at bounding box center [1110, 466] width 137 height 45
click at [1068, 473] on input "False" at bounding box center [1060, 467] width 15 height 13
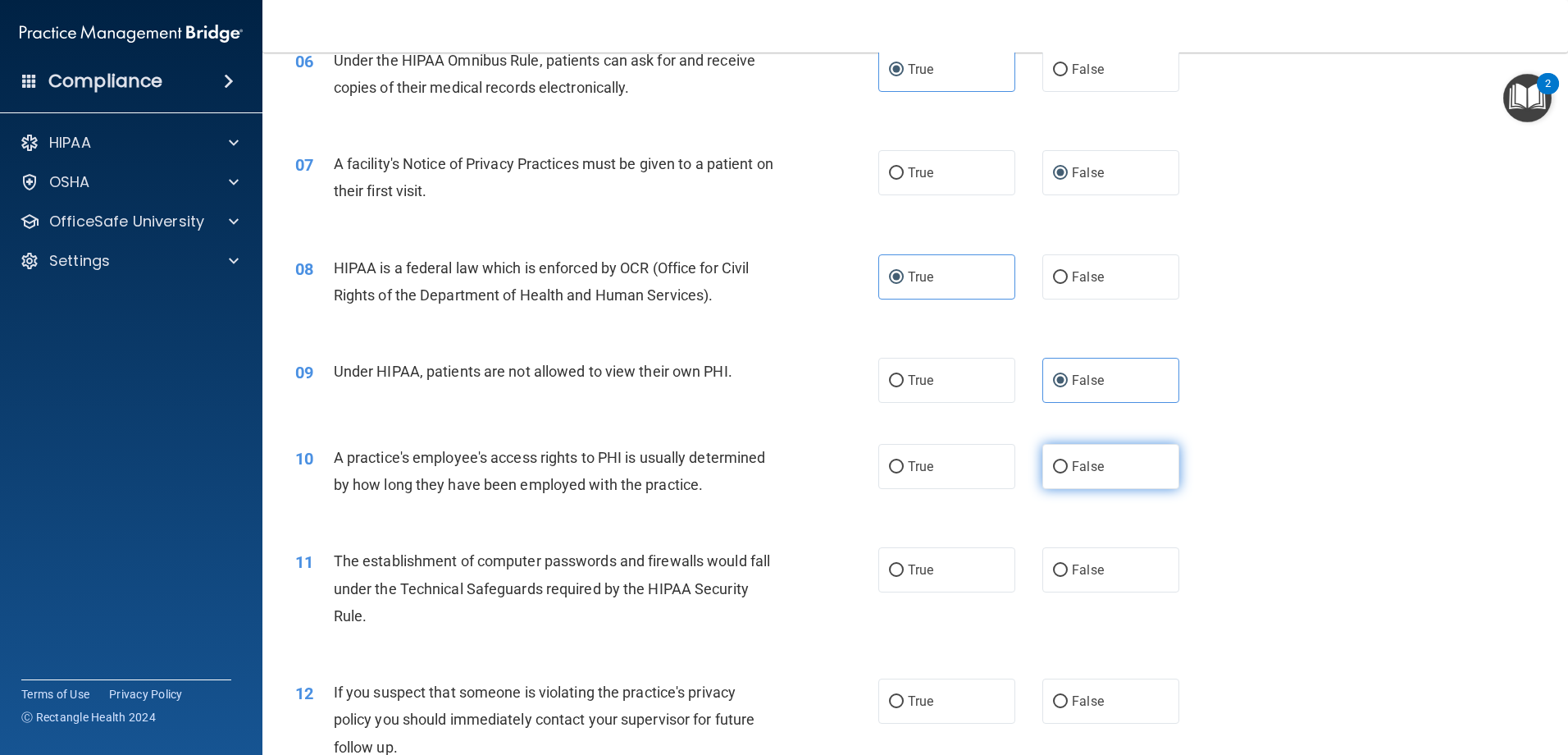
radio input "true"
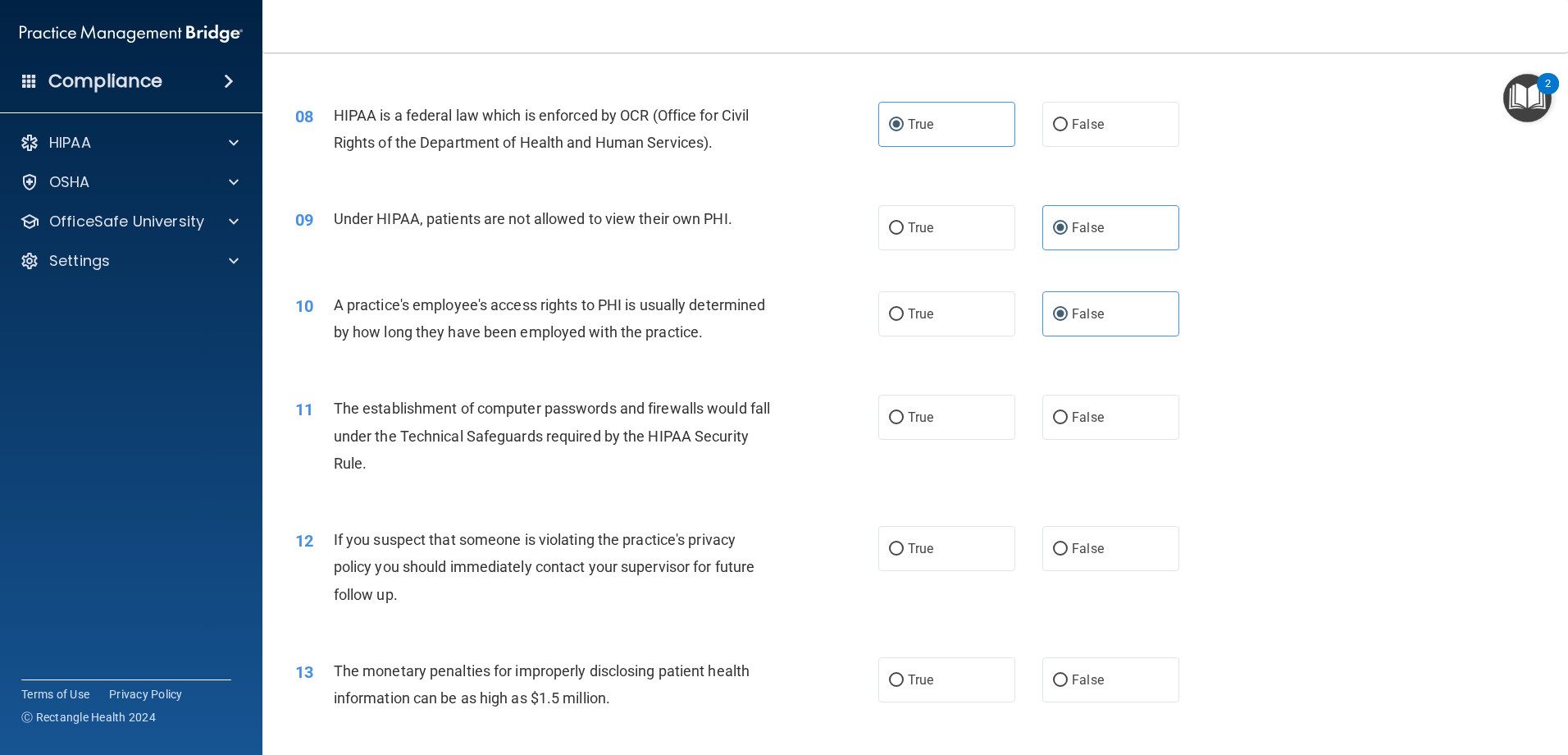
scroll to position [902, 0]
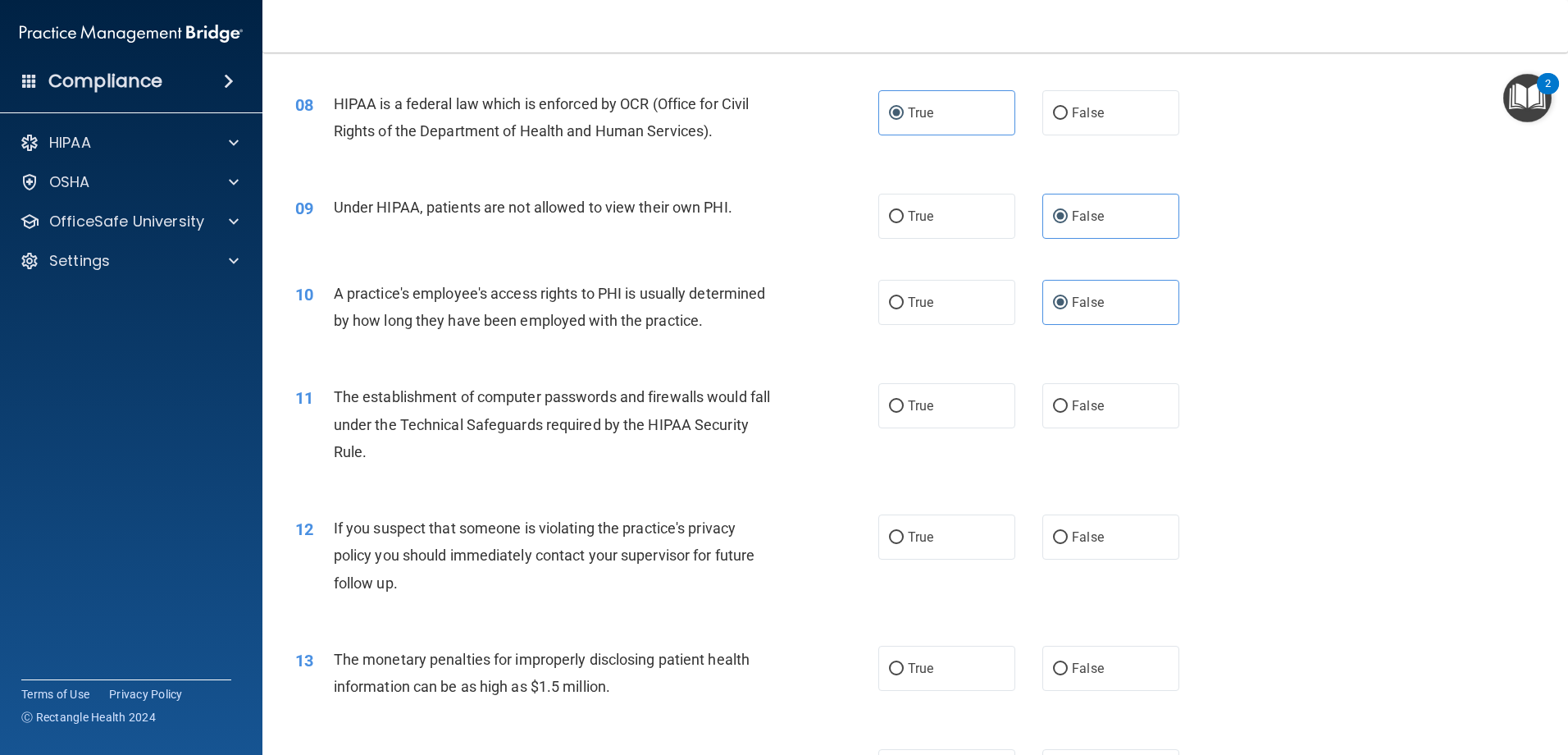
click at [967, 438] on div "11 The establishment of computer passwords and firewalls would fall under the T…" at bounding box center [915, 428] width 1264 height 131
click at [958, 428] on label "True" at bounding box center [947, 406] width 137 height 45
click at [903, 413] on input "True" at bounding box center [896, 406] width 15 height 13
radio input "true"
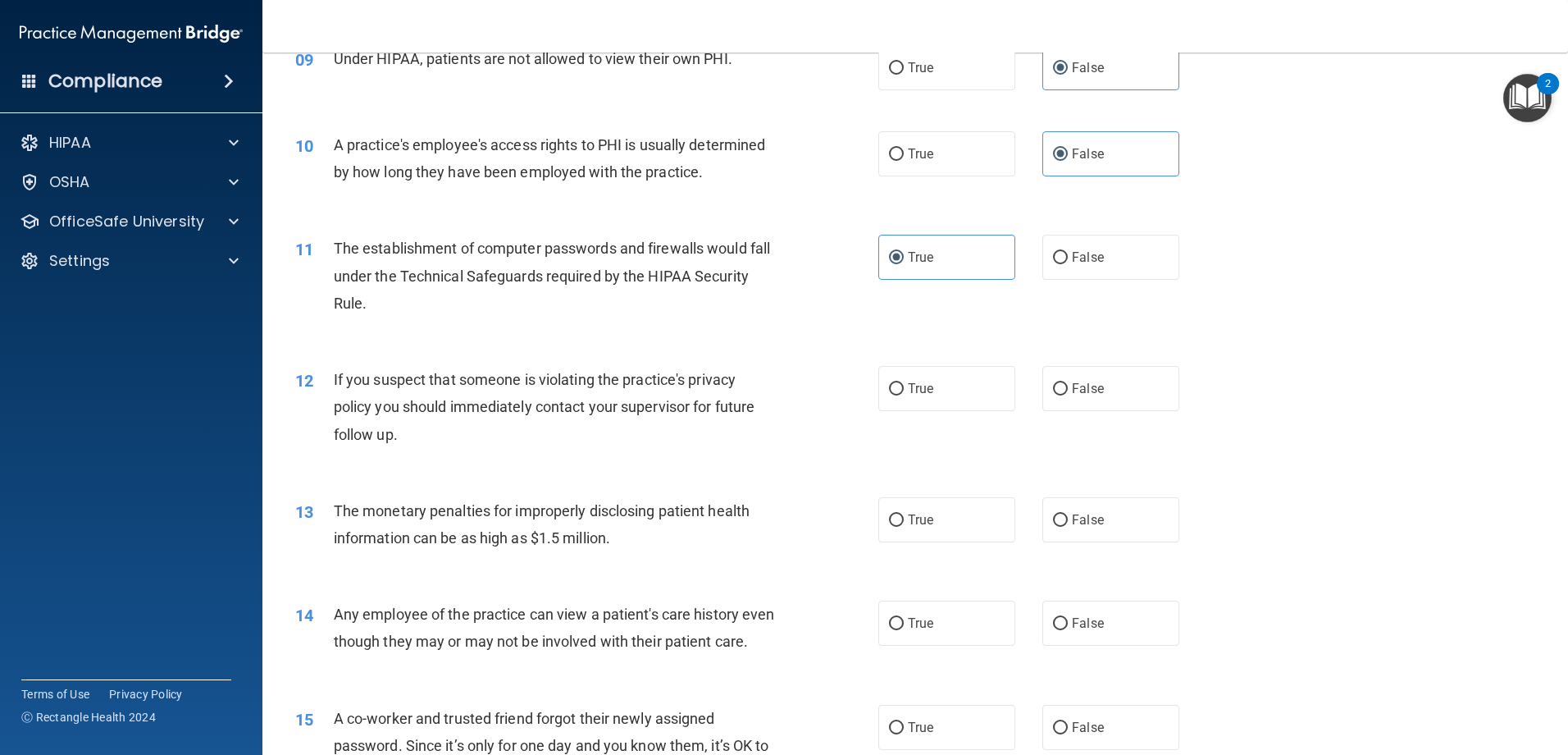
scroll to position [1067, 0]
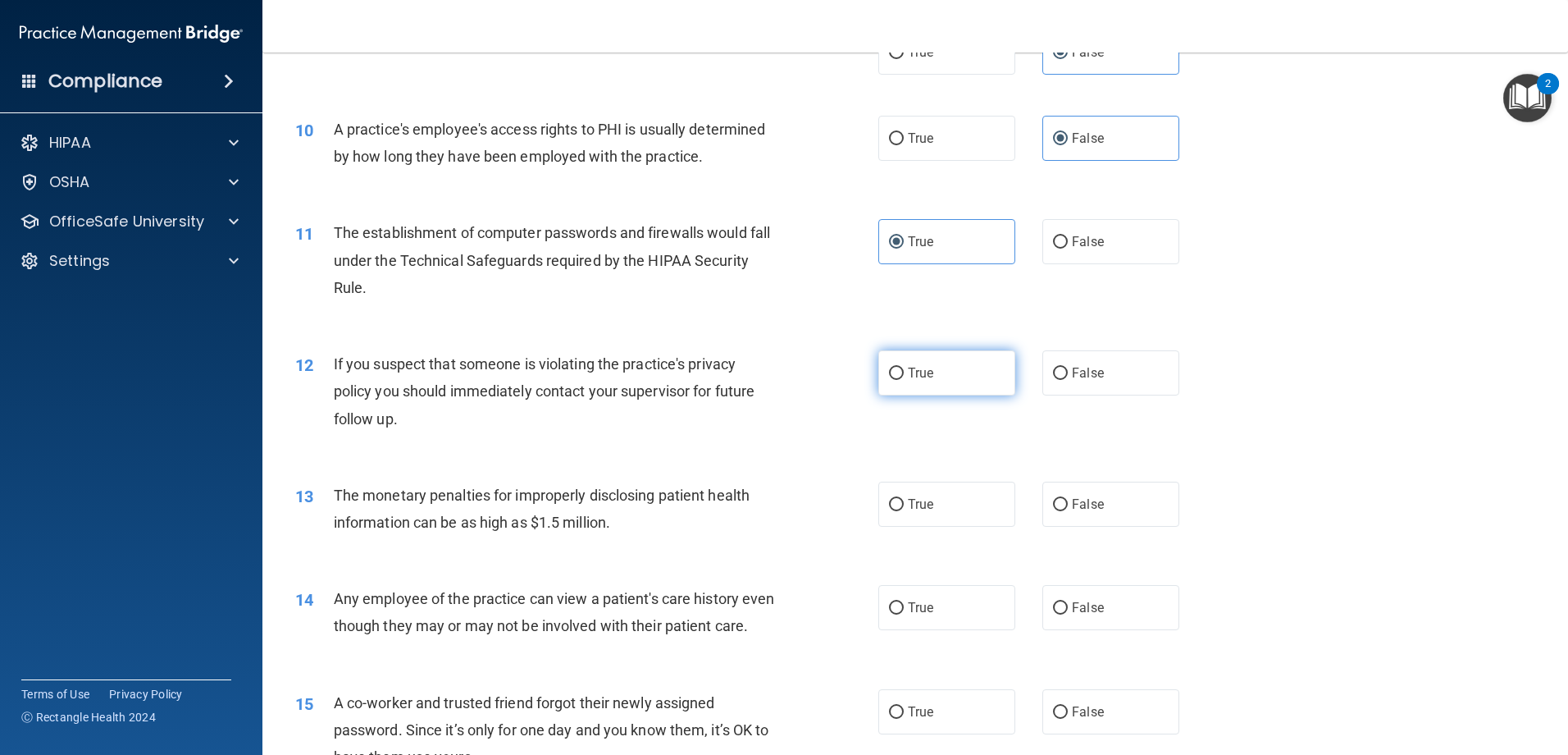
drag, startPoint x: 901, startPoint y: 382, endPoint x: 892, endPoint y: 384, distance: 9.2
click at [900, 383] on label "True" at bounding box center [947, 373] width 137 height 45
click at [900, 379] on input "True" at bounding box center [896, 374] width 15 height 13
radio input "true"
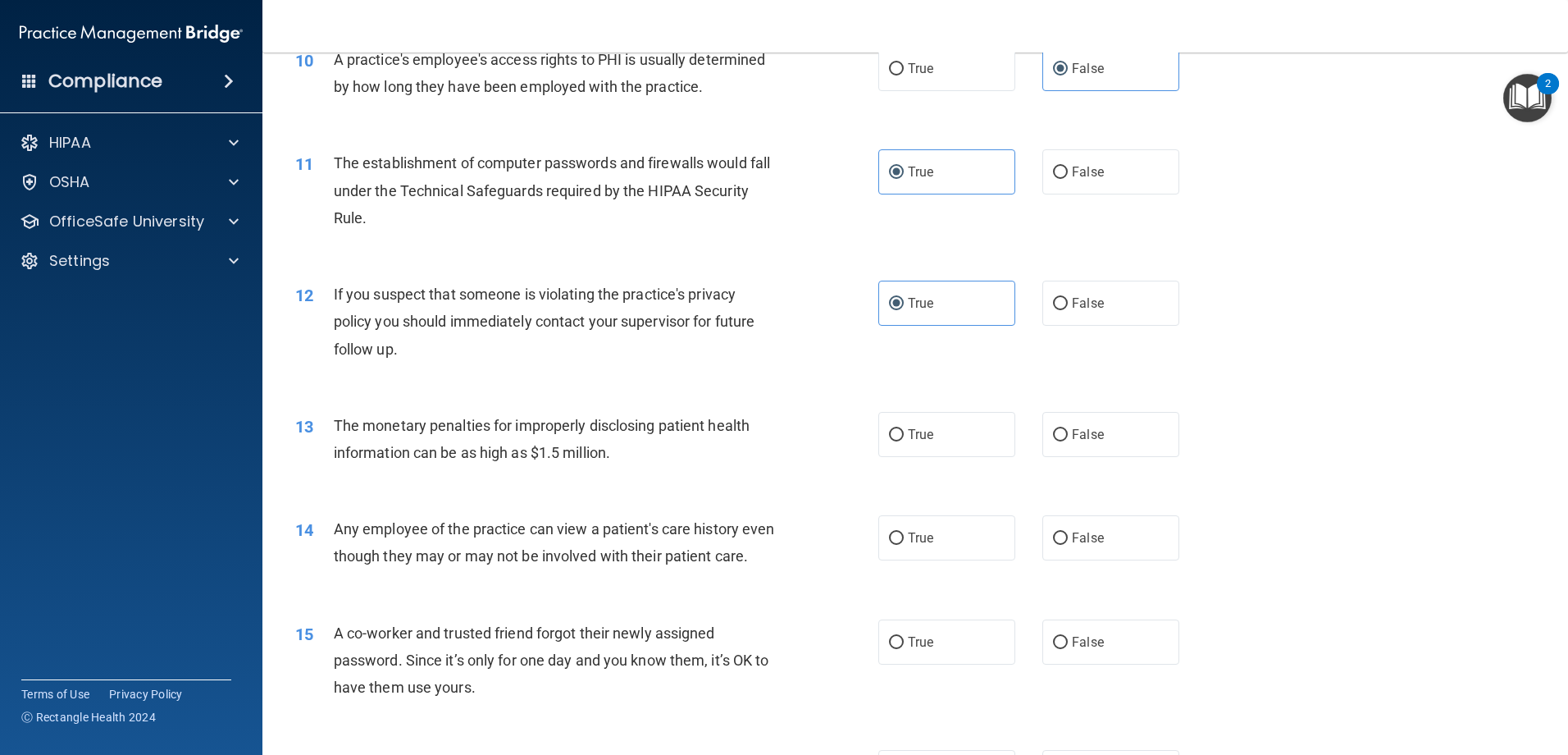
scroll to position [1230, 0]
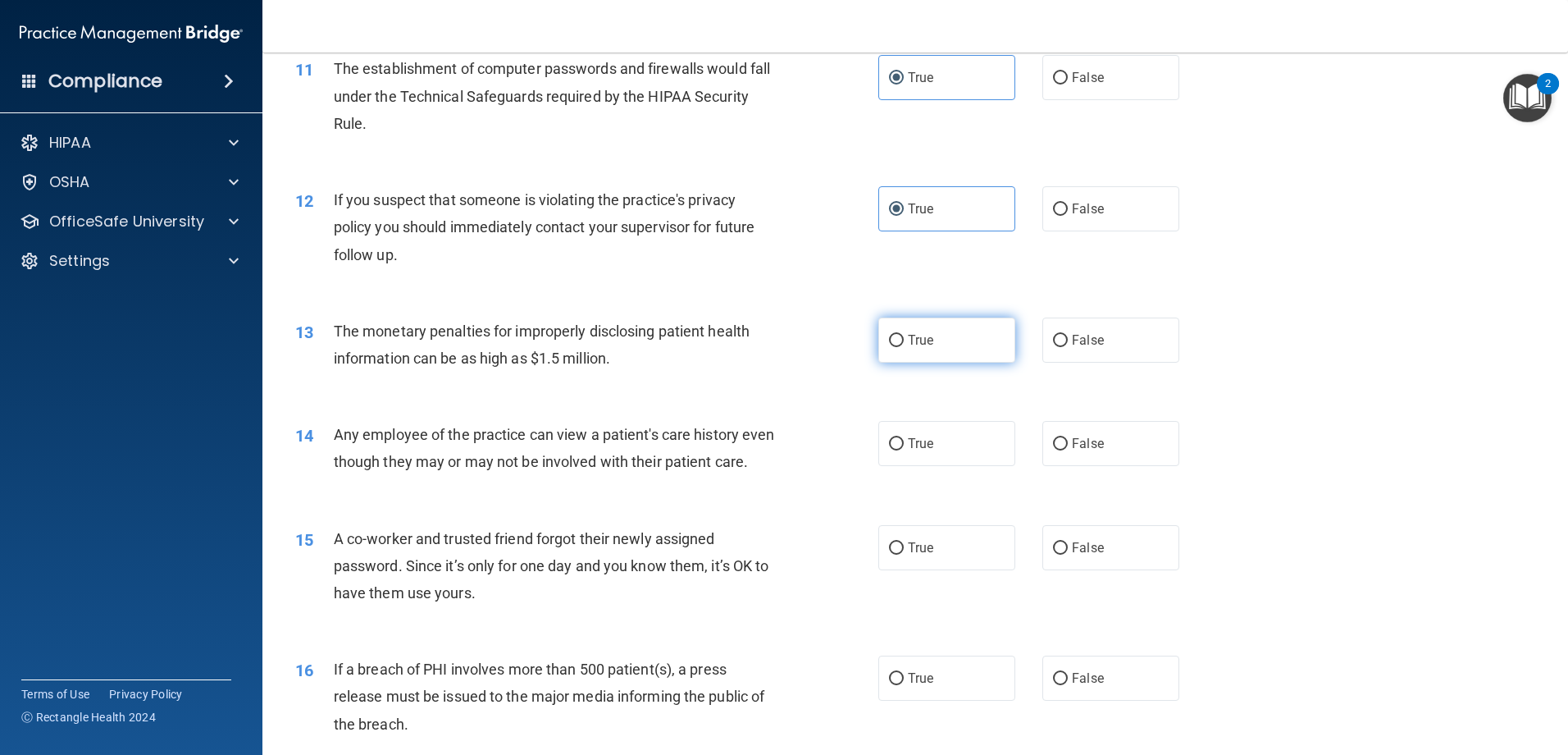
click at [933, 359] on label "True" at bounding box center [947, 340] width 137 height 45
click at [903, 347] on input "True" at bounding box center [896, 340] width 15 height 13
radio input "true"
click at [1053, 440] on input "False" at bounding box center [1060, 444] width 15 height 13
radio input "true"
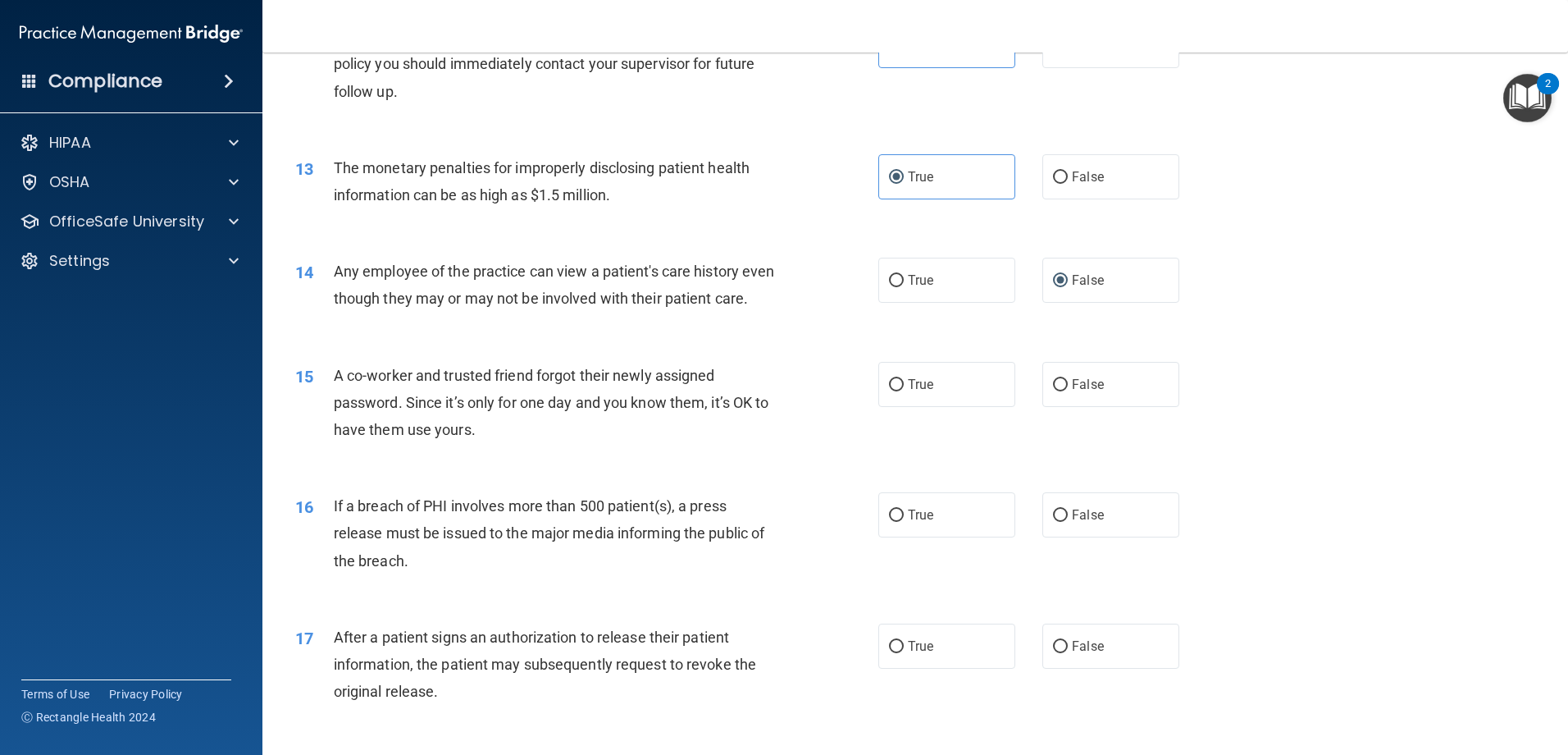
scroll to position [1394, 0]
drag, startPoint x: 1022, startPoint y: 422, endPoint x: 1037, endPoint y: 424, distance: 15.1
click at [1037, 406] on div "True False" at bounding box center [1043, 383] width 329 height 45
click at [1042, 406] on label "False" at bounding box center [1110, 383] width 137 height 45
click at [1053, 390] on input "False" at bounding box center [1060, 384] width 15 height 13
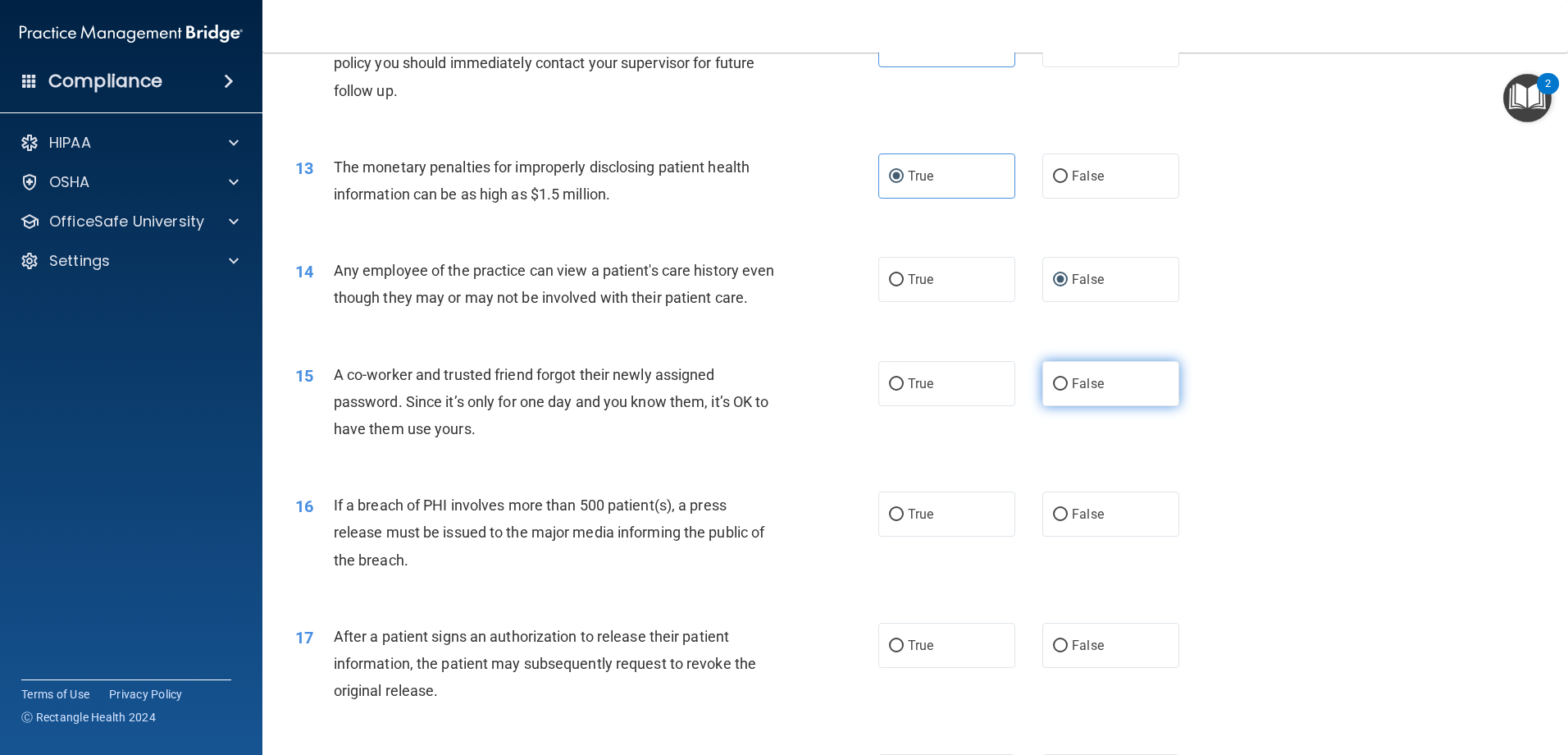
radio input "true"
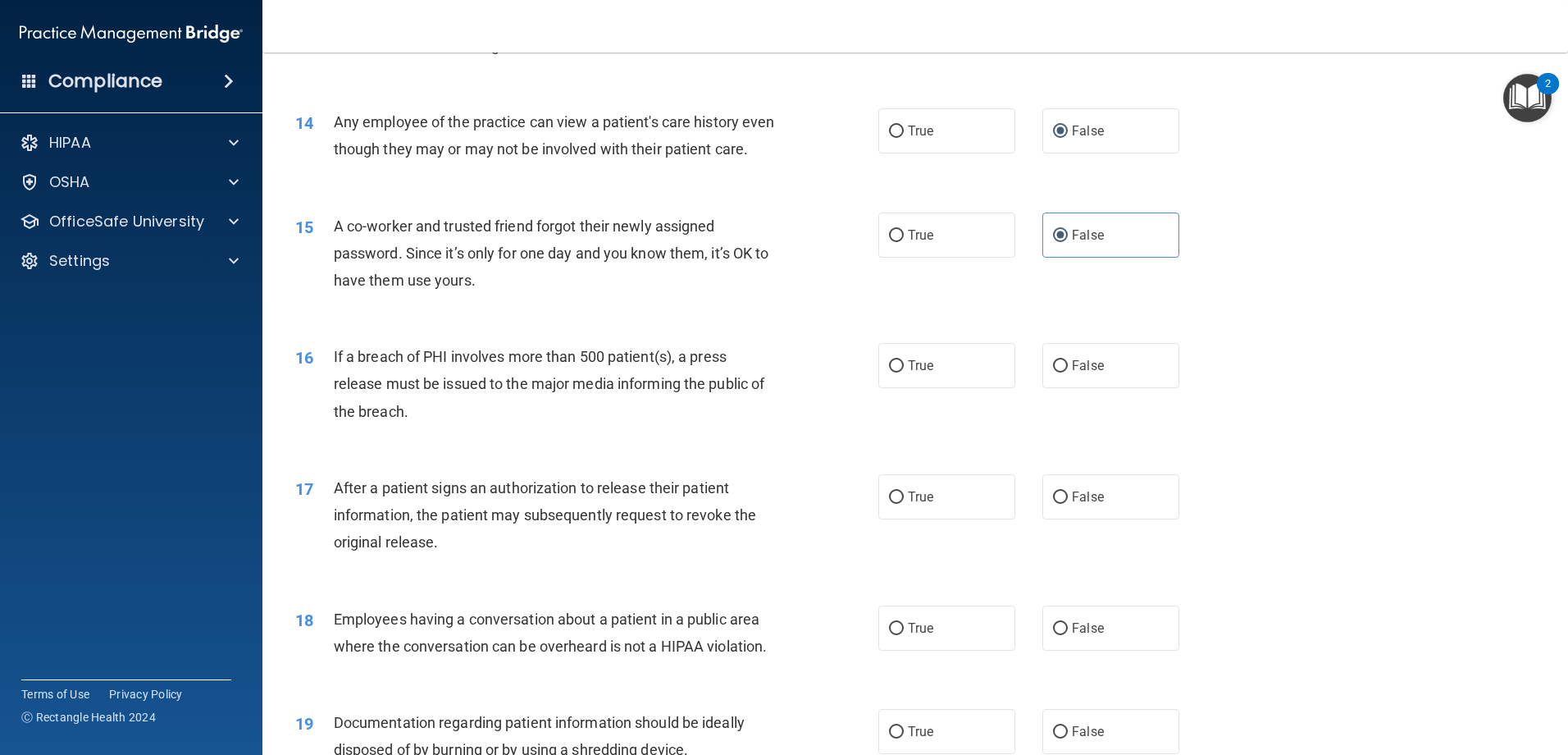
scroll to position [1558, 0]
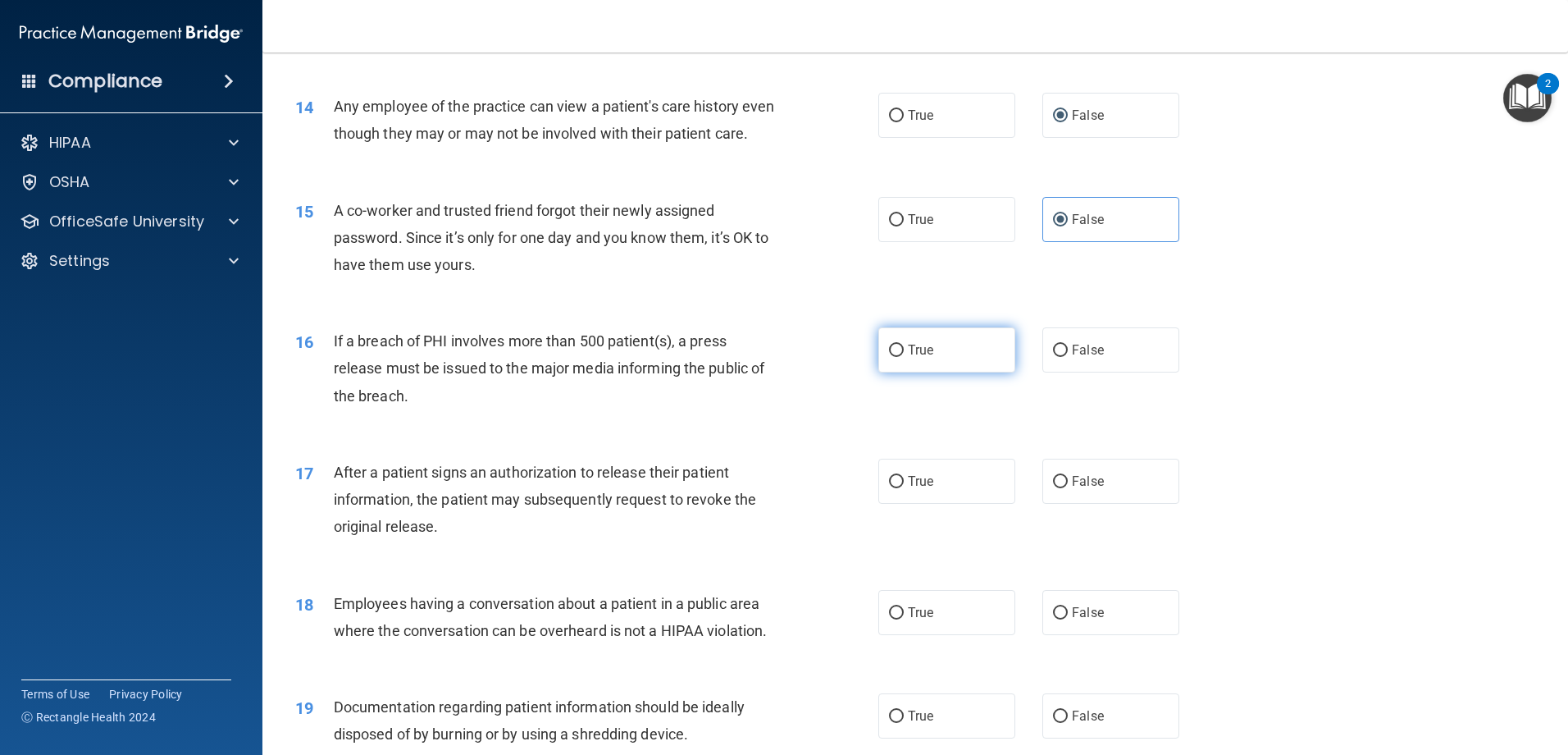
click at [903, 373] on label "True" at bounding box center [947, 350] width 137 height 45
click at [903, 357] on input "True" at bounding box center [896, 350] width 15 height 13
radio input "true"
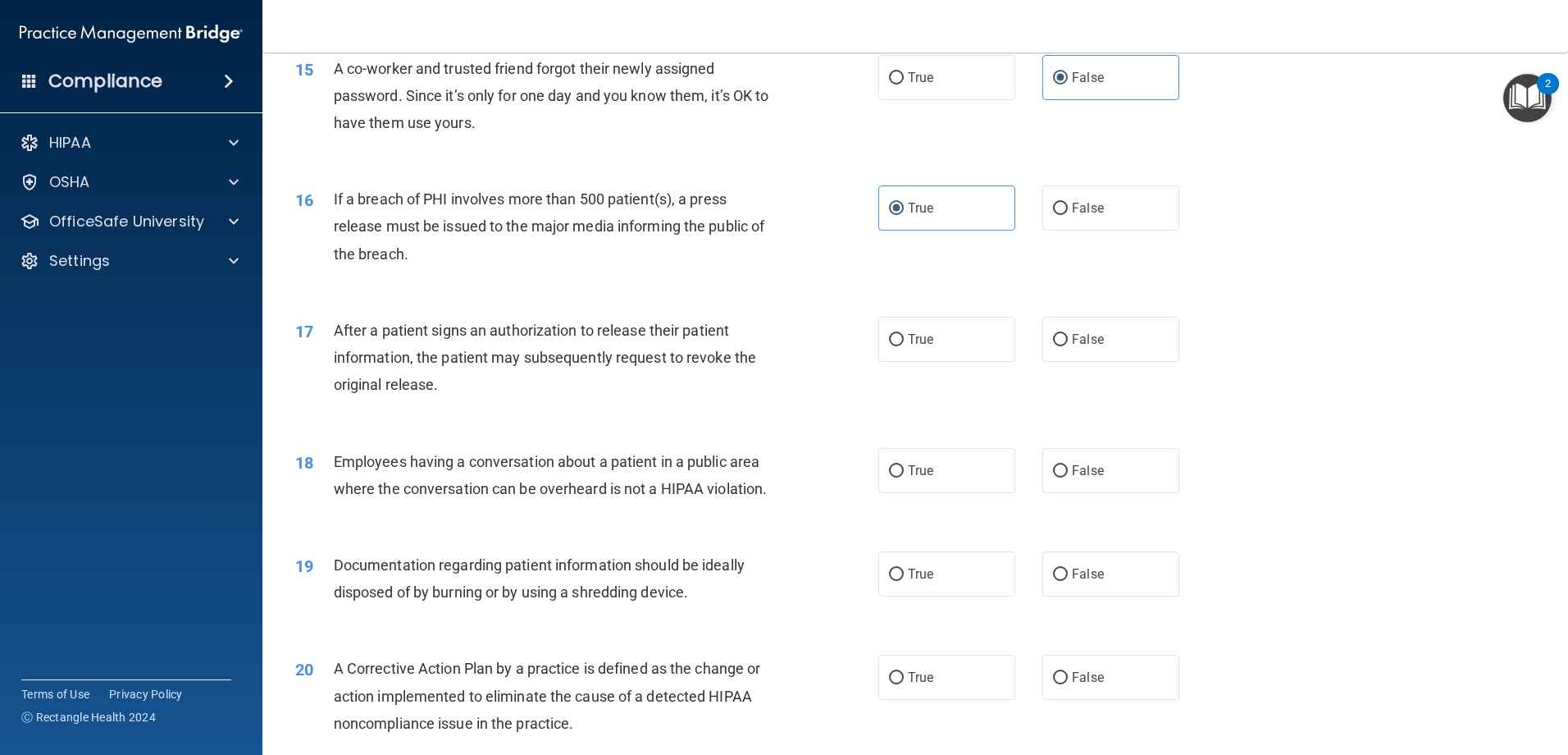
scroll to position [1722, 0]
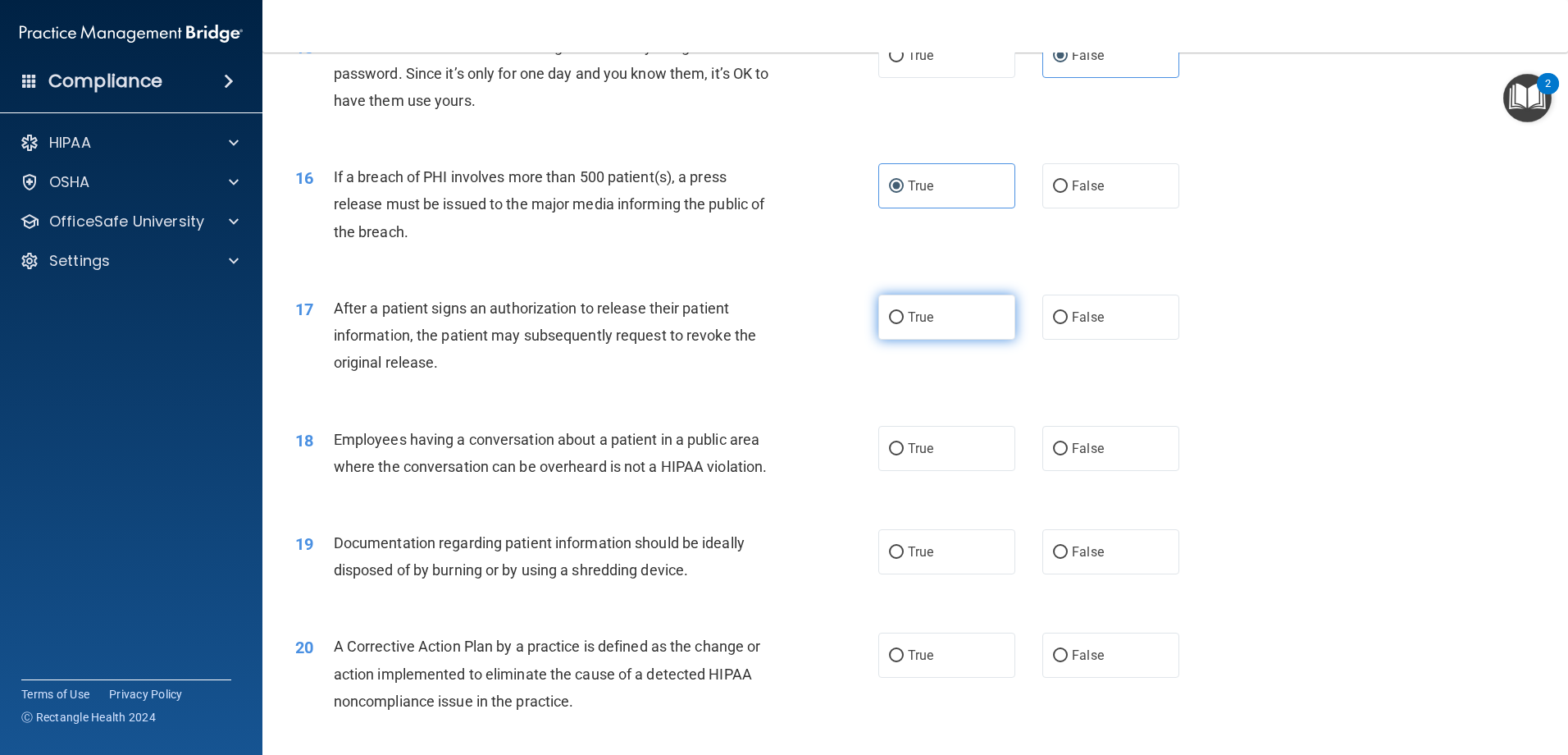
click at [938, 339] on label "True" at bounding box center [947, 318] width 137 height 45
click at [903, 324] on input "True" at bounding box center [896, 318] width 15 height 13
radio input "true"
click at [1121, 471] on label "False" at bounding box center [1110, 448] width 137 height 45
click at [1068, 455] on input "False" at bounding box center [1060, 449] width 15 height 13
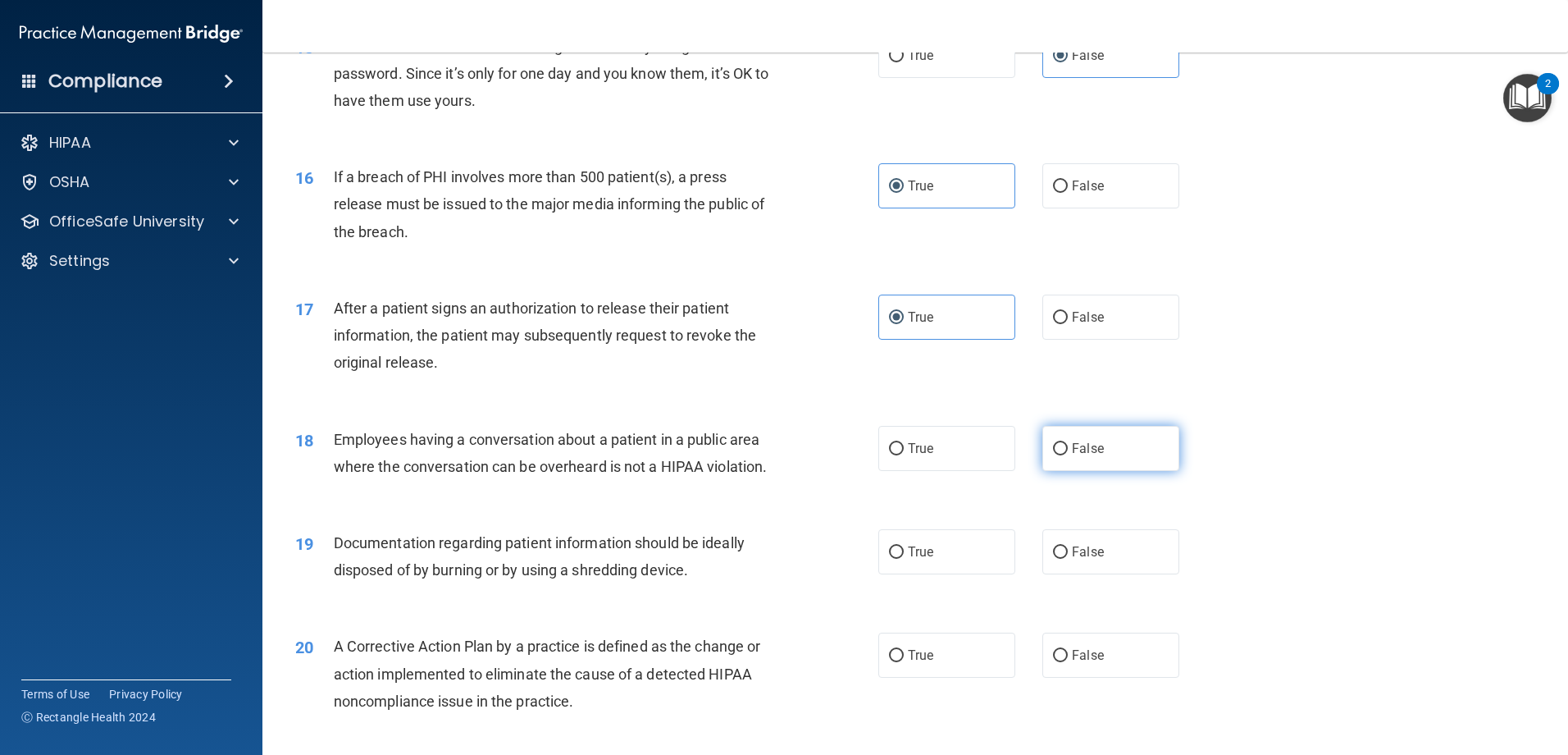
radio input "true"
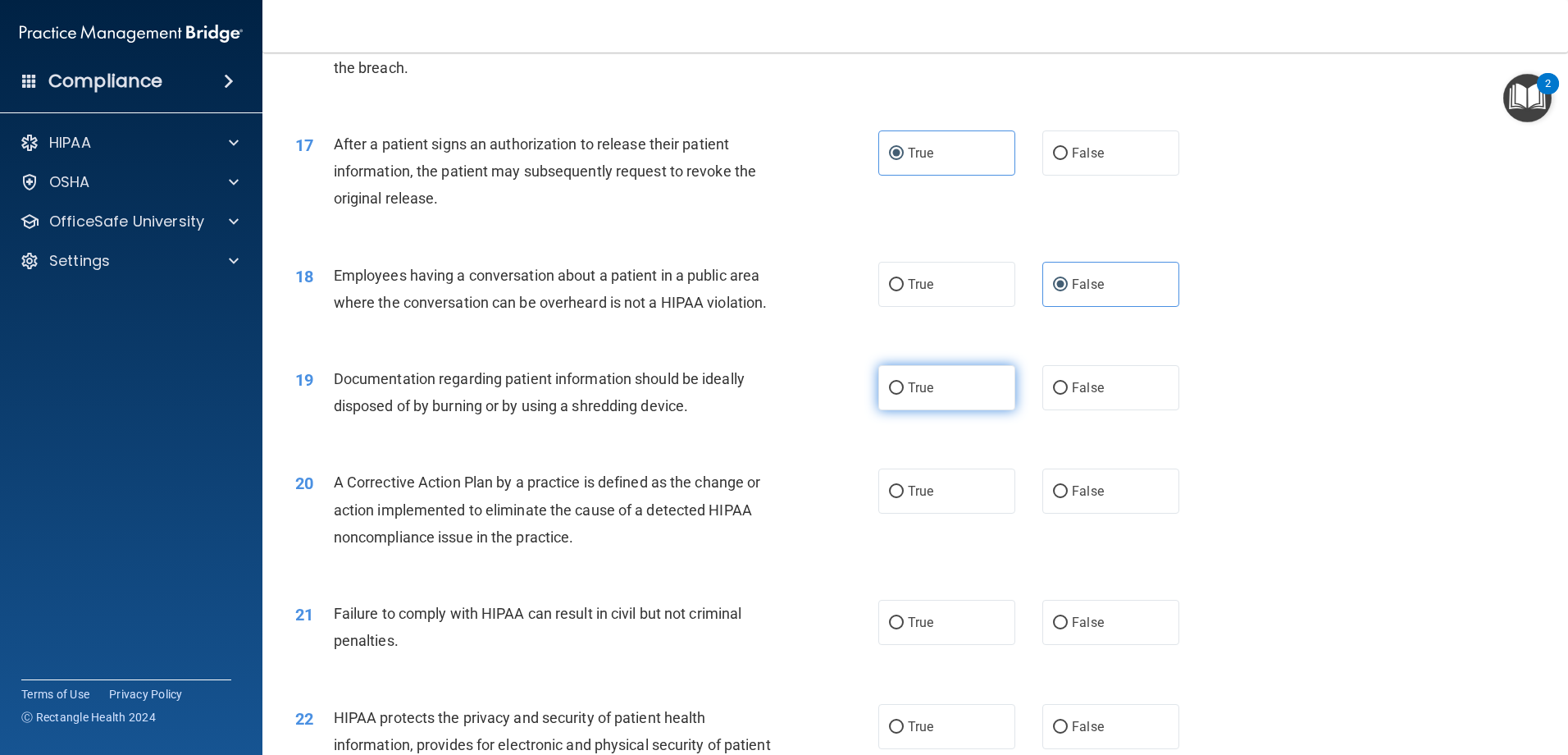
click at [889, 394] on input "True" at bounding box center [896, 388] width 15 height 13
radio input "true"
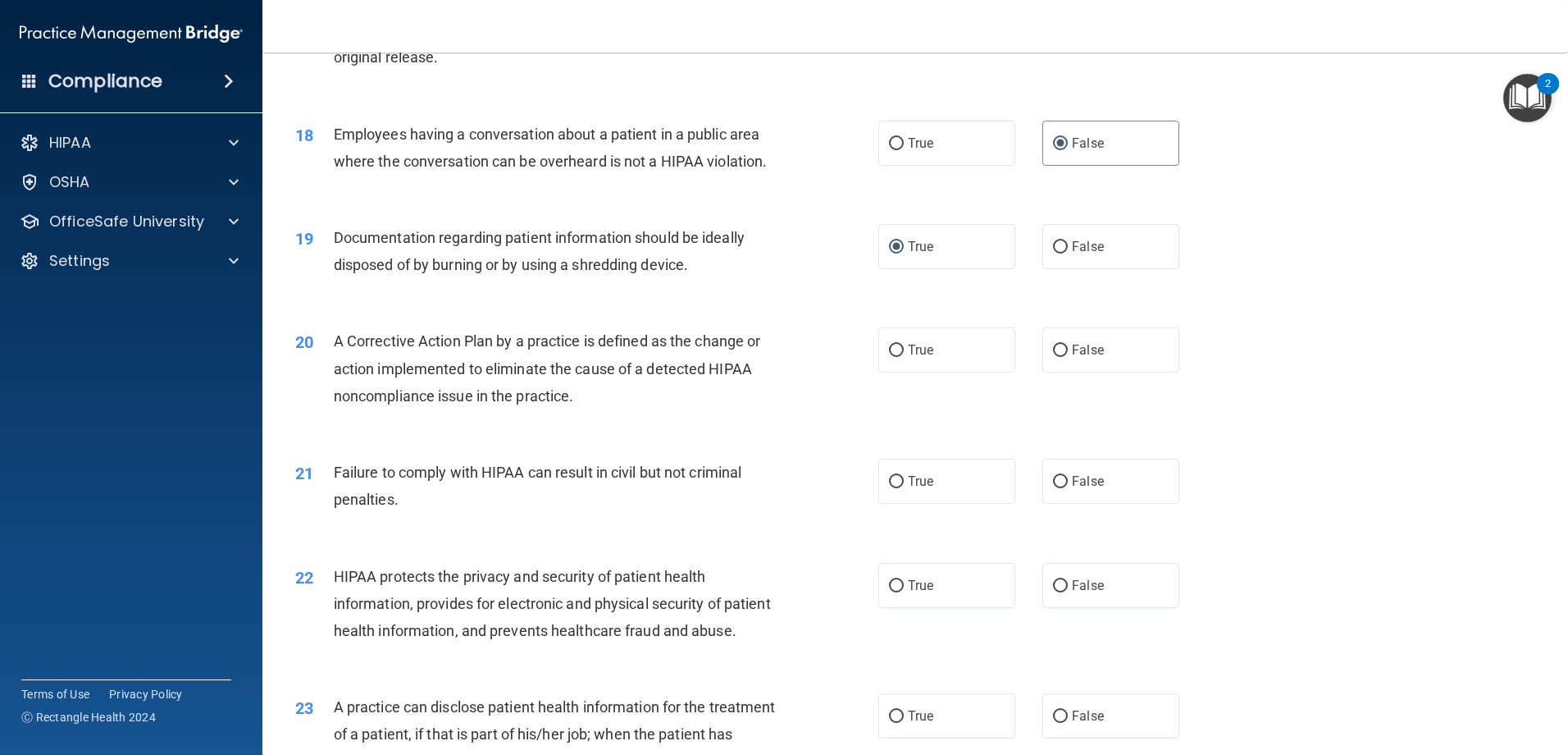
scroll to position [2051, 0]
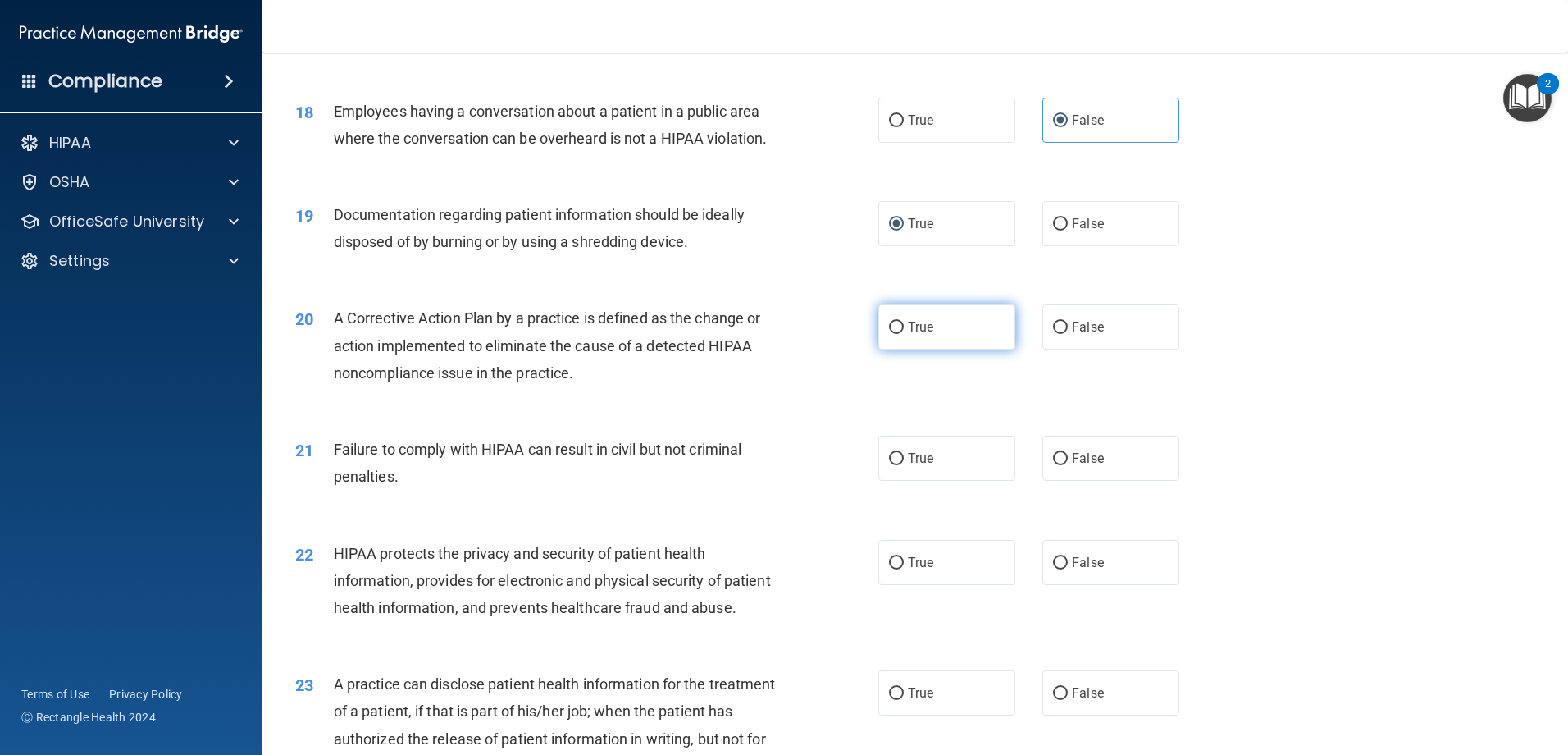
click at [916, 349] on label "True" at bounding box center [947, 327] width 137 height 45
click at [903, 334] on input "True" at bounding box center [896, 327] width 15 height 13
radio input "true"
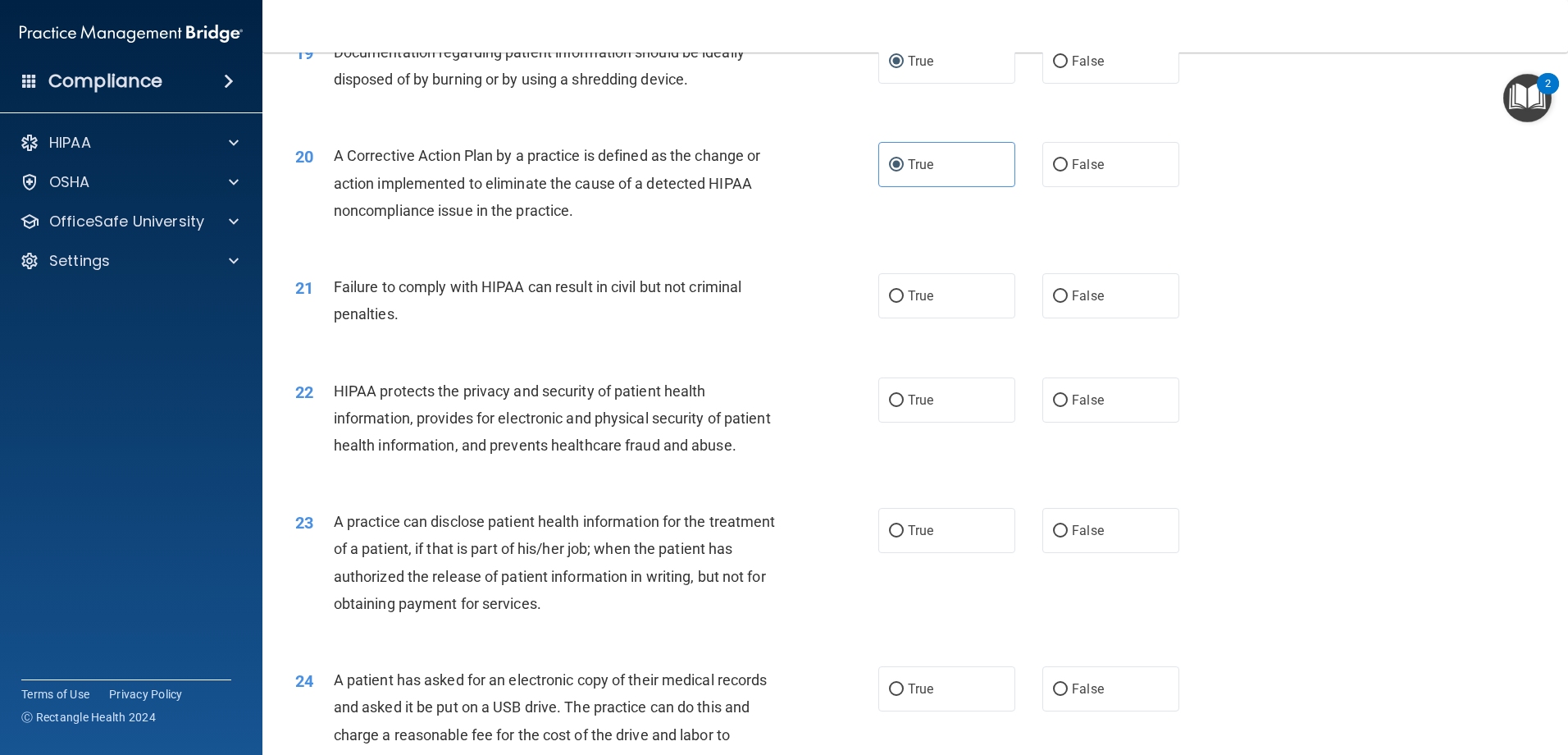
scroll to position [2215, 0]
click at [1065, 317] on label "False" at bounding box center [1110, 294] width 137 height 45
click at [1065, 301] on input "False" at bounding box center [1060, 295] width 15 height 13
radio input "true"
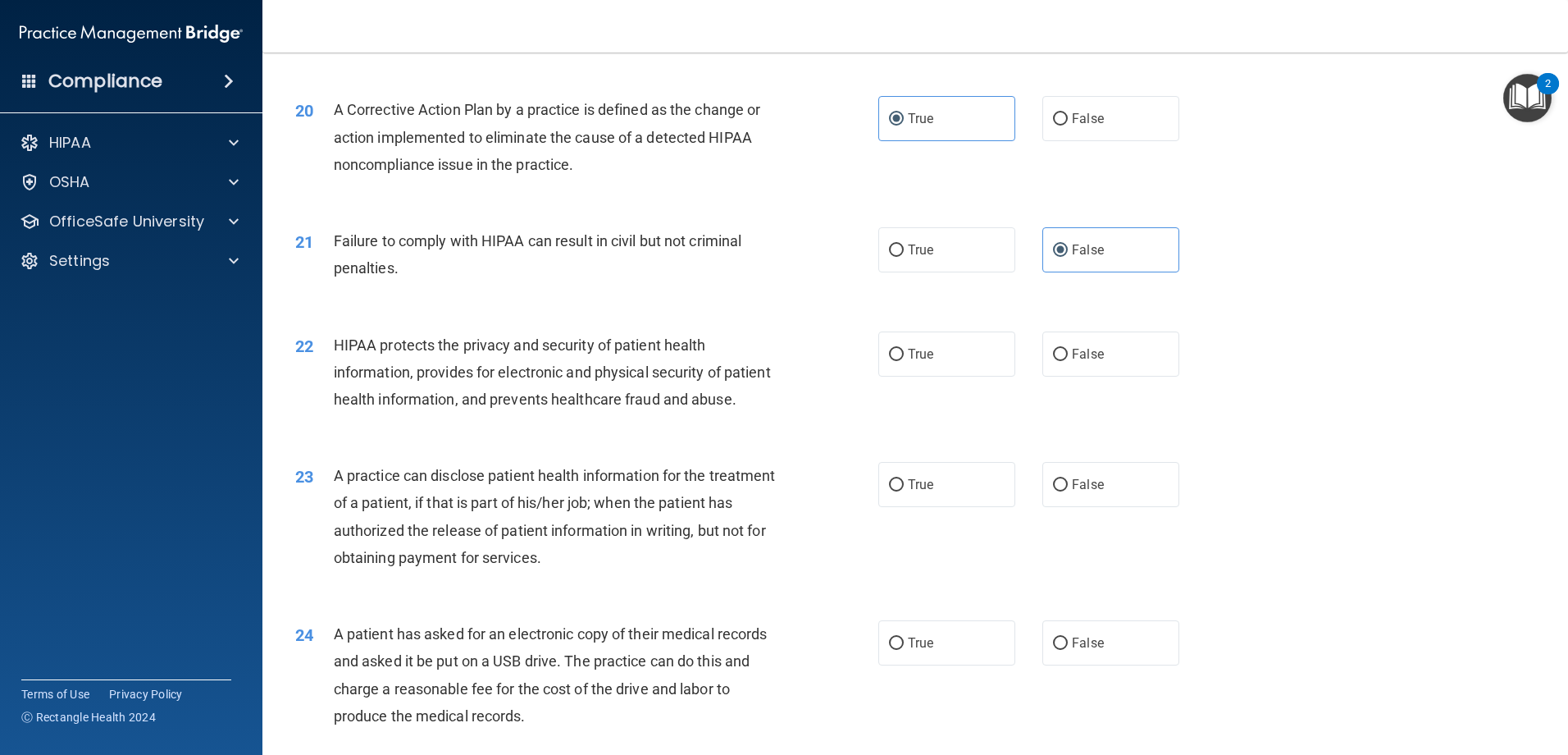
scroll to position [2296, 0]
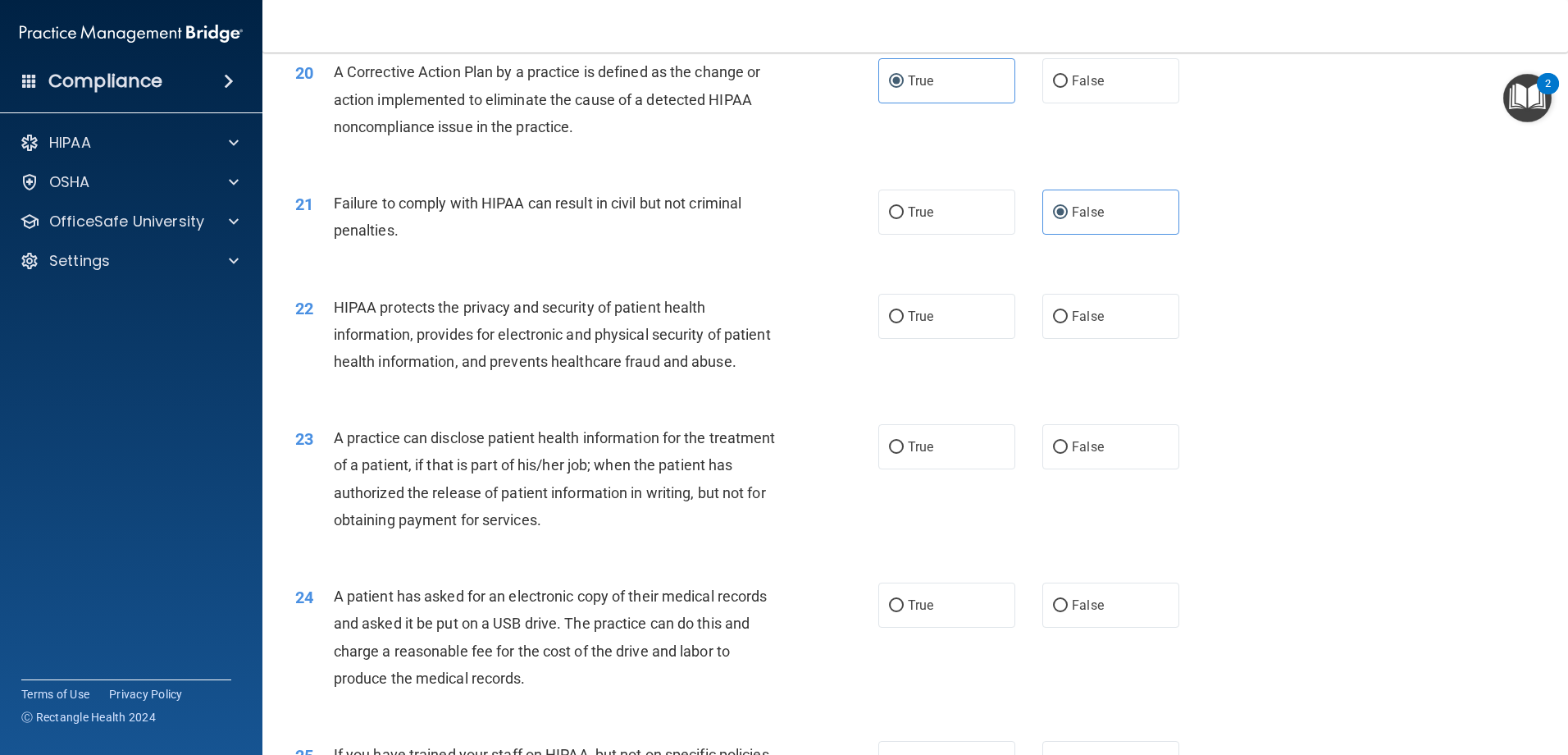
click at [1207, 294] on ng-form "22 HIPAA protects the privacy and security of patient health information, provi…" at bounding box center [1207, 294] width 0 height 0
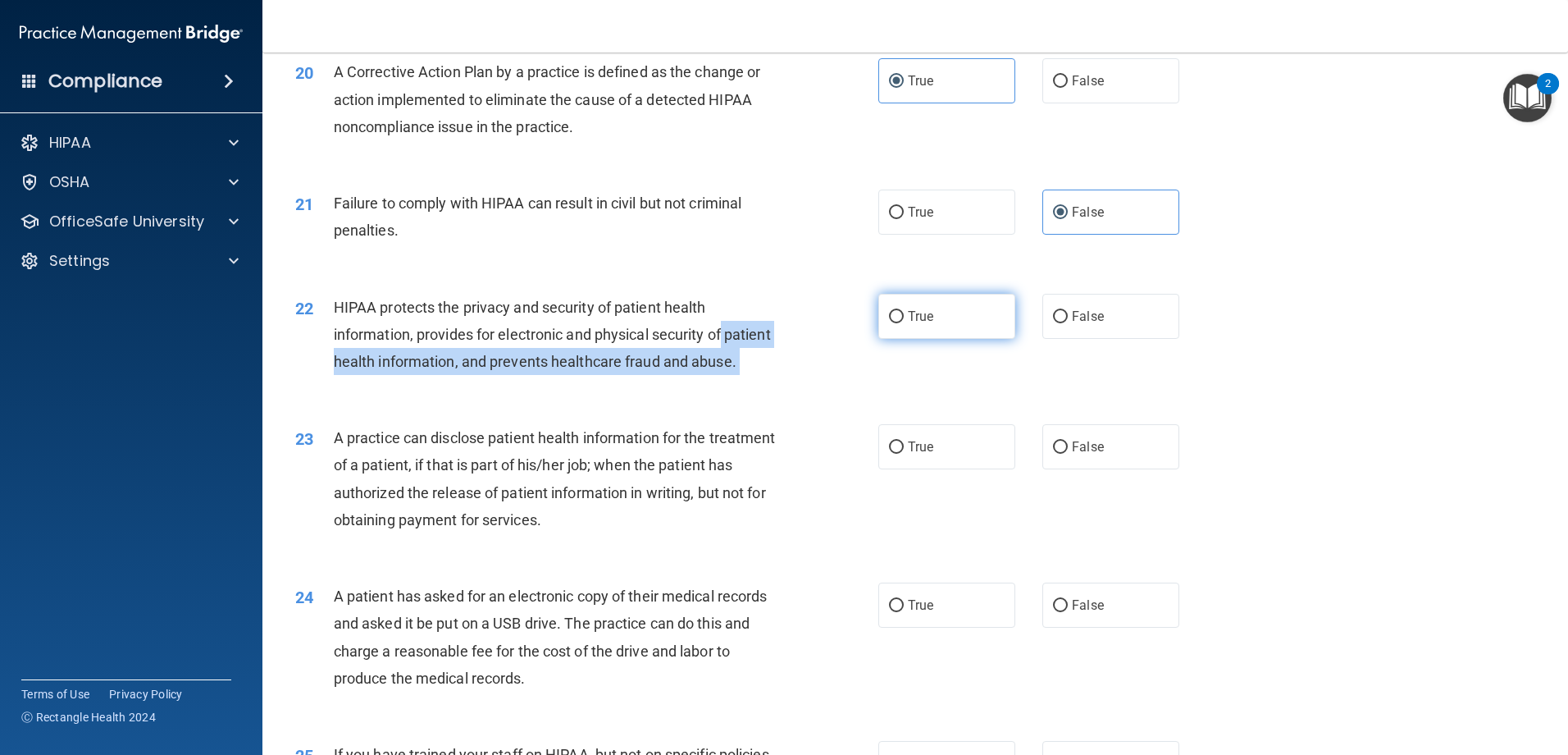
drag, startPoint x: 894, startPoint y: 368, endPoint x: 879, endPoint y: 364, distance: 15.5
click at [879, 339] on label "True" at bounding box center [947, 317] width 137 height 45
click at [889, 323] on input "True" at bounding box center [896, 317] width 15 height 13
radio input "true"
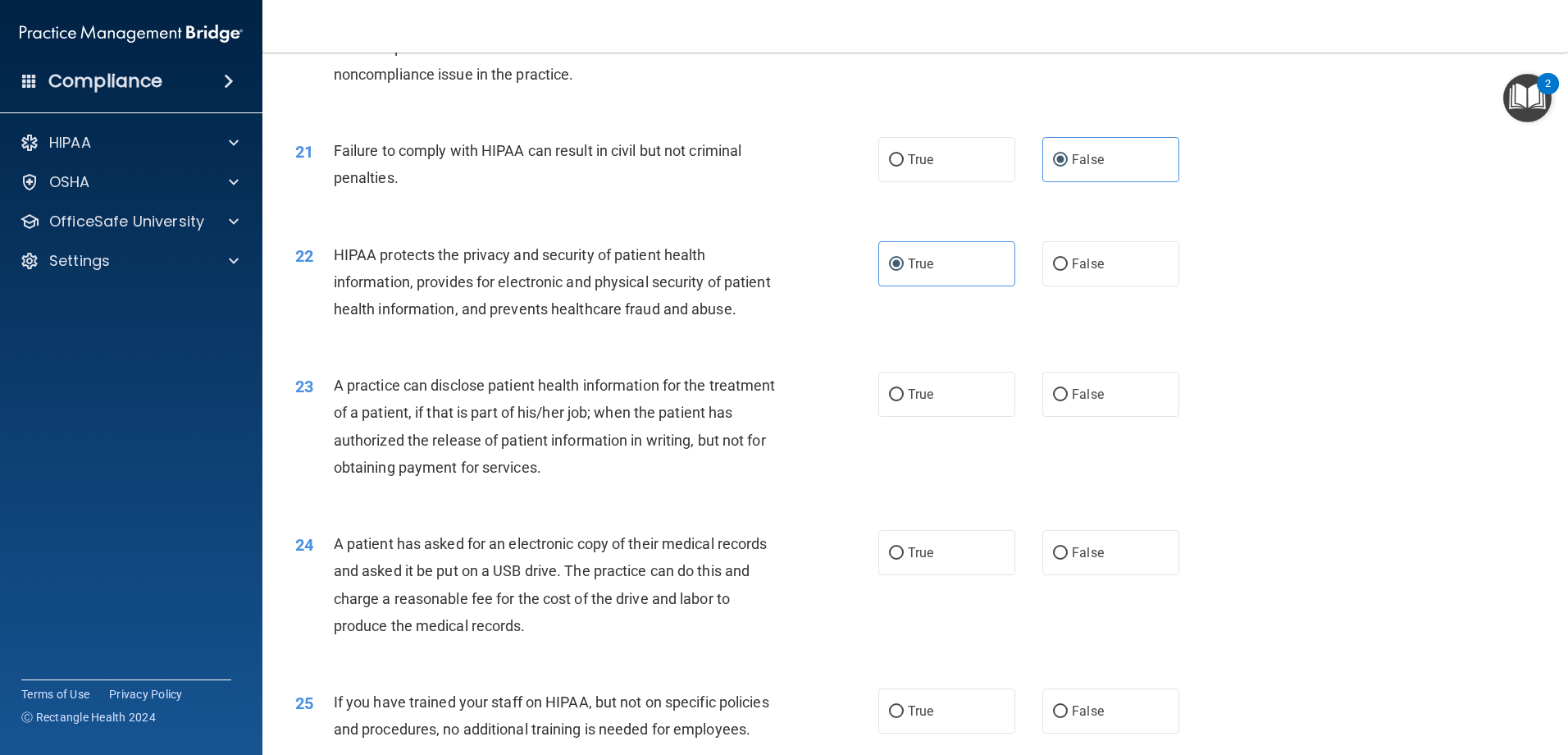
scroll to position [2378, 0]
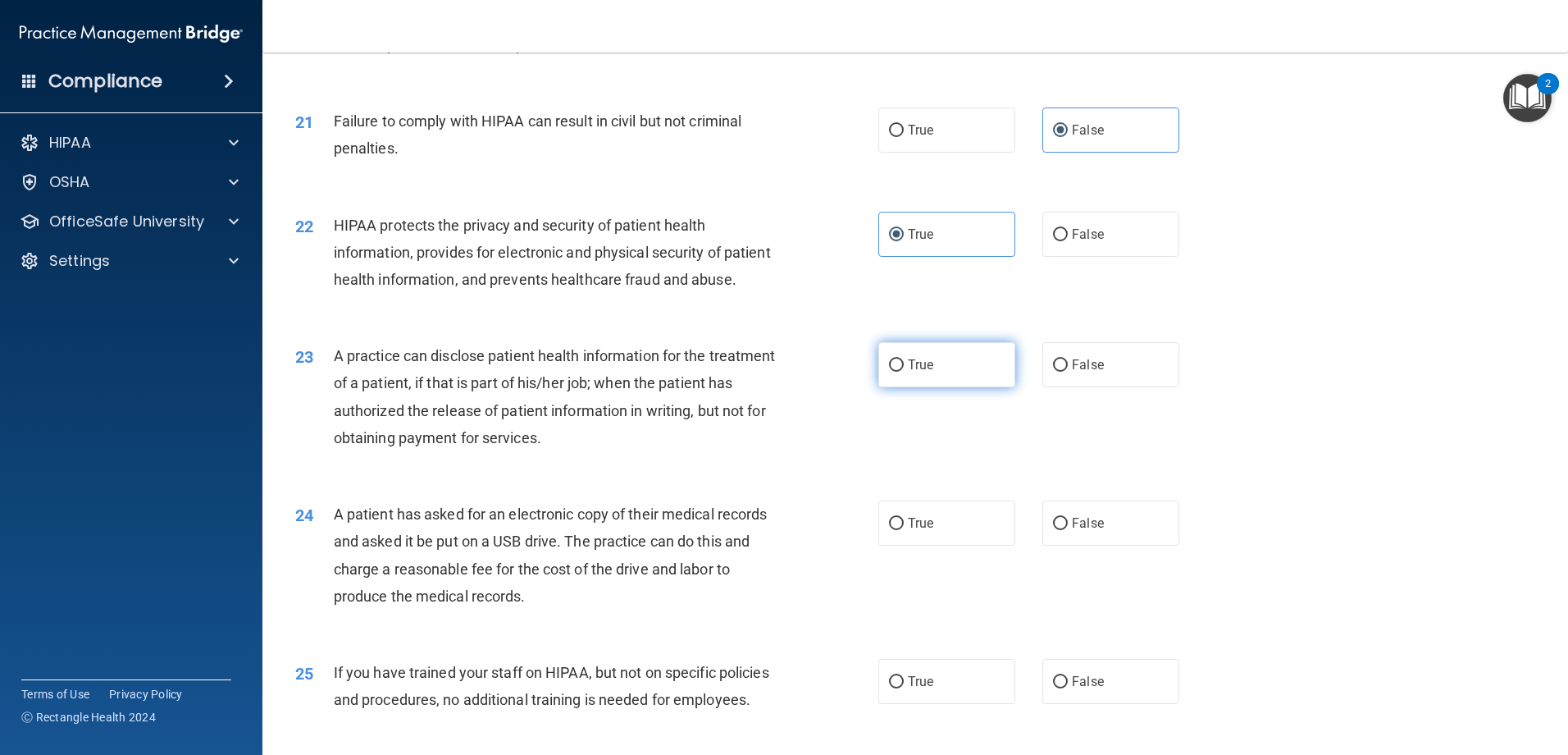
drag, startPoint x: 980, startPoint y: 420, endPoint x: 949, endPoint y: 426, distance: 31.6
click at [978, 387] on label "True" at bounding box center [947, 365] width 137 height 45
click at [903, 372] on input "True" at bounding box center [896, 365] width 15 height 13
radio input "true"
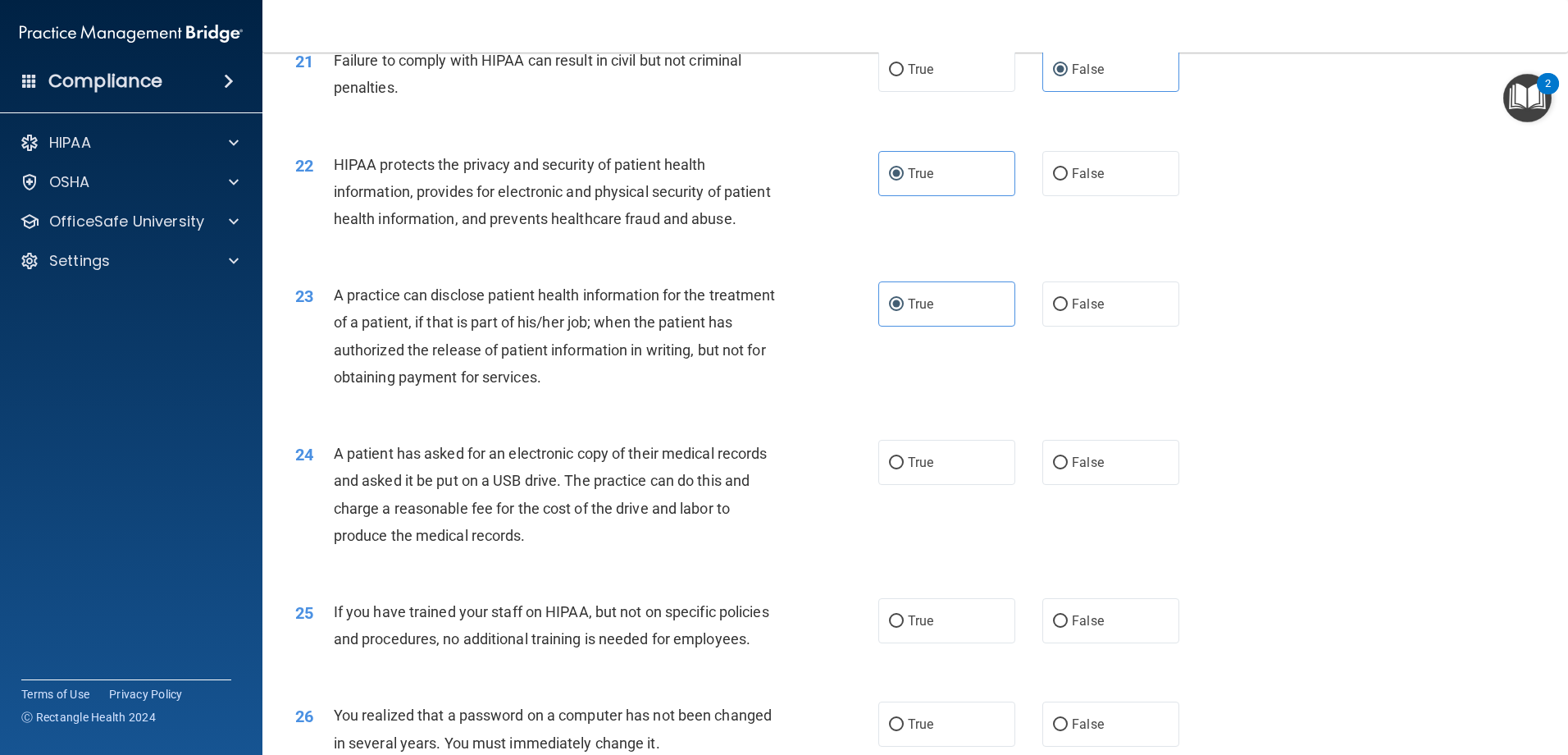
scroll to position [2542, 0]
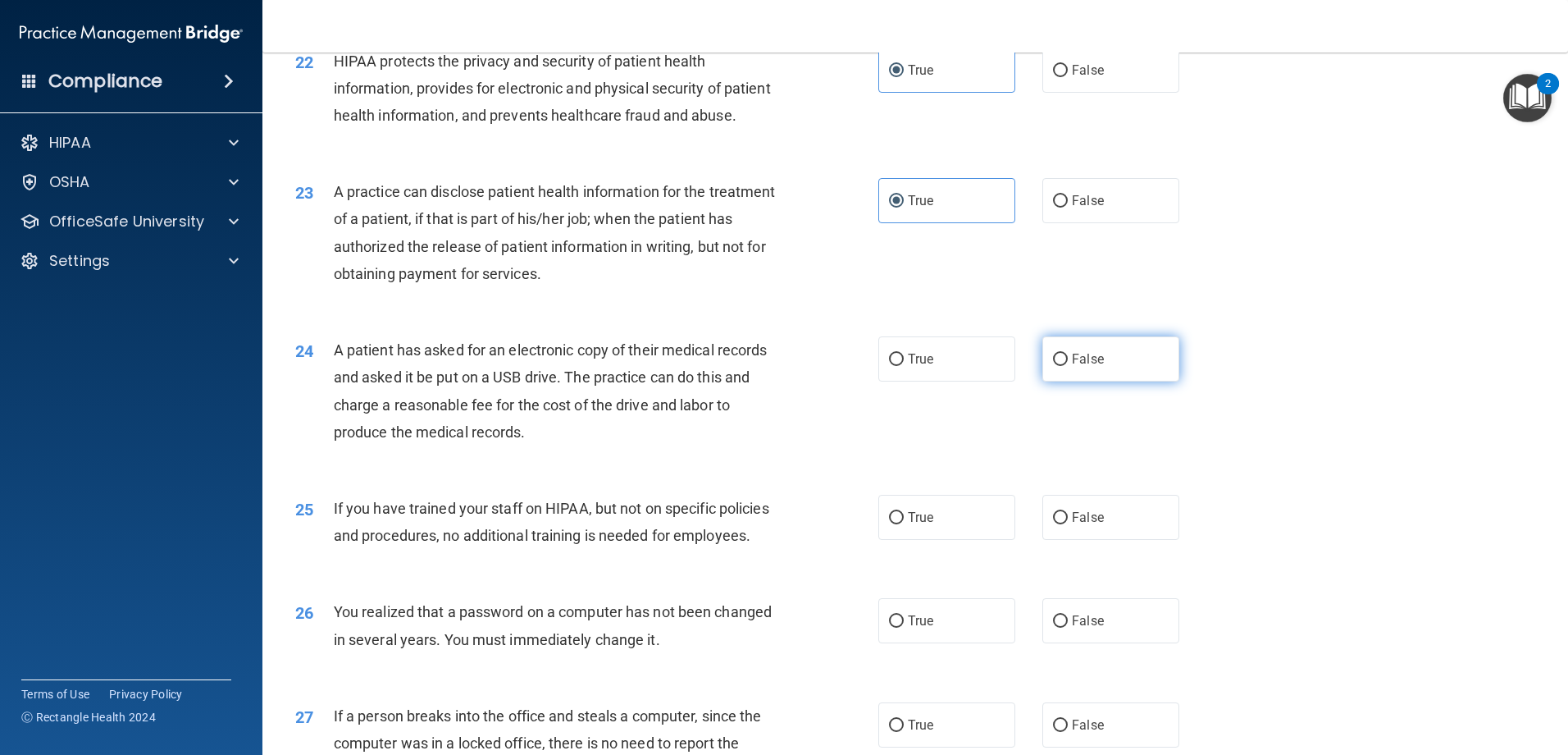
click at [1082, 367] on span "False" at bounding box center [1087, 359] width 32 height 16
click at [1068, 366] on input "False" at bounding box center [1060, 360] width 15 height 13
radio input "true"
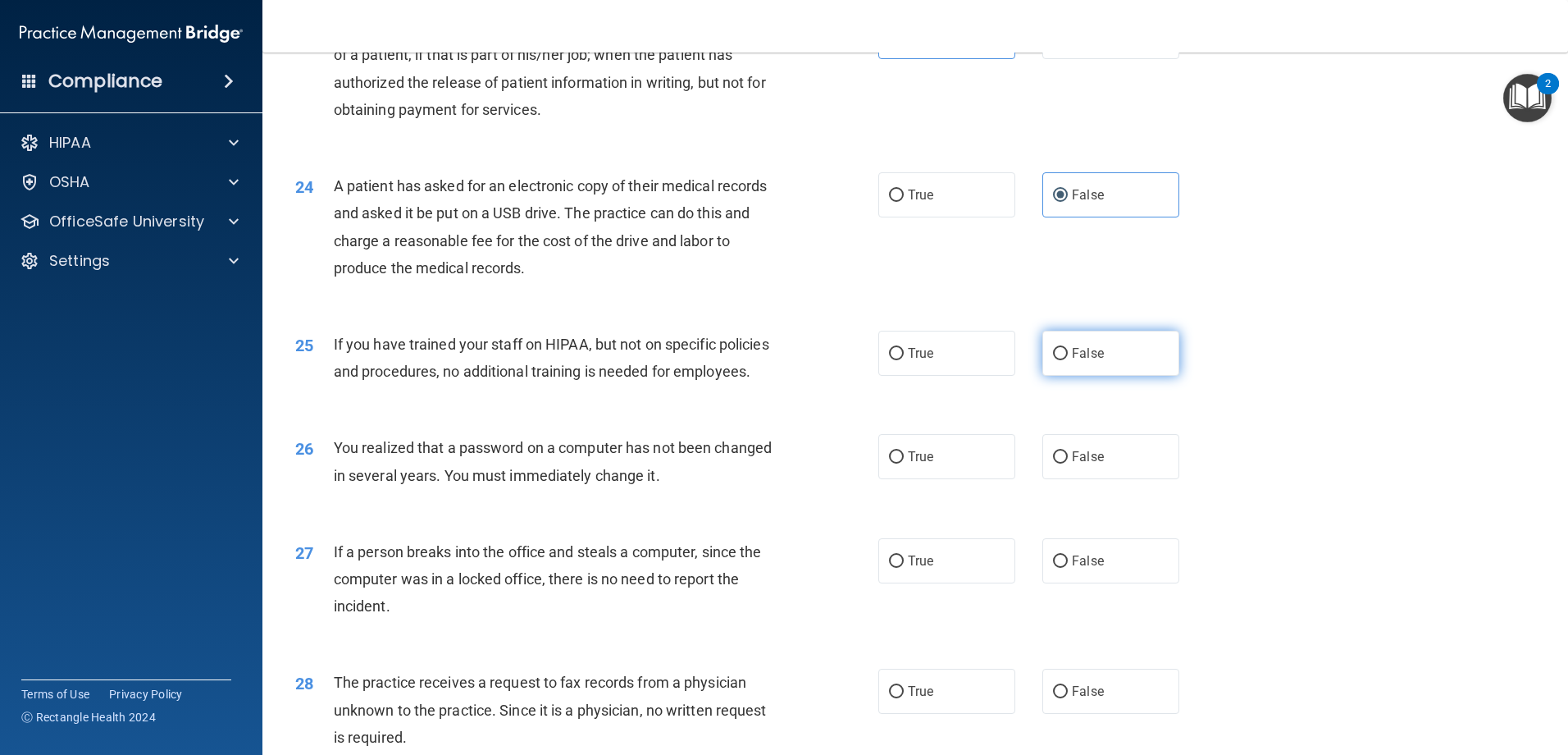
click at [1063, 376] on label "False" at bounding box center [1110, 353] width 137 height 45
click at [1063, 360] on input "False" at bounding box center [1060, 354] width 15 height 13
radio input "true"
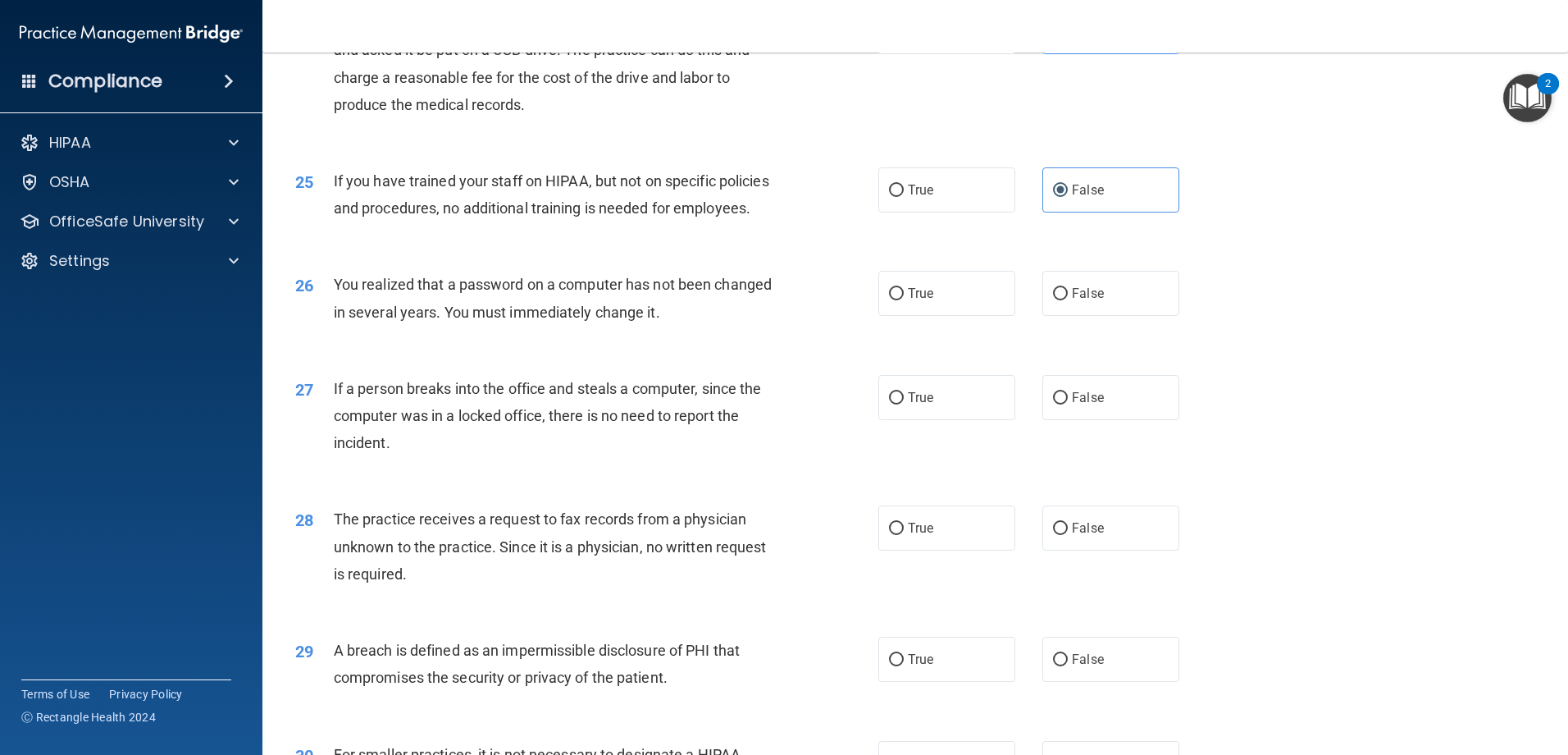
scroll to position [2871, 0]
click at [1062, 315] on label "False" at bounding box center [1110, 292] width 137 height 45
click at [1062, 300] on input "False" at bounding box center [1060, 293] width 15 height 13
radio input "true"
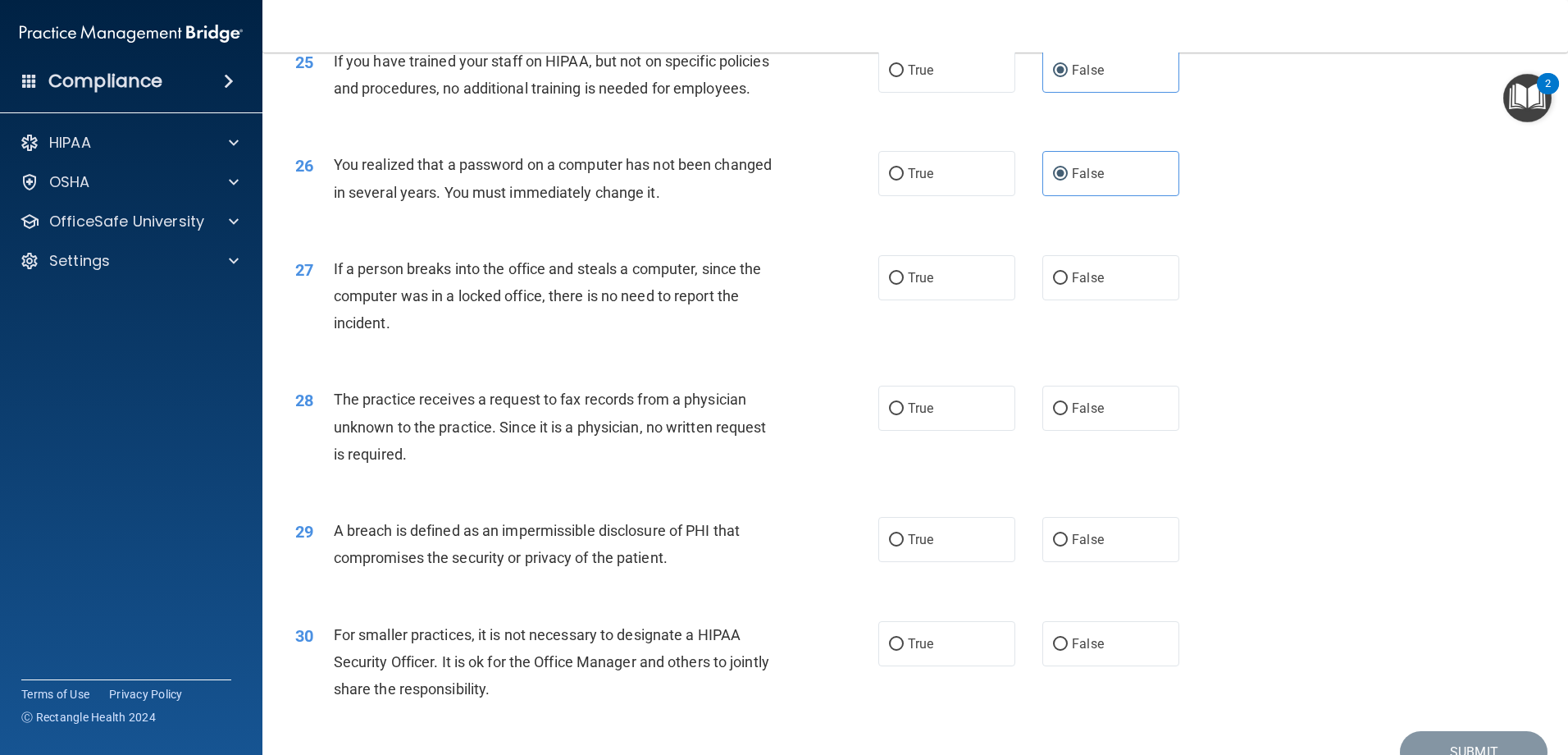
scroll to position [3035, 0]
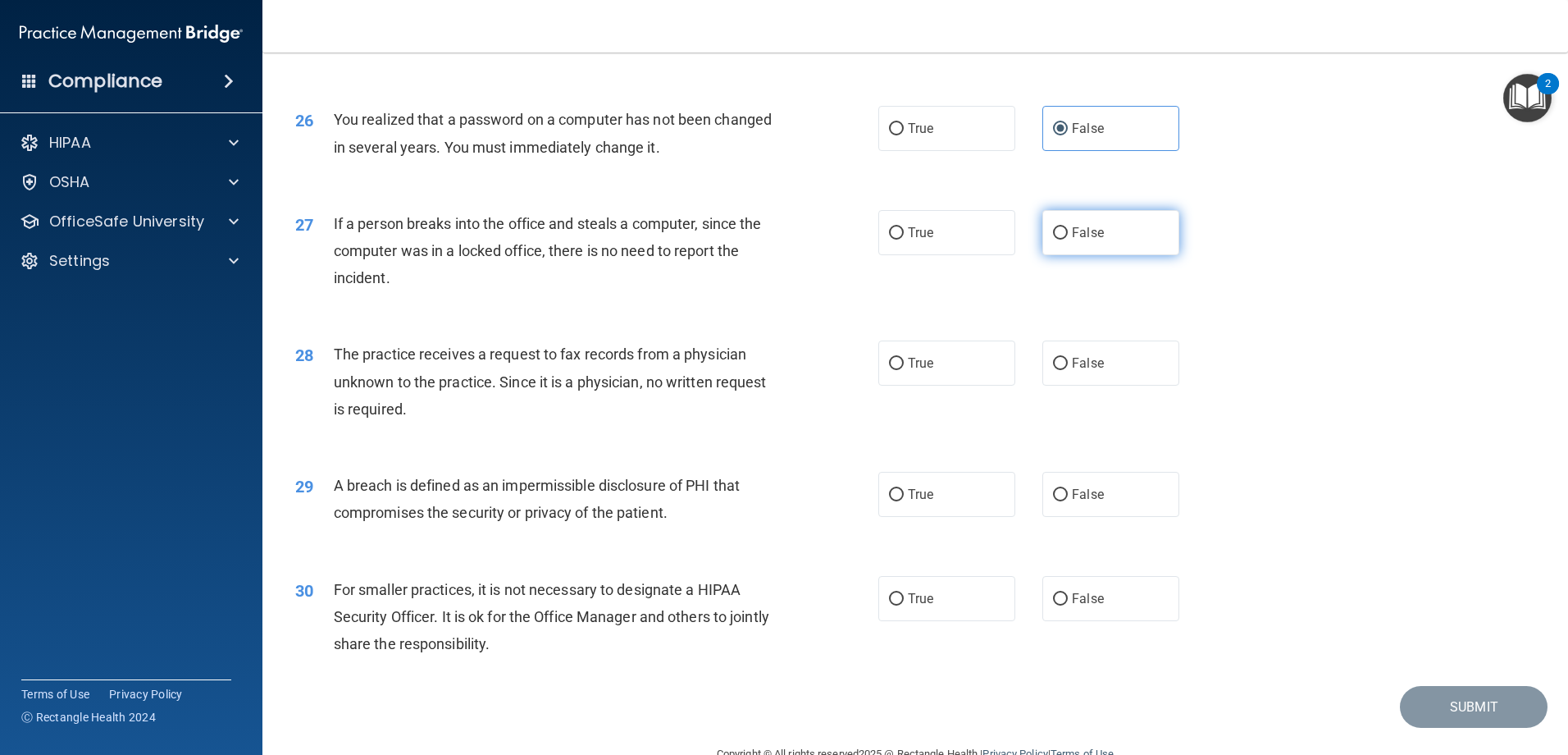
click at [1076, 255] on label "False" at bounding box center [1110, 233] width 137 height 45
click at [1068, 240] on input "False" at bounding box center [1060, 233] width 15 height 13
radio input "true"
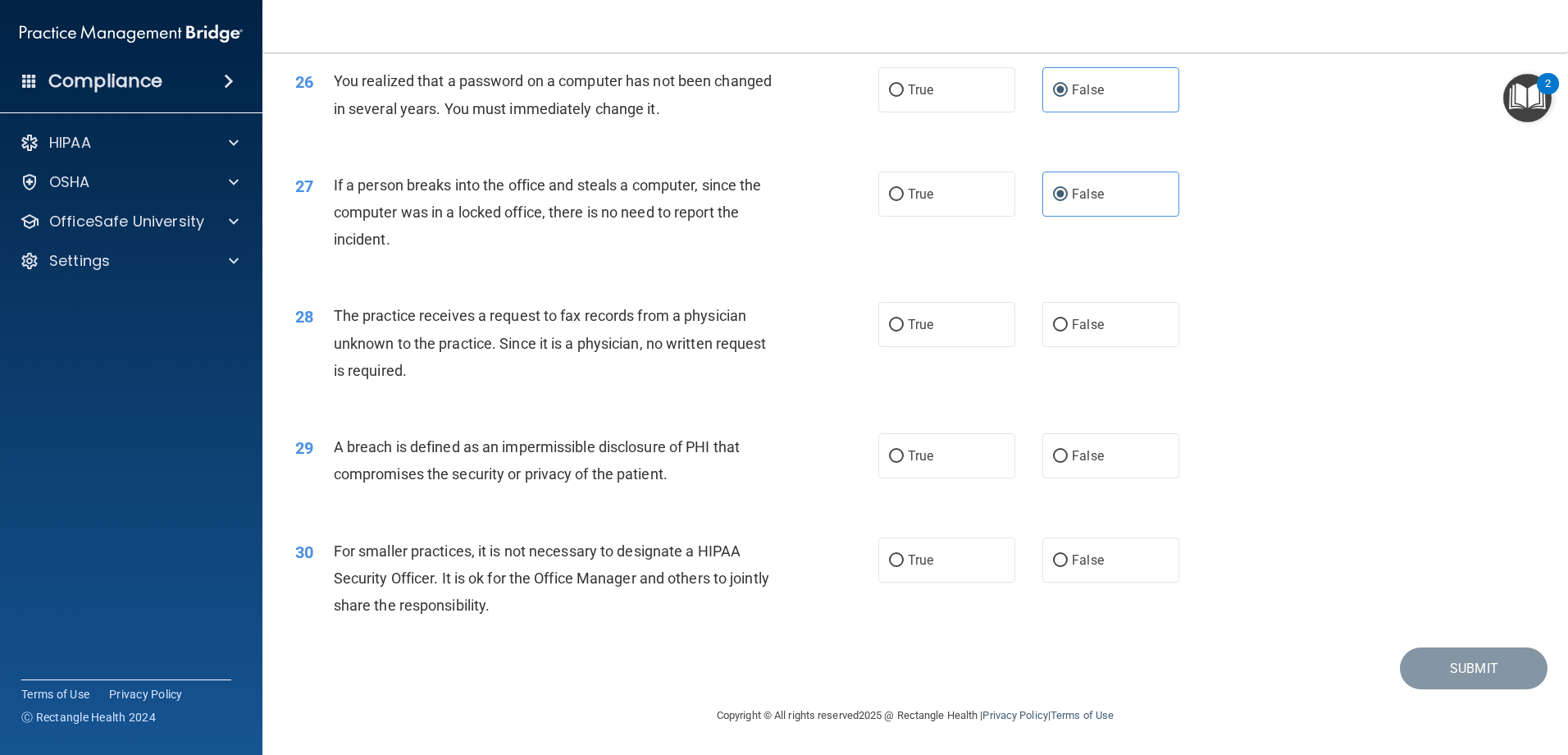
scroll to position [3116, 0]
click at [1090, 347] on label "False" at bounding box center [1110, 324] width 137 height 45
click at [1068, 331] on input "False" at bounding box center [1060, 325] width 15 height 13
radio input "true"
click at [958, 478] on label "True" at bounding box center [947, 456] width 137 height 45
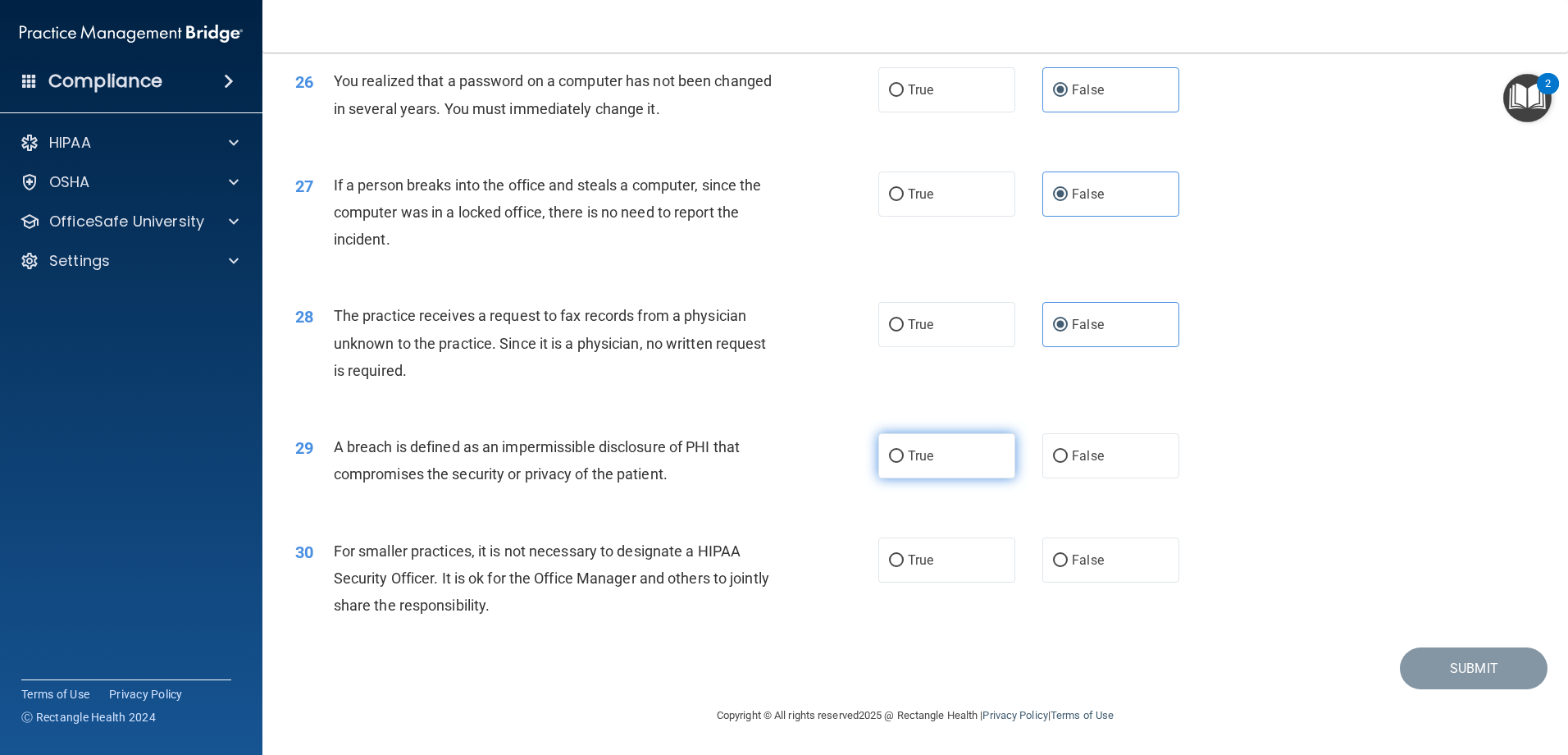
click at [903, 463] on input "True" at bounding box center [896, 456] width 15 height 13
radio input "true"
click at [941, 556] on label "True" at bounding box center [947, 559] width 137 height 45
click at [903, 556] on input "True" at bounding box center [896, 560] width 15 height 13
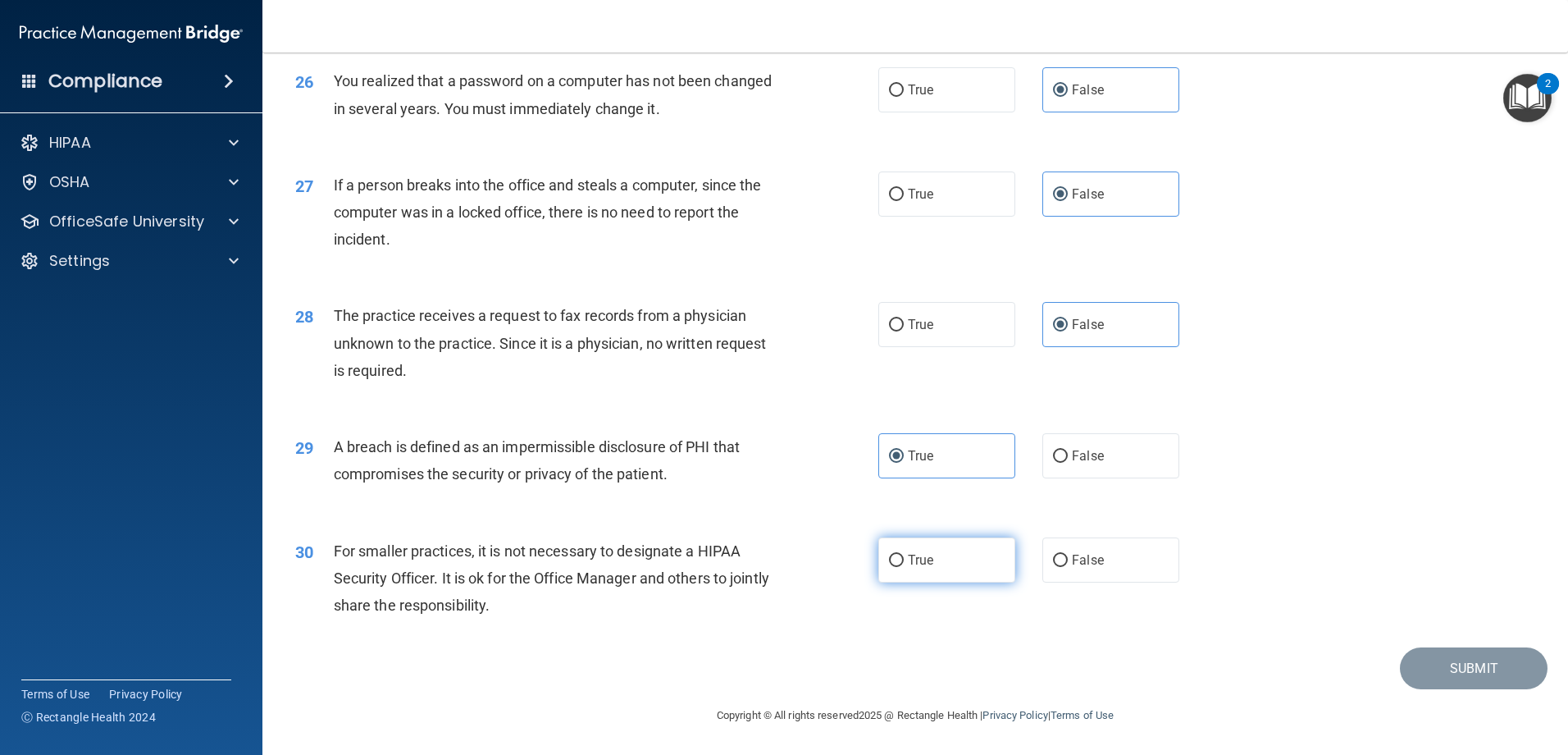
radio input "true"
click at [1441, 668] on button "Submit" at bounding box center [1474, 668] width 147 height 42
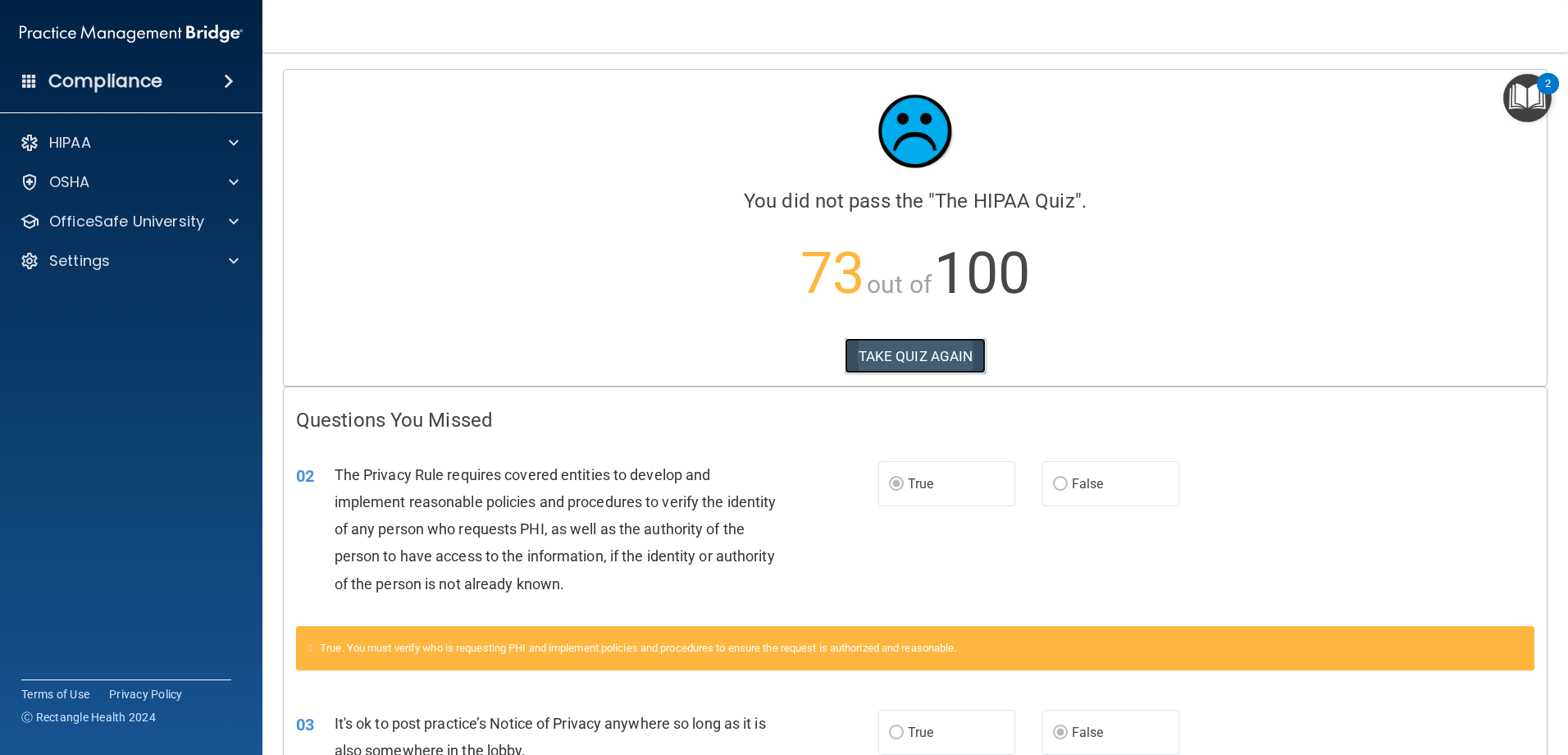
click at [887, 357] on button "TAKE QUIZ AGAIN" at bounding box center [915, 356] width 142 height 36
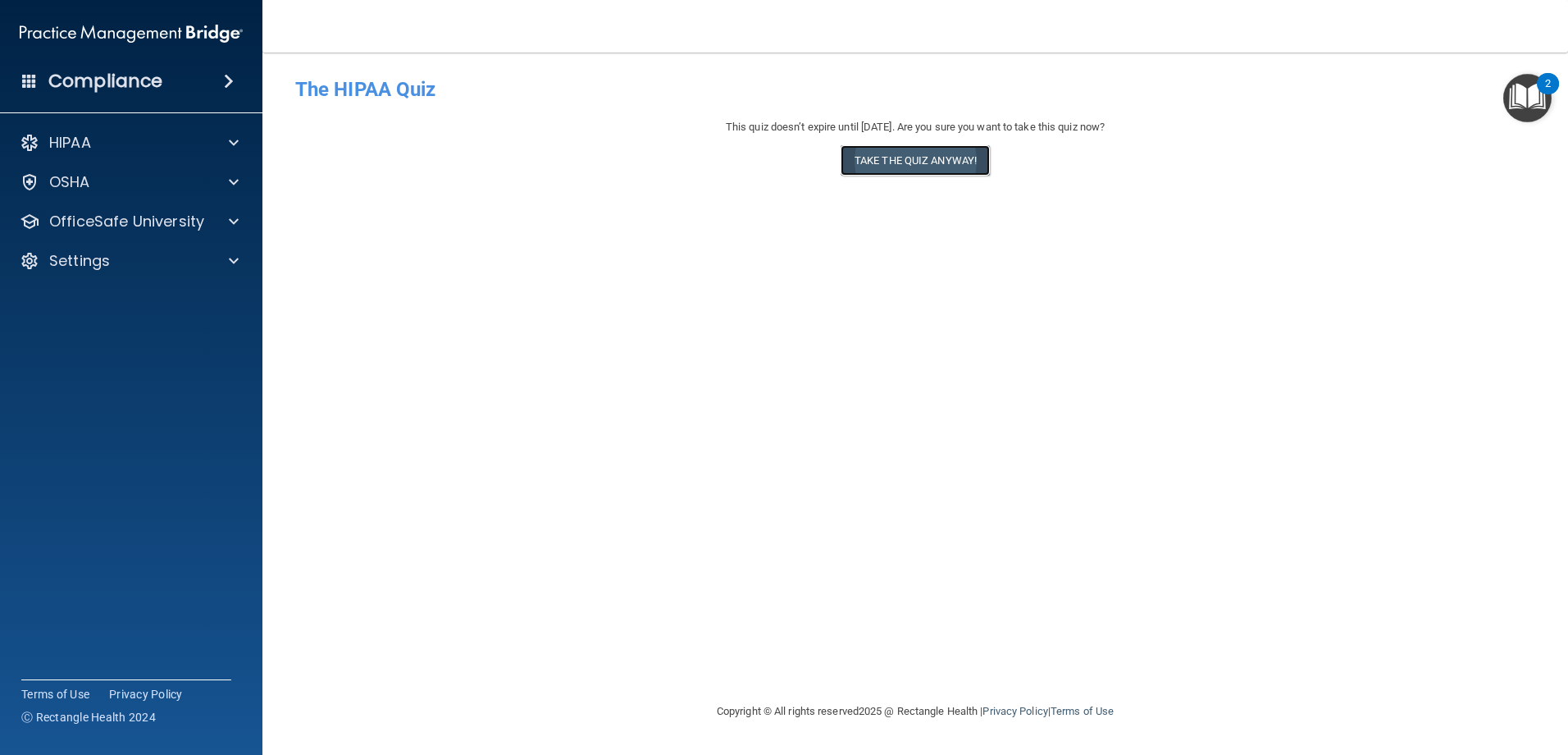
click at [927, 152] on button "Take the quiz anyway!" at bounding box center [915, 160] width 149 height 30
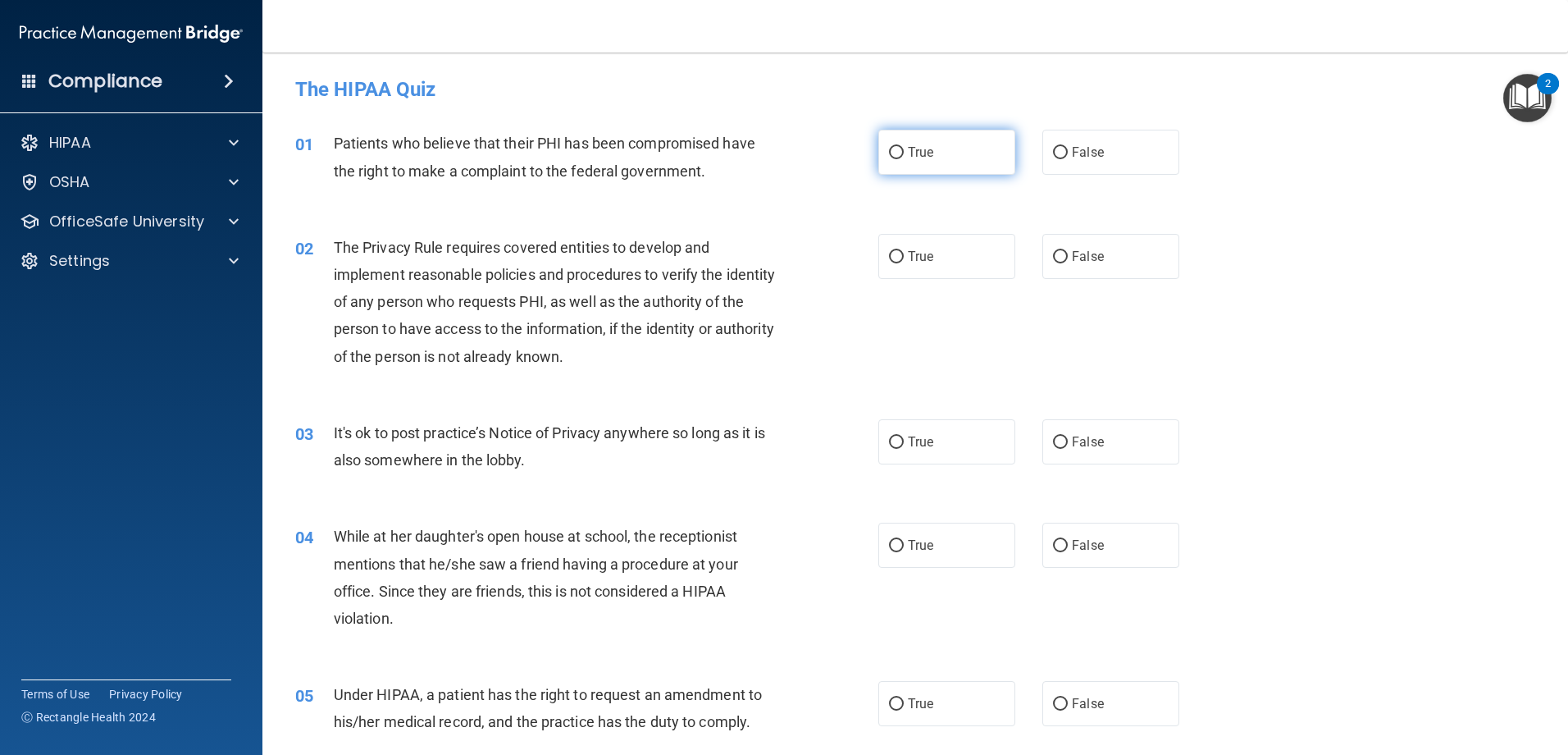
click at [911, 158] on span "True" at bounding box center [921, 152] width 26 height 16
click at [903, 158] on input "True" at bounding box center [896, 152] width 15 height 13
radio input "true"
click at [908, 259] on span "True" at bounding box center [921, 257] width 26 height 16
click at [903, 259] on input "True" at bounding box center [896, 257] width 15 height 13
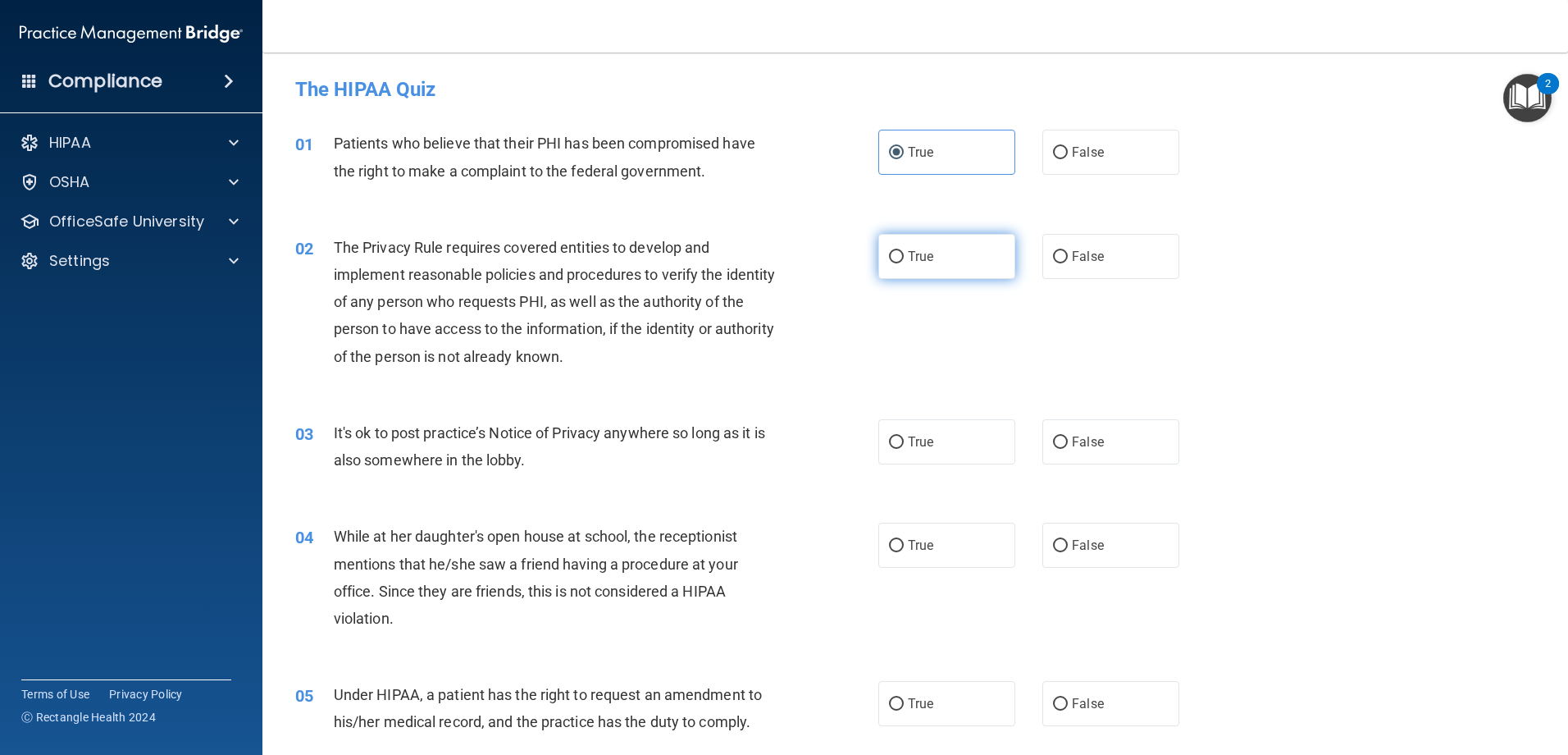
radio input "true"
click at [1099, 443] on label "False" at bounding box center [1110, 441] width 137 height 45
click at [1068, 443] on input "False" at bounding box center [1060, 442] width 15 height 13
radio input "true"
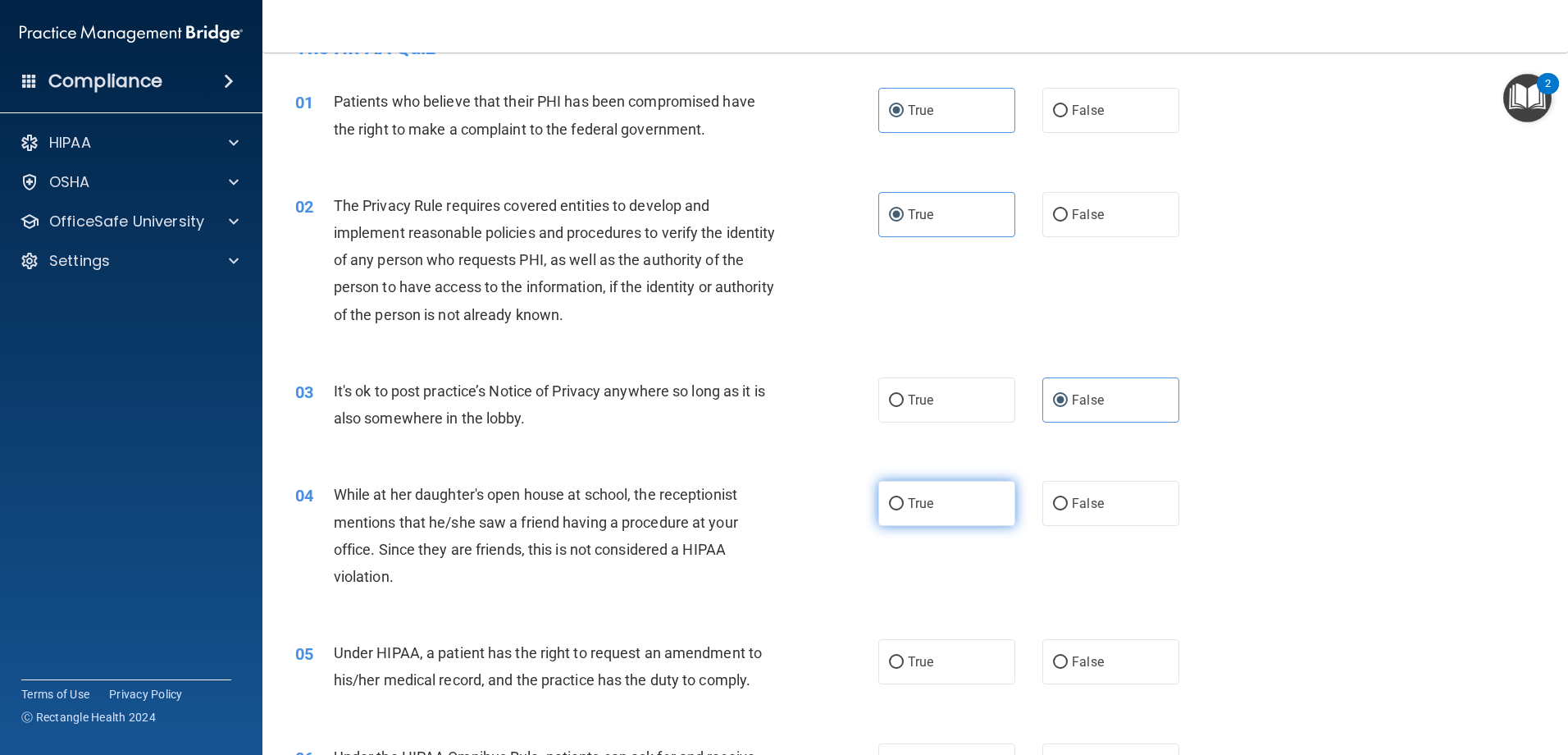
scroll to position [82, 0]
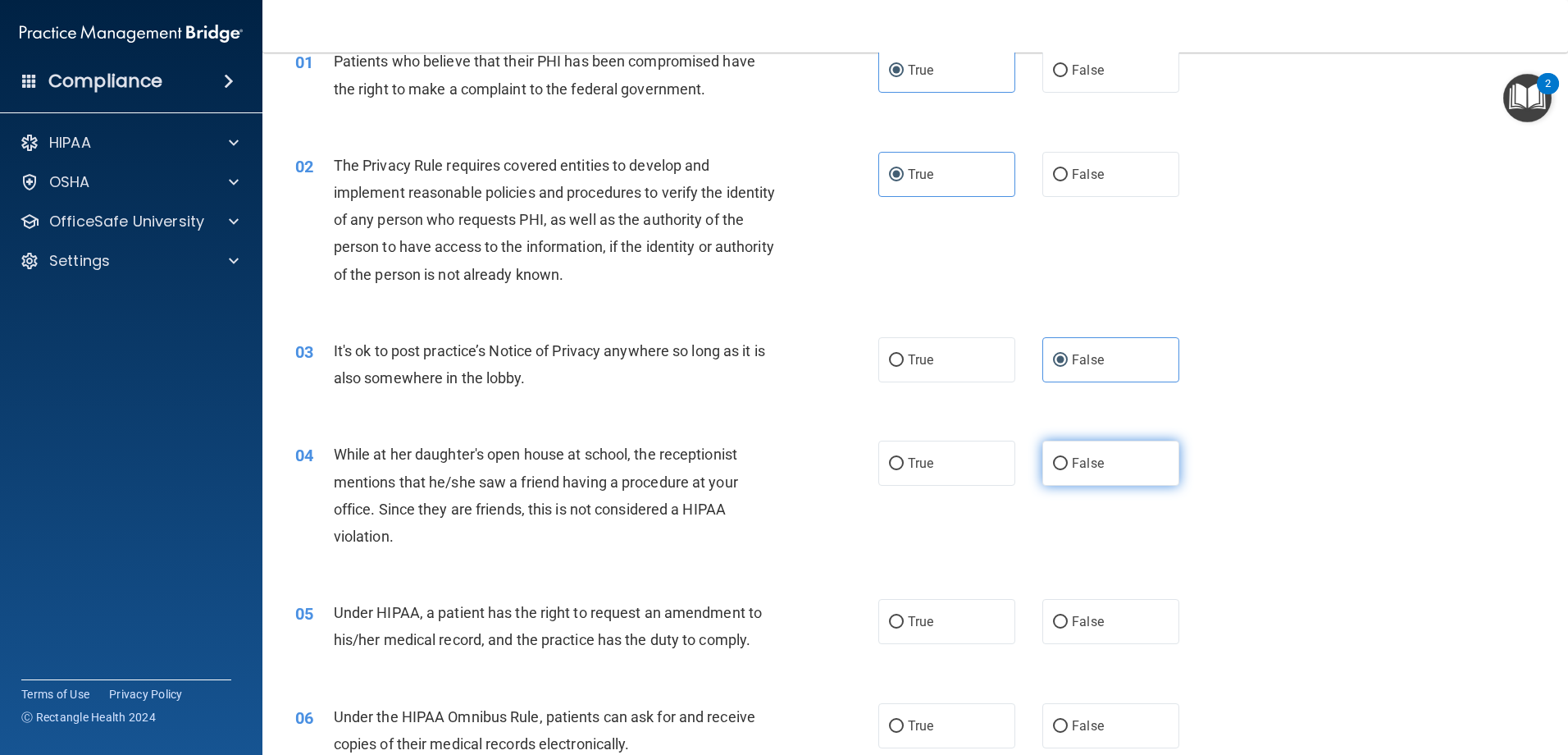
click at [1072, 470] on span "False" at bounding box center [1087, 463] width 32 height 16
click at [1068, 470] on input "False" at bounding box center [1060, 464] width 15 height 13
radio input "true"
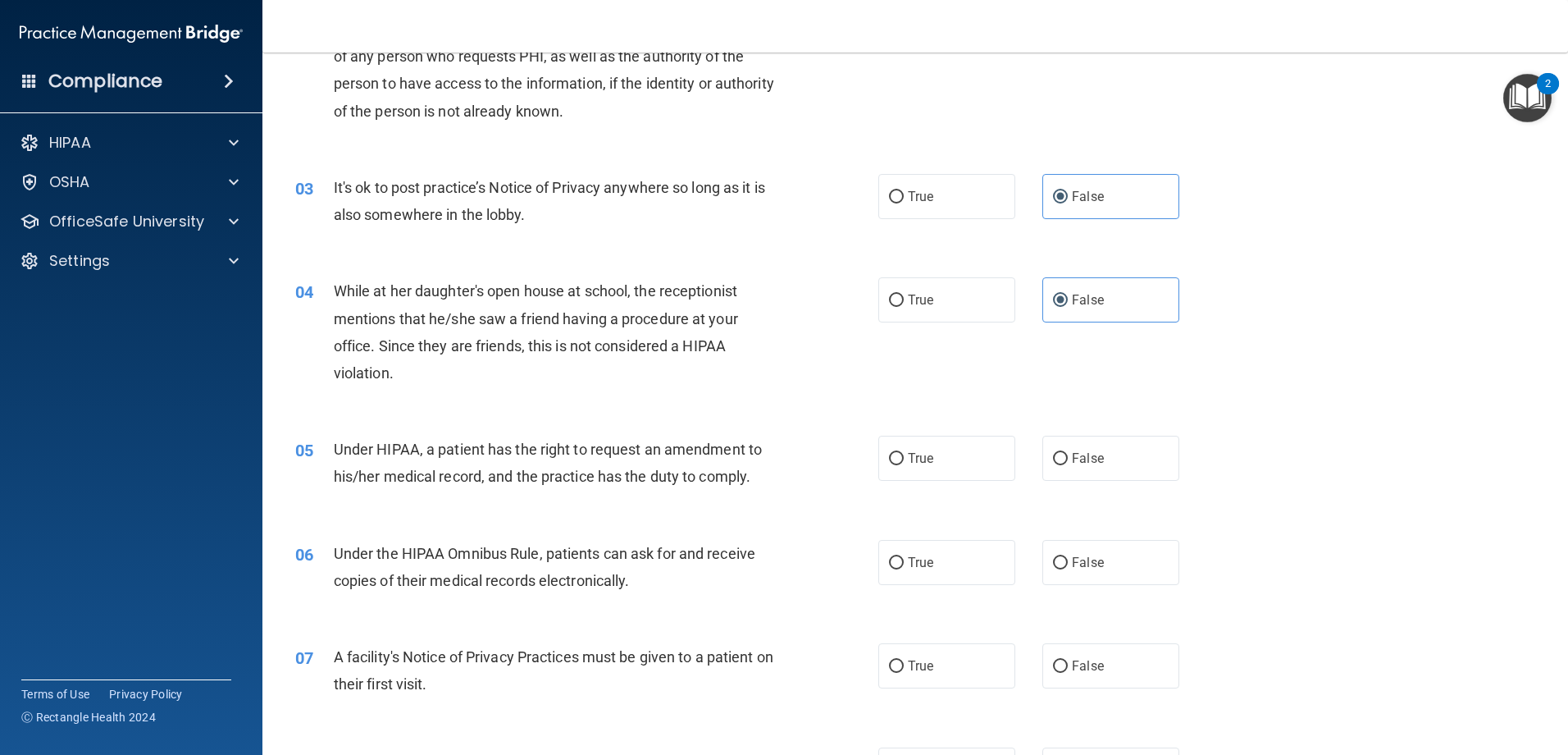
scroll to position [246, 0]
click at [1083, 456] on span "False" at bounding box center [1087, 457] width 32 height 16
click at [1068, 456] on input "False" at bounding box center [1060, 458] width 15 height 13
radio input "true"
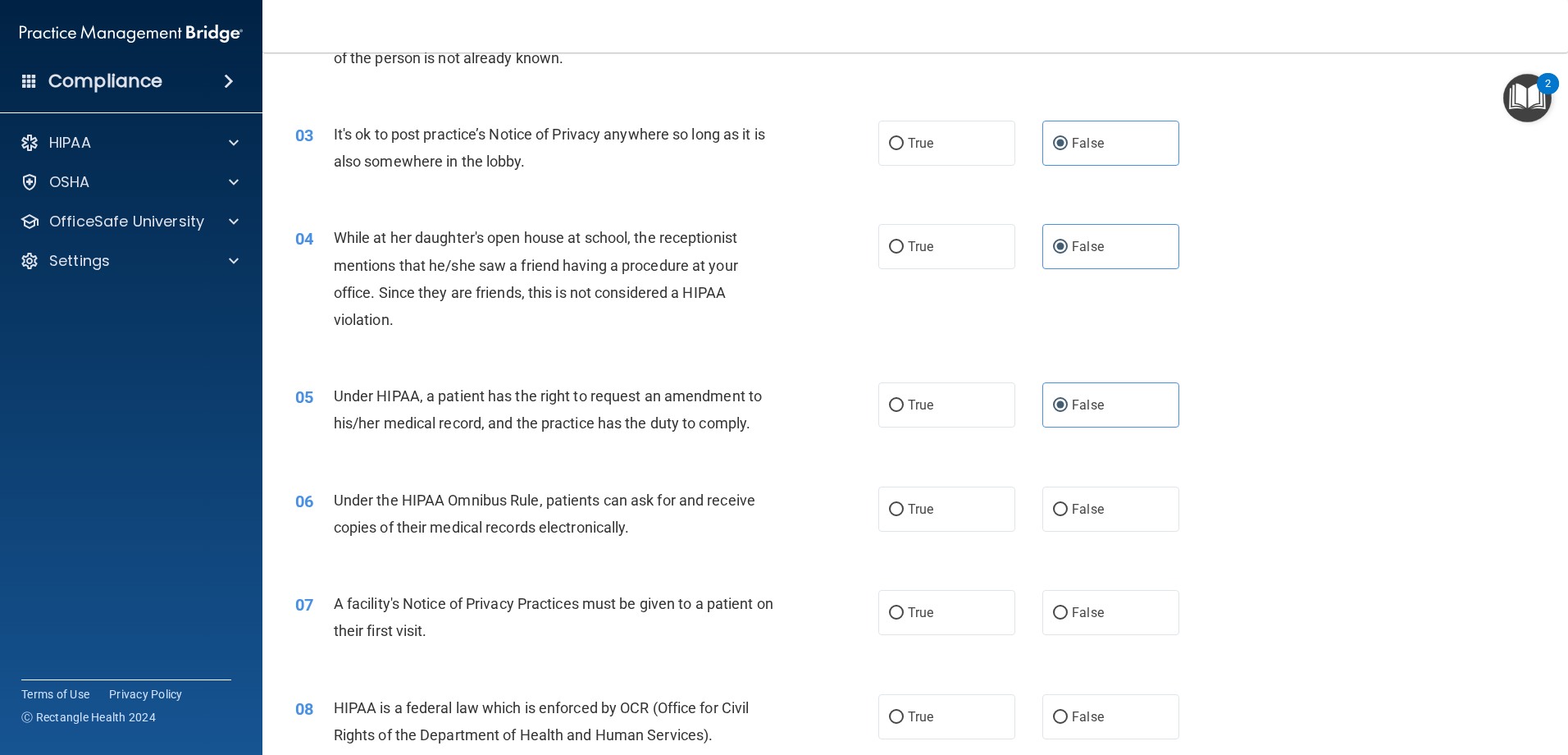
scroll to position [328, 0]
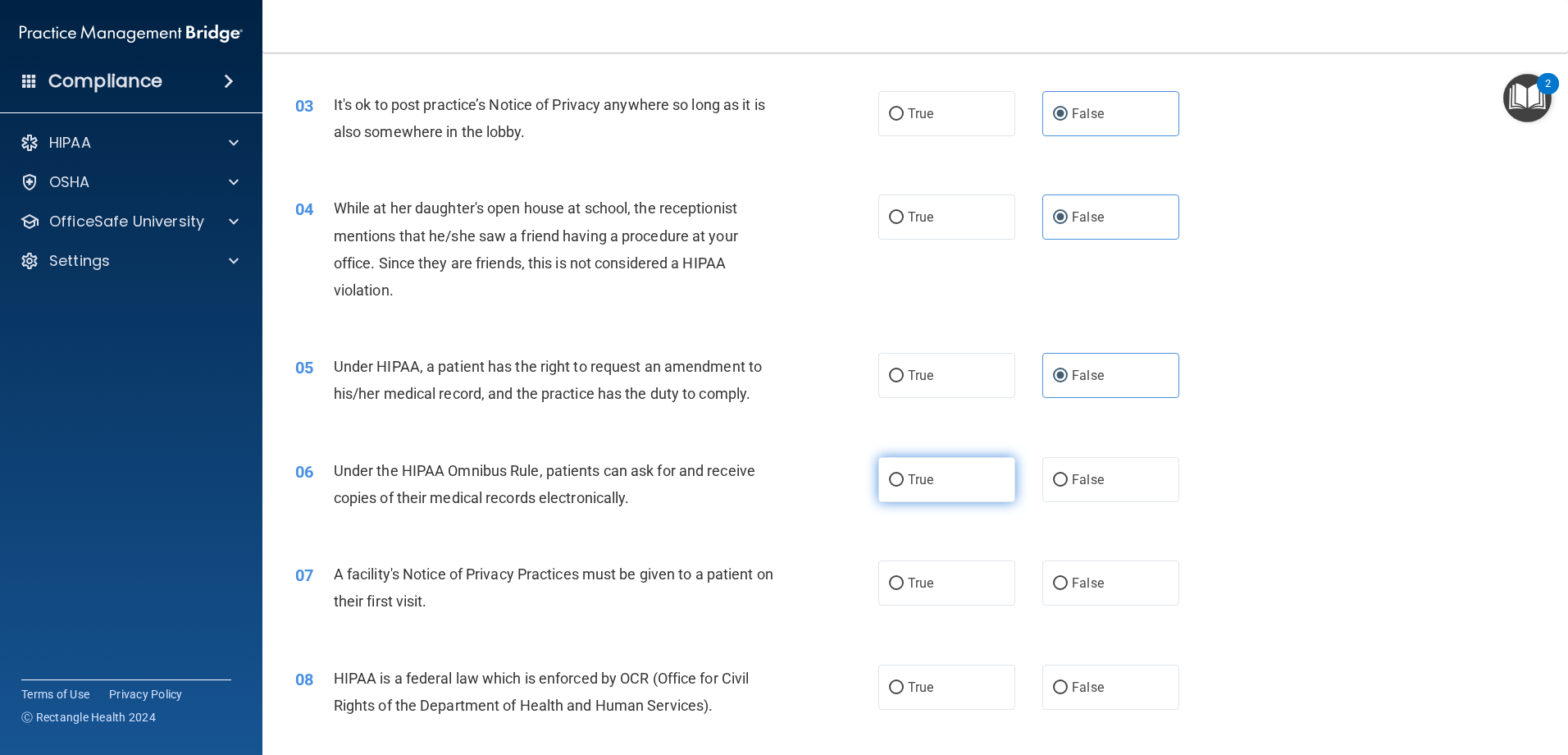
click at [903, 470] on label "True" at bounding box center [947, 480] width 137 height 45
click at [903, 474] on input "True" at bounding box center [896, 480] width 15 height 13
radio input "true"
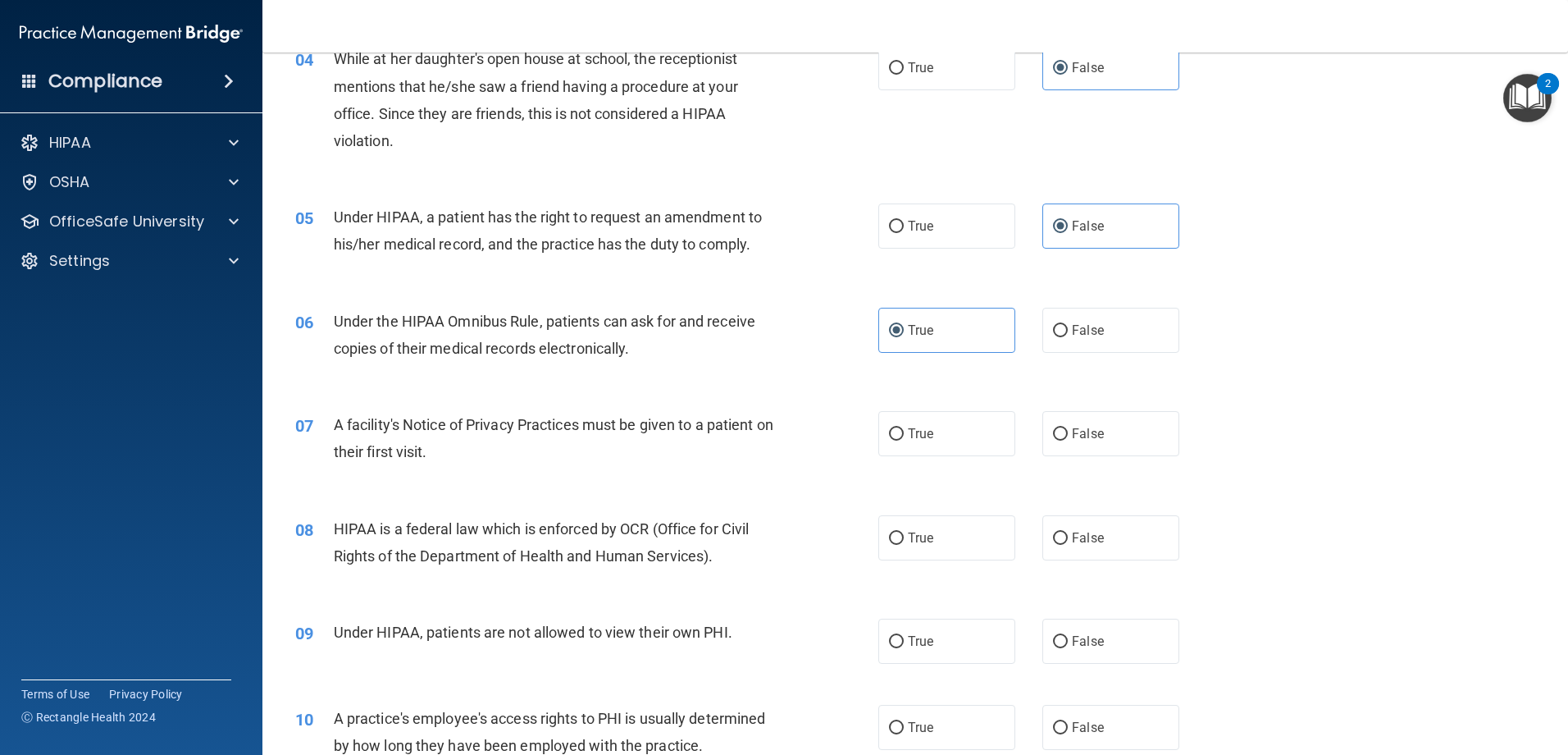
scroll to position [493, 0]
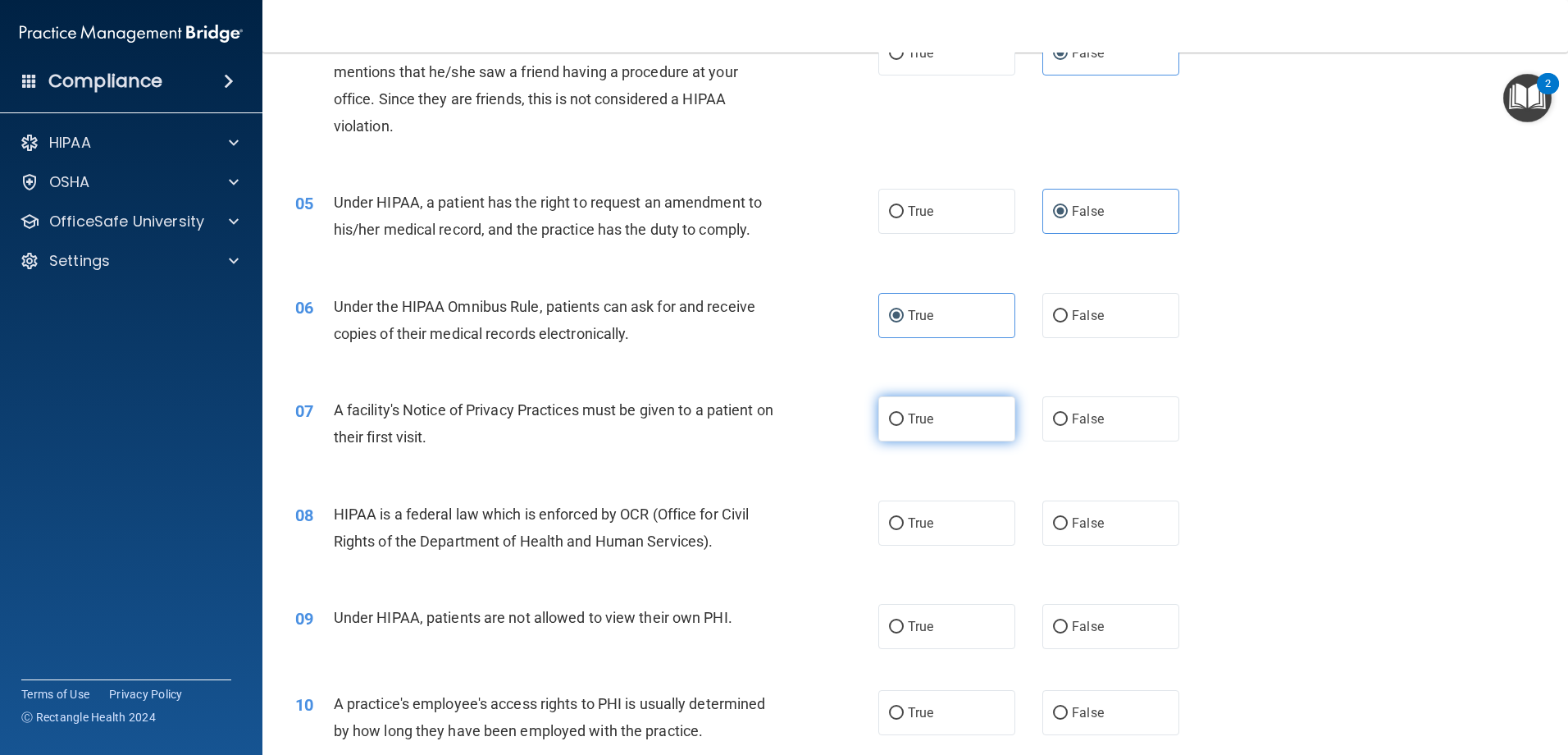
drag, startPoint x: 943, startPoint y: 429, endPoint x: 919, endPoint y: 426, distance: 24.2
click at [942, 429] on label "True" at bounding box center [947, 419] width 137 height 45
click at [903, 426] on input "True" at bounding box center [896, 419] width 15 height 13
radio input "true"
click at [1117, 522] on label "False" at bounding box center [1110, 523] width 137 height 45
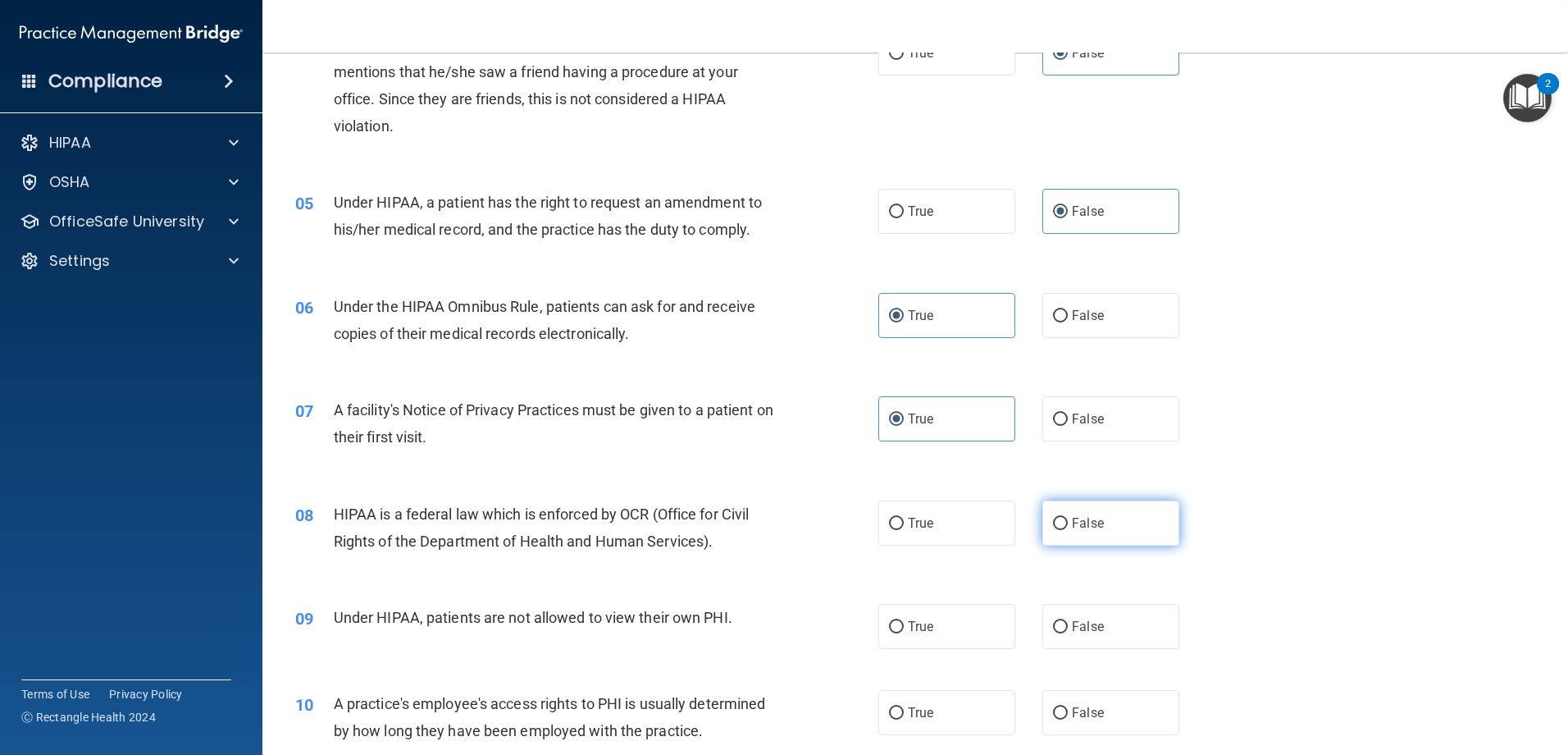
click at [1068, 522] on input "False" at bounding box center [1060, 523] width 15 height 13
radio input "true"
click at [976, 538] on label "True" at bounding box center [947, 523] width 137 height 45
click at [903, 530] on input "True" at bounding box center [896, 523] width 15 height 13
radio input "true"
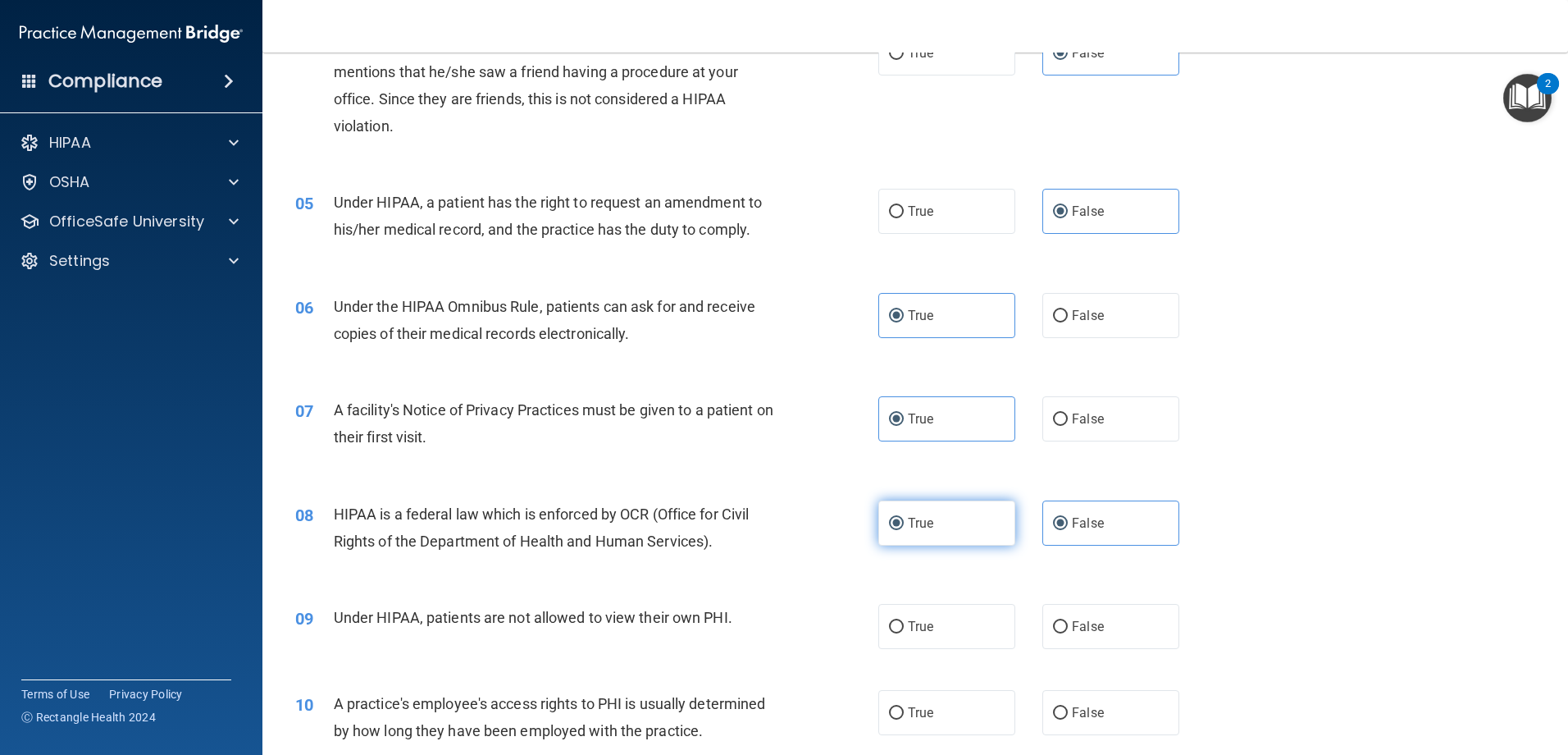
radio input "false"
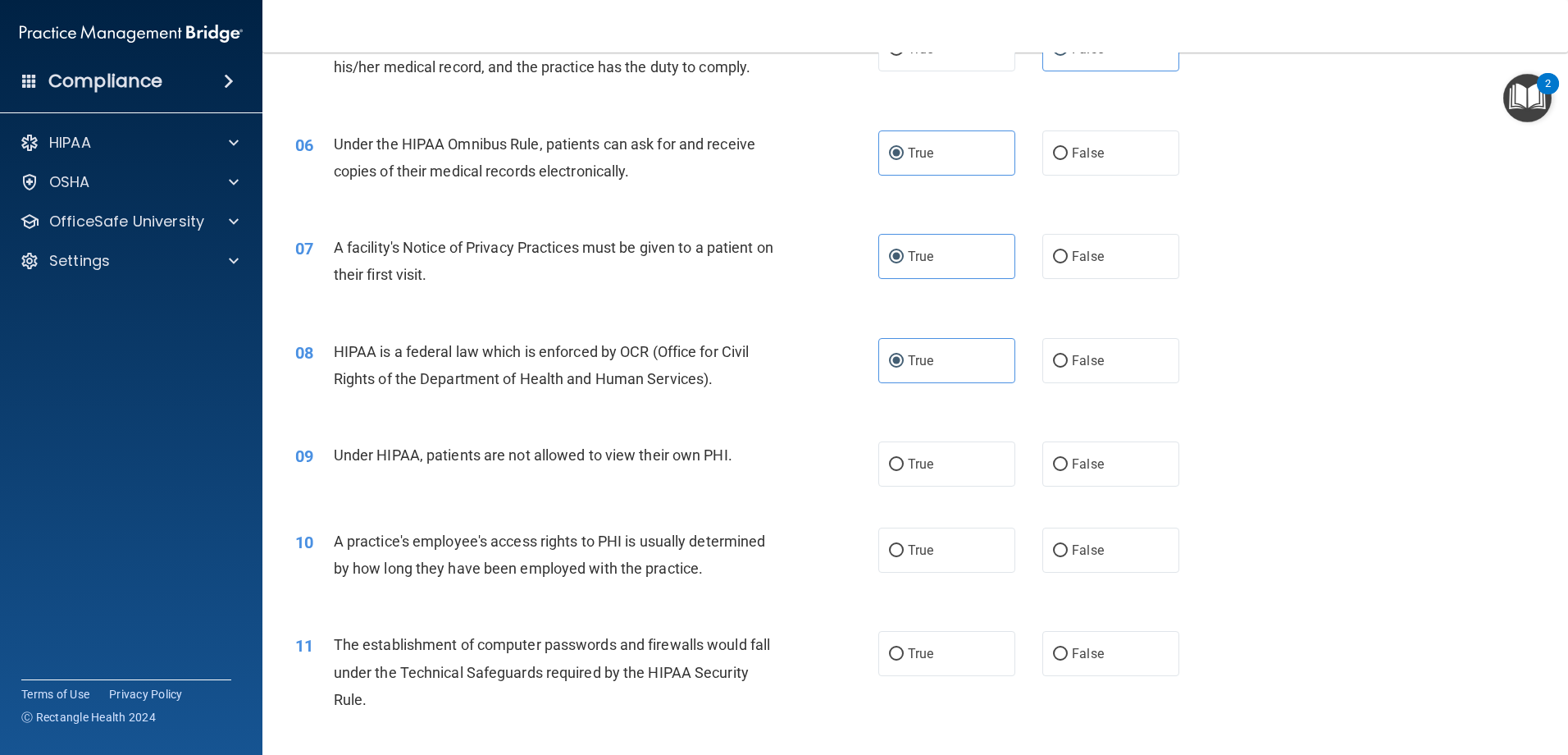
scroll to position [656, 0]
click at [1092, 470] on label "False" at bounding box center [1110, 462] width 137 height 45
click at [1081, 473] on label "False" at bounding box center [1110, 462] width 137 height 45
click at [1068, 469] on input "False" at bounding box center [1060, 463] width 15 height 13
radio input "true"
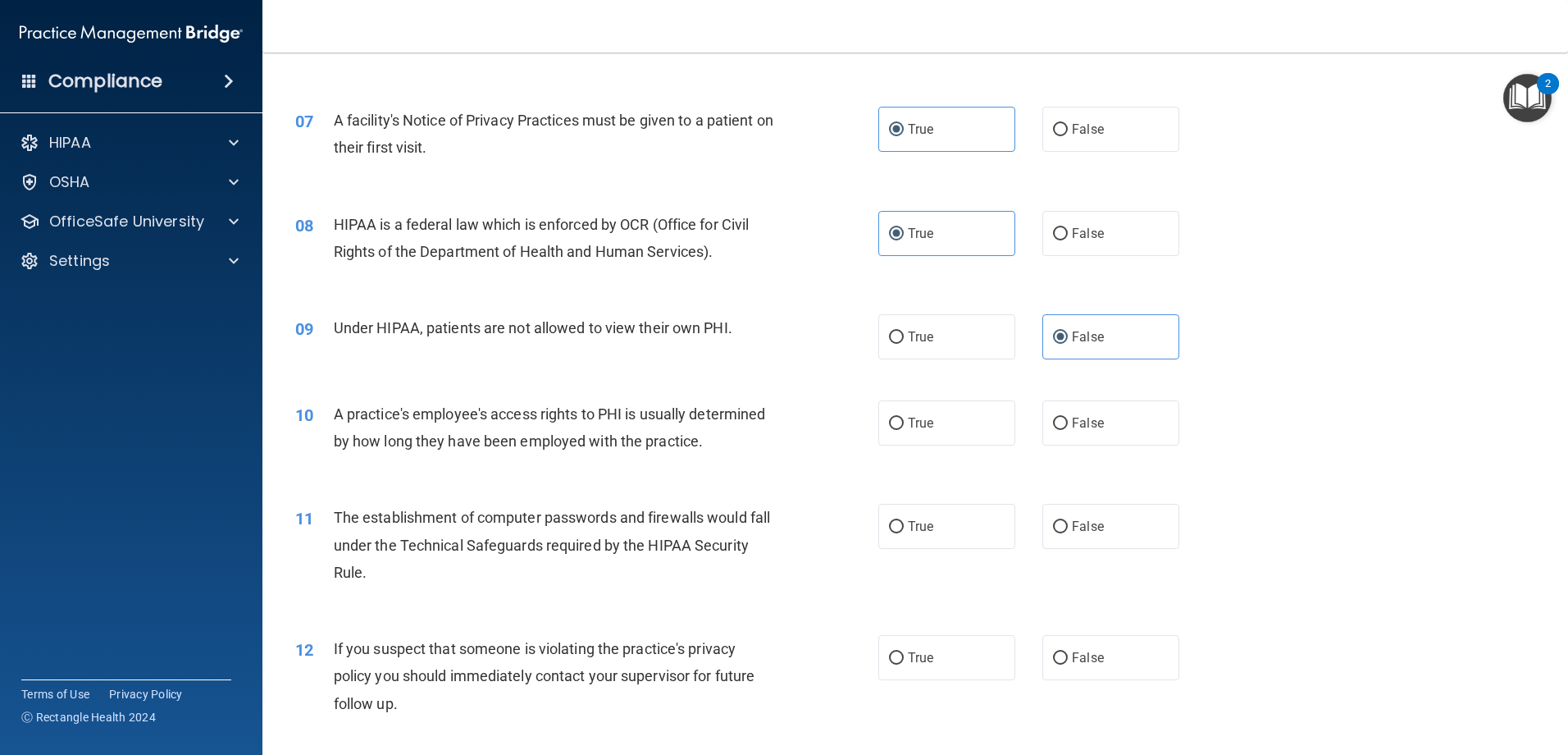
scroll to position [820, 0]
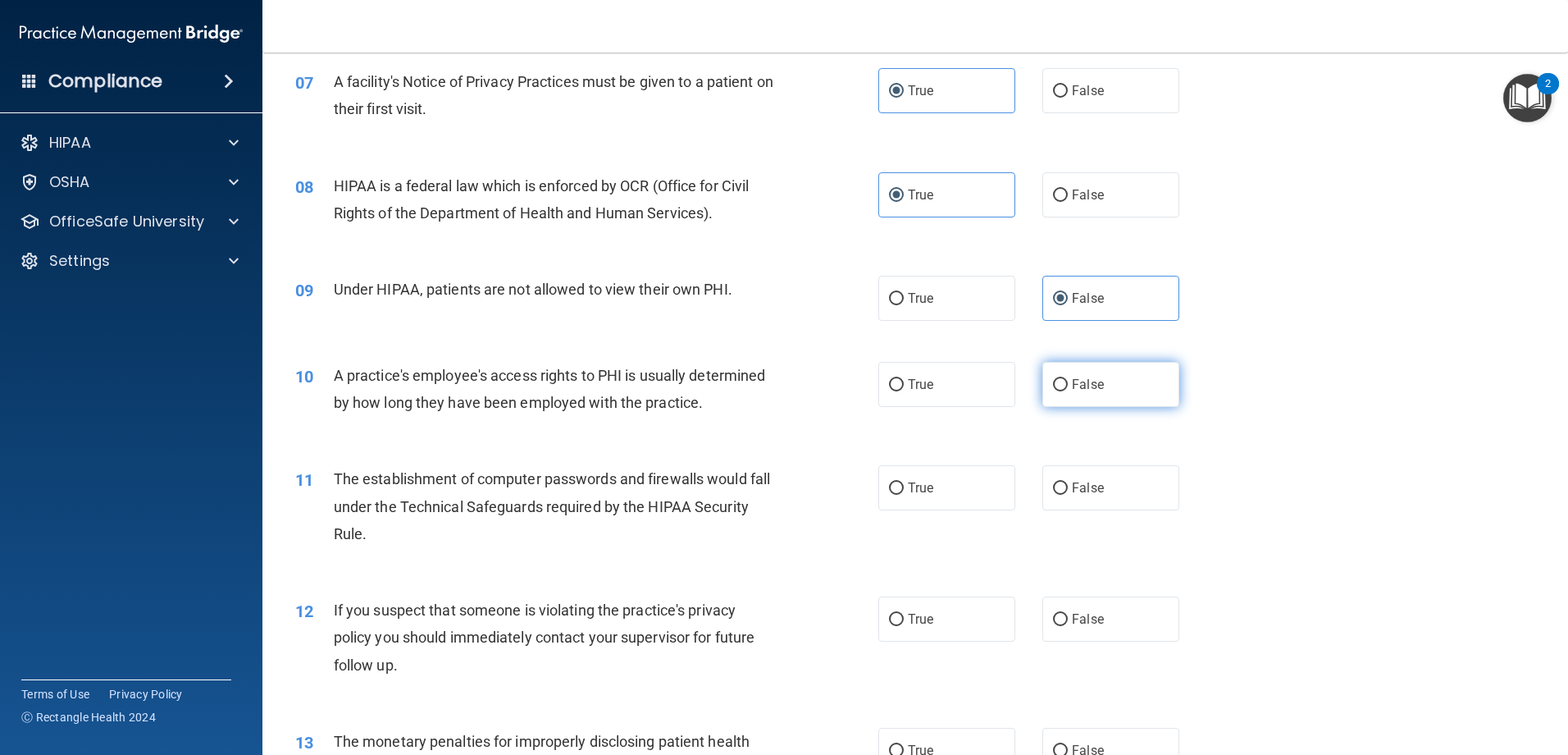
click at [1083, 398] on label "False" at bounding box center [1110, 384] width 137 height 45
click at [1068, 391] on input "False" at bounding box center [1060, 384] width 15 height 13
radio input "true"
click at [925, 497] on label "True" at bounding box center [947, 488] width 137 height 45
click at [903, 494] on input "True" at bounding box center [896, 489] width 15 height 13
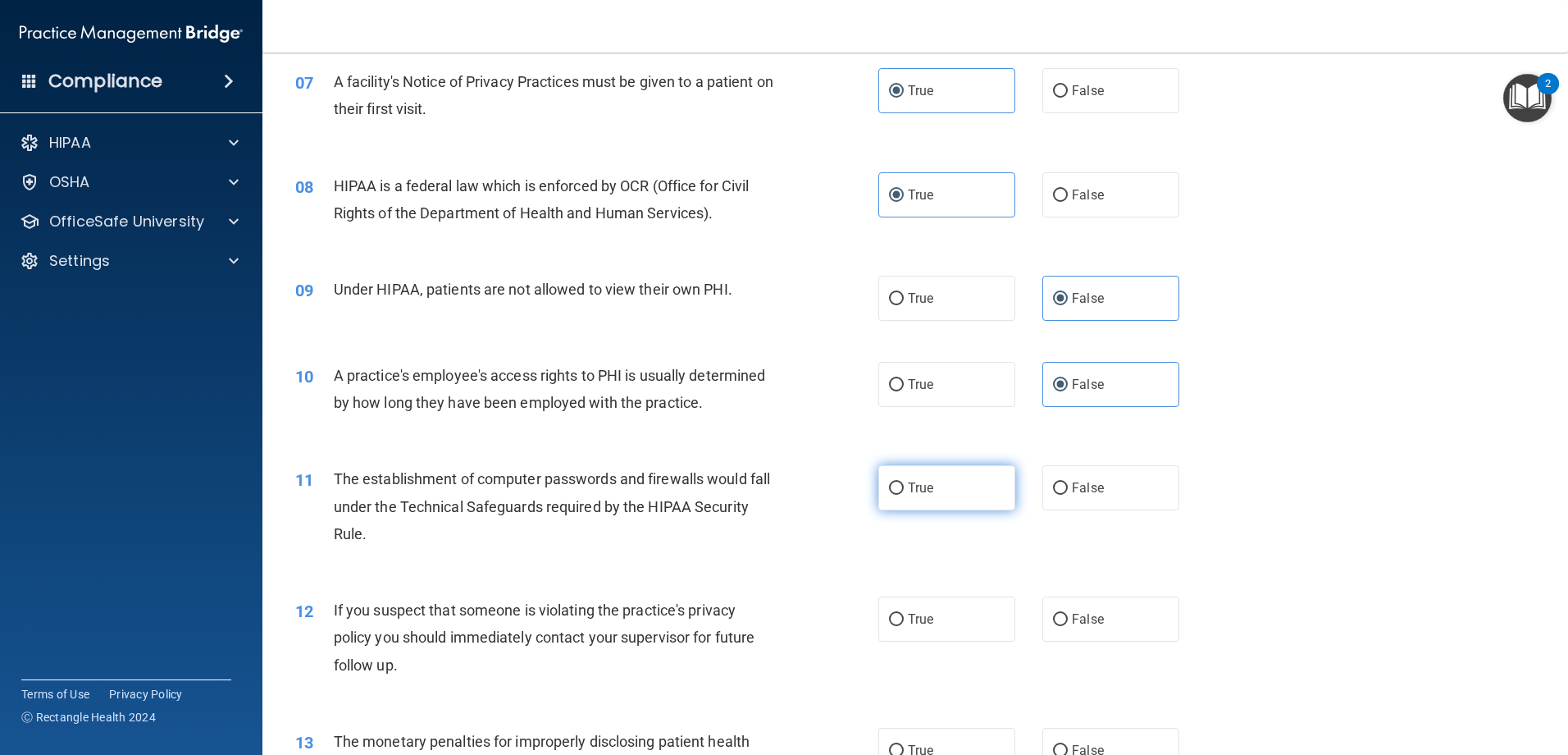
radio input "true"
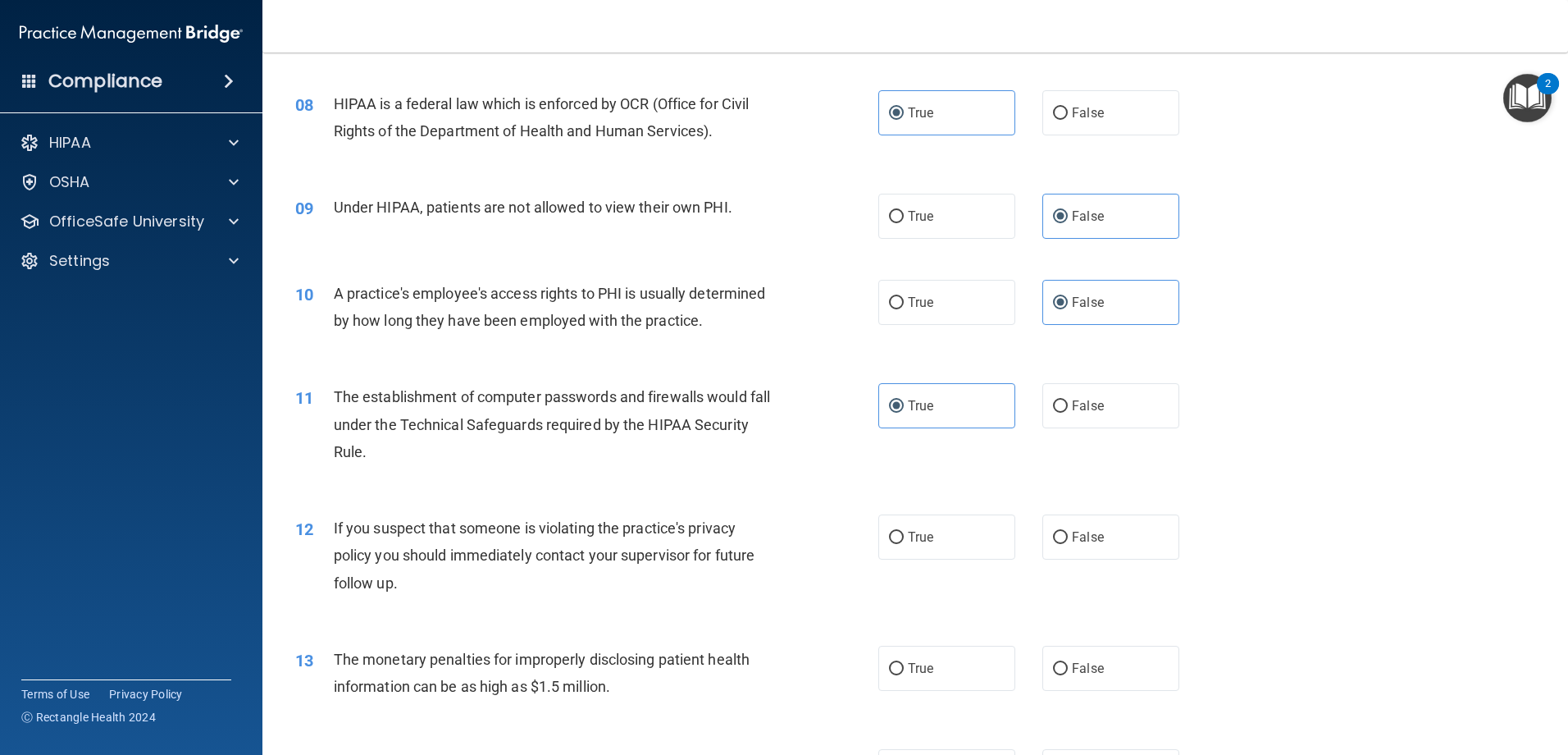
scroll to position [984, 0]
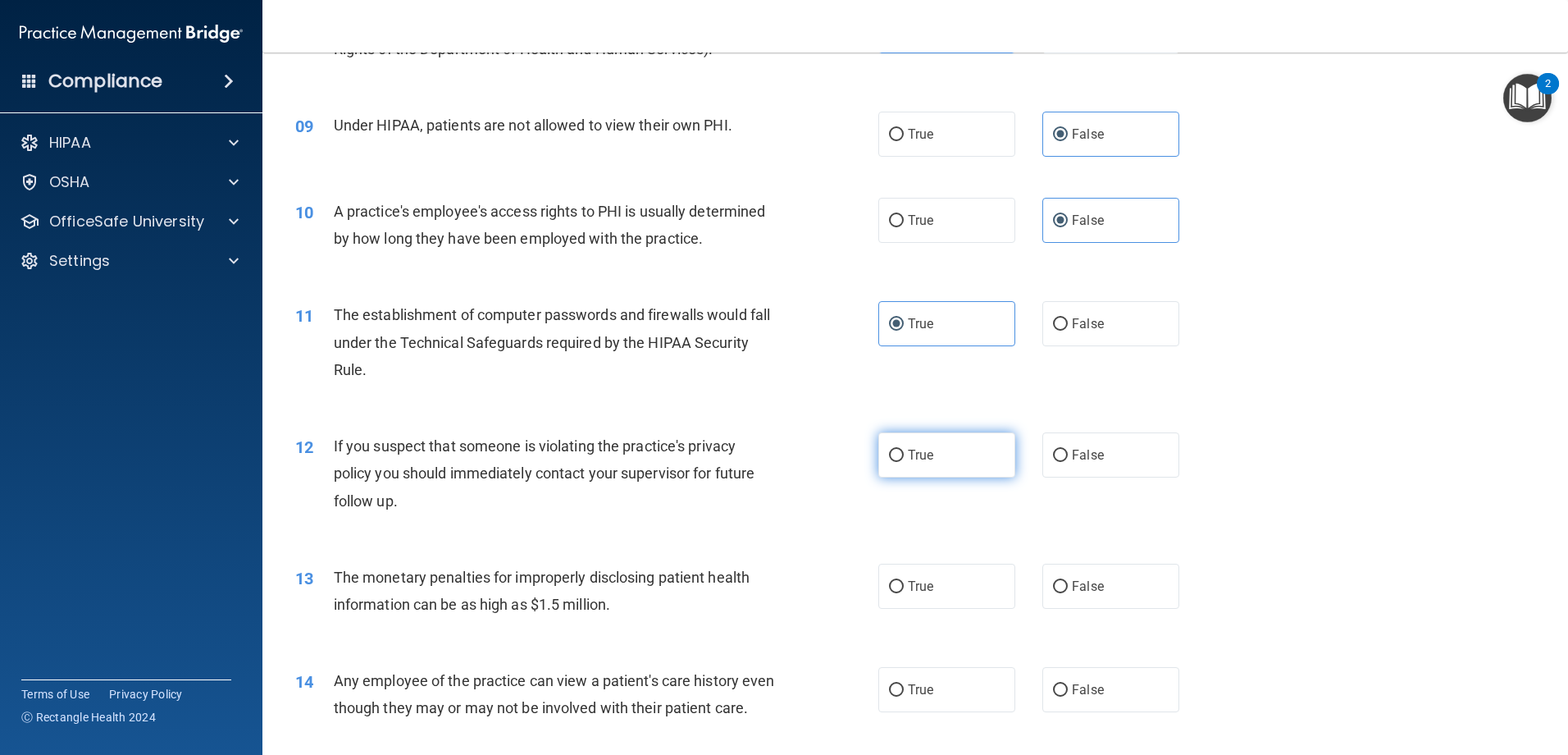
click at [950, 472] on label "True" at bounding box center [947, 455] width 137 height 45
click at [903, 462] on input "True" at bounding box center [896, 455] width 15 height 13
radio input "true"
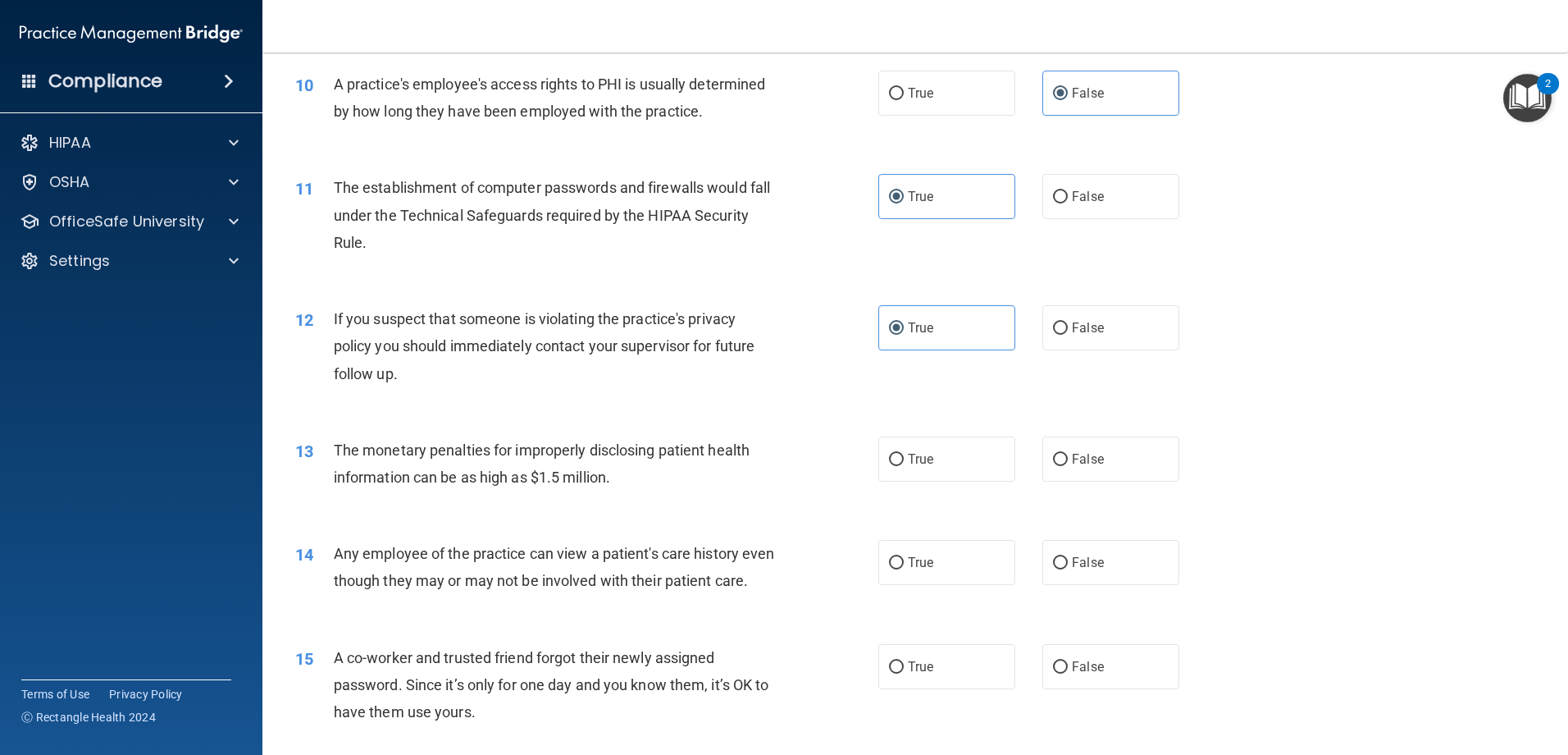
scroll to position [1148, 0]
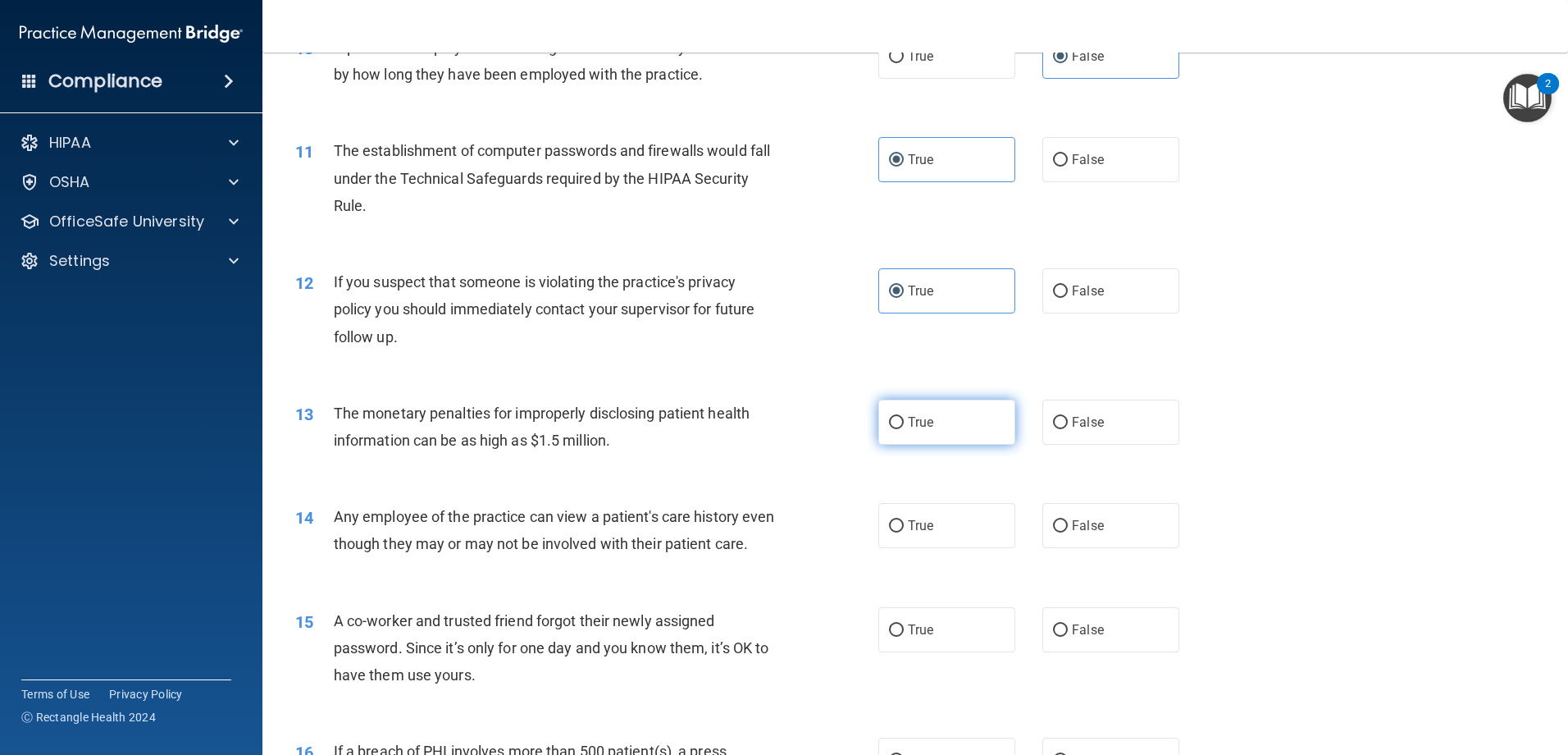
click at [927, 428] on span "True" at bounding box center [921, 422] width 26 height 16
click at [903, 428] on input "True" at bounding box center [896, 423] width 15 height 13
radio input "true"
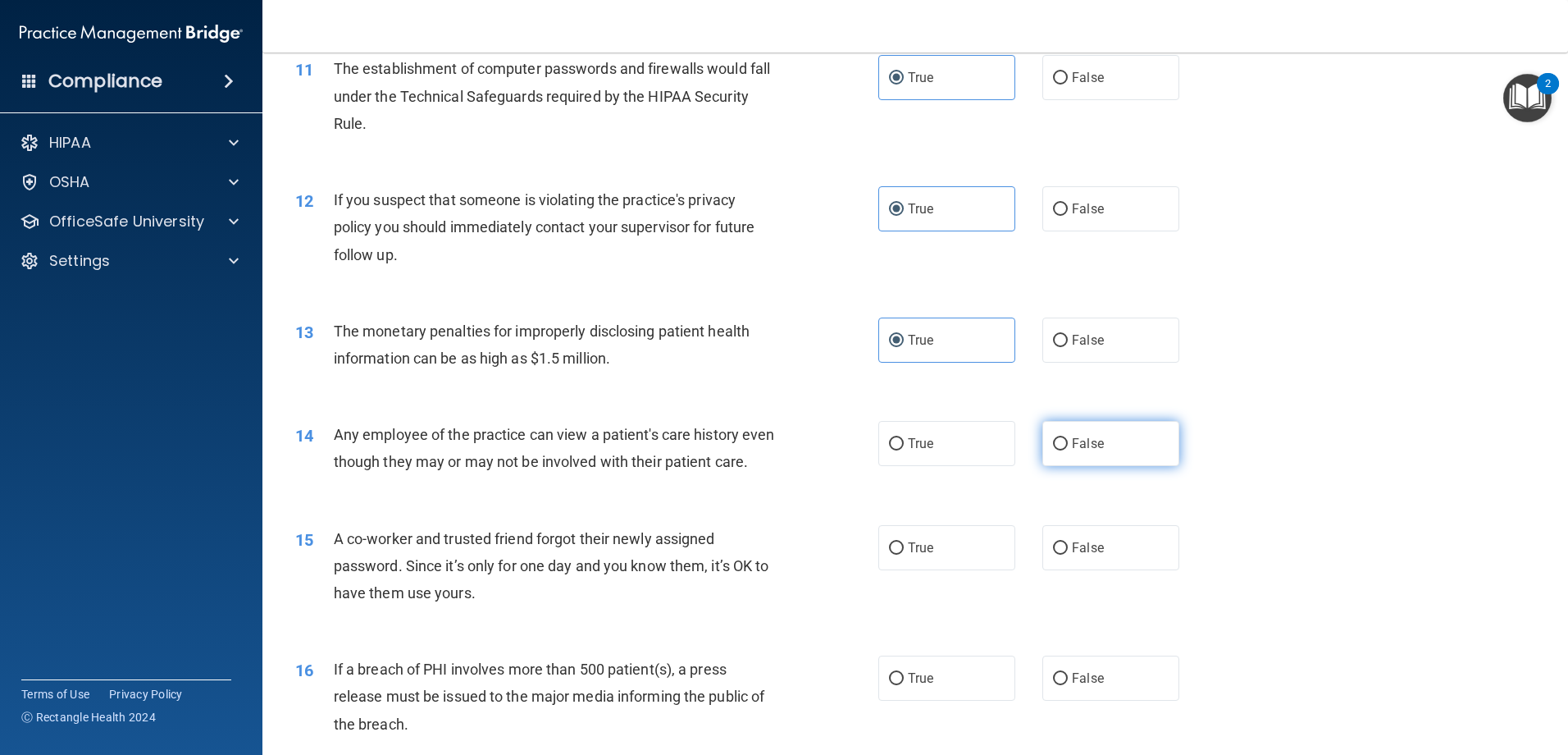
click at [1137, 457] on label "False" at bounding box center [1110, 443] width 137 height 45
click at [1068, 450] on input "False" at bounding box center [1060, 444] width 15 height 13
radio input "true"
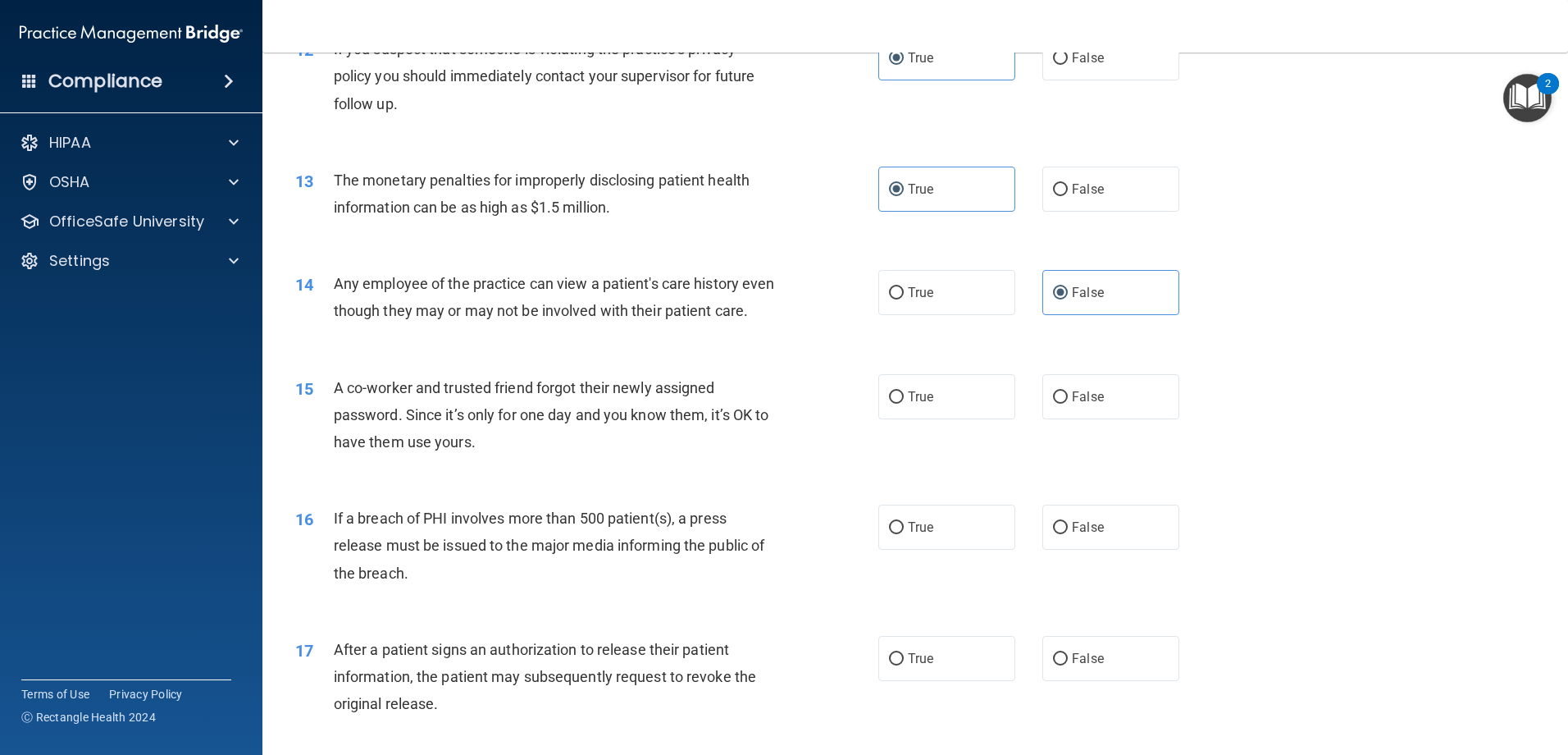
scroll to position [1394, 0]
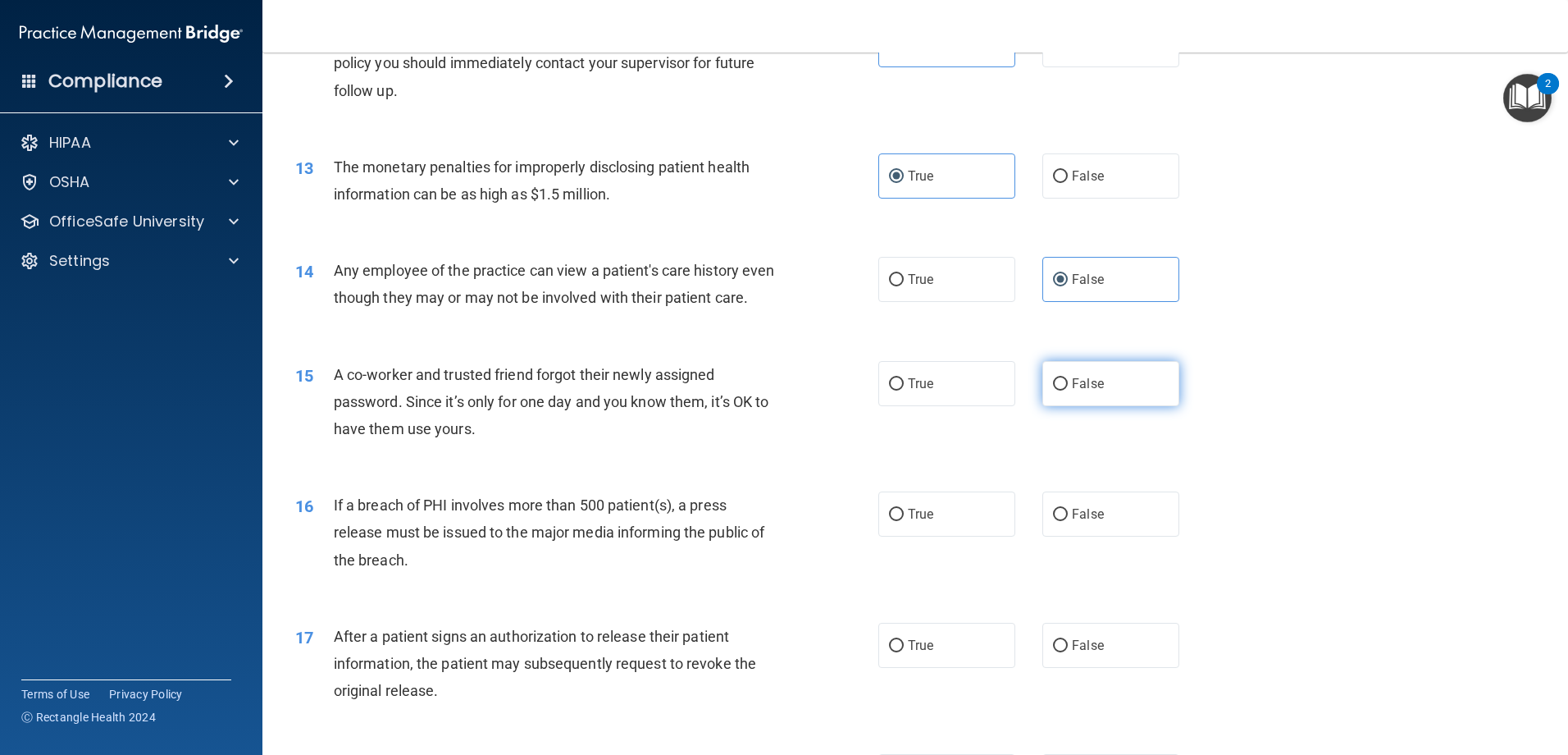
click at [1053, 390] on input "False" at bounding box center [1060, 384] width 15 height 13
radio input "true"
drag, startPoint x: 928, startPoint y: 541, endPoint x: 824, endPoint y: 558, distance: 105.4
click at [928, 537] on label "True" at bounding box center [947, 514] width 137 height 45
click at [903, 521] on input "True" at bounding box center [896, 514] width 15 height 13
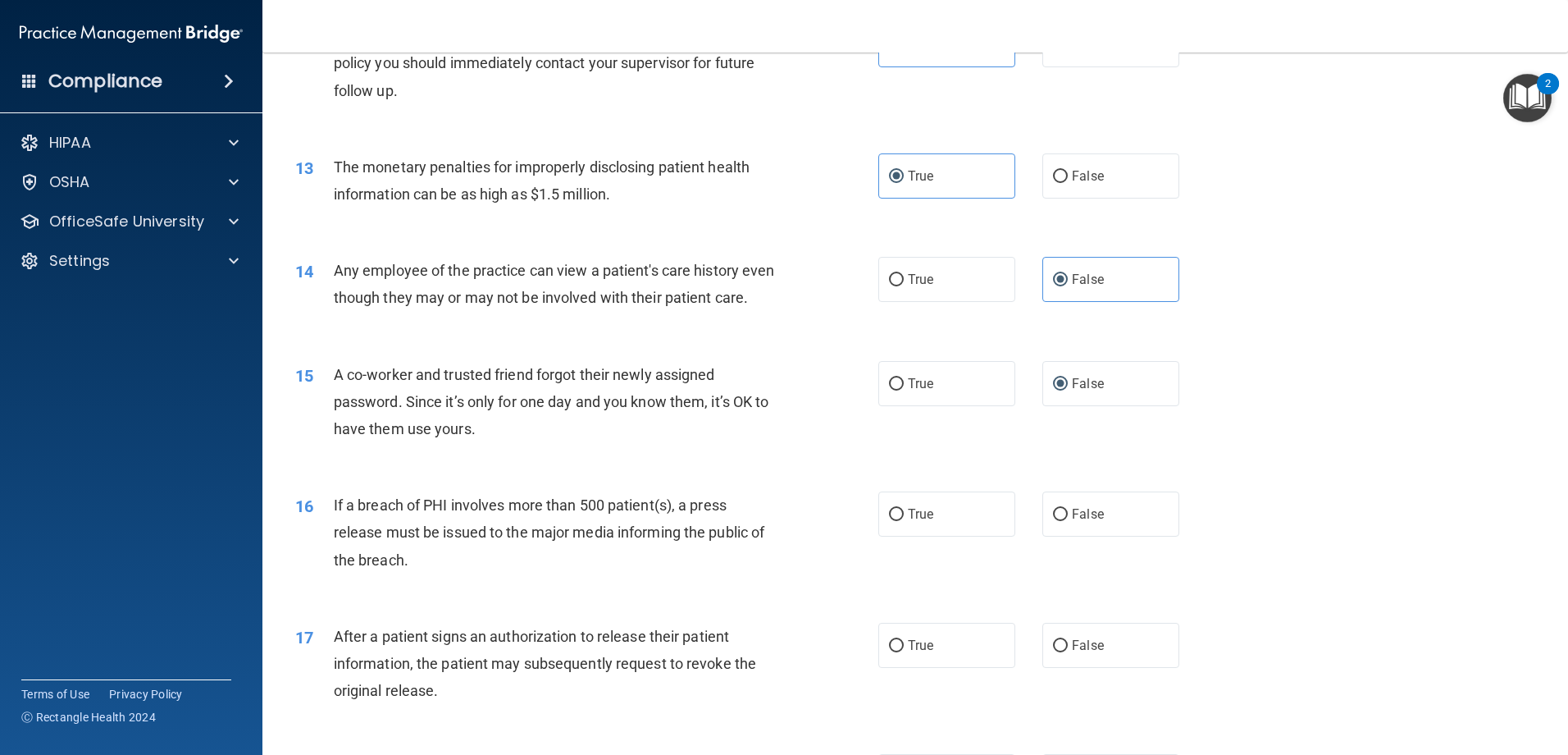
radio input "true"
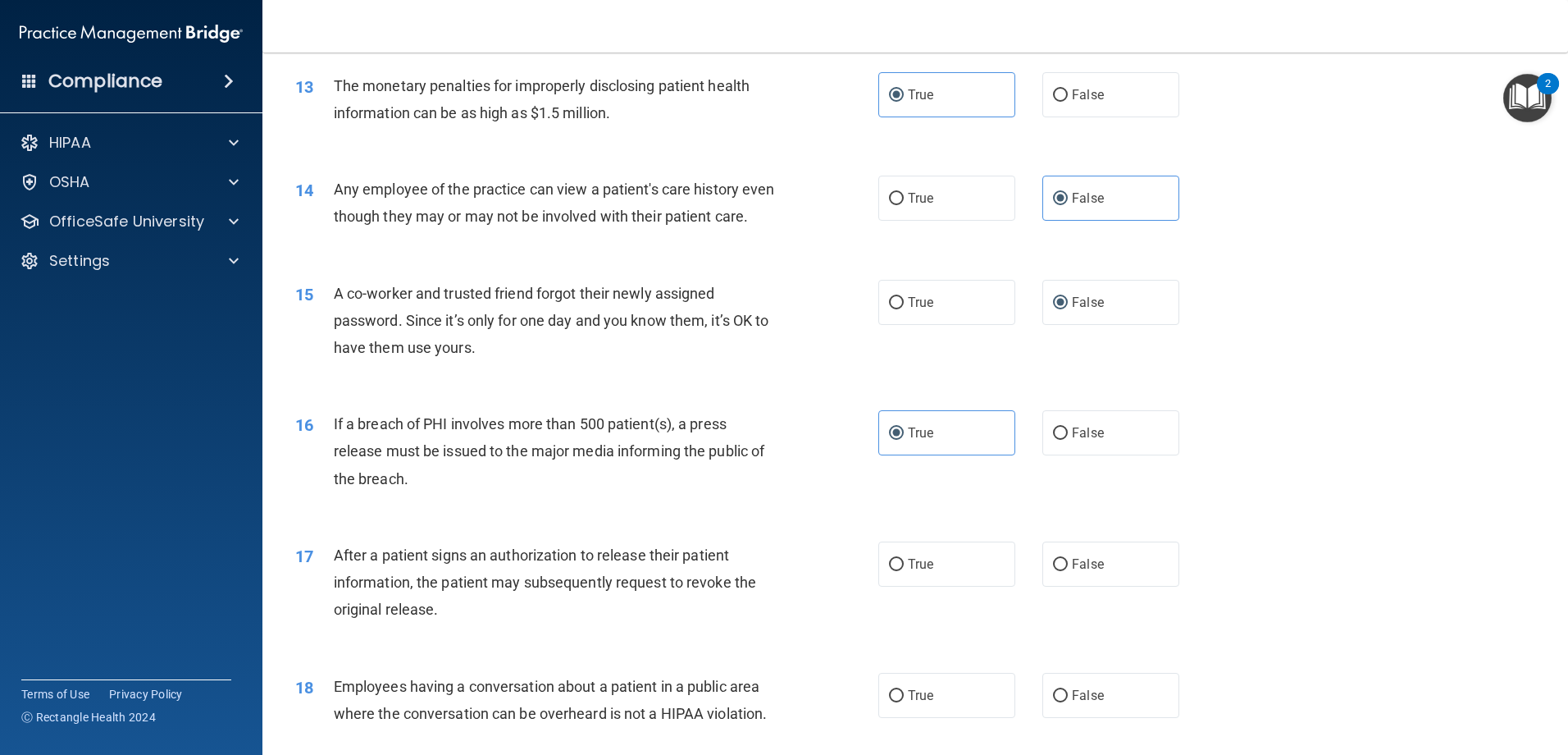
scroll to position [1558, 0]
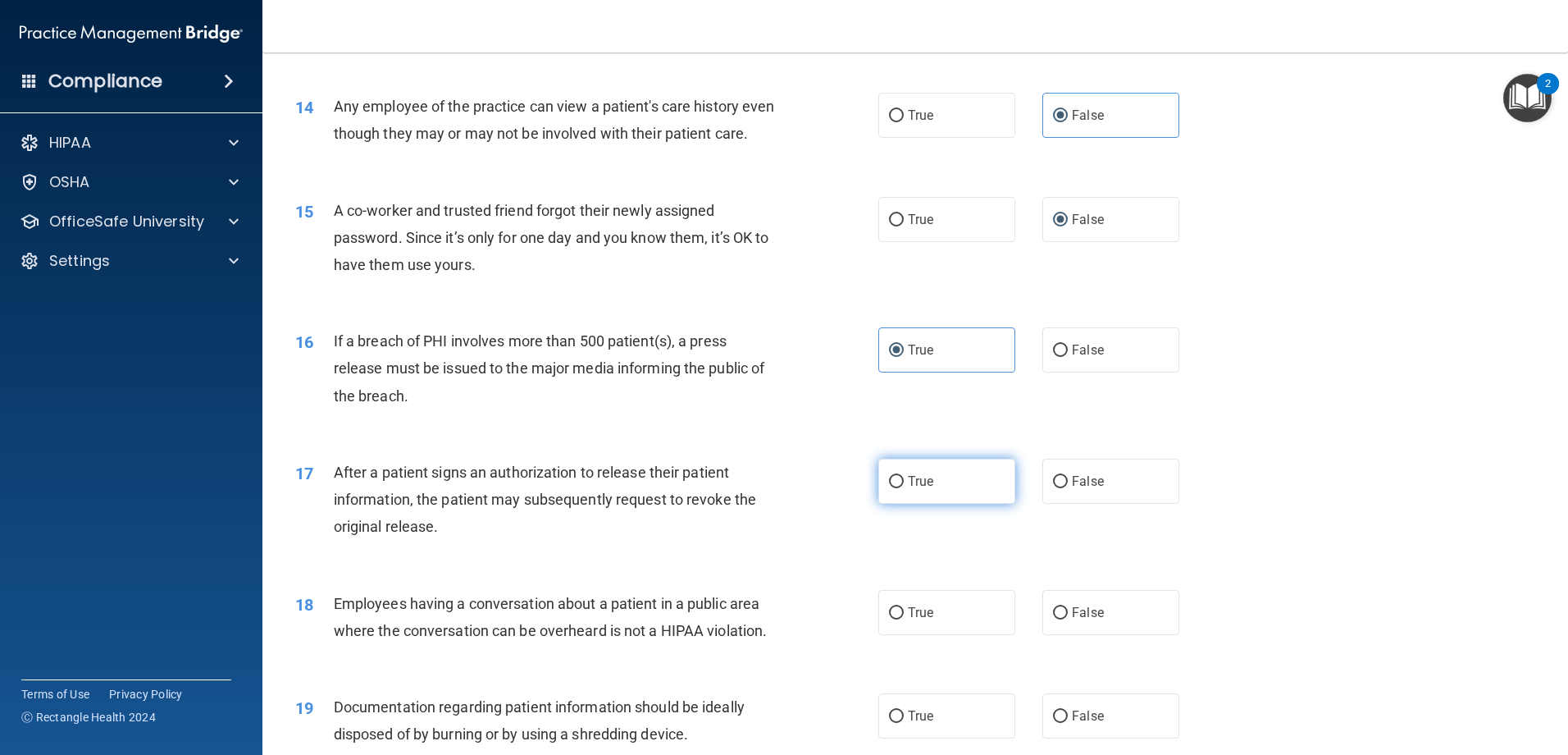
click at [932, 503] on label "True" at bounding box center [947, 481] width 137 height 45
click at [903, 488] on input "True" at bounding box center [896, 482] width 15 height 13
radio input "true"
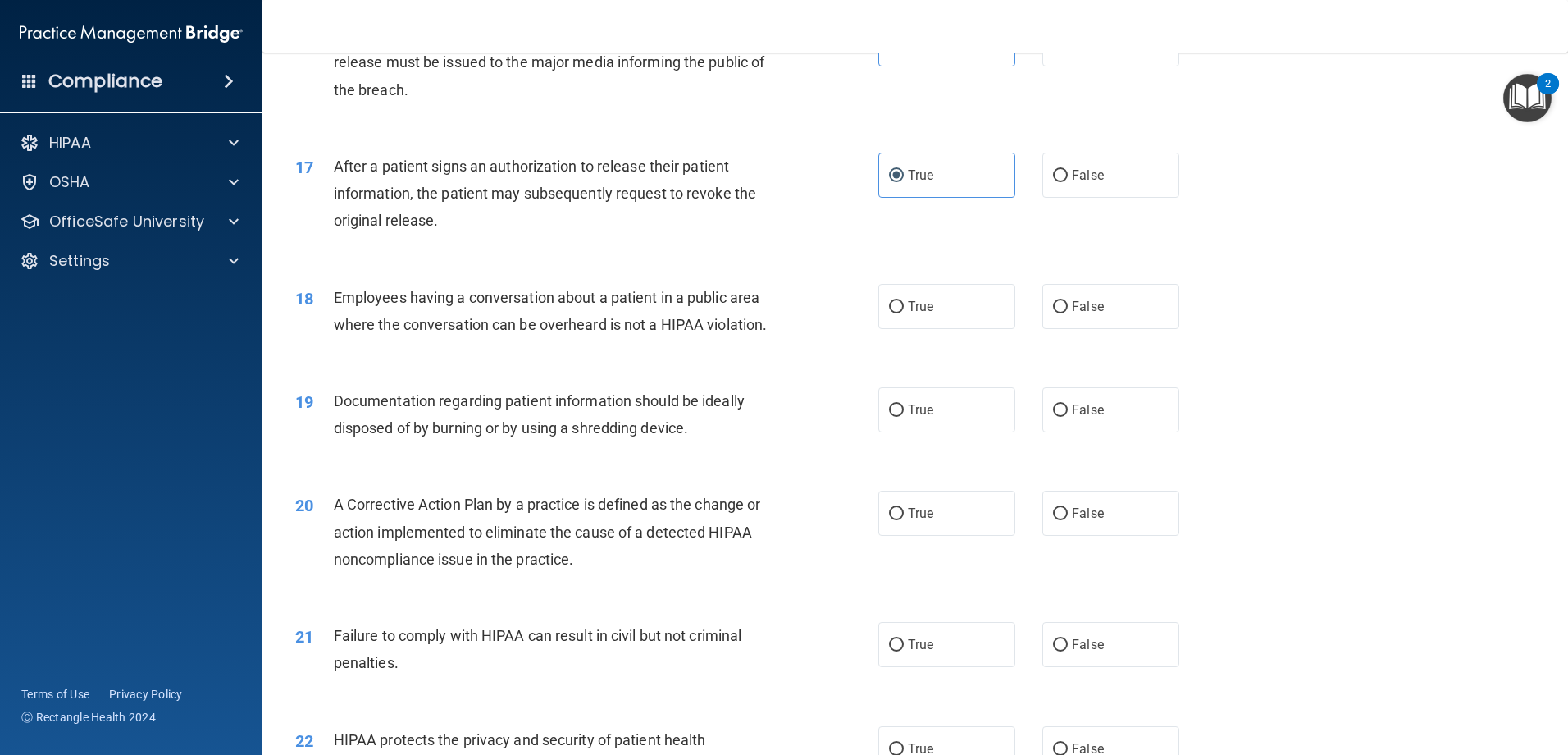
scroll to position [1887, 0]
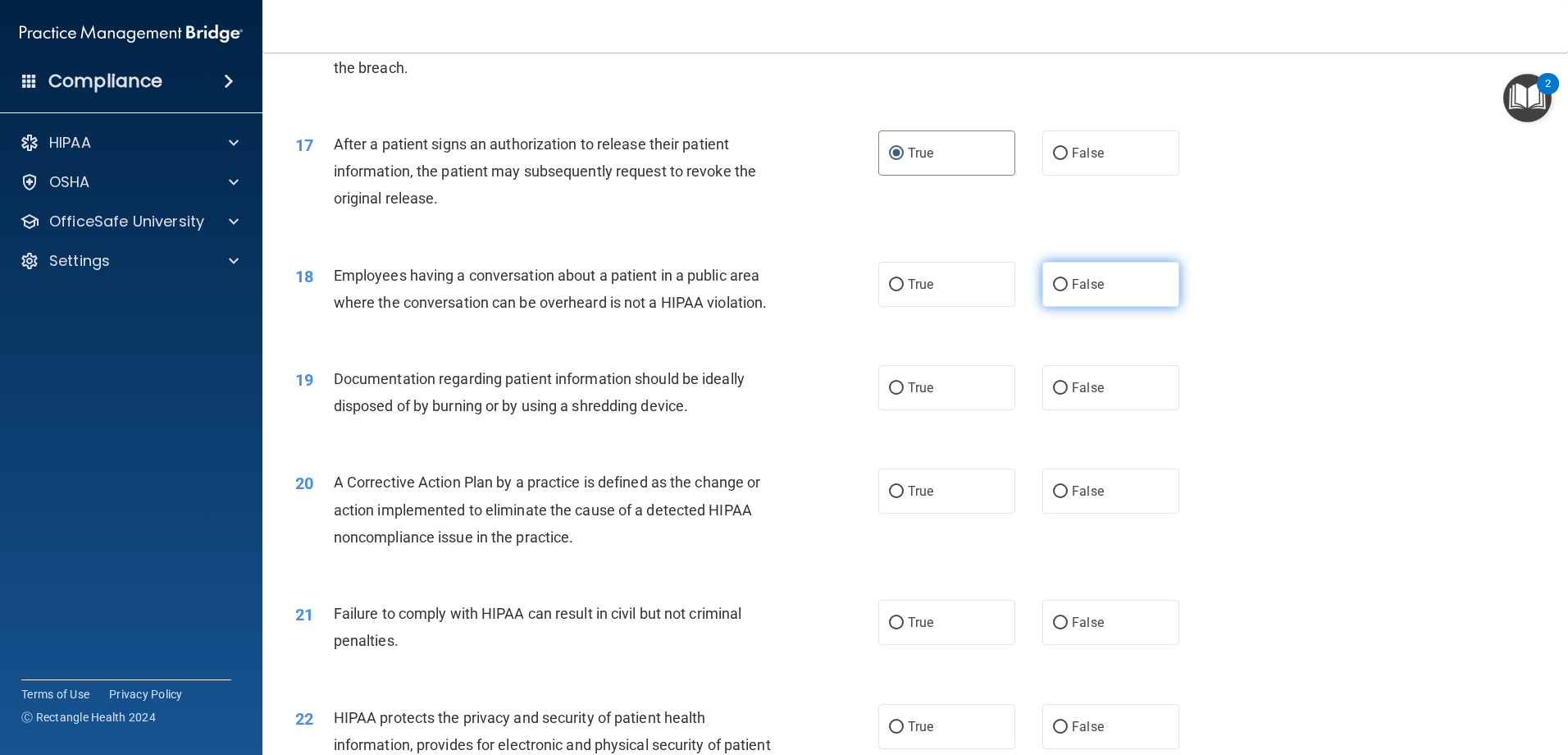
click at [1062, 305] on label "False" at bounding box center [1110, 284] width 137 height 45
click at [1062, 291] on input "False" at bounding box center [1060, 285] width 15 height 13
radio input "true"
click at [922, 395] on span "True" at bounding box center [921, 387] width 26 height 16
click at [903, 394] on input "True" at bounding box center [896, 388] width 15 height 13
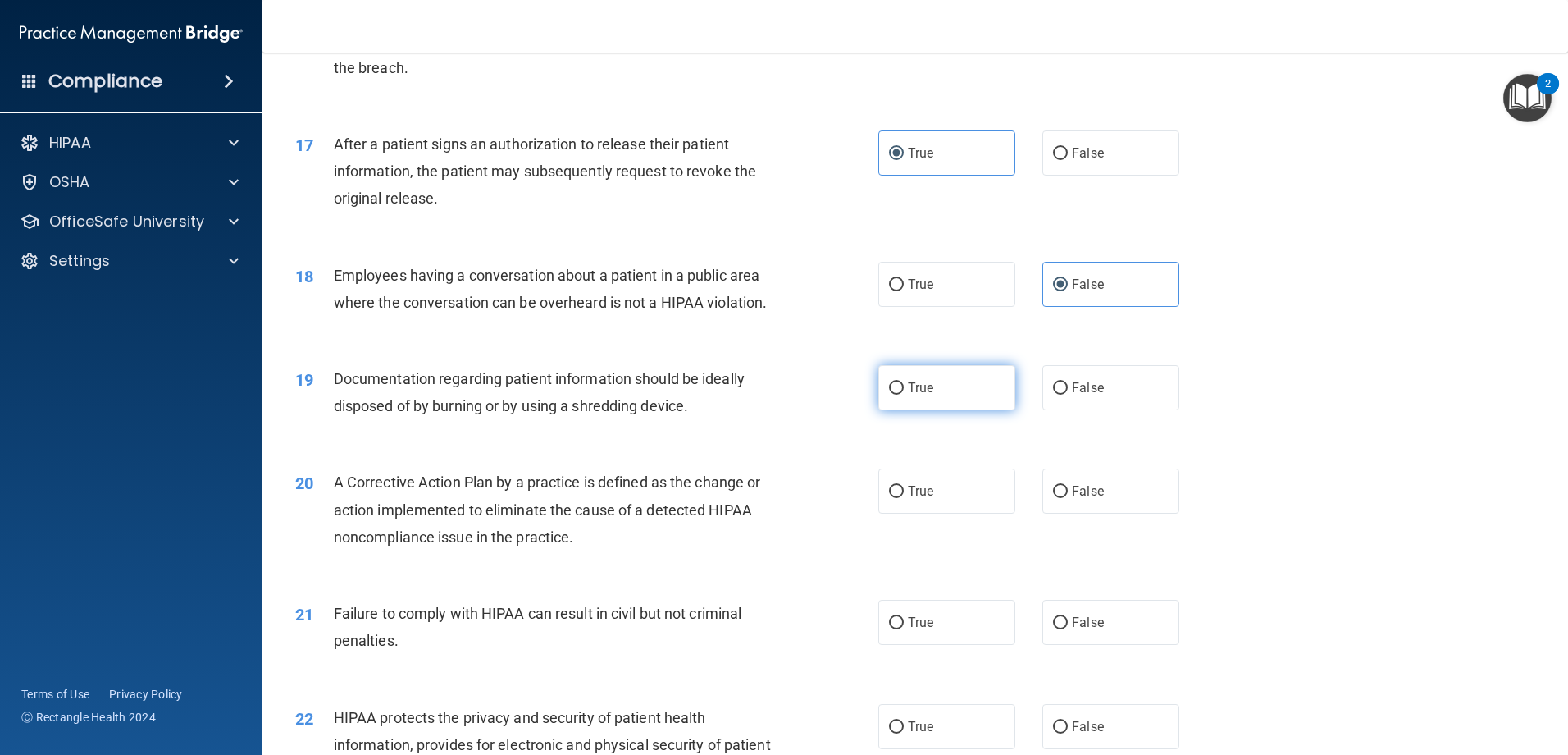
radio input "true"
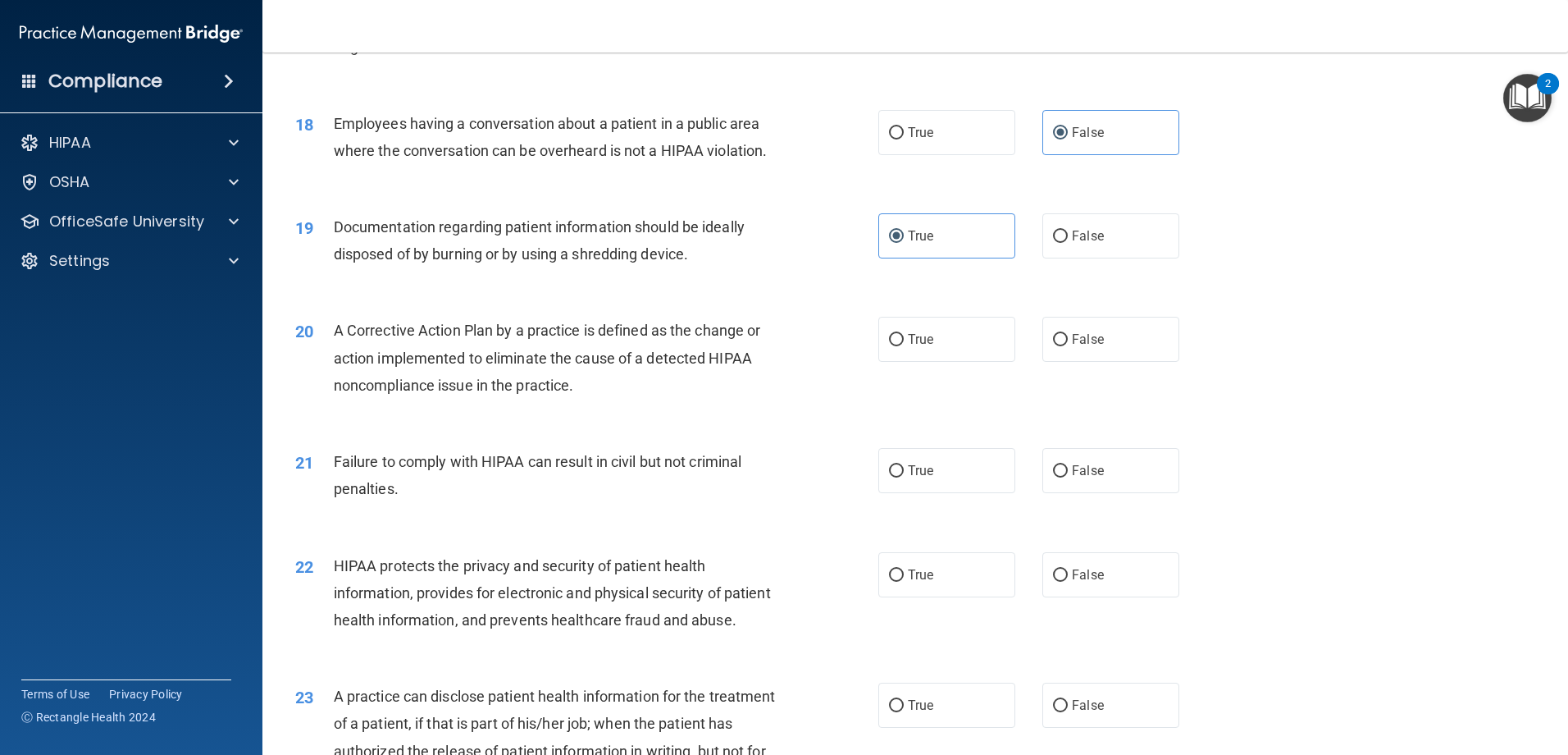
scroll to position [2051, 0]
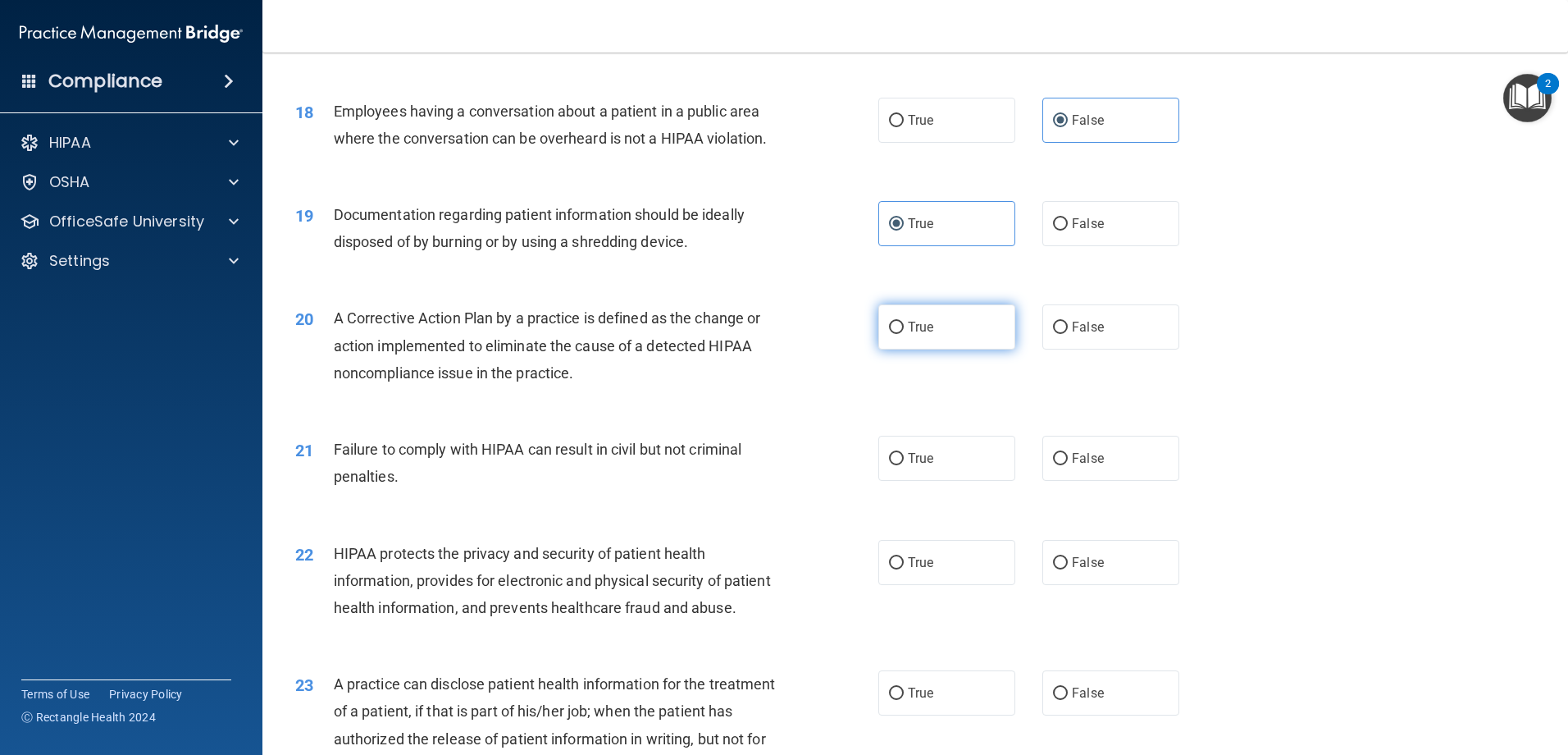
click at [973, 349] on label "True" at bounding box center [947, 327] width 137 height 45
click at [903, 334] on input "True" at bounding box center [896, 327] width 15 height 13
radio input "true"
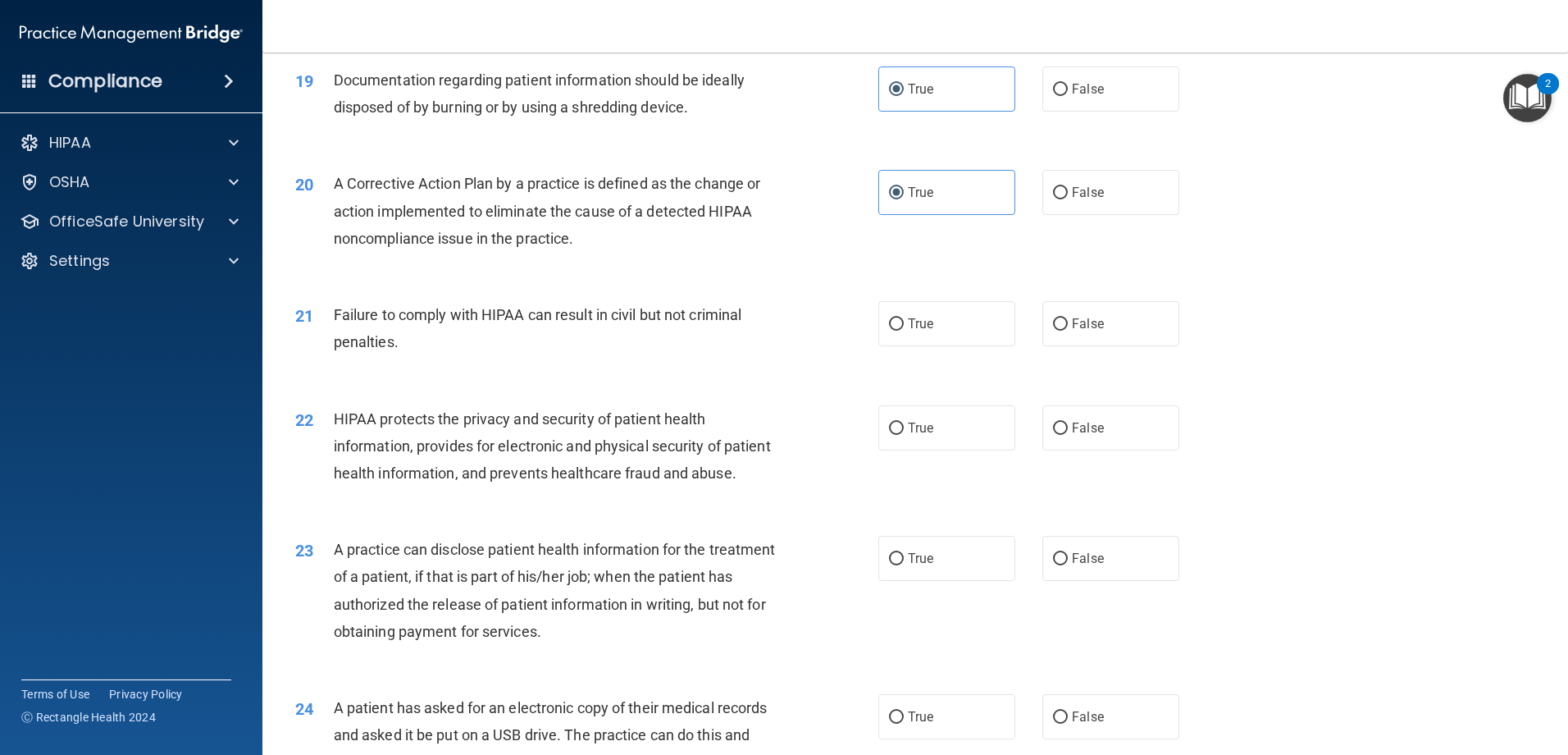
scroll to position [2215, 0]
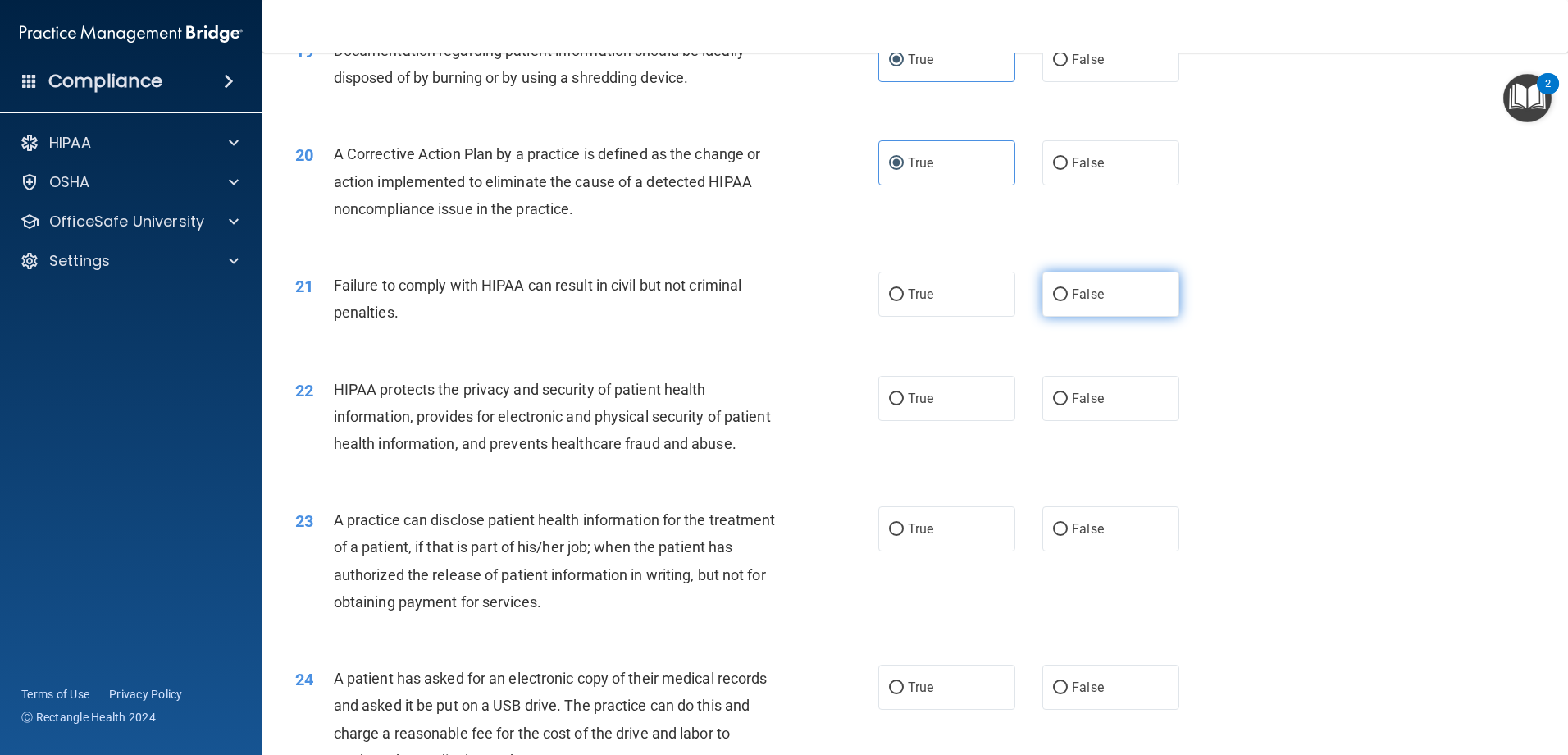
drag, startPoint x: 1123, startPoint y: 324, endPoint x: 1128, endPoint y: 310, distance: 14.9
click at [1123, 317] on label "False" at bounding box center [1110, 294] width 137 height 45
click at [1068, 301] on input "False" at bounding box center [1060, 295] width 15 height 13
radio input "true"
click at [980, 421] on label "True" at bounding box center [947, 398] width 137 height 45
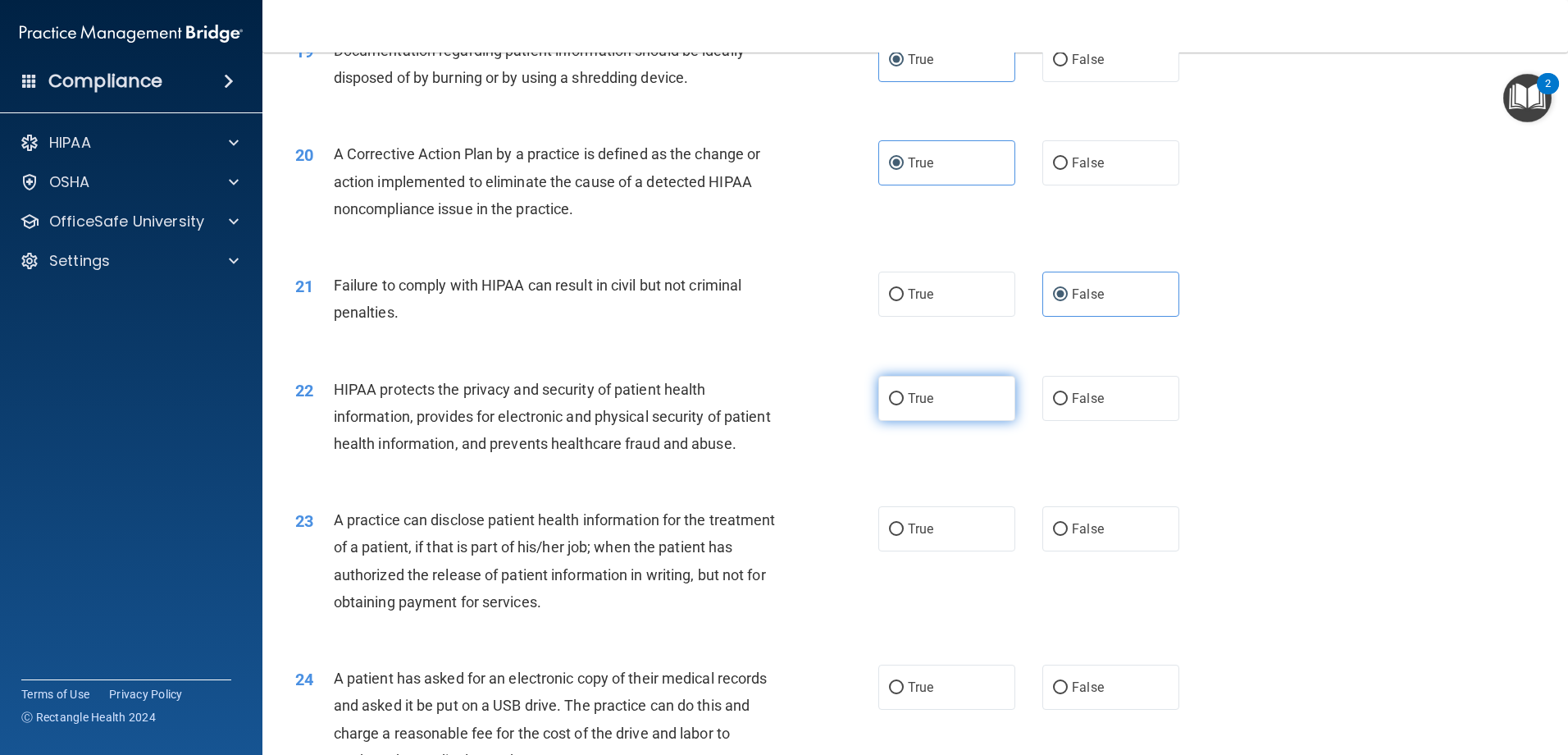
click at [903, 405] on input "True" at bounding box center [896, 399] width 15 height 13
radio input "true"
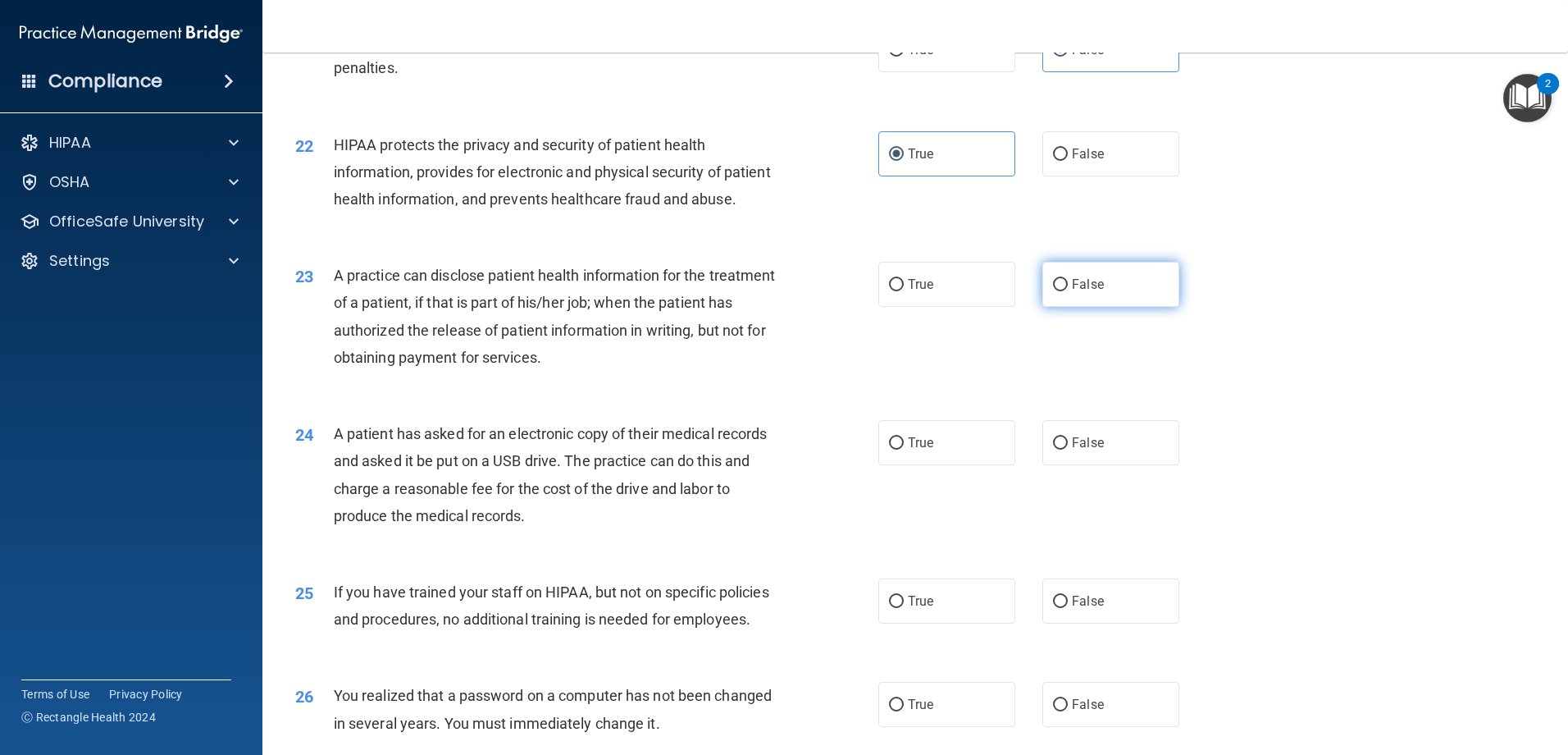
scroll to position [2461, 0]
click at [1091, 290] on span "False" at bounding box center [1087, 282] width 32 height 16
click at [1068, 290] on input "False" at bounding box center [1060, 283] width 15 height 13
radio input "true"
click at [918, 463] on label "True" at bounding box center [947, 440] width 137 height 45
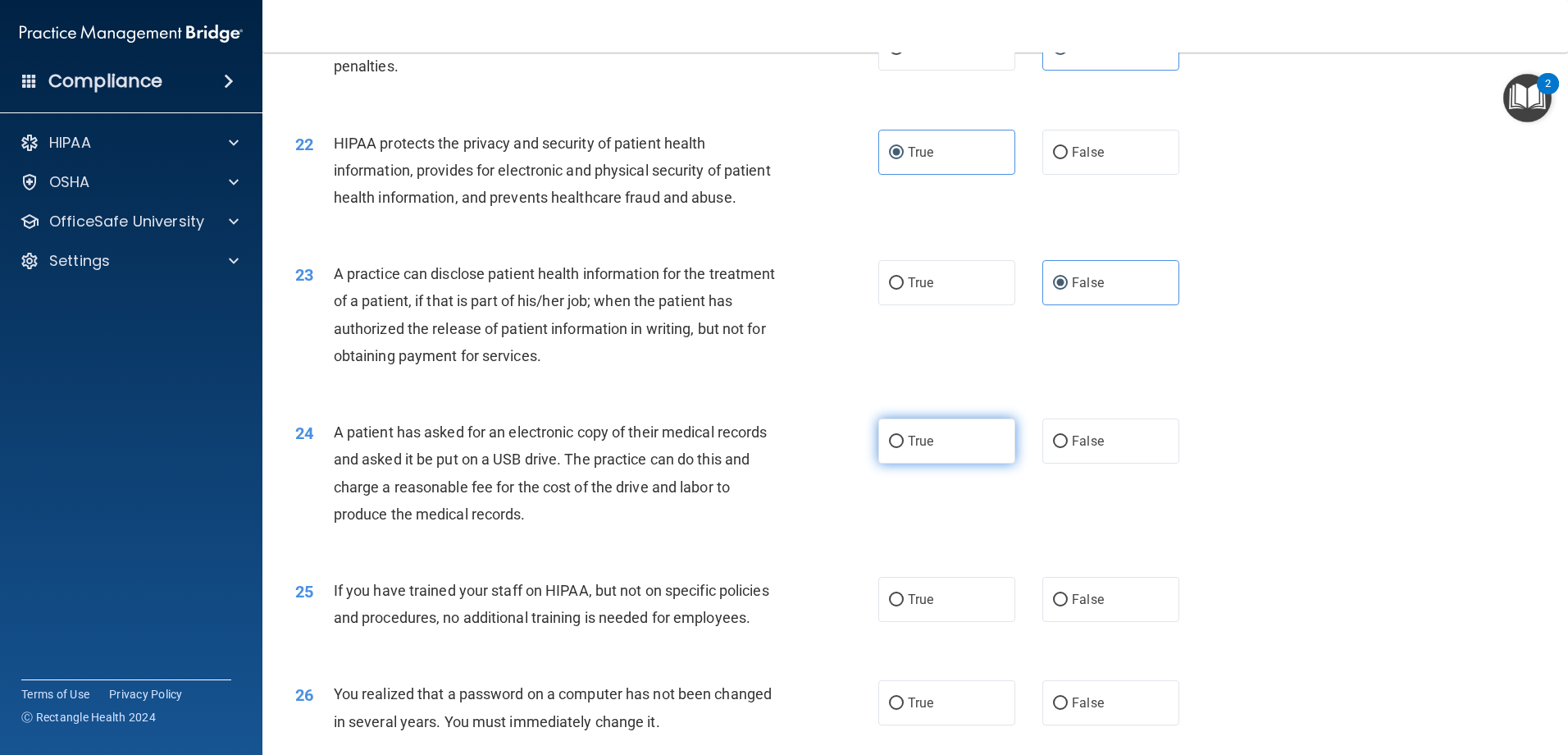
click at [903, 448] on input "True" at bounding box center [896, 441] width 15 height 13
radio input "true"
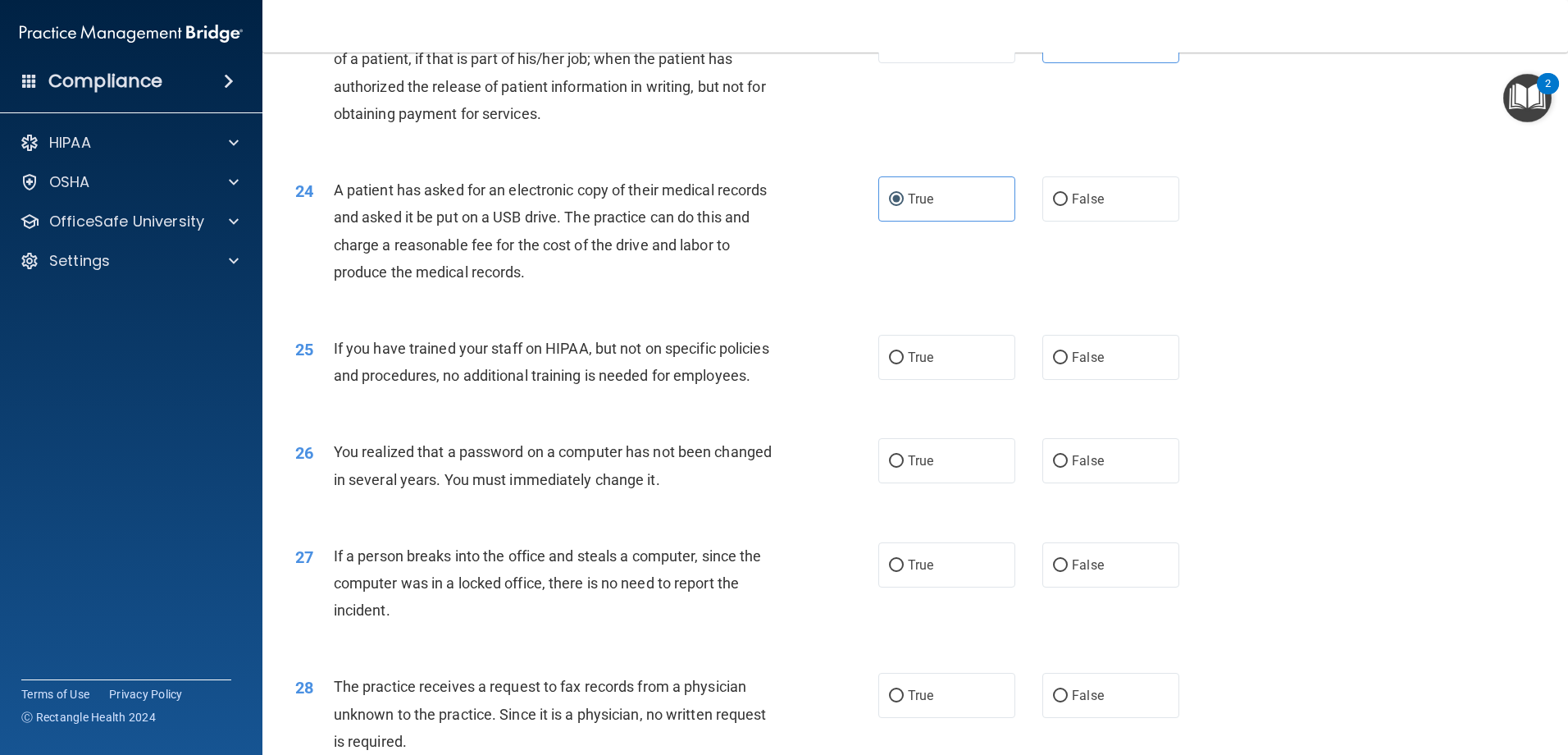
scroll to position [2706, 0]
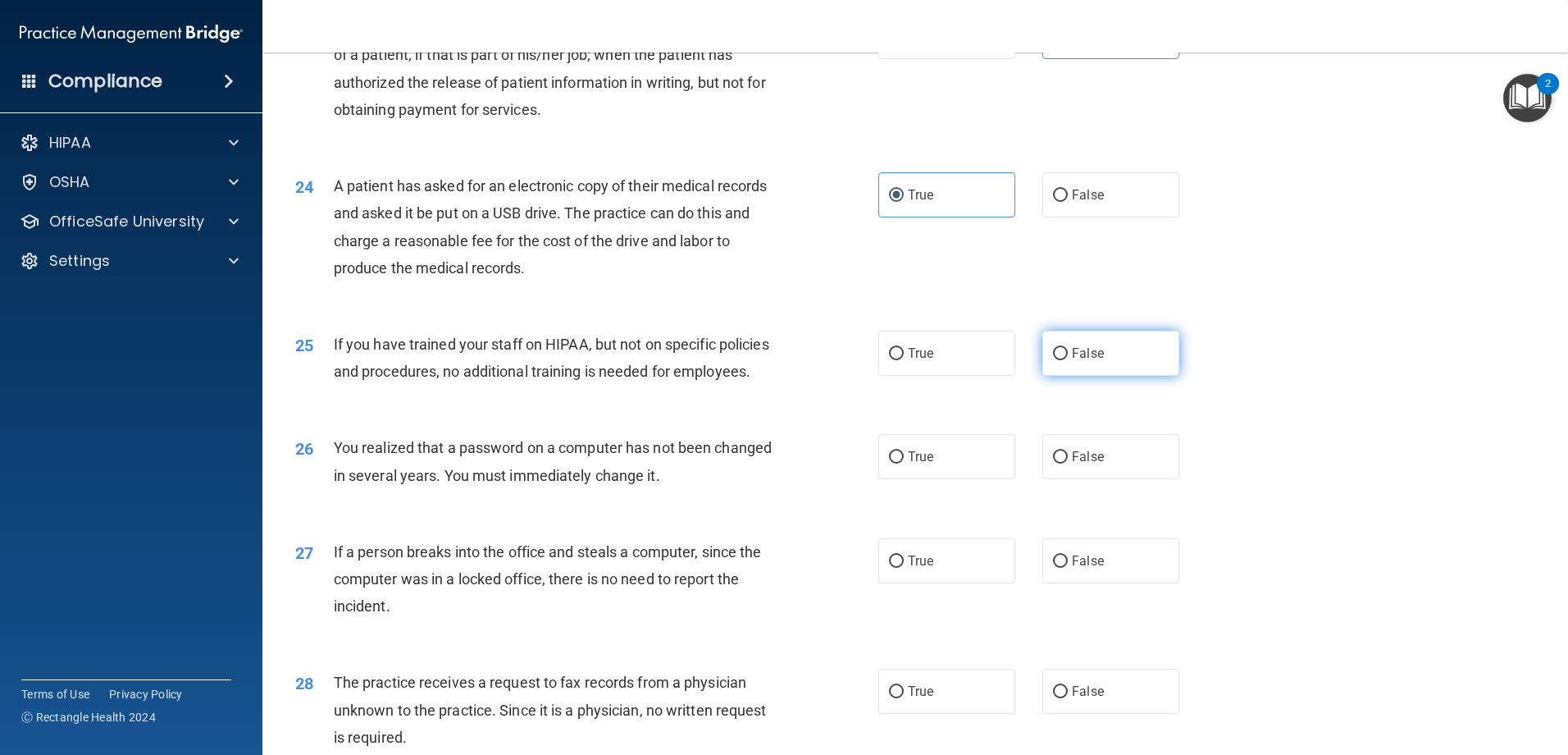
drag, startPoint x: 1107, startPoint y: 411, endPoint x: 1119, endPoint y: 417, distance: 13.4
click at [1110, 376] on label "False" at bounding box center [1110, 353] width 137 height 45
click at [1068, 360] on input "False" at bounding box center [1060, 354] width 15 height 13
radio input "true"
click at [953, 479] on label "True" at bounding box center [947, 456] width 137 height 45
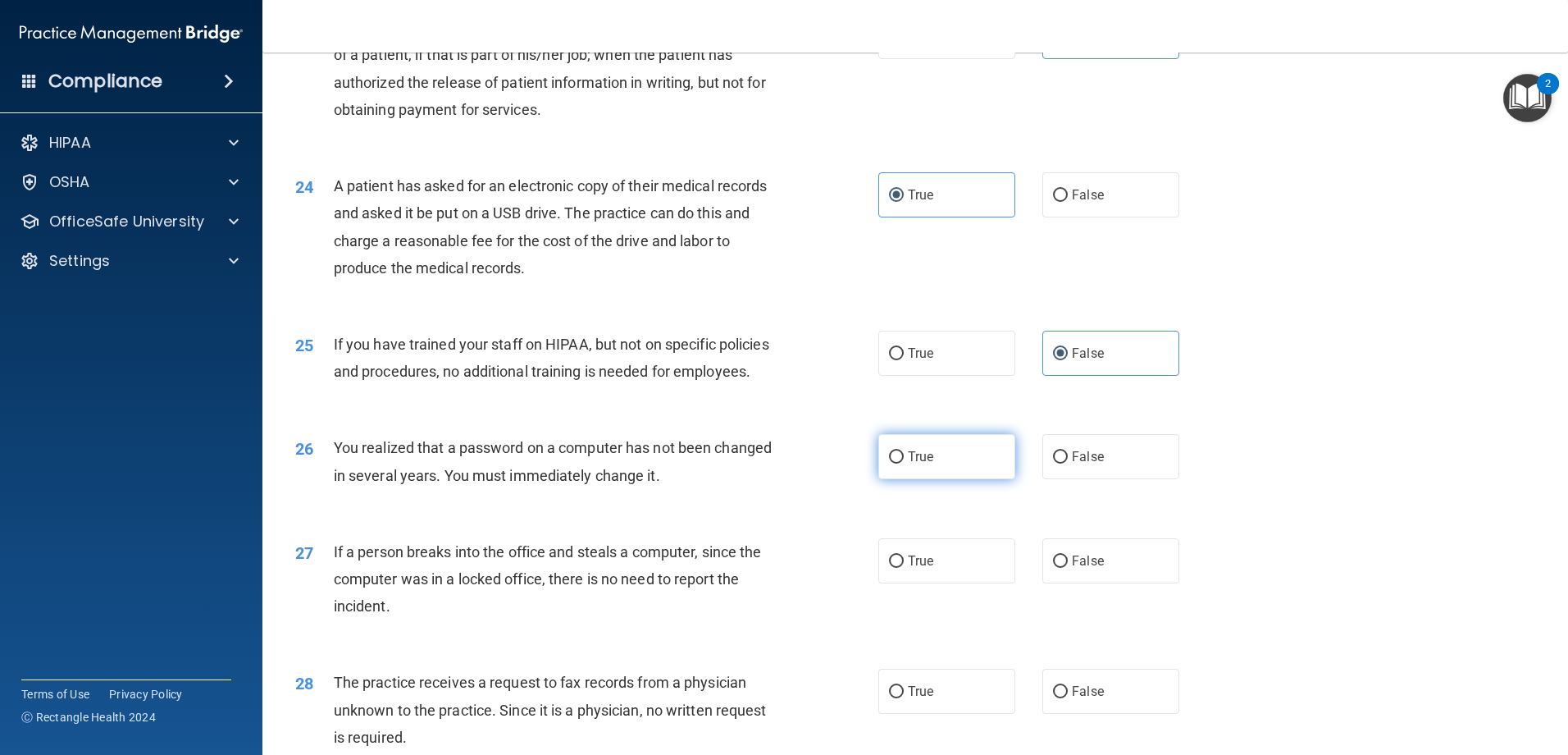
click at [903, 463] on input "True" at bounding box center [896, 457] width 15 height 13
radio input "true"
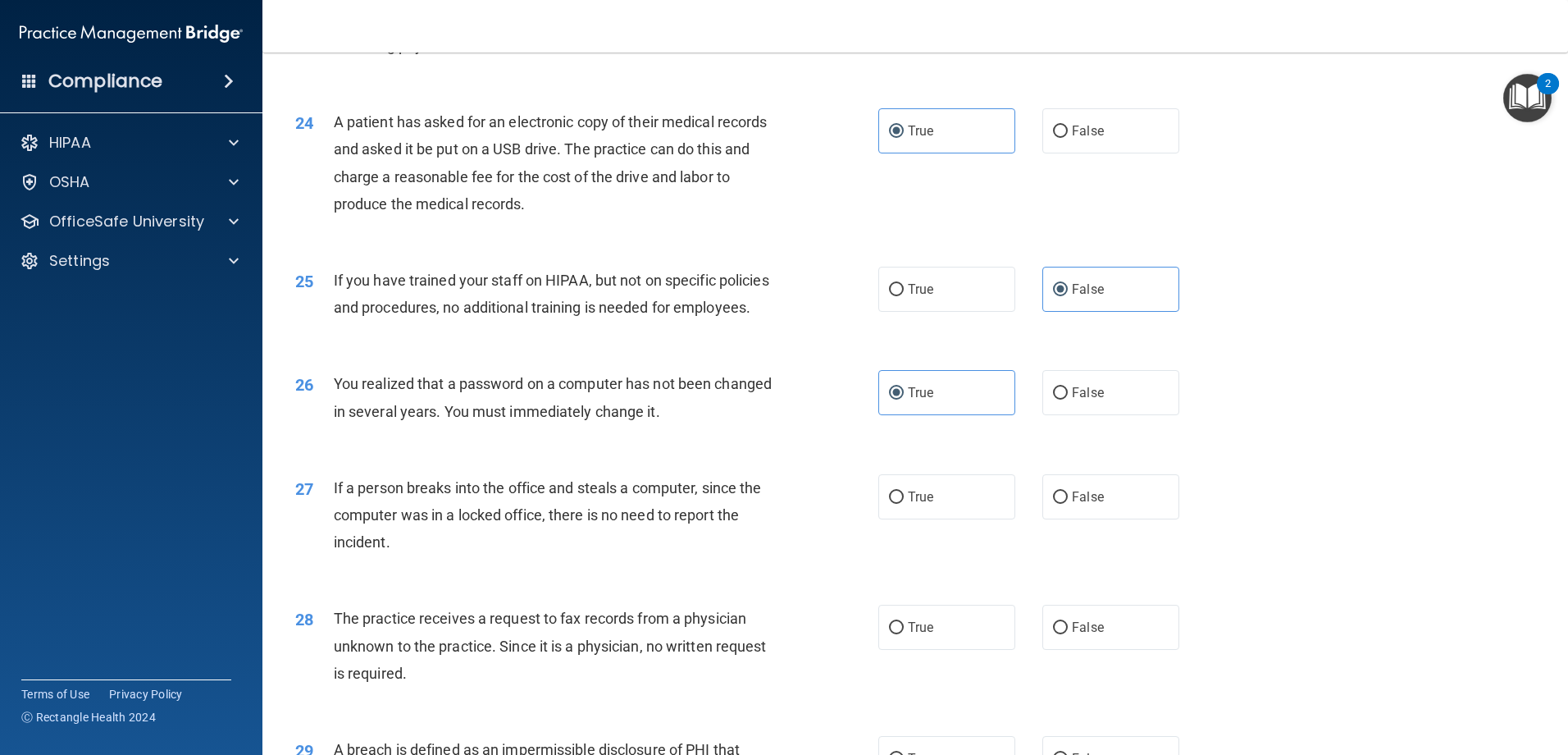
scroll to position [2952, 0]
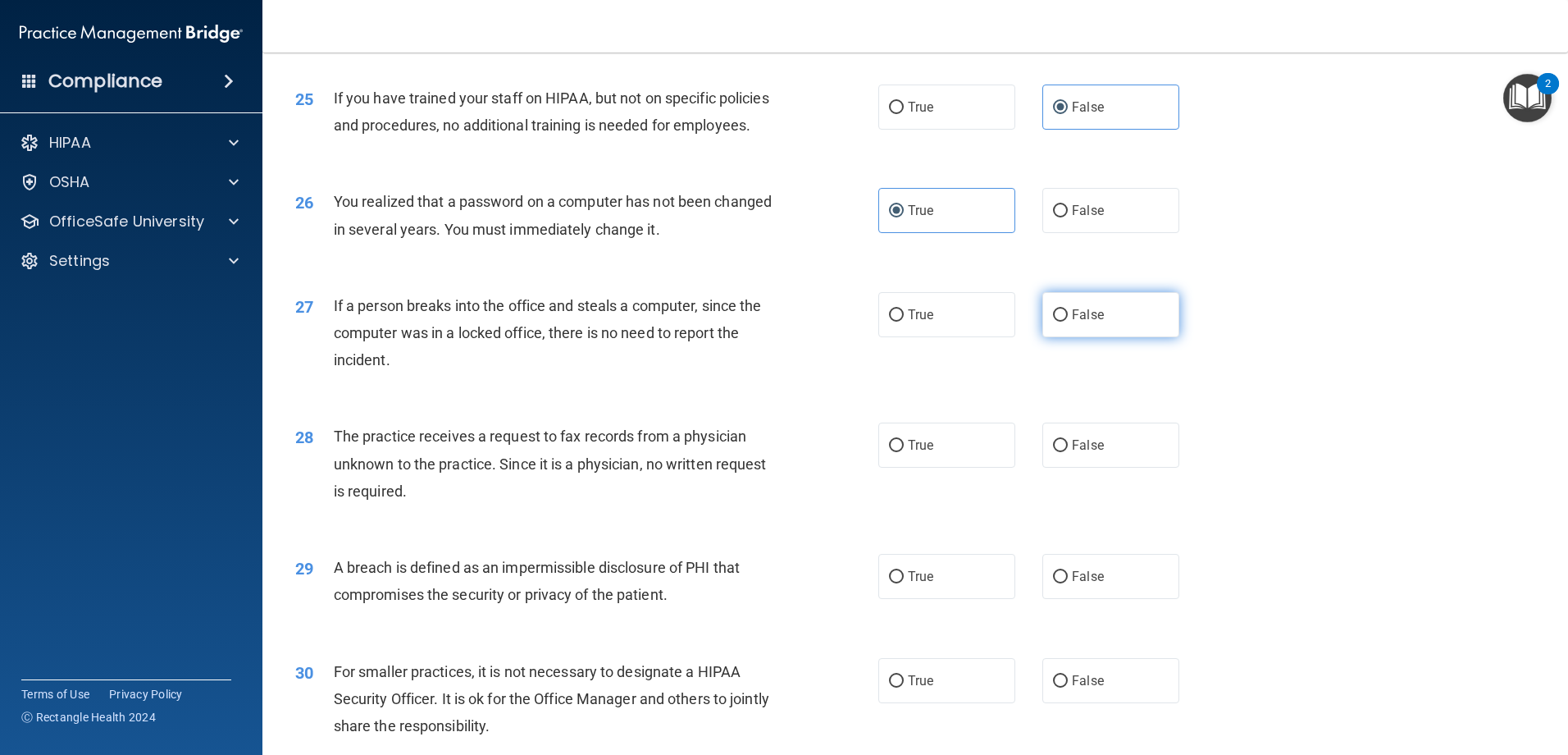
click at [1114, 337] on label "False" at bounding box center [1110, 315] width 137 height 45
click at [1068, 321] on input "False" at bounding box center [1060, 316] width 15 height 13
radio input "true"
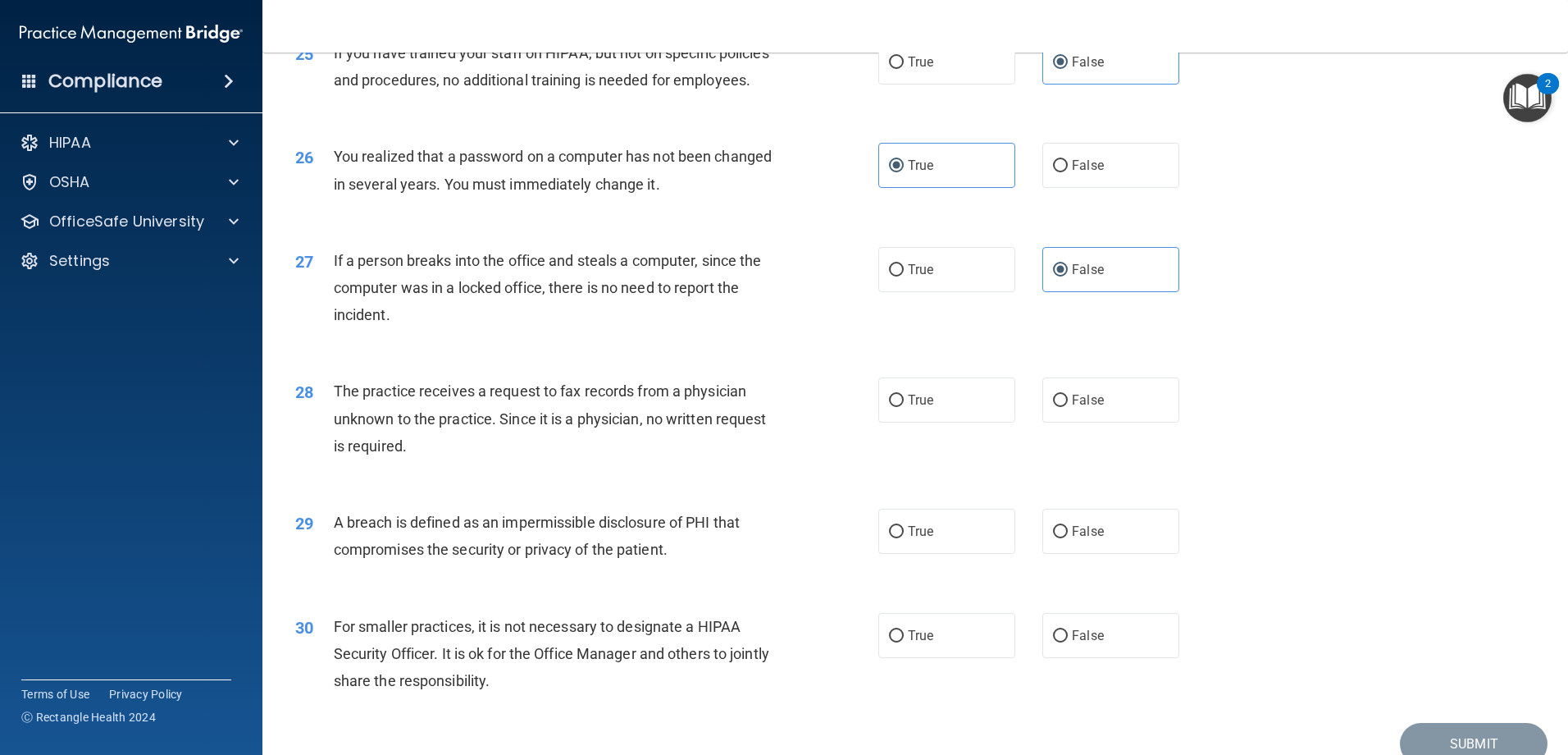
scroll to position [3035, 0]
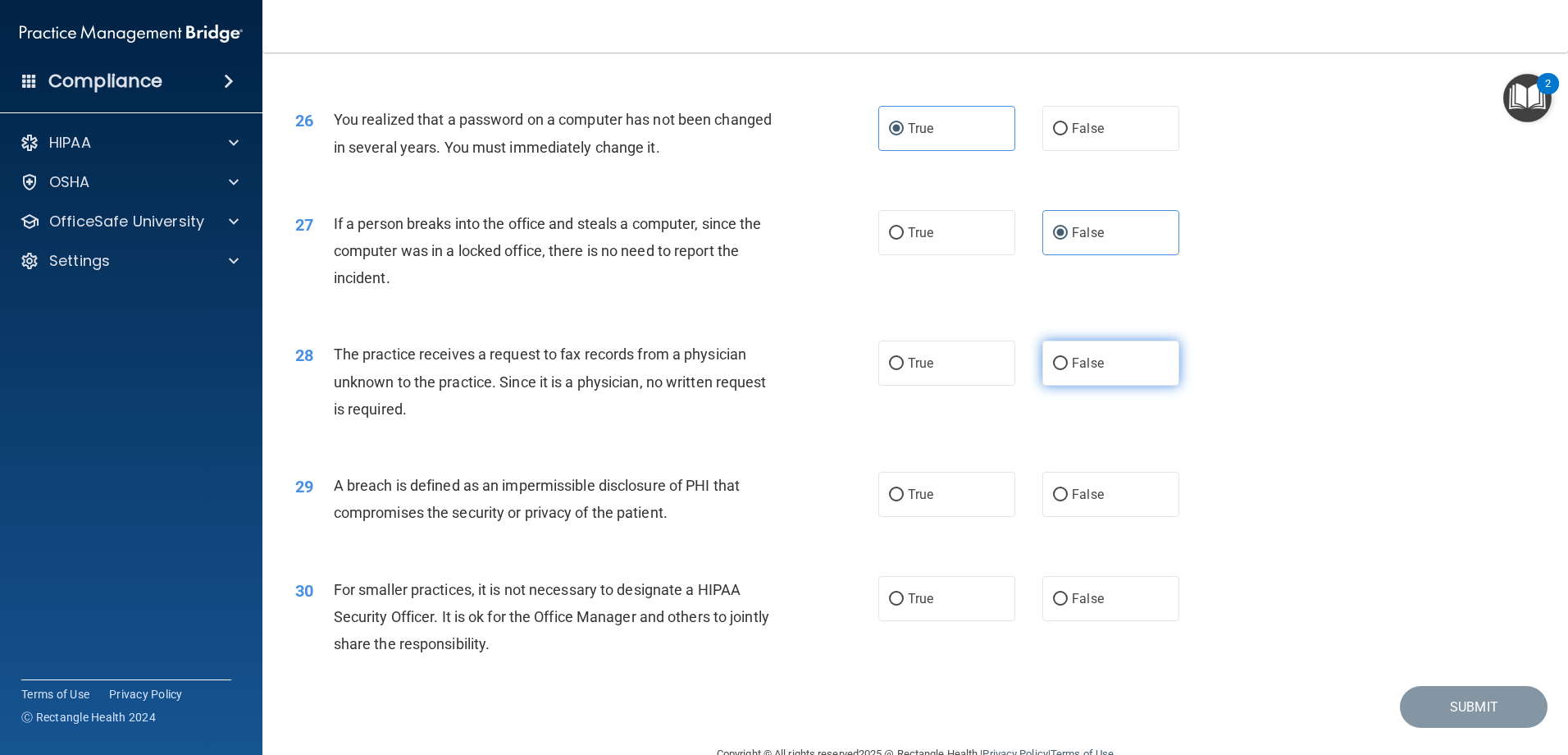
click at [1112, 385] on label "False" at bounding box center [1110, 363] width 137 height 45
click at [1068, 370] on input "False" at bounding box center [1060, 364] width 15 height 13
radio input "true"
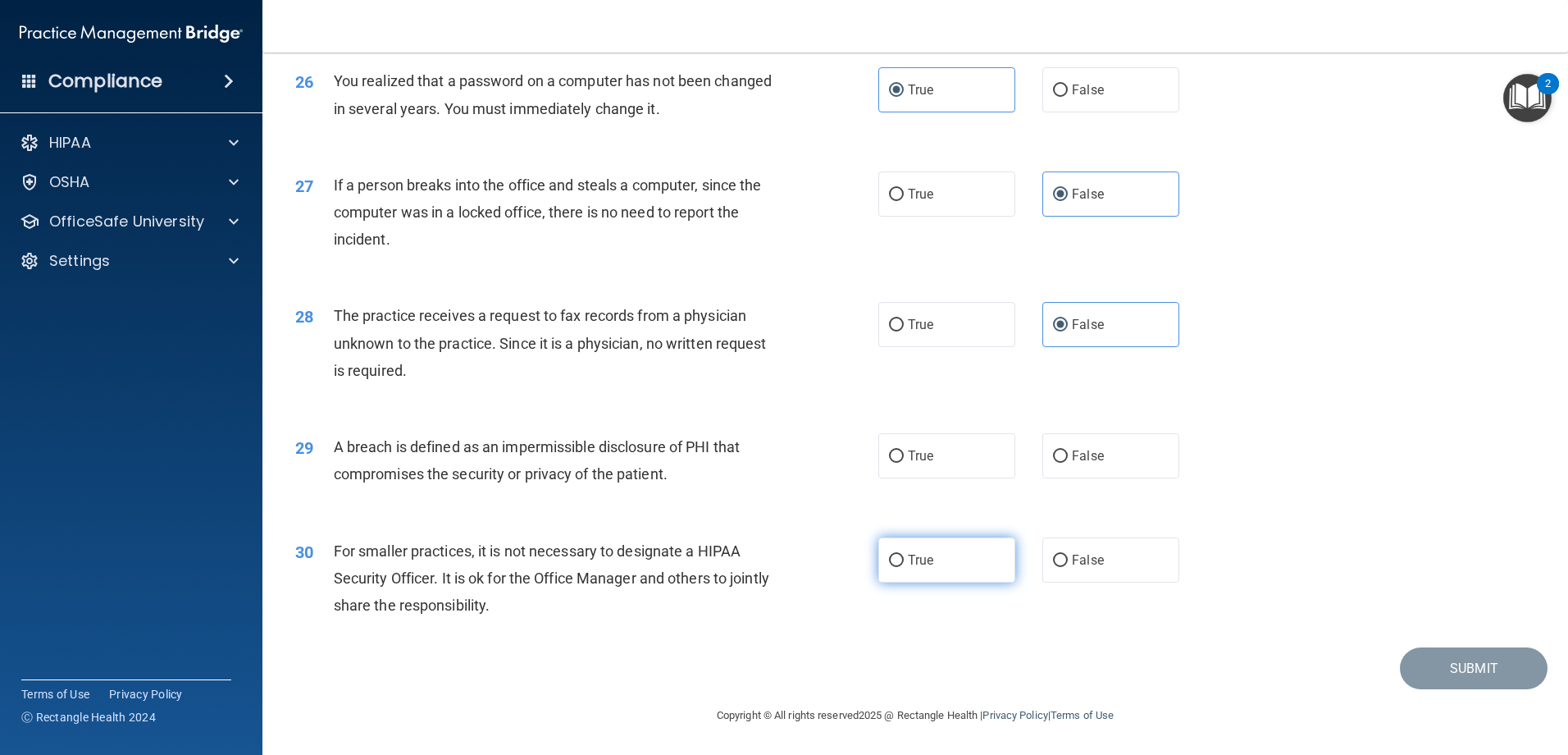
scroll to position [3155, 0]
click at [915, 563] on span "True" at bounding box center [921, 559] width 26 height 16
click at [903, 563] on input "True" at bounding box center [896, 560] width 15 height 13
radio input "true"
click at [1091, 451] on span "False" at bounding box center [1087, 456] width 32 height 16
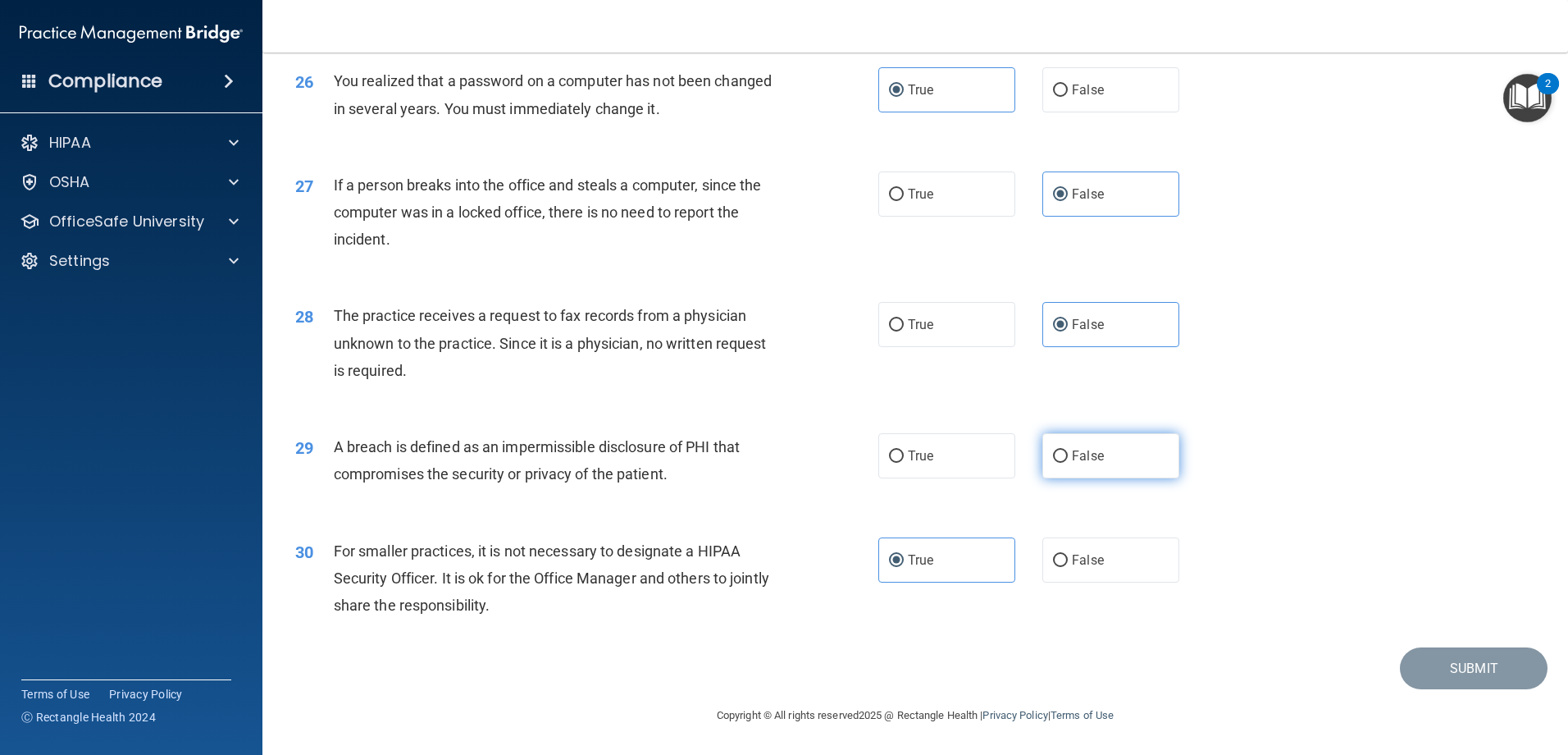
click at [1068, 451] on input "False" at bounding box center [1060, 456] width 15 height 13
radio input "true"
click at [1448, 675] on button "Submit" at bounding box center [1474, 668] width 147 height 42
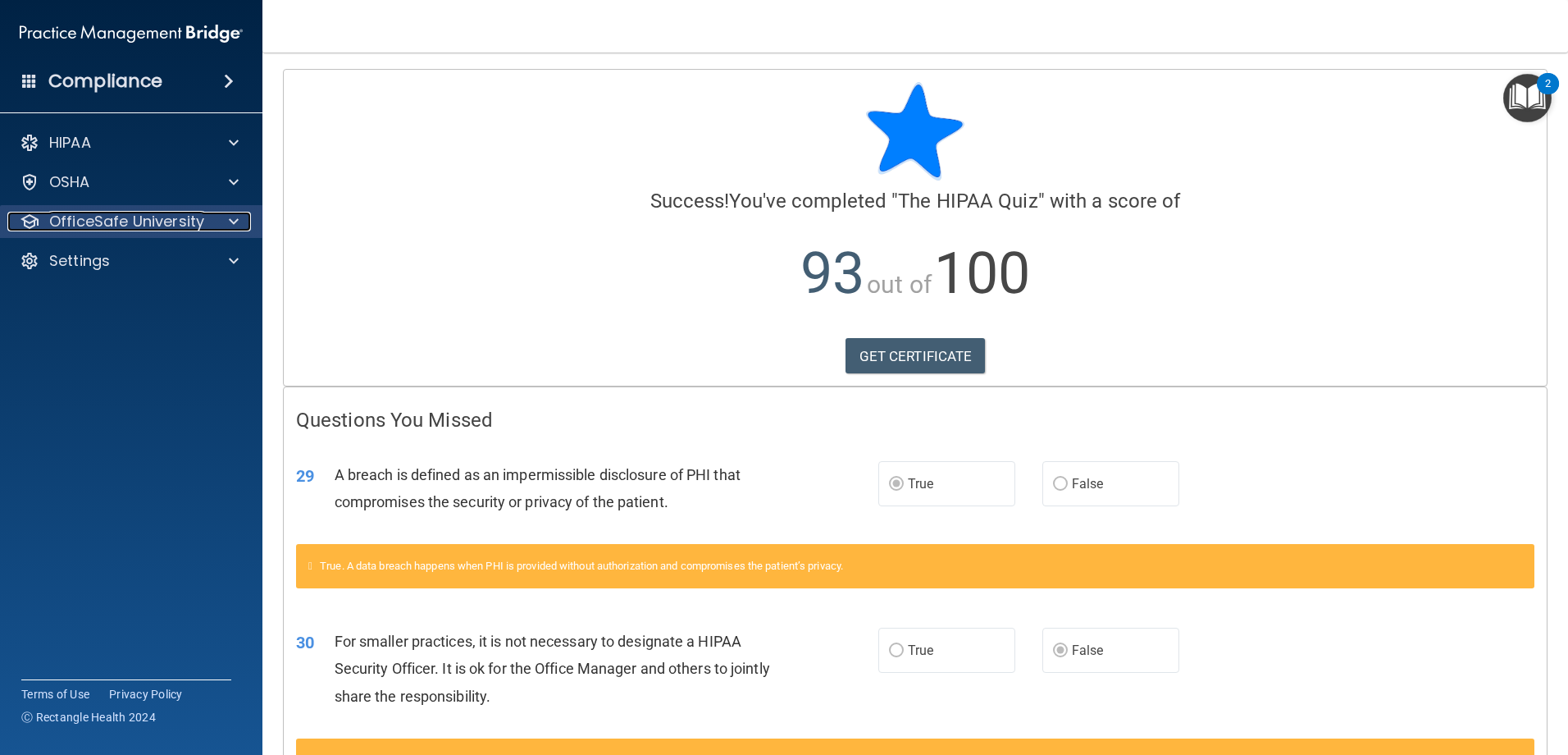
click at [238, 222] on span at bounding box center [234, 221] width 10 height 20
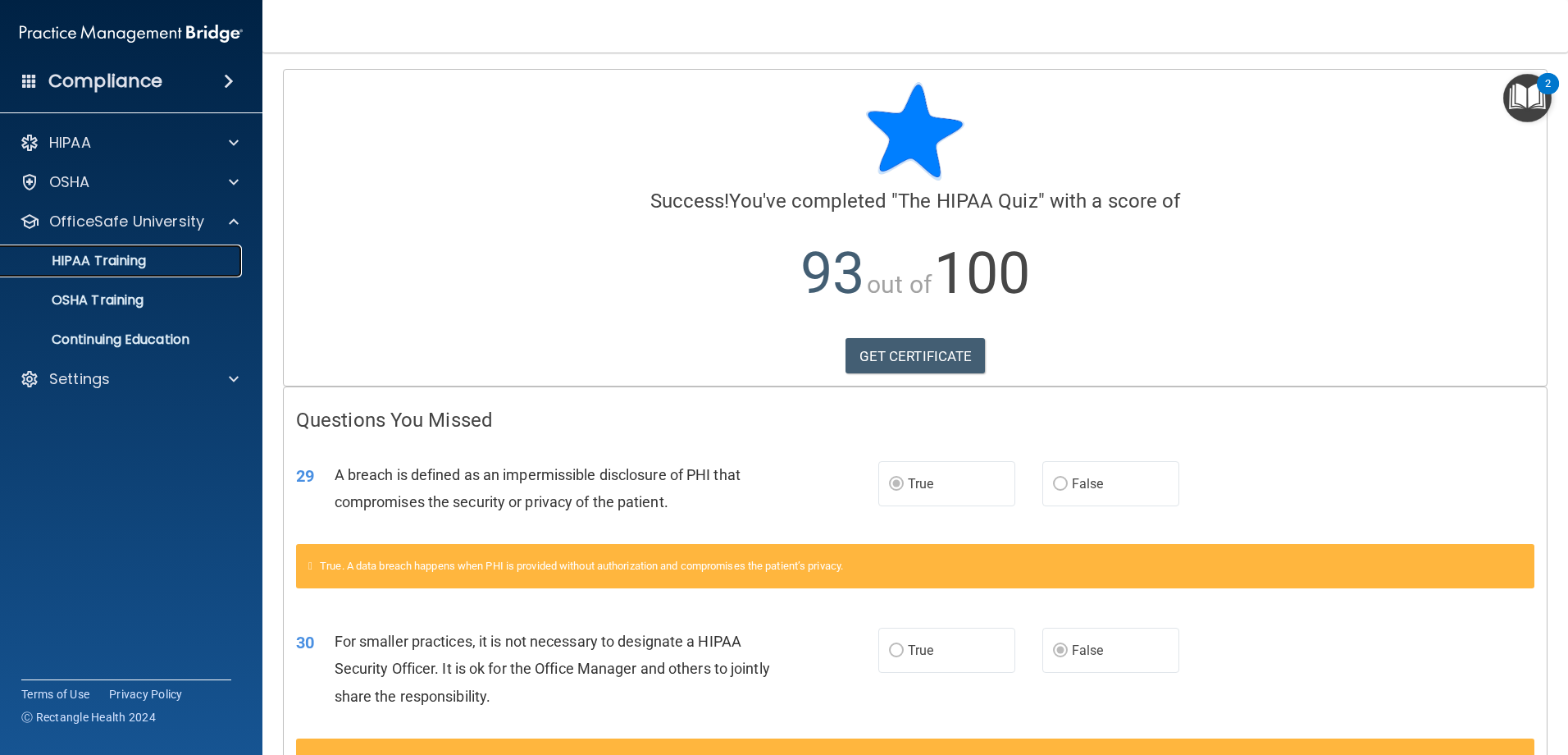
click at [131, 269] on link "HIPAA Training" at bounding box center [112, 261] width 259 height 32
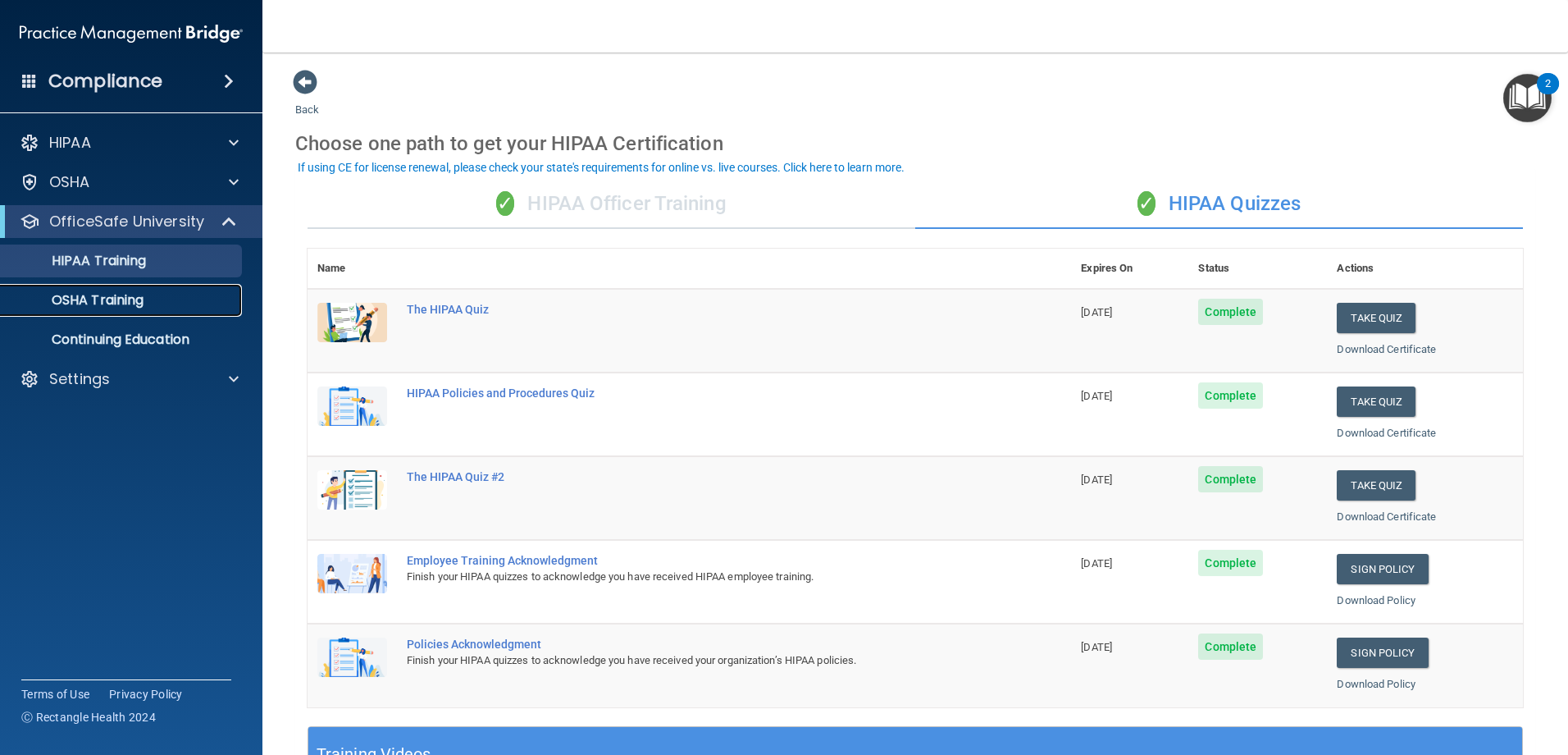
click at [142, 298] on p "OSHA Training" at bounding box center [77, 300] width 133 height 17
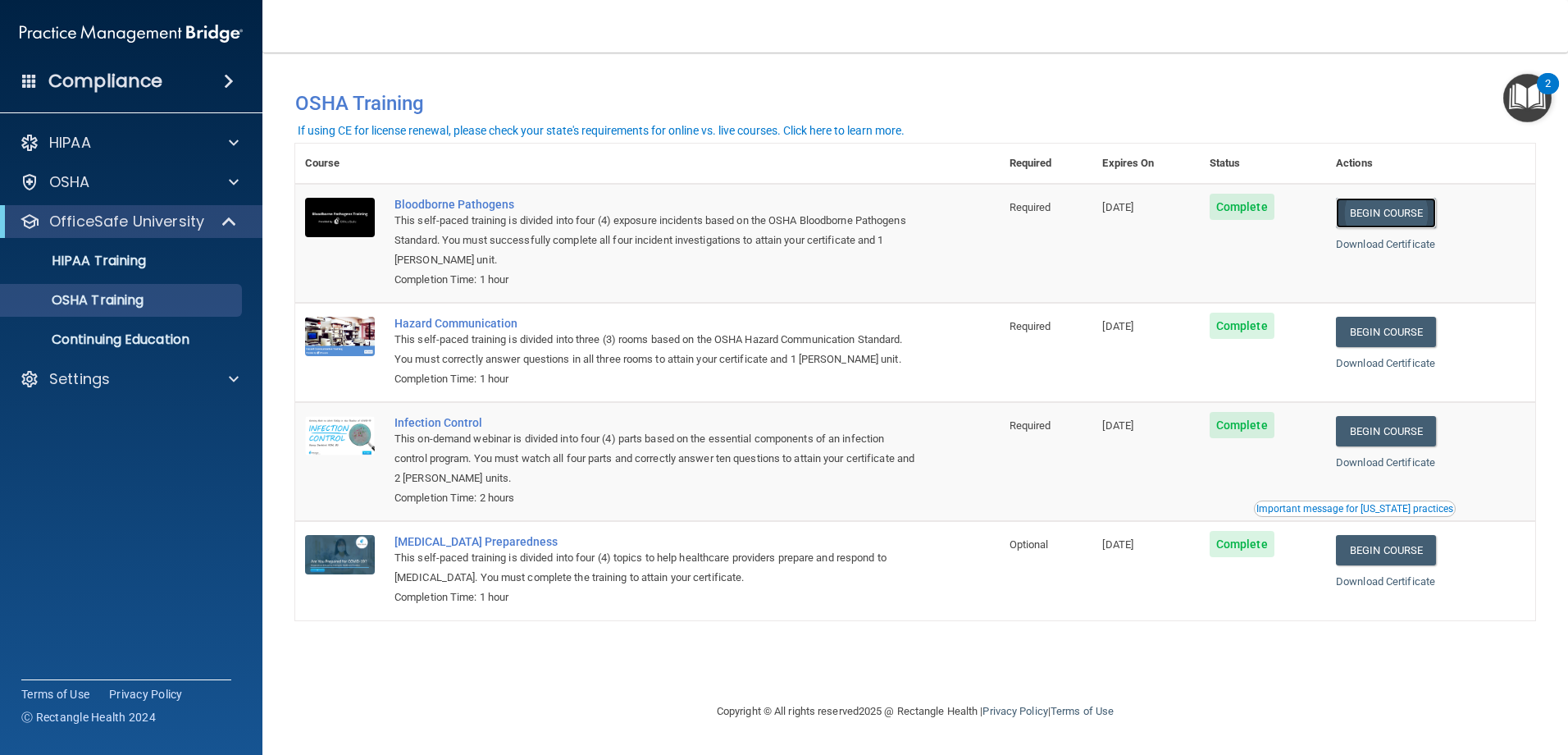
click at [1369, 212] on link "Begin Course" at bounding box center [1386, 212] width 100 height 30
click at [182, 301] on div "OSHA Training" at bounding box center [123, 300] width 224 height 17
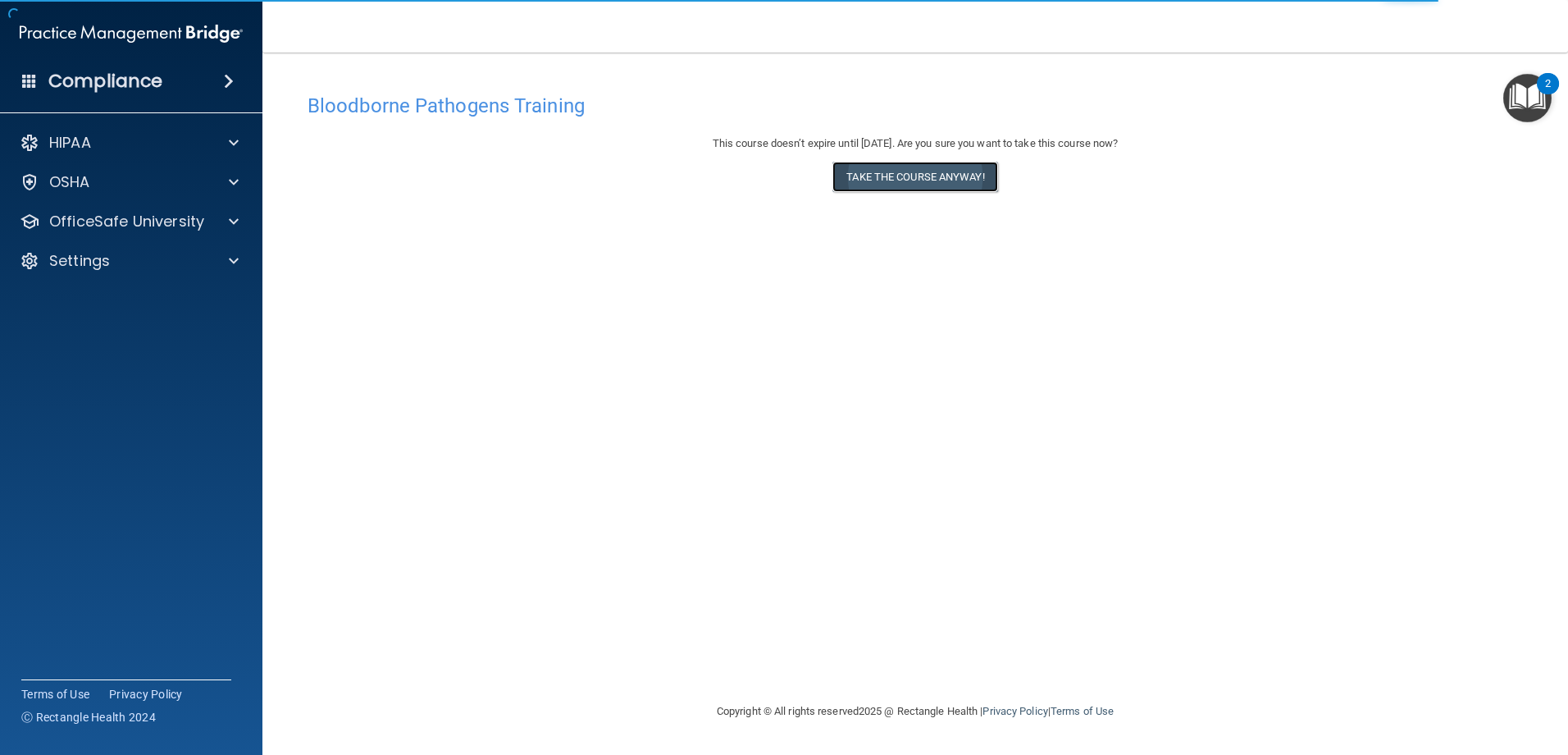
click at [957, 174] on button "Take the course anyway!" at bounding box center [915, 176] width 165 height 30
